Goal: Task Accomplishment & Management: Use online tool/utility

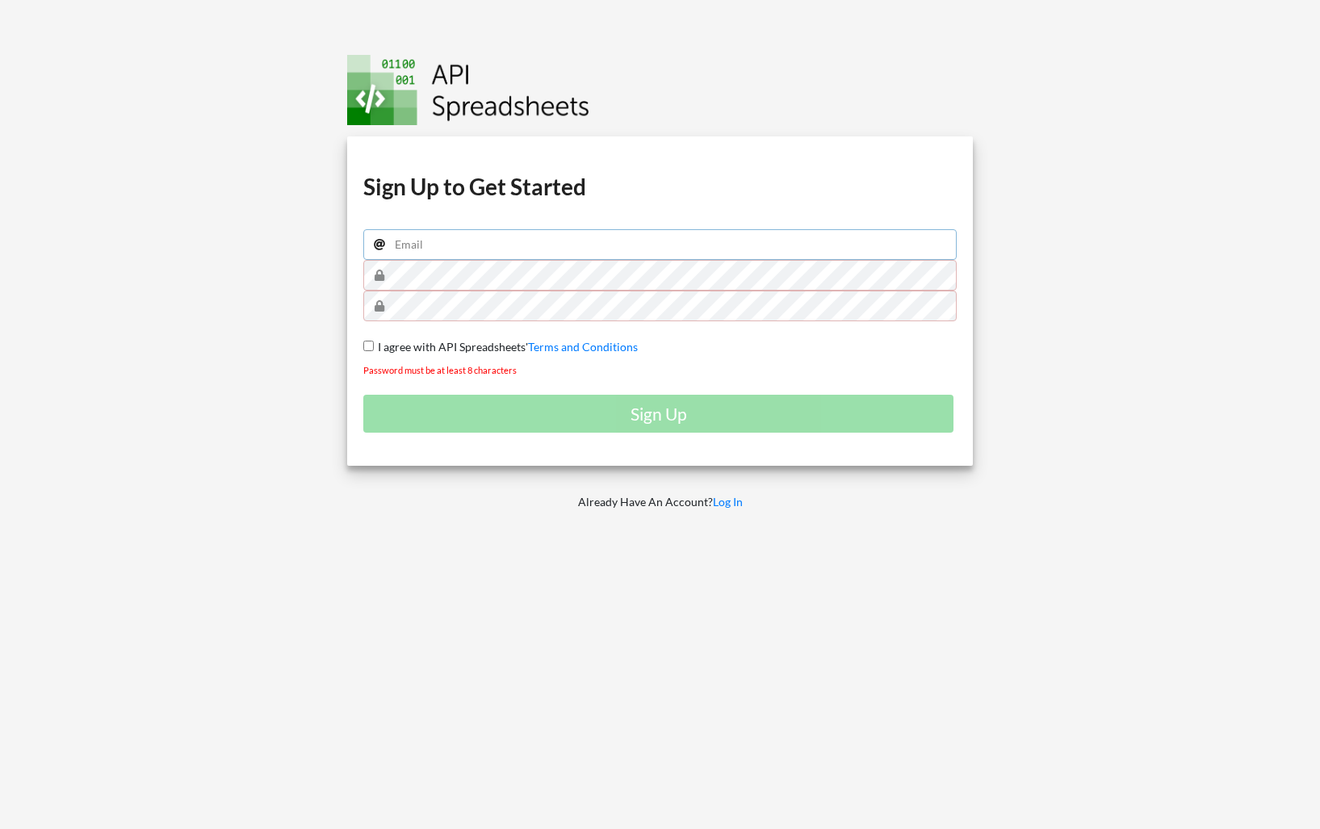
click at [655, 244] on input "email" at bounding box center [660, 244] width 594 height 31
type input "@"
paste input "dugue.mathieu@gmail.com"
type input "dugue.mathieu@gmail.com"
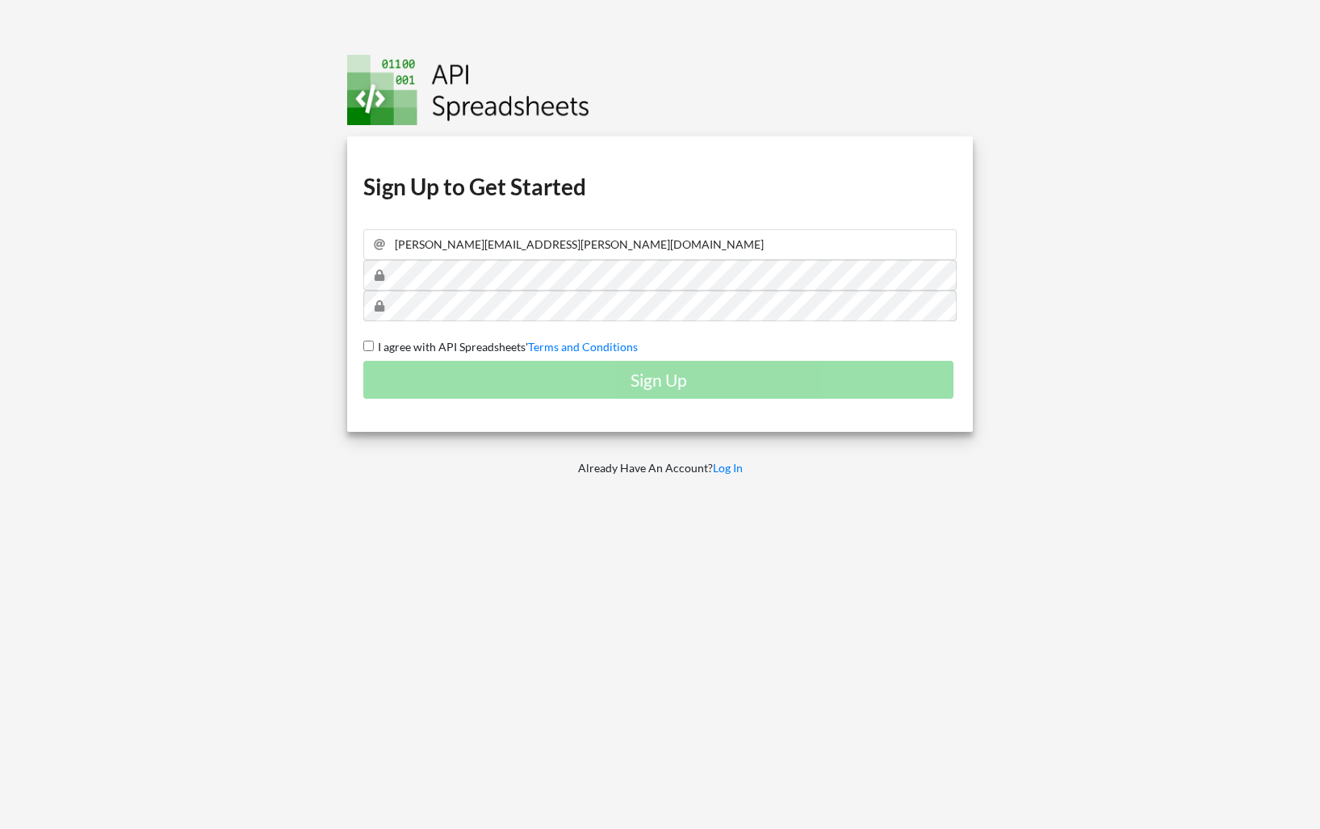
click at [370, 342] on input "I agree with API Spreadsheets' Terms and Conditions" at bounding box center [368, 346] width 10 height 10
checkbox input "true"
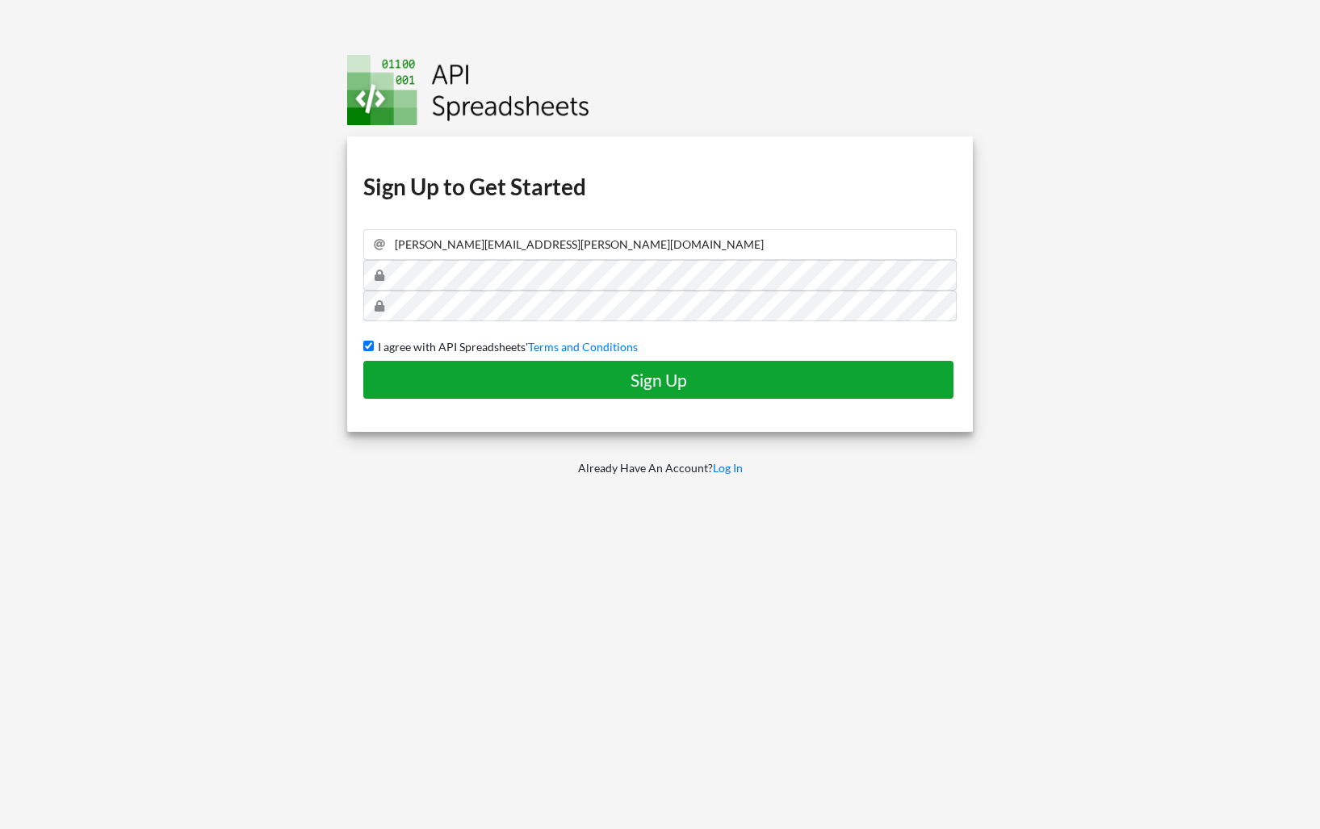
click at [656, 383] on h4 "Sign Up" at bounding box center [658, 380] width 556 height 20
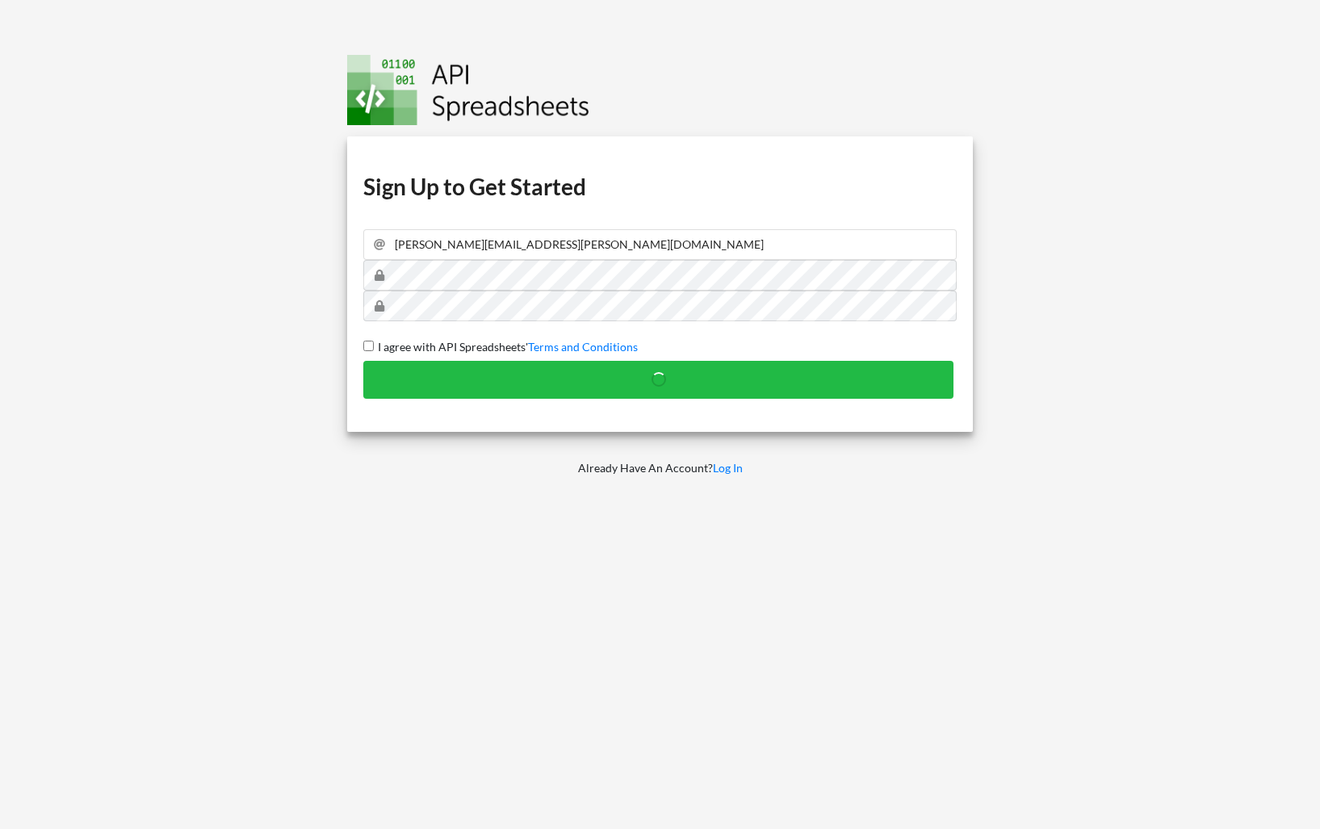
checkbox input "false"
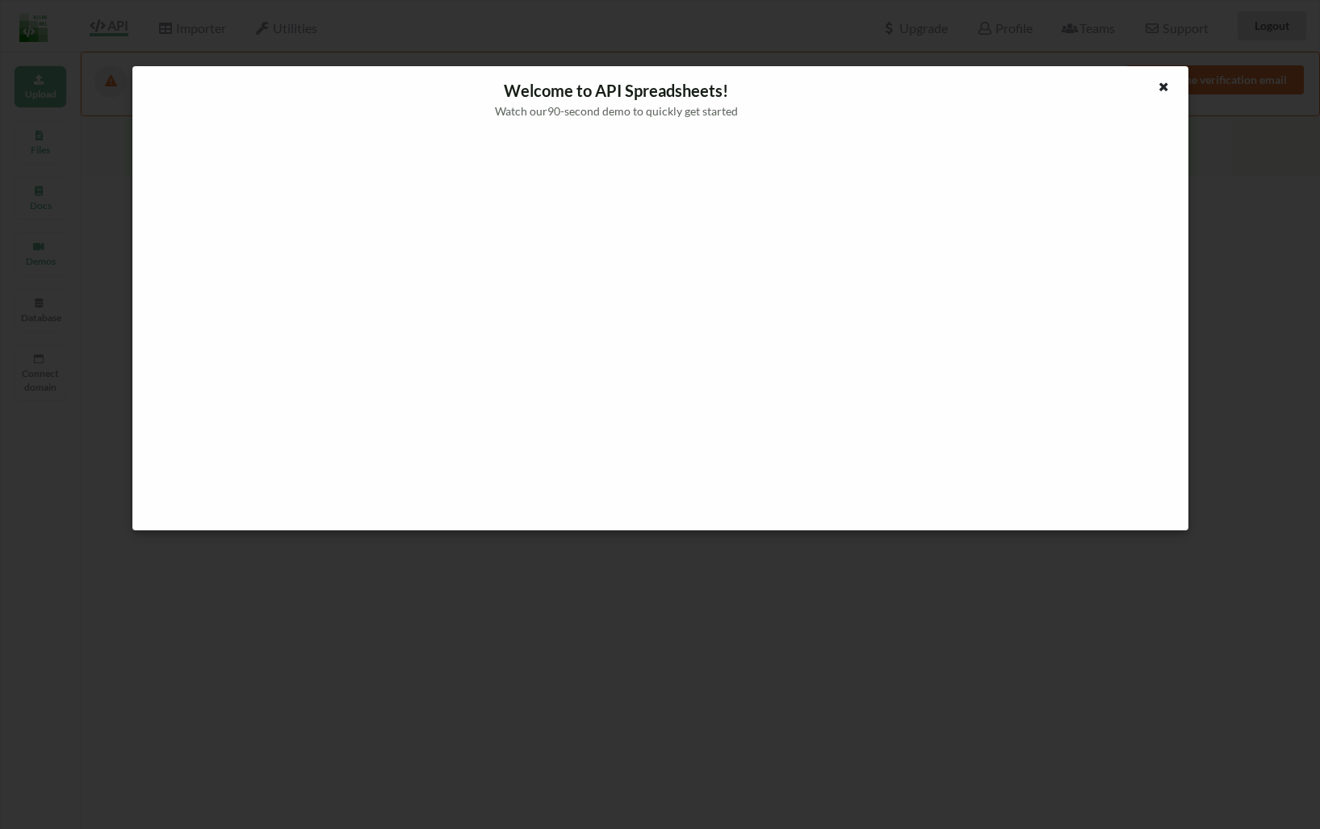
click at [1131, 202] on div at bounding box center [660, 325] width 1030 height 386
click at [1168, 89] on icon at bounding box center [1164, 84] width 14 height 11
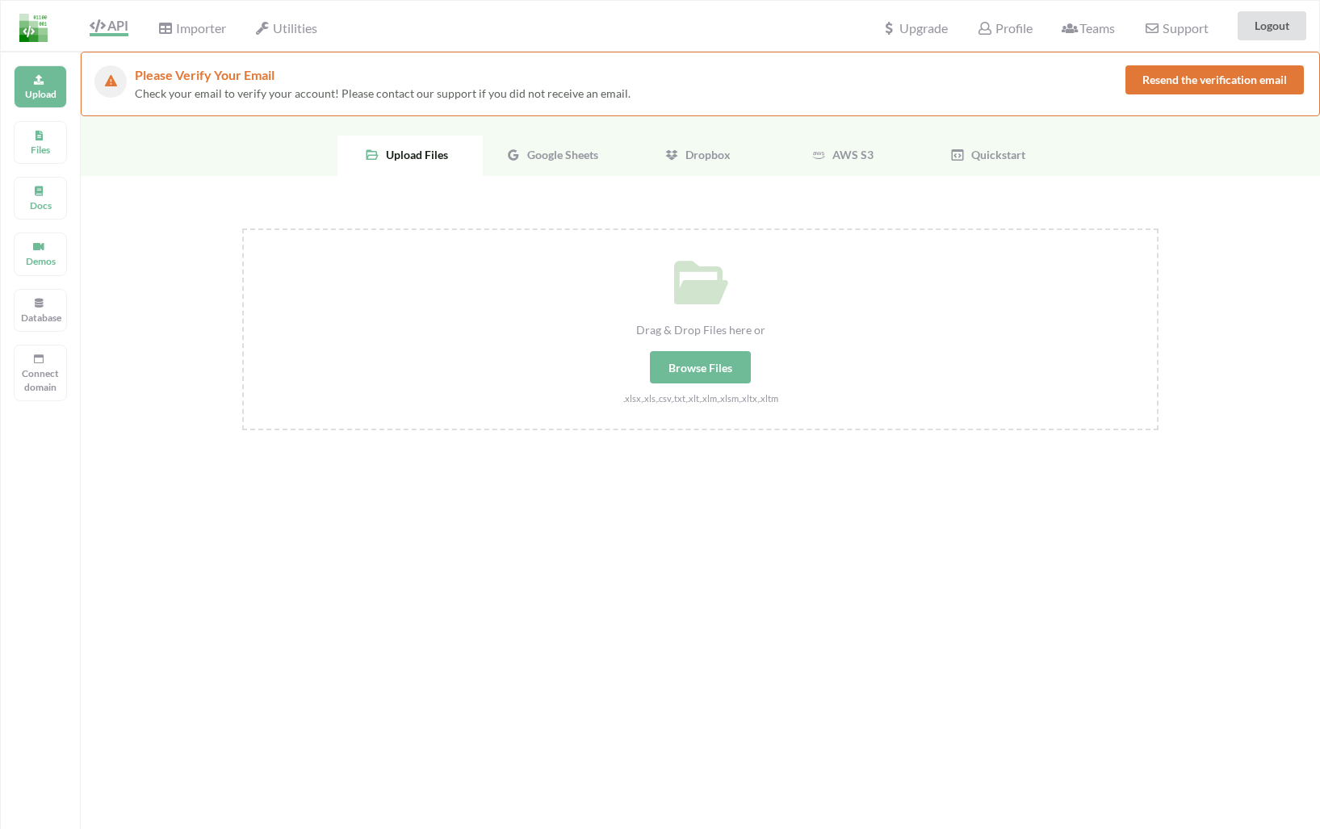
click at [917, 13] on div "Upgrade" at bounding box center [914, 26] width 87 height 36
click at [914, 26] on span "Upgrade" at bounding box center [915, 27] width 66 height 17
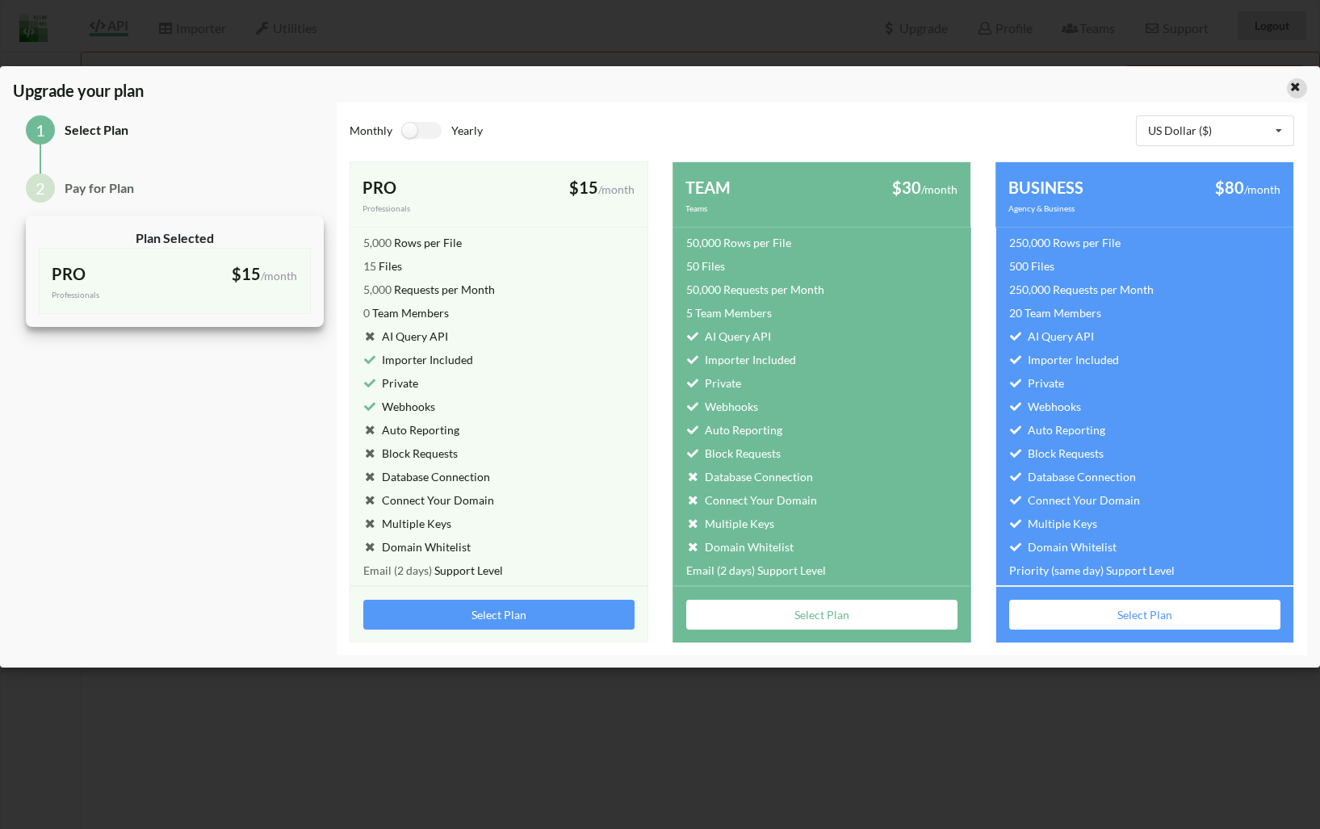
click at [1303, 82] on div at bounding box center [1297, 88] width 20 height 20
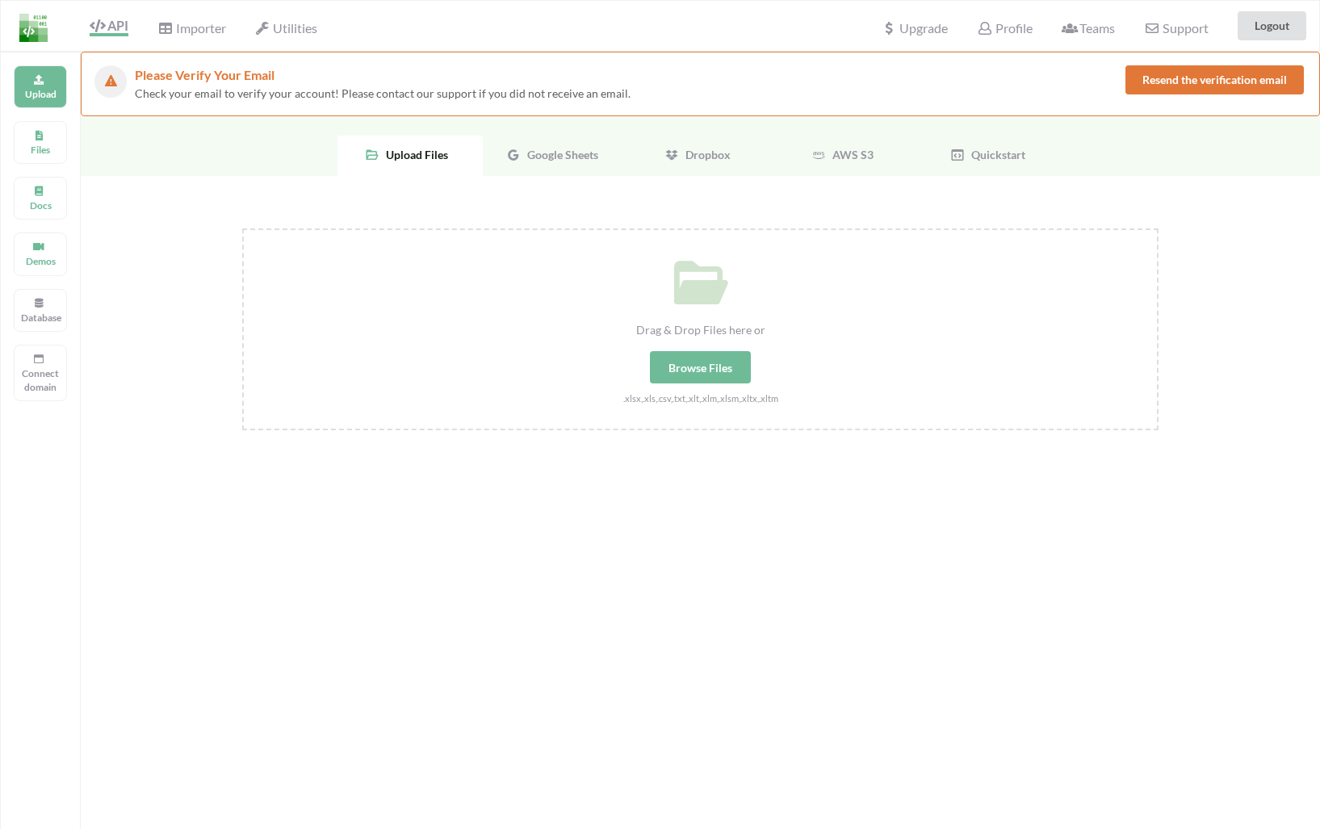
click at [198, 251] on div "Drag & Drop Files here or Browse Files .xlsx,.xls,.csv,.txt,.xlt,.xlm,.xlsm,.xl…" at bounding box center [701, 497] width 1240 height 642
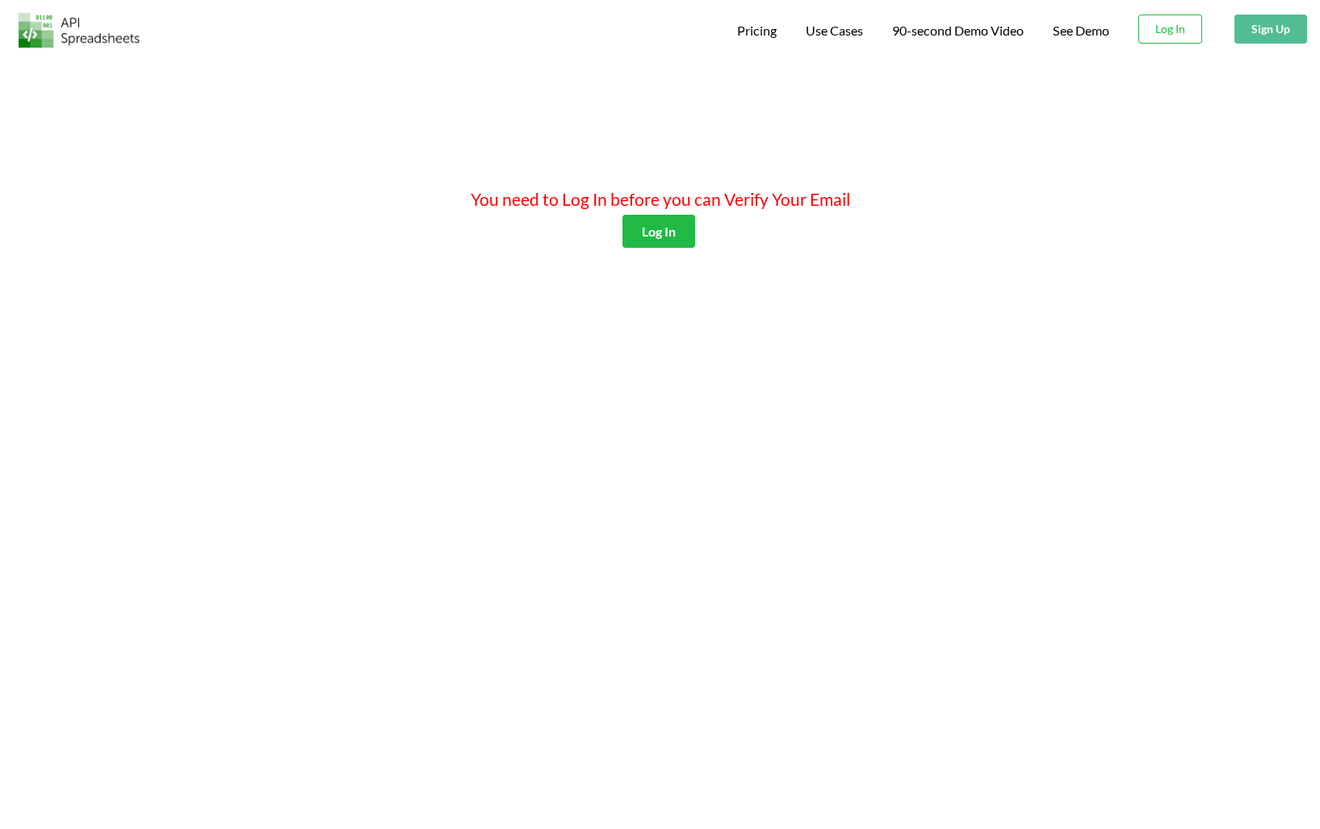
click at [682, 147] on div "You need to Log In before you can Verify Your Email Log In" at bounding box center [660, 471] width 1320 height 829
click at [661, 231] on button "Log In" at bounding box center [659, 231] width 73 height 33
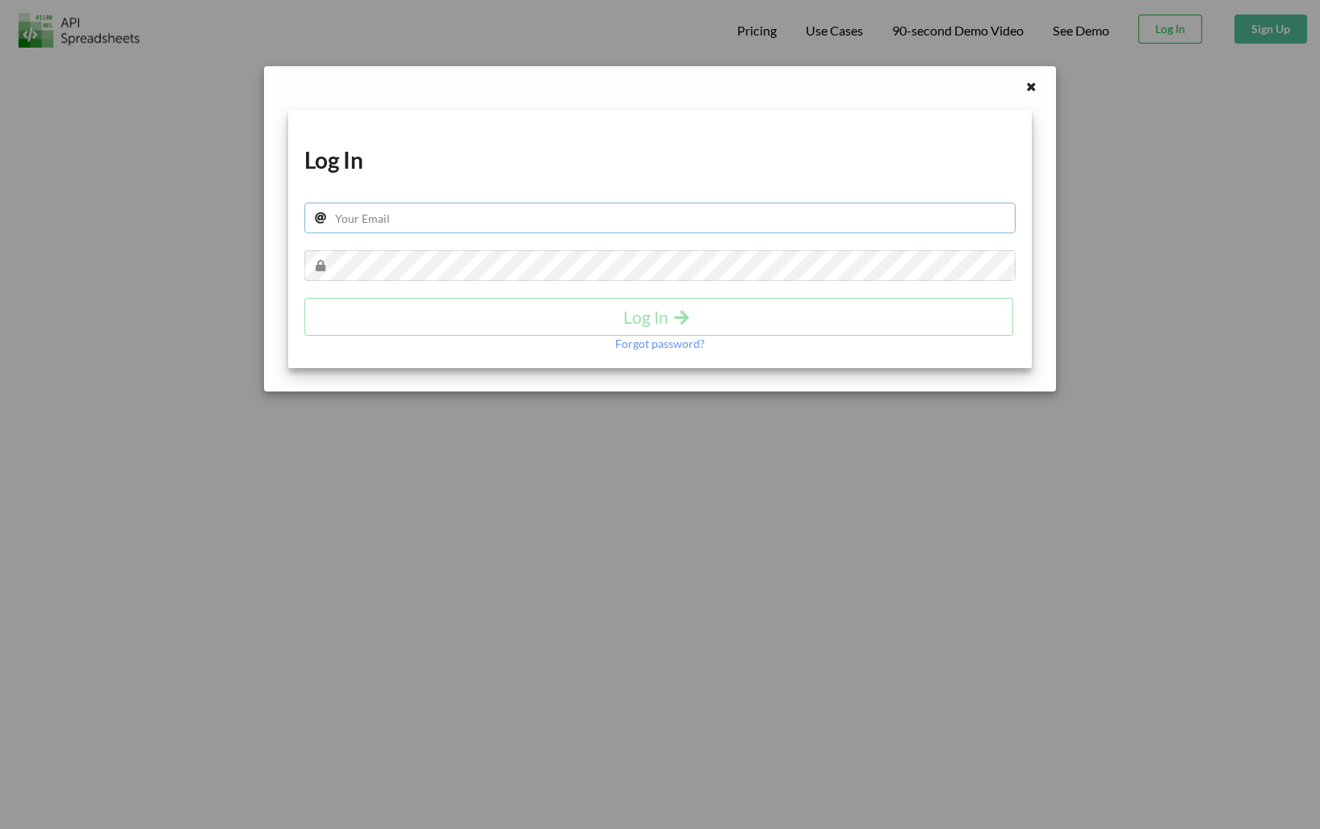
type input "dugue.mathieu@gmail.com"
click at [632, 230] on input "dugue.mathieu@gmail.com" at bounding box center [659, 218] width 711 height 31
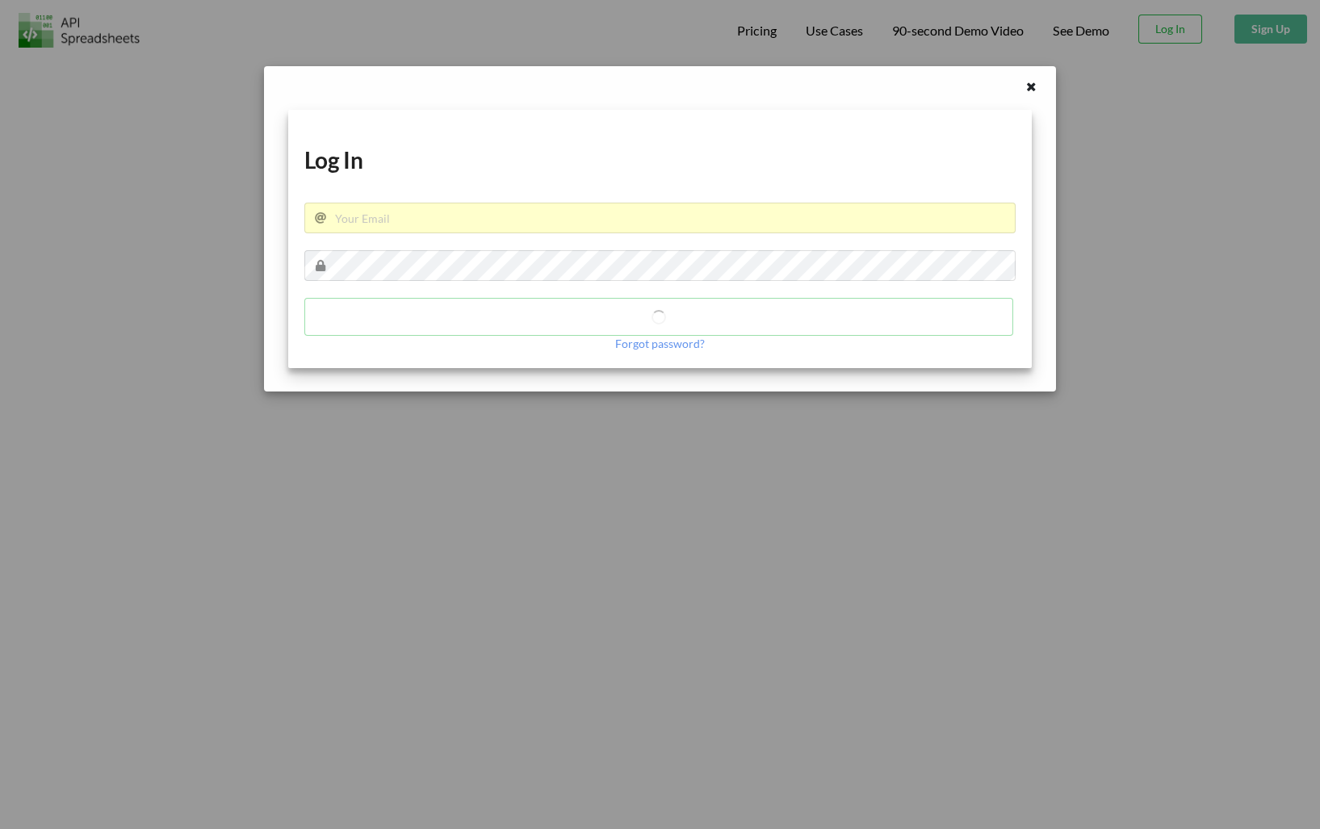
click at [657, 172] on h1 "Log In" at bounding box center [659, 159] width 711 height 29
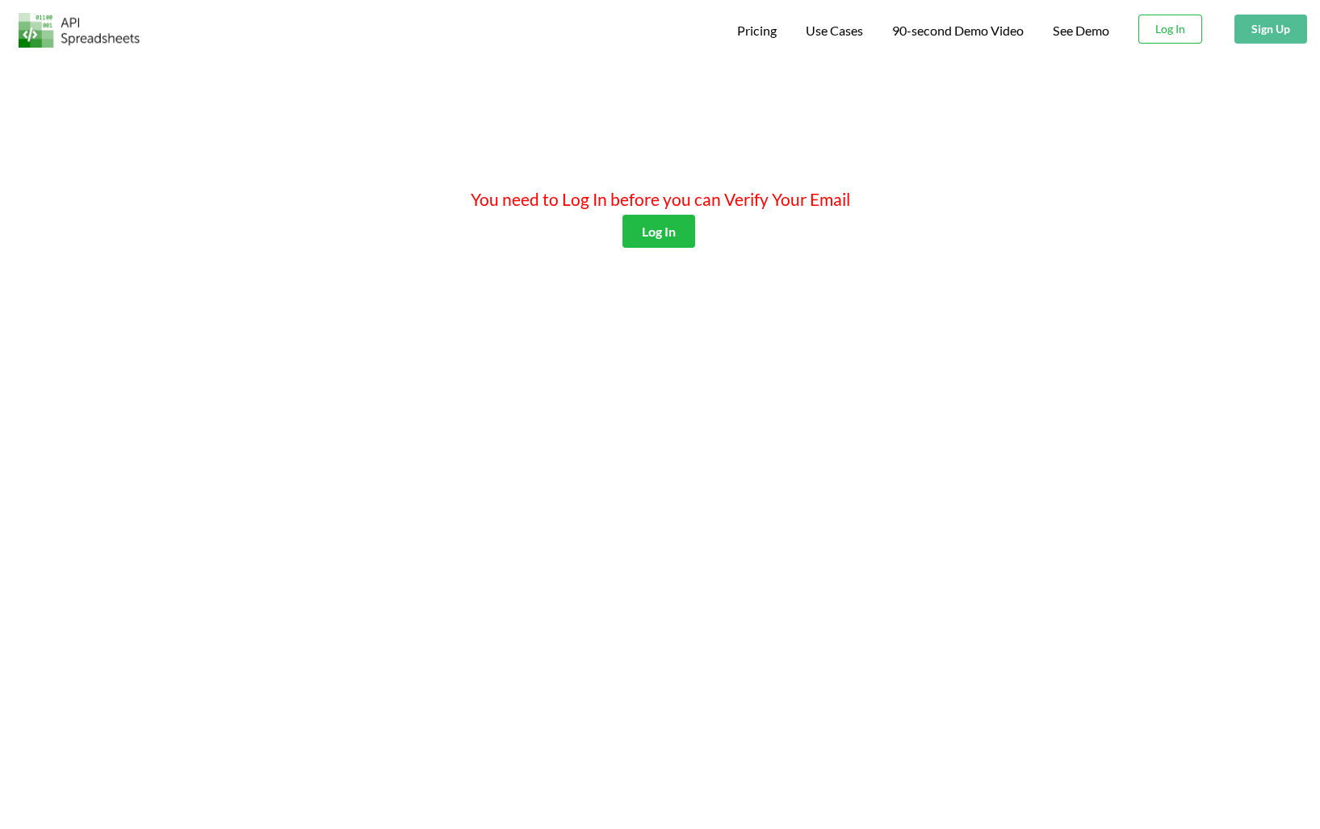
click at [429, 284] on div "You need to Log In before you can Verify Your Email Log In" at bounding box center [660, 471] width 1320 height 829
click at [663, 234] on button "Log In" at bounding box center [659, 231] width 73 height 33
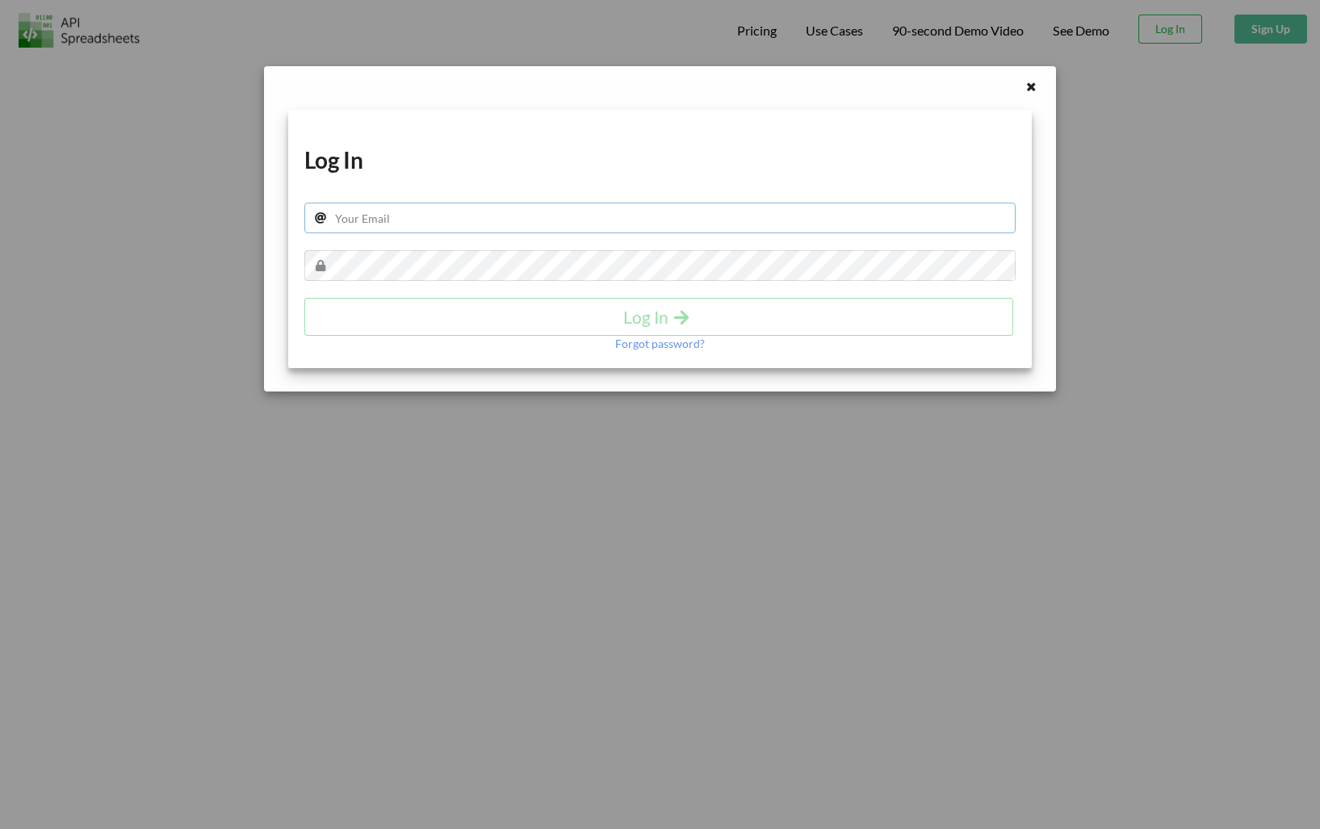
click at [657, 223] on input "text" at bounding box center [659, 218] width 711 height 31
type input "dugue.mathieu@gmail.com"
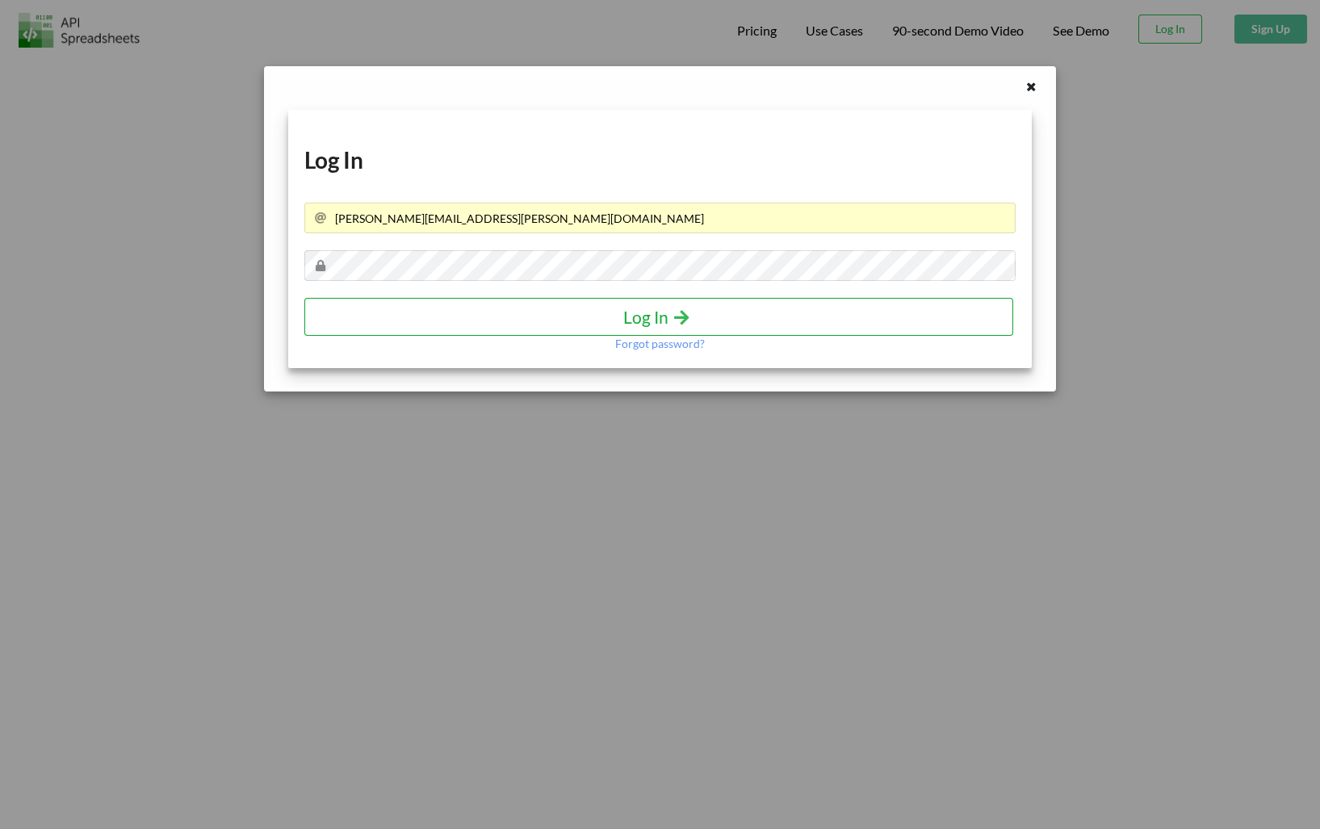
click at [661, 314] on h4 "Log In" at bounding box center [658, 317] width 675 height 20
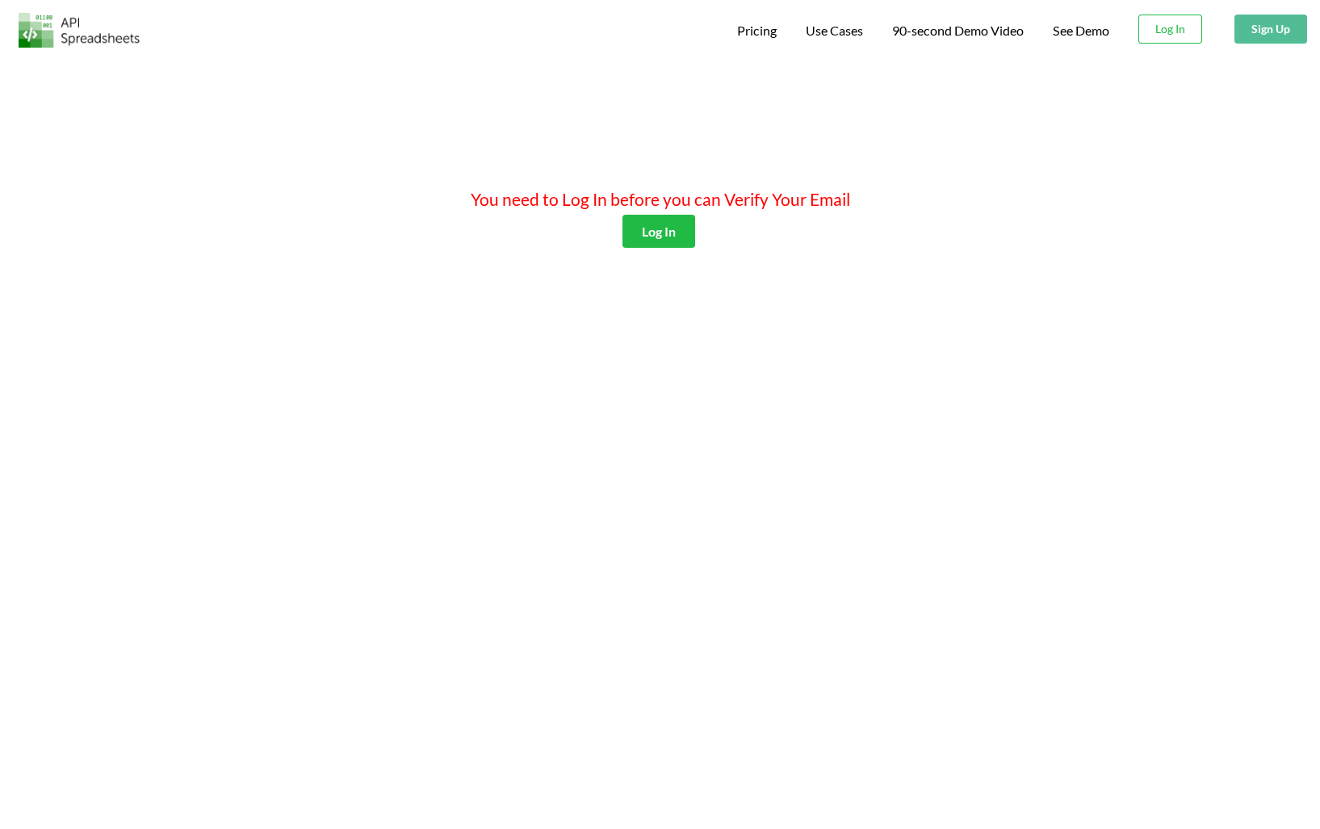
click at [640, 422] on div "You need to Log In before you can Verify Your Email Log In" at bounding box center [660, 471] width 1320 height 829
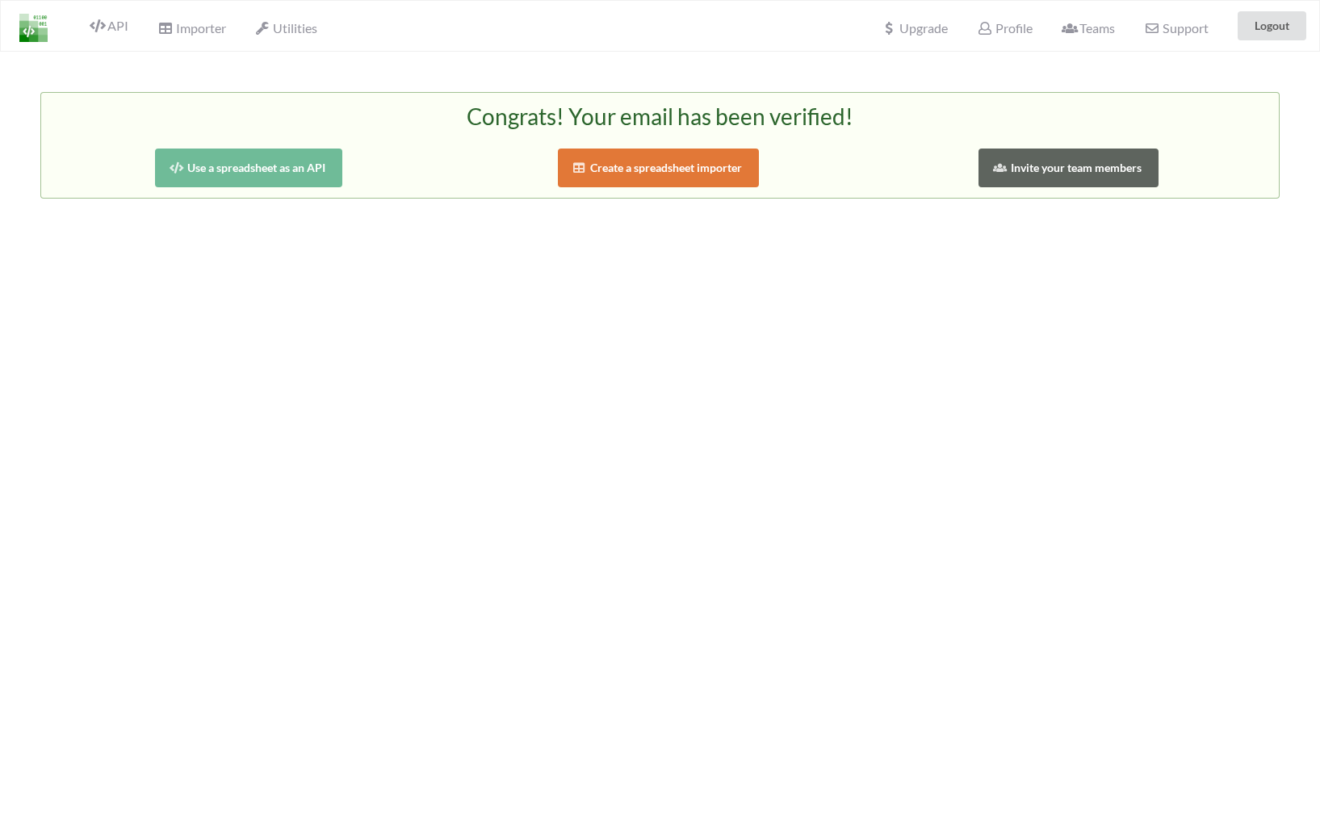
click at [757, 237] on div "Congrats! Your email has been verified! Use a spreadsheet as an API Create a sp…" at bounding box center [660, 466] width 1320 height 829
click at [626, 173] on button "Create a spreadsheet importer" at bounding box center [659, 168] width 202 height 39
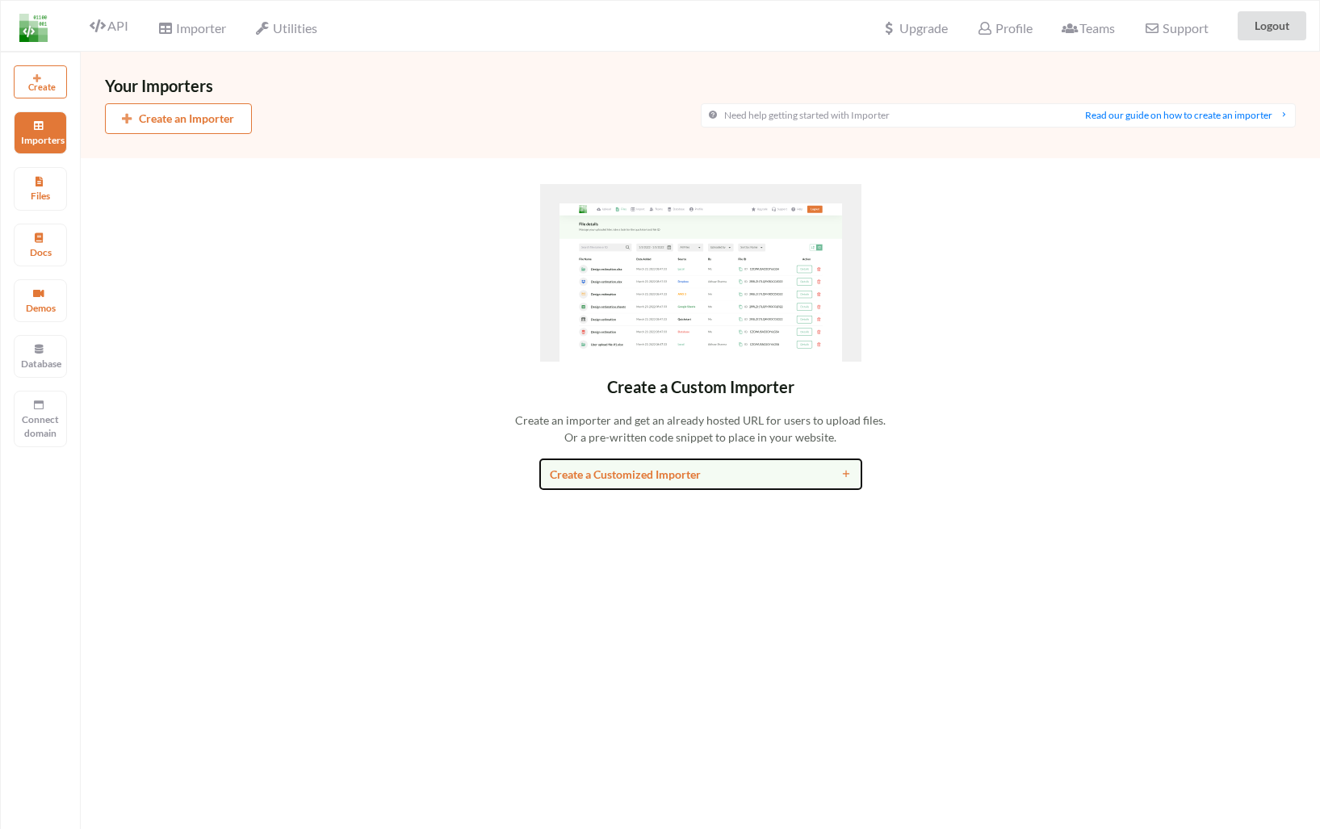
click at [680, 473] on div "Create a Customized Importer" at bounding box center [660, 474] width 221 height 17
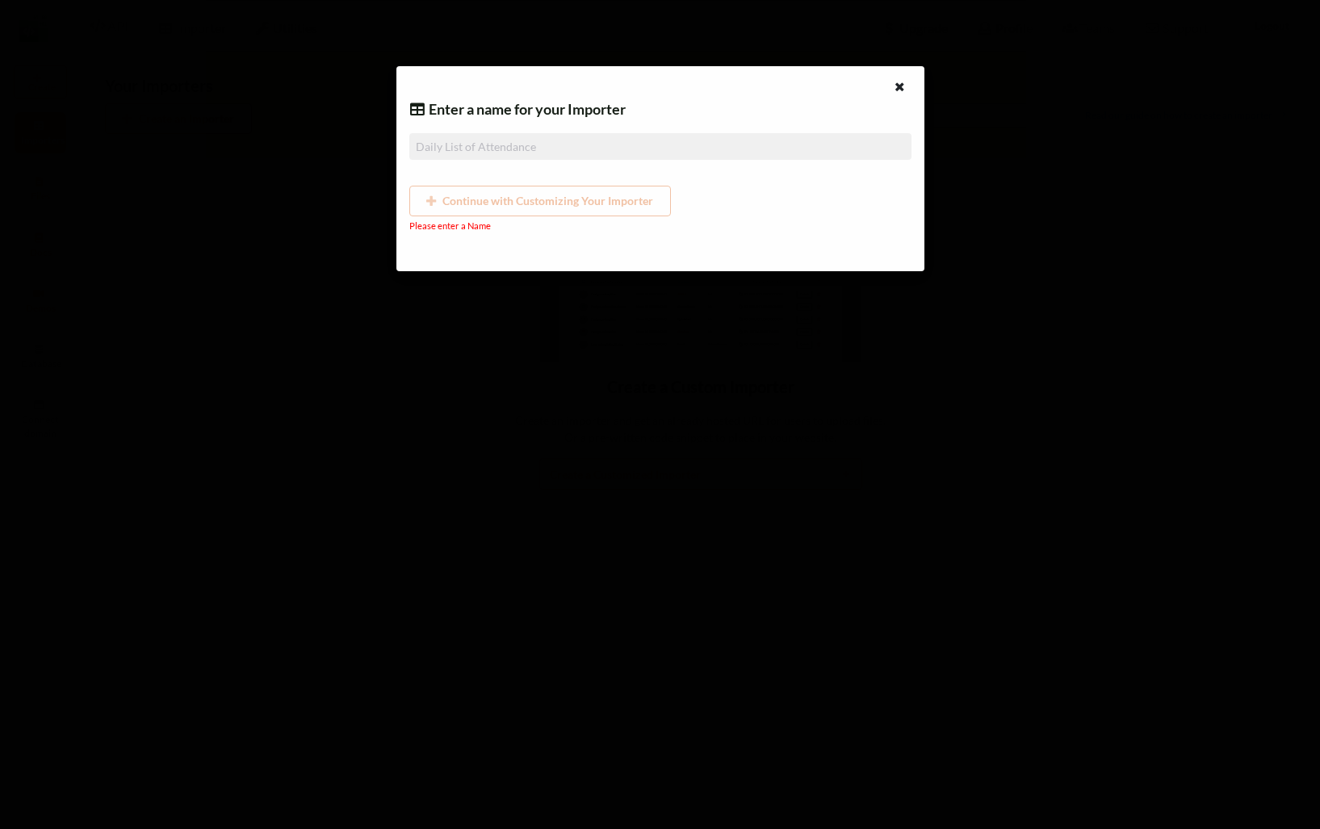
click at [535, 141] on input at bounding box center [660, 146] width 502 height 27
click at [568, 106] on div "Enter a name for your Importer" at bounding box center [660, 110] width 502 height 22
click at [510, 201] on div "Continue with Customizing Your Importer" at bounding box center [660, 201] width 502 height 31
click at [899, 93] on div at bounding box center [901, 88] width 20 height 20
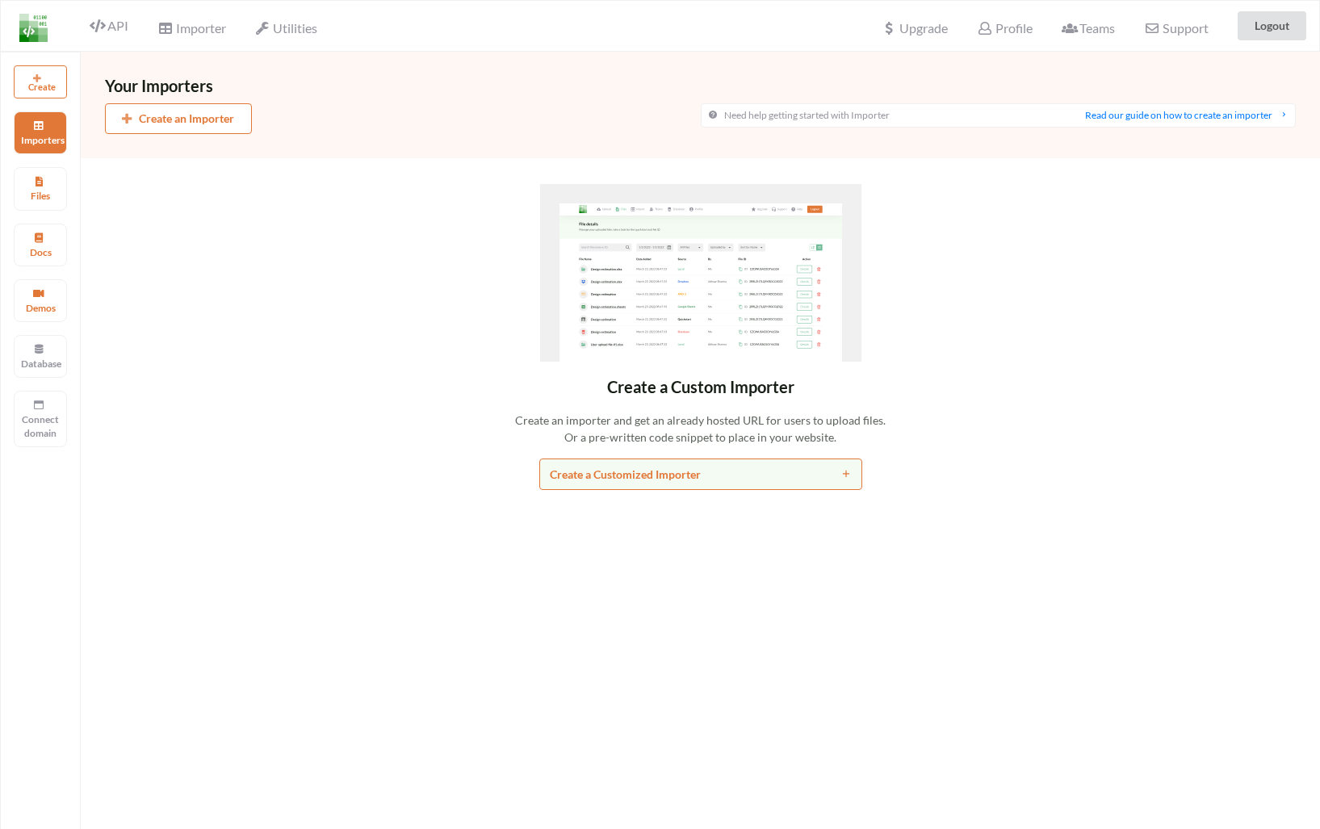
click at [229, 120] on button "Create an Importer" at bounding box center [178, 118] width 147 height 31
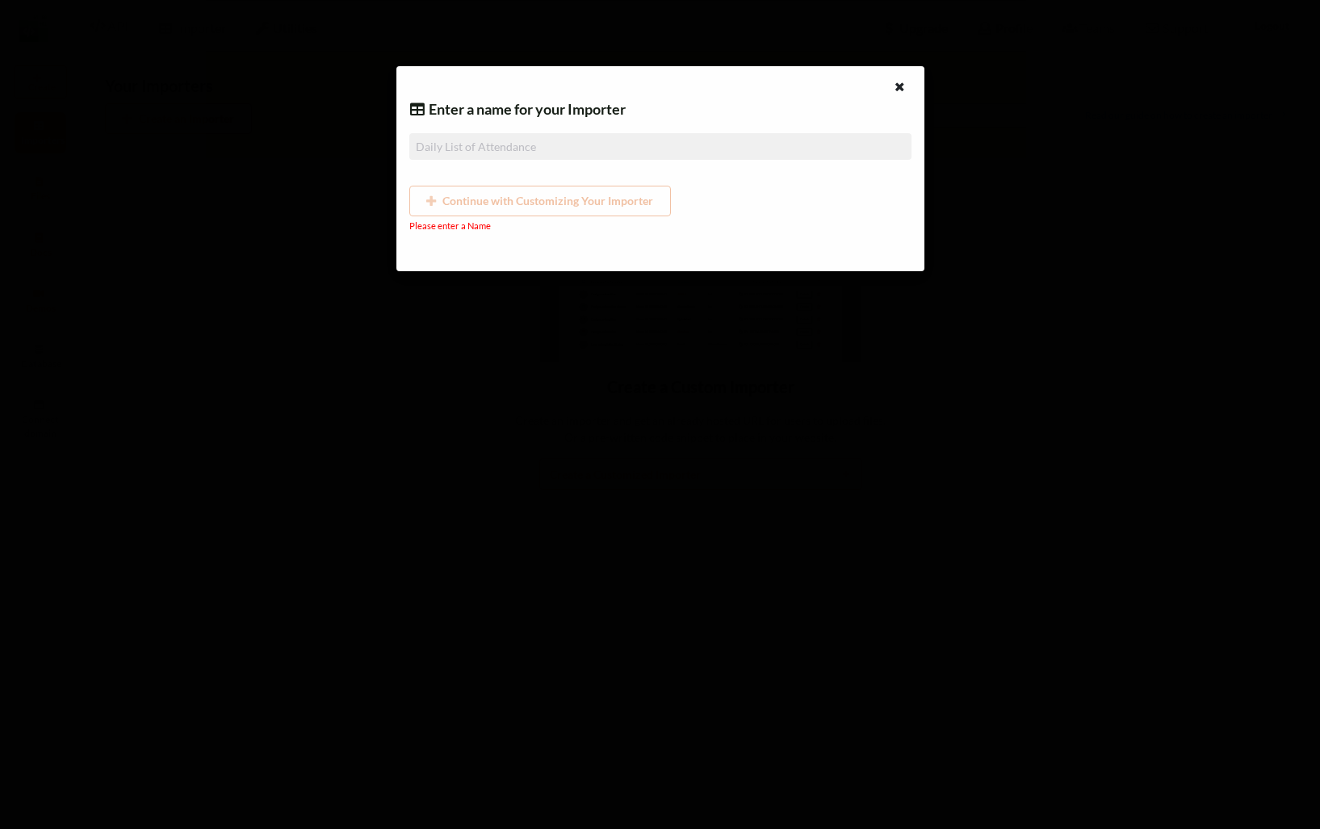
click at [501, 145] on input at bounding box center [660, 146] width 502 height 27
type input "D"
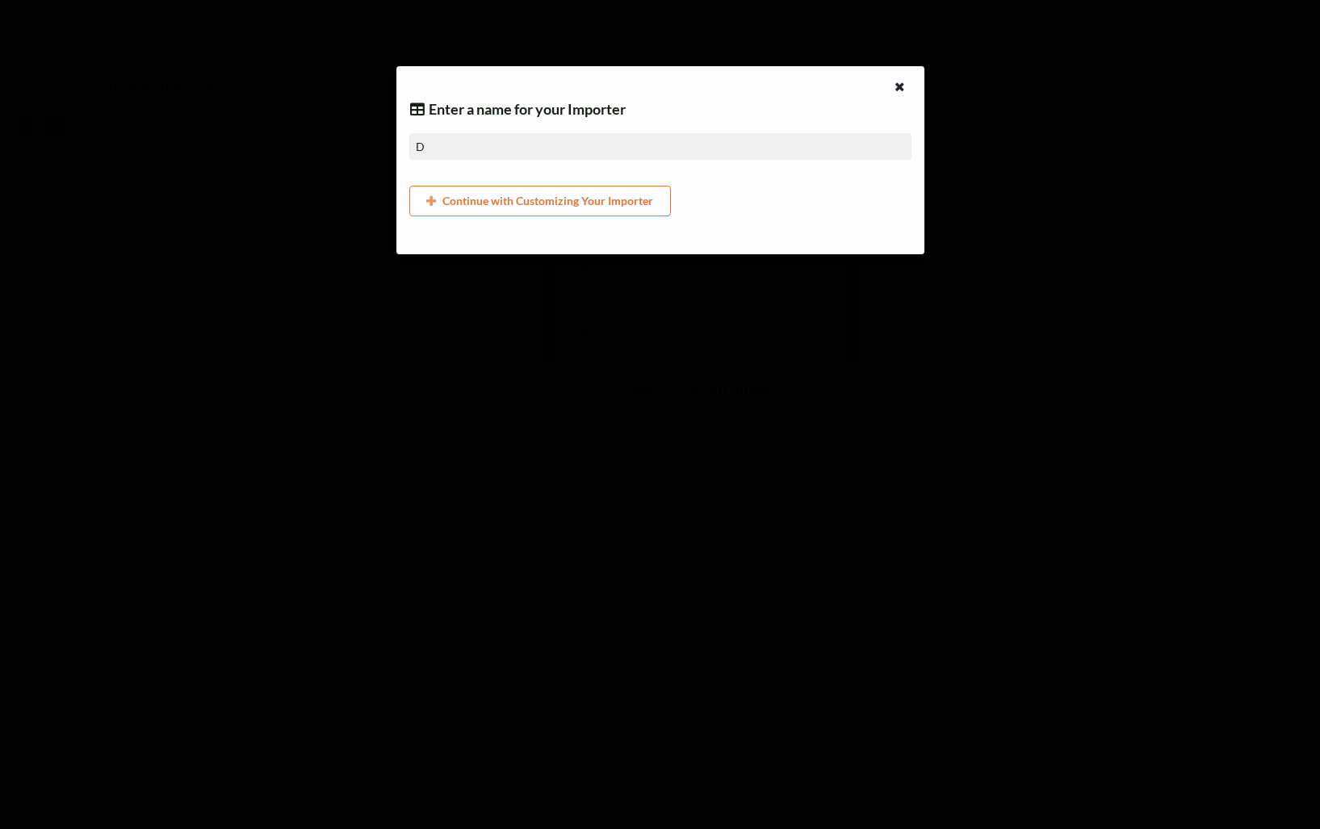
type input "DU"
type input "DUG"
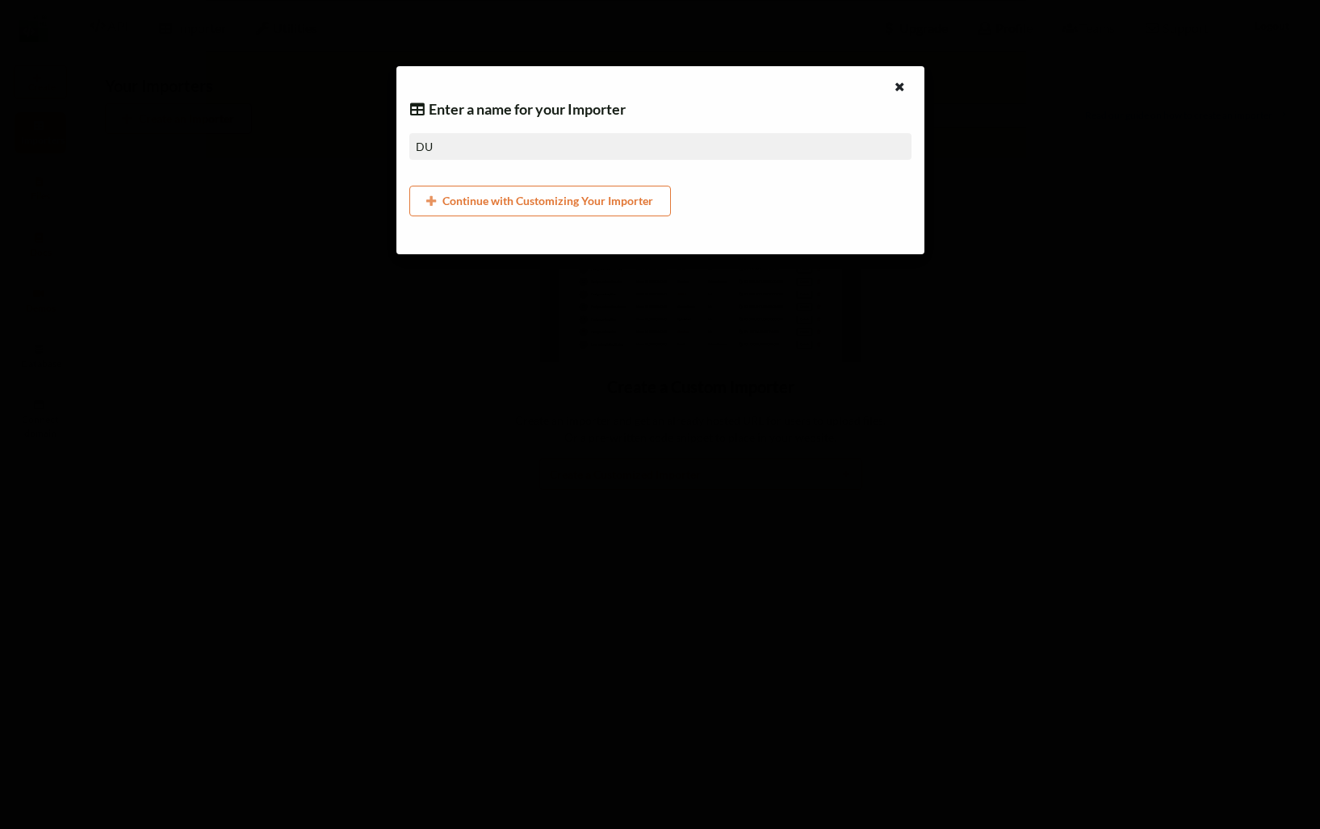
type input "DUG"
type input "DUGM"
type input "DUGME"
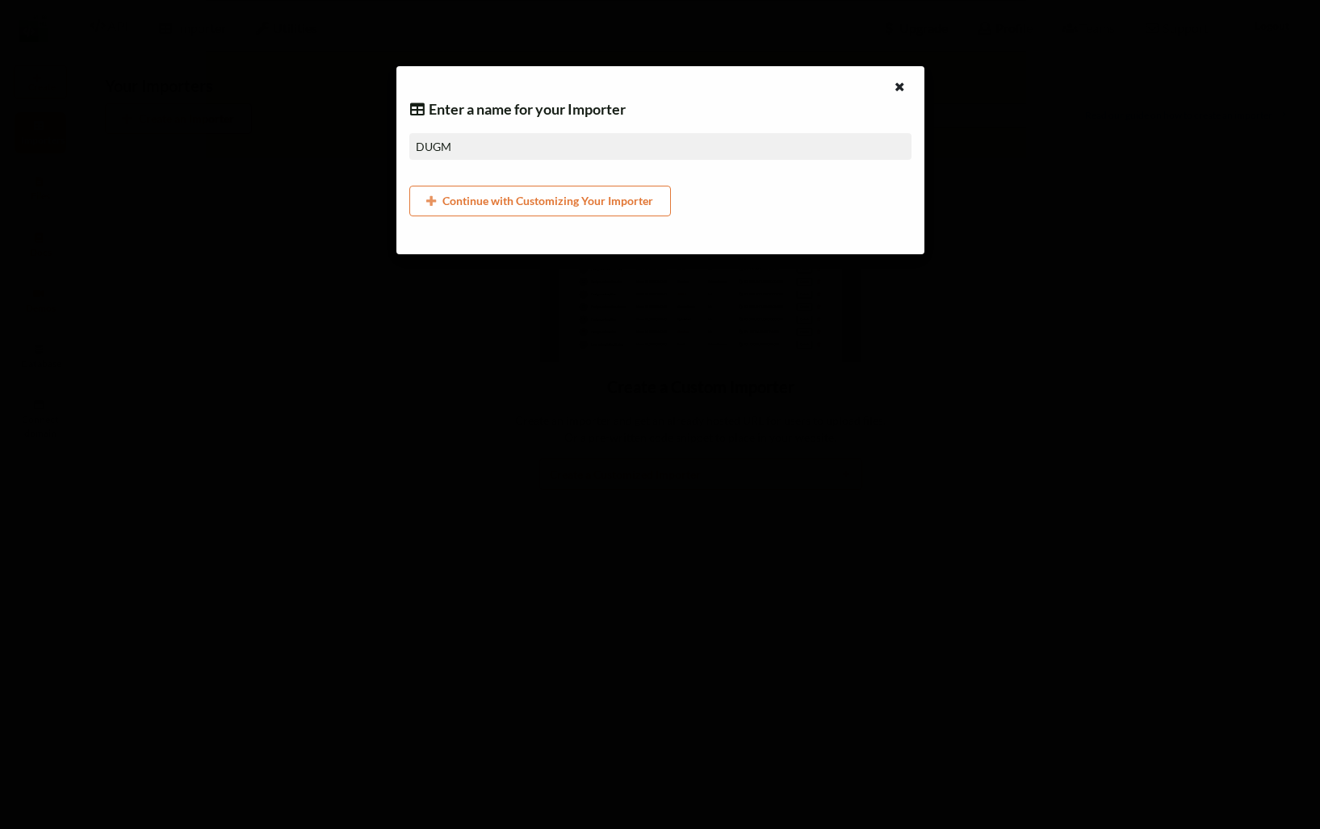
type input "DUGME"
type input "DUGMED"
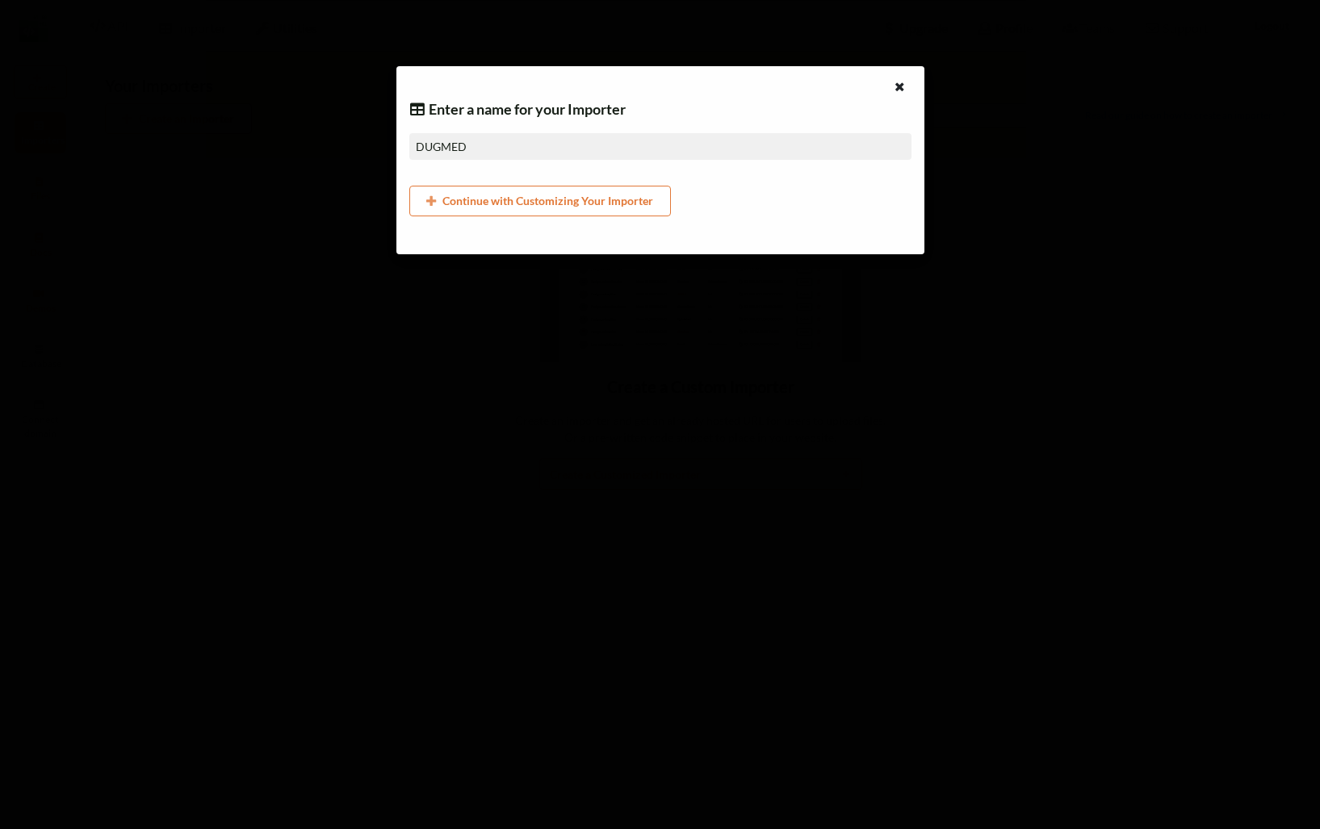
type input "DUGMEDI"
type input "DUGMEDIA"
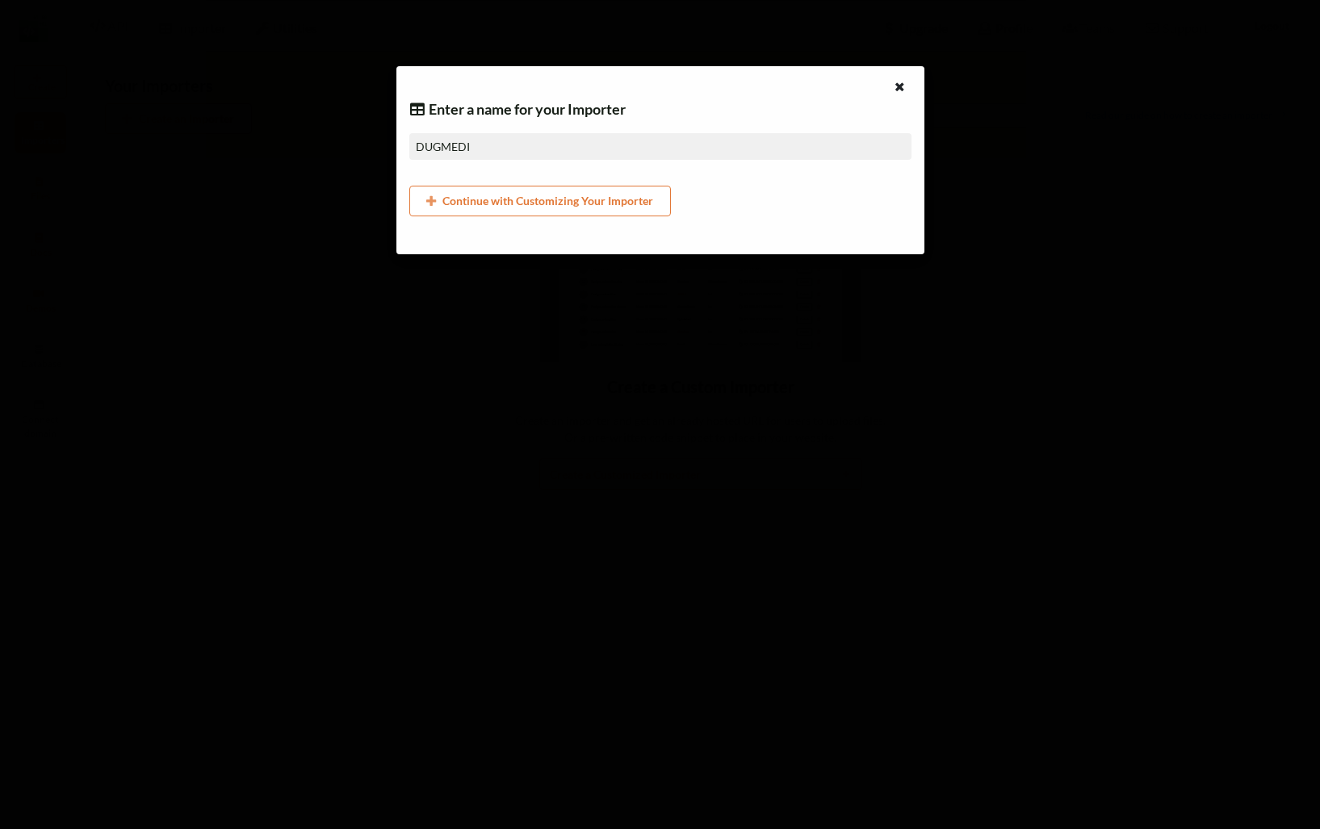
type input "DUGMEDIA"
type input "DUGMEDIA -"
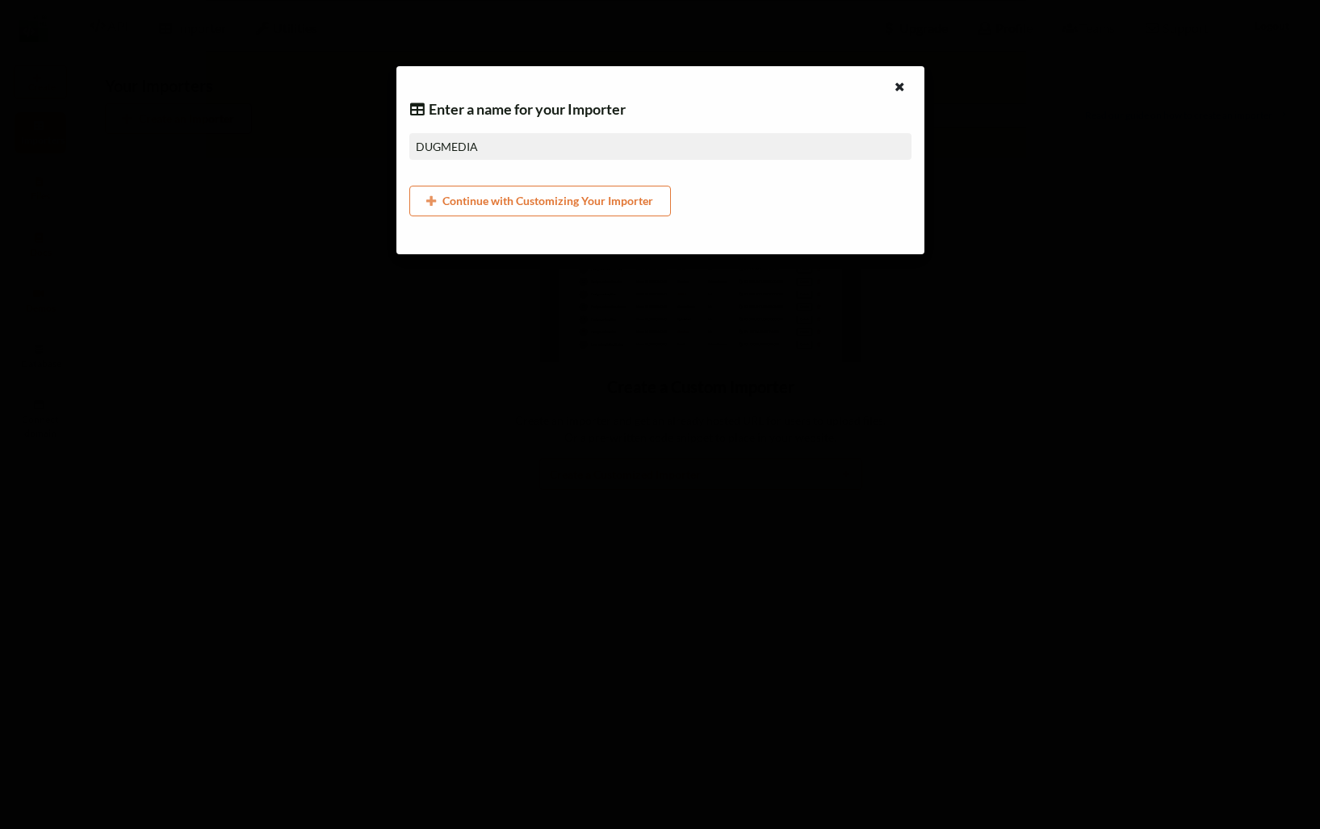
type input "DUGMEDIA -"
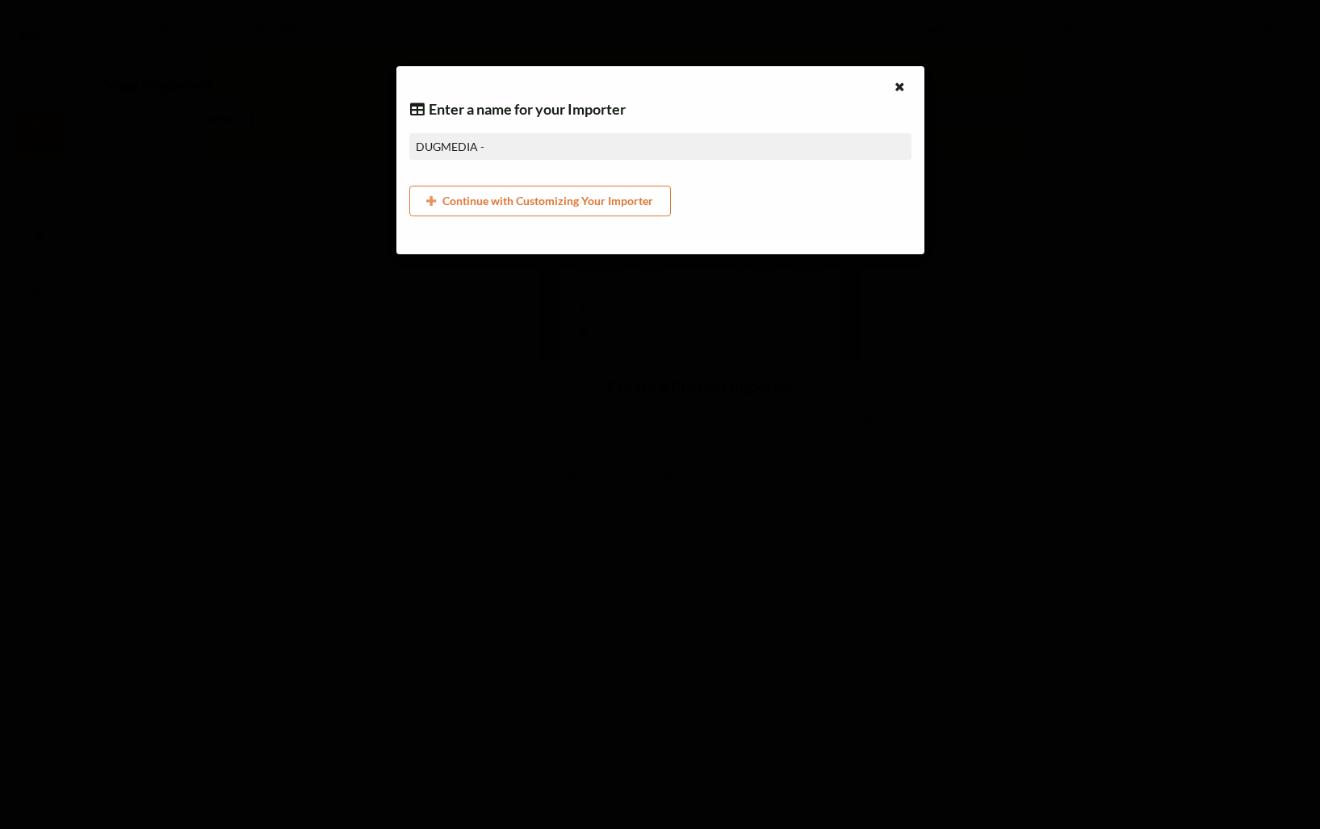
type input "DUGMEDIA - P"
type input "DUGMEDIA - PR"
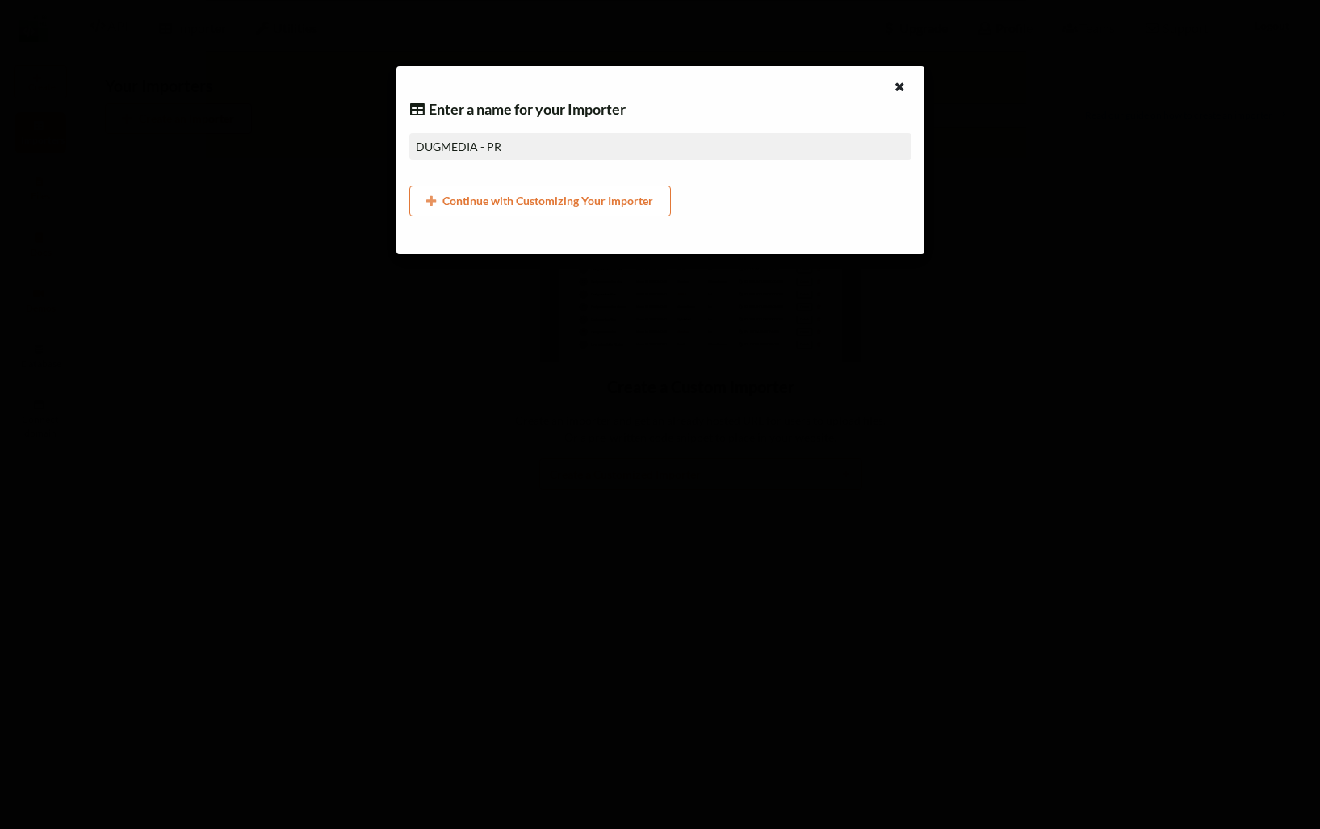
type input "DUGMEDIA - PRI"
type input "DUGMEDIA - PRIC"
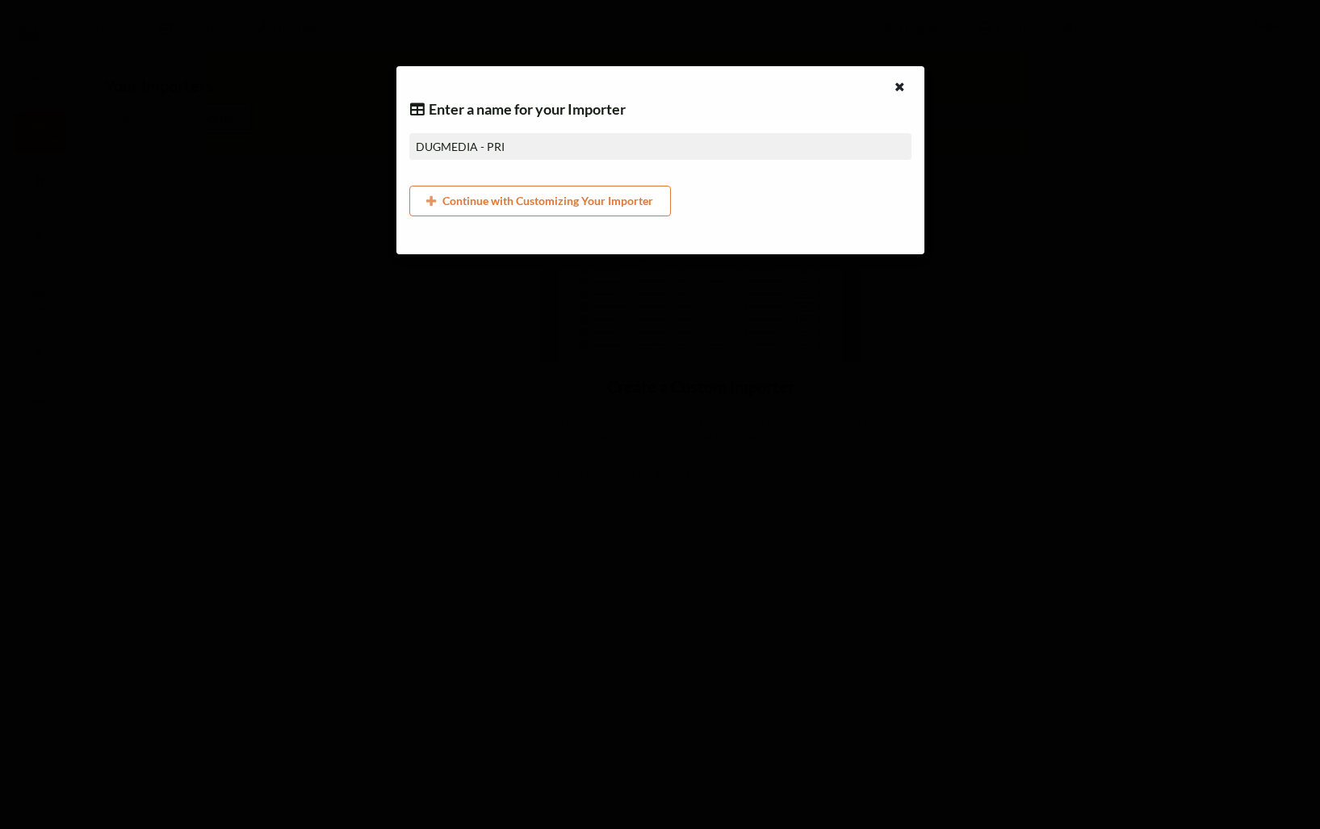
type input "DUGMEDIA - PRIC"
type input "DUGMEDIA - PRICI"
type input "DUGMEDIA - PRIC"
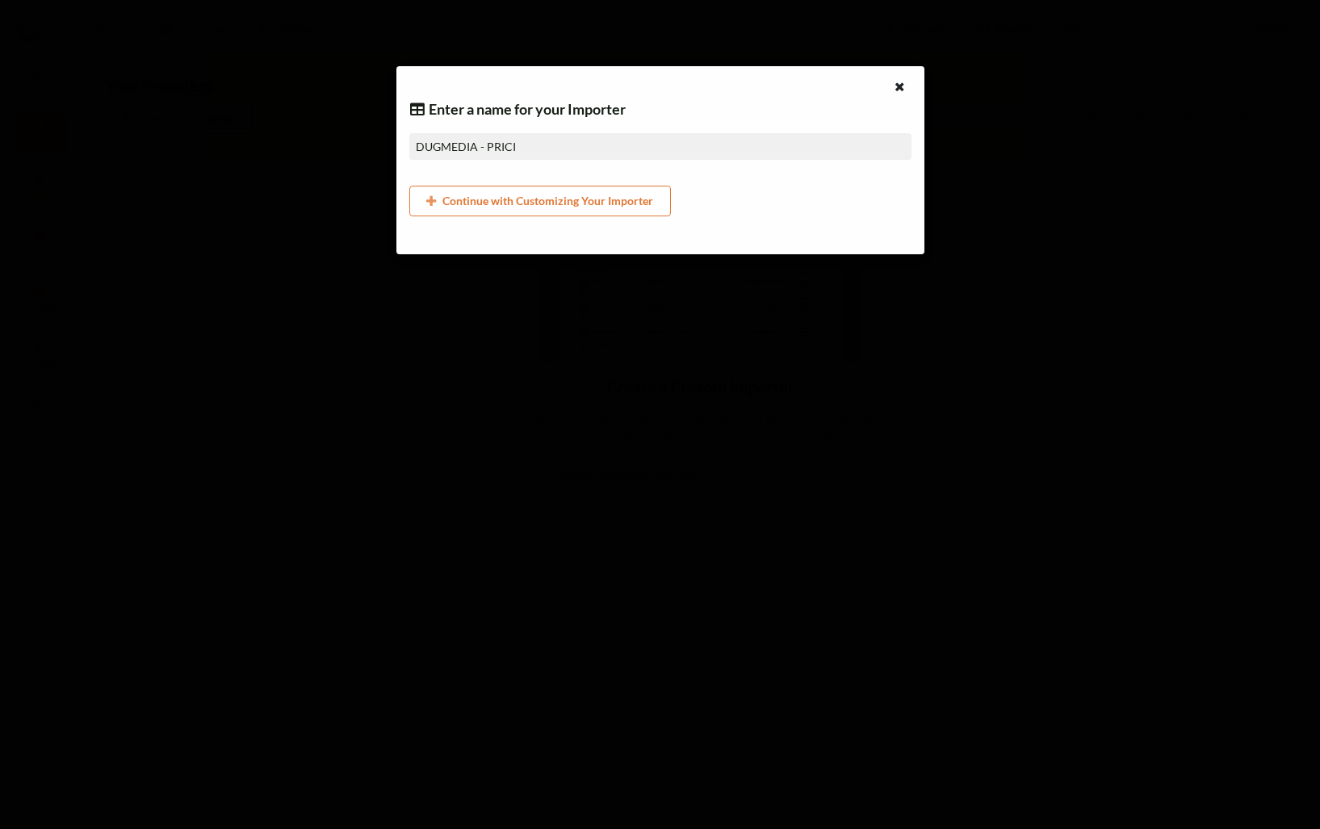
type input "DUGMEDIA - PRIC"
type input "DUGMEDIA - PRICE"
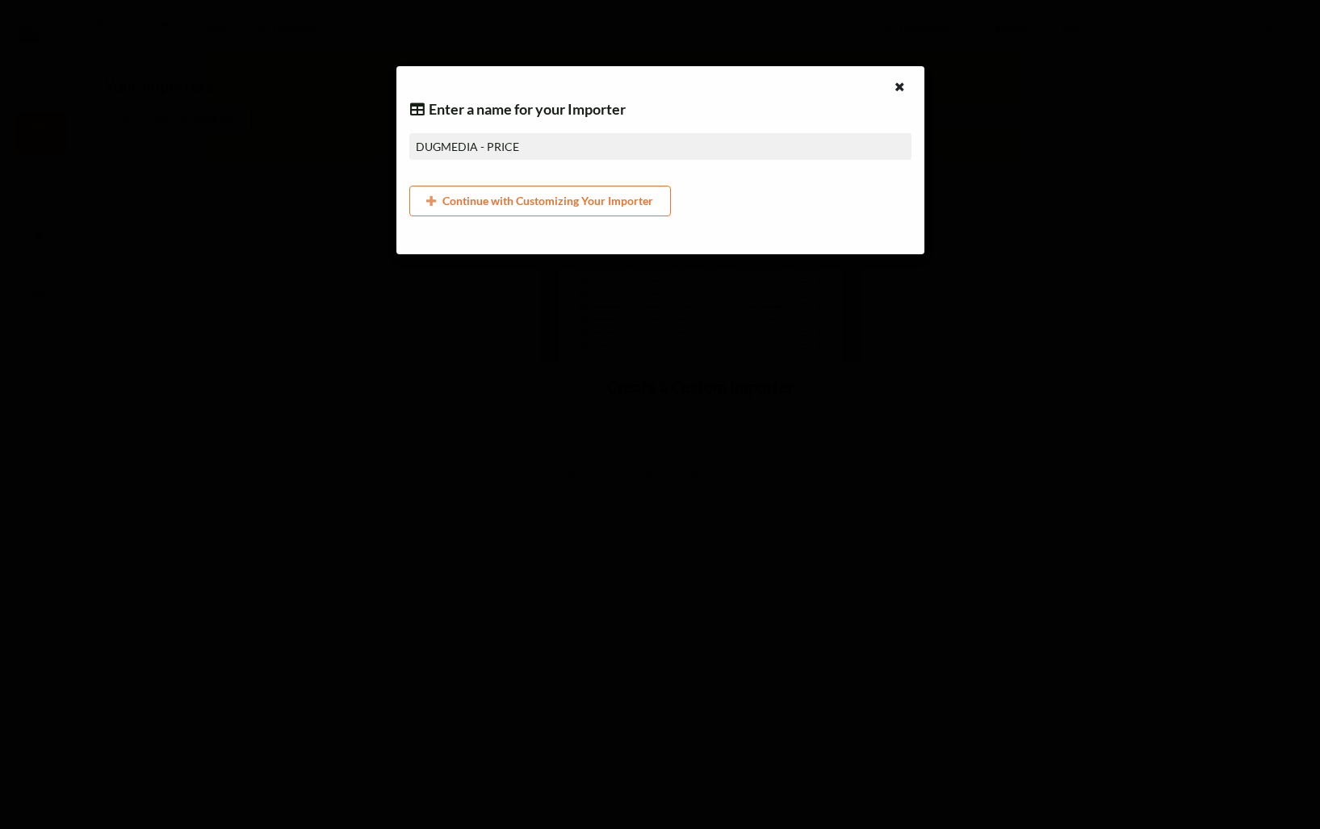
type input "DUGMEDIA - PRICE"
type input "DUGMEDIA - PRICE L"
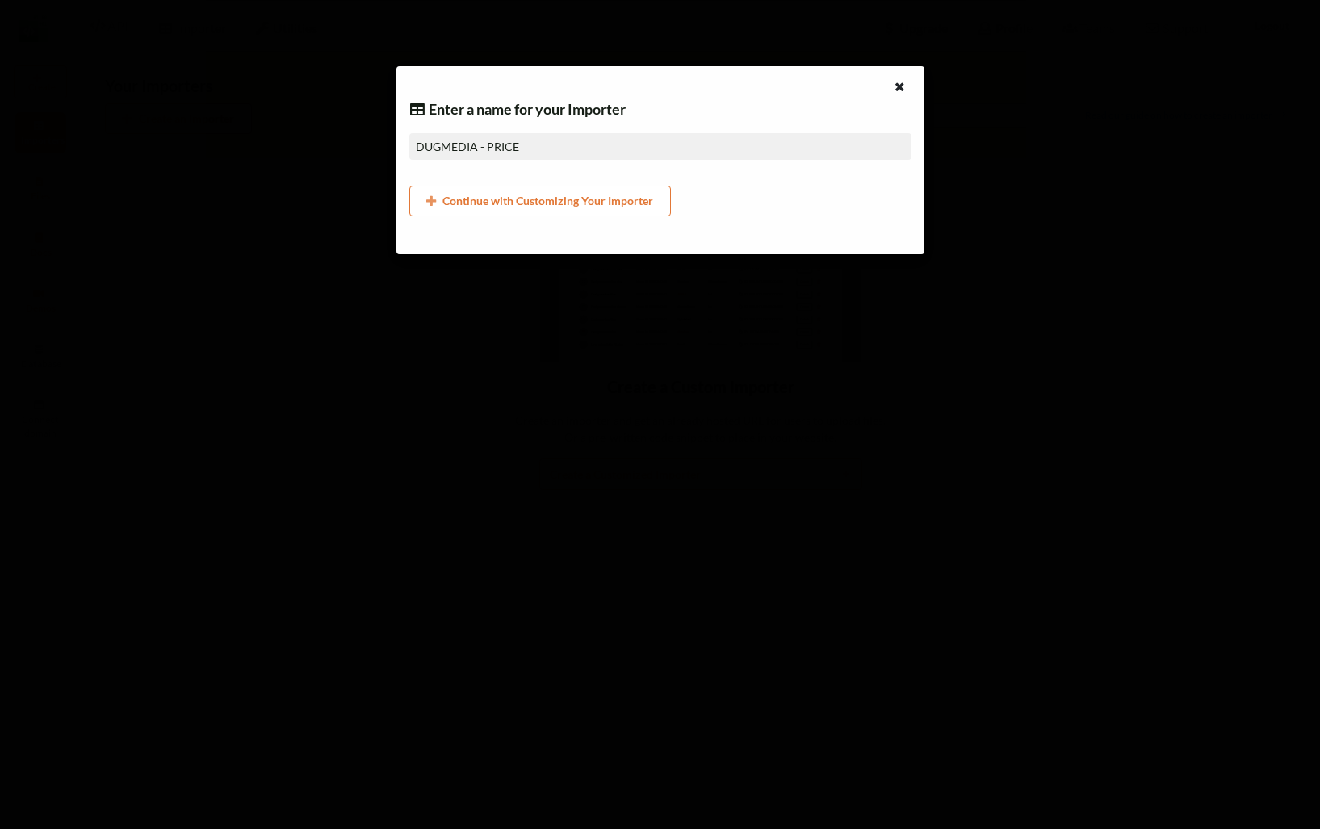
type input "DUGMEDIA - PRICE L"
type input "DUGMEDIA - PRICE LI"
type input "DUGMEDIA - PRICE LIS"
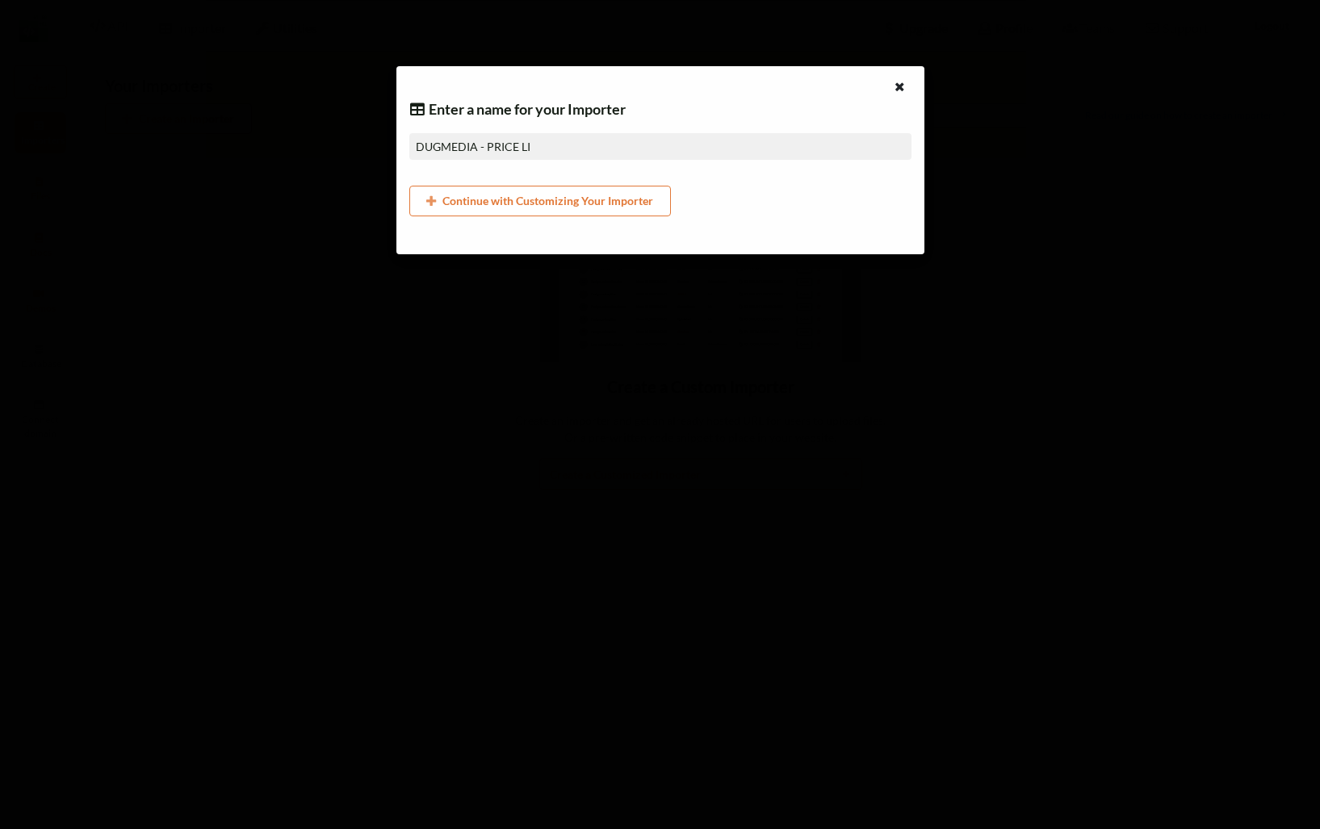
type input "DUGMEDIA - PRICE LIS"
type input "DUGMEDIA - PRICE LIST"
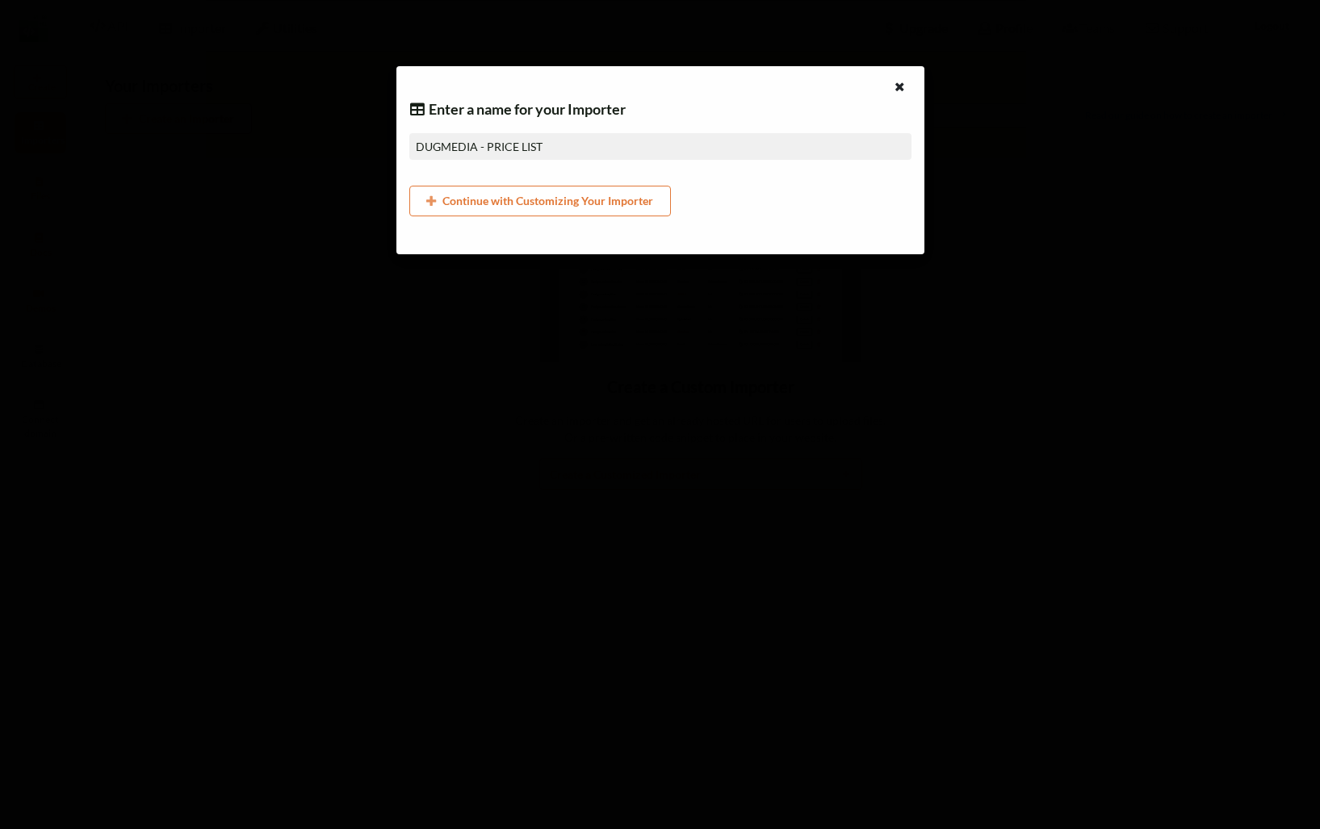
type input "DUGMEDIA - PRICE LISTI"
type input "DUGMEDIA - PRICE LISTIN"
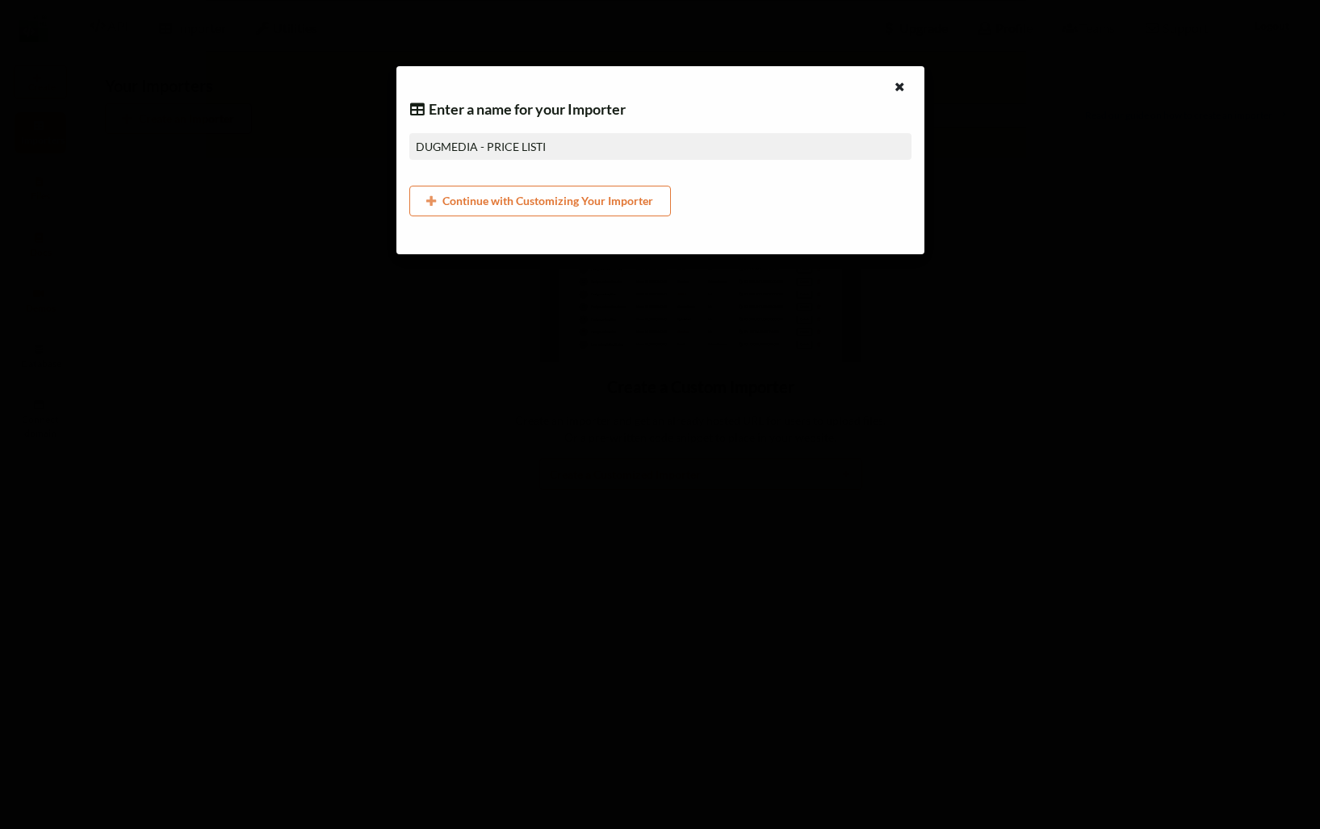
type input "DUGMEDIA - PRICE LISTIN"
type input "DUGMEDIA - PRICE LISTING"
click at [593, 199] on button "Continue with Customizing Your Importer" at bounding box center [540, 201] width 262 height 31
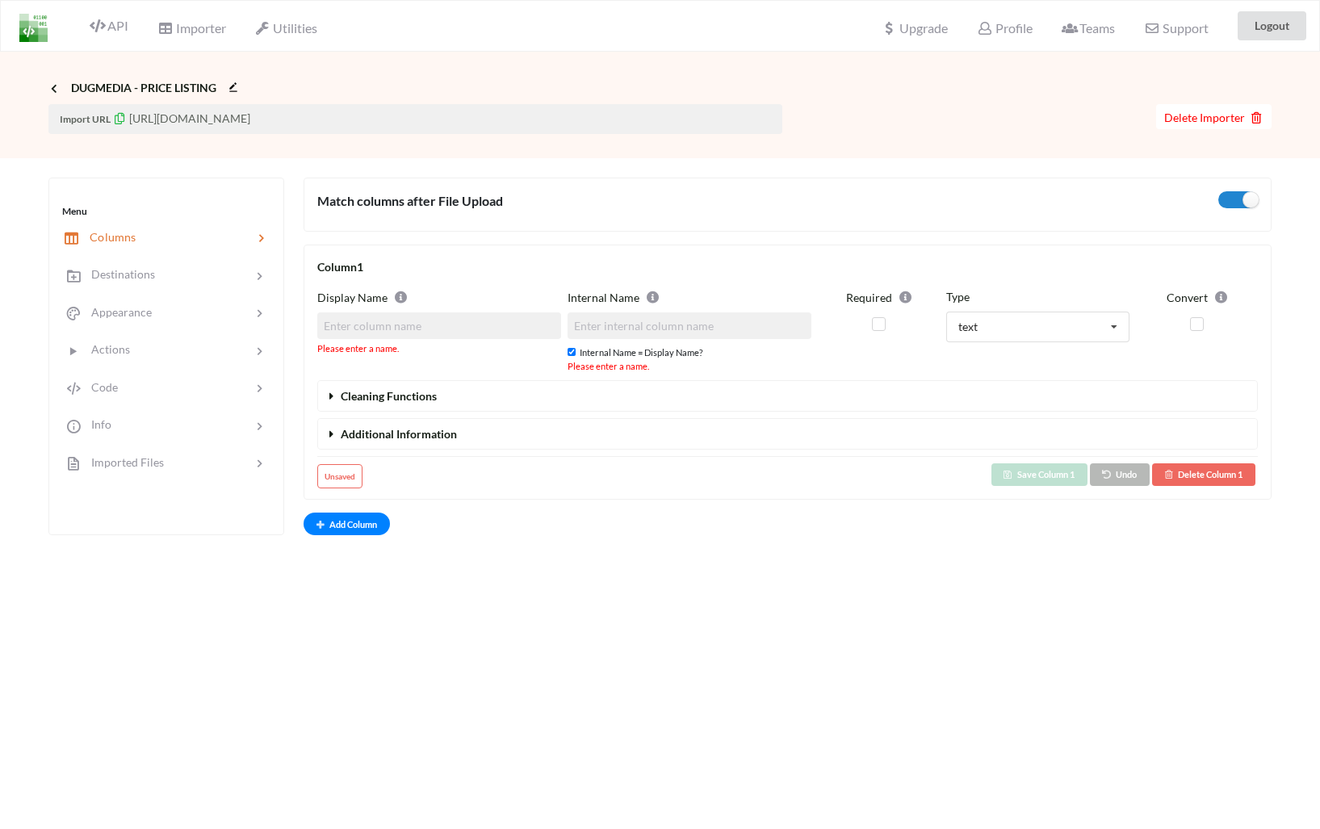
click at [483, 333] on input at bounding box center [439, 326] width 244 height 27
click at [58, 94] on span "Icon Link DUGMEDIA - PRICE LISTING" at bounding box center [145, 85] width 195 height 19
click at [57, 88] on icon at bounding box center [54, 88] width 15 height 13
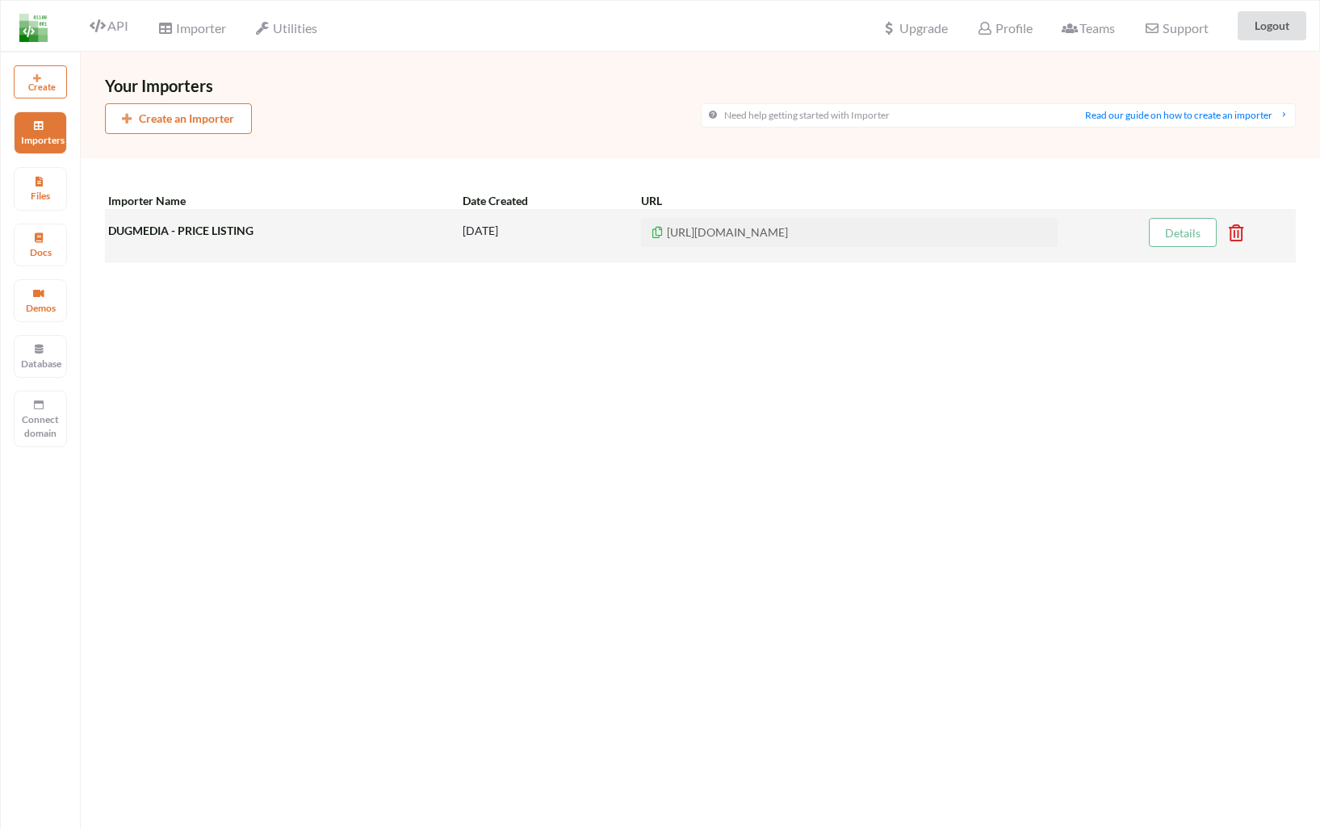
click at [1234, 231] on icon at bounding box center [1231, 228] width 5 height 6
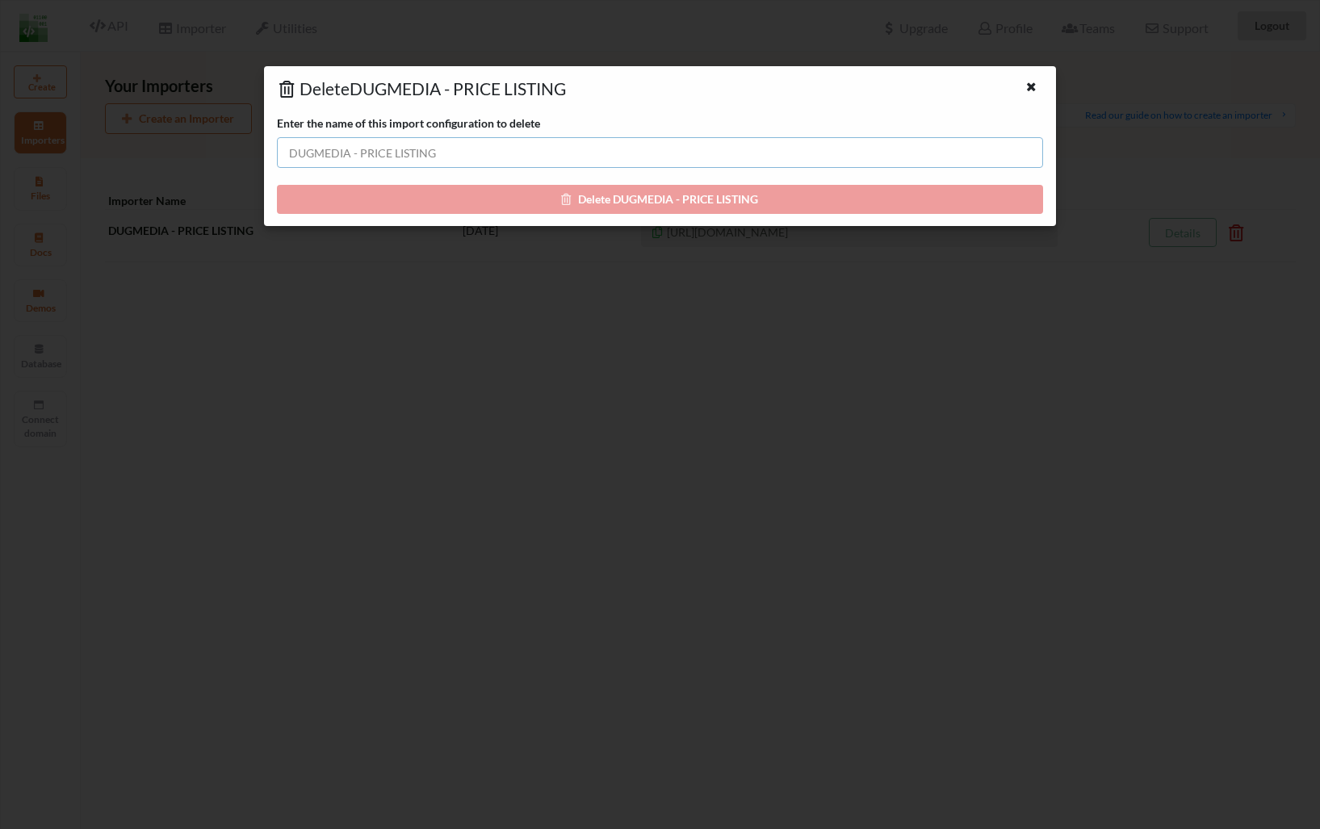
click at [331, 152] on input "text" at bounding box center [660, 152] width 766 height 31
drag, startPoint x: 769, startPoint y: 204, endPoint x: 591, endPoint y: 193, distance: 178.0
click at [591, 193] on div "Enter the name of this import configuration to delete Delete DUGMEDIA - PRICE L…" at bounding box center [660, 164] width 766 height 99
click at [577, 167] on input "text" at bounding box center [660, 152] width 766 height 31
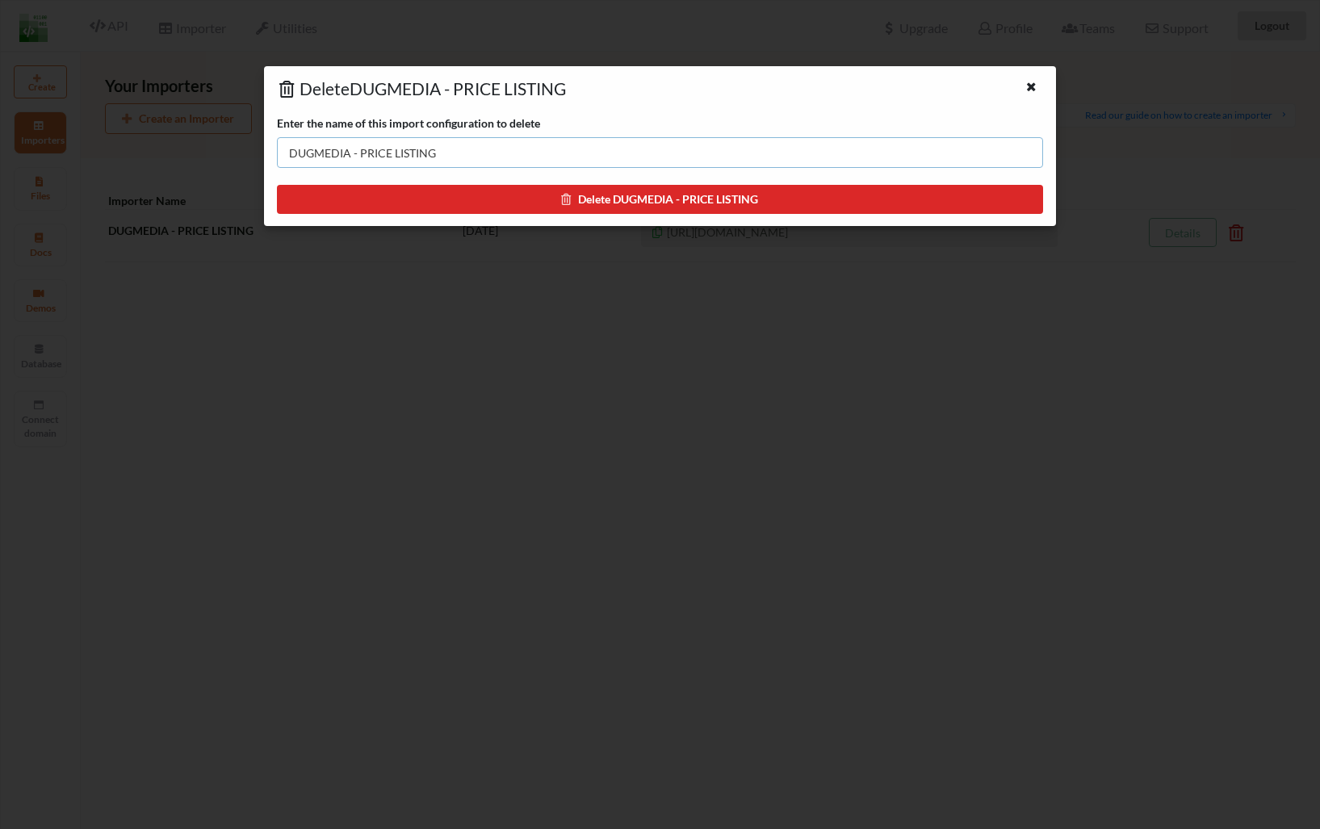
type input "DUGMEDIA - PRICE LISTING"
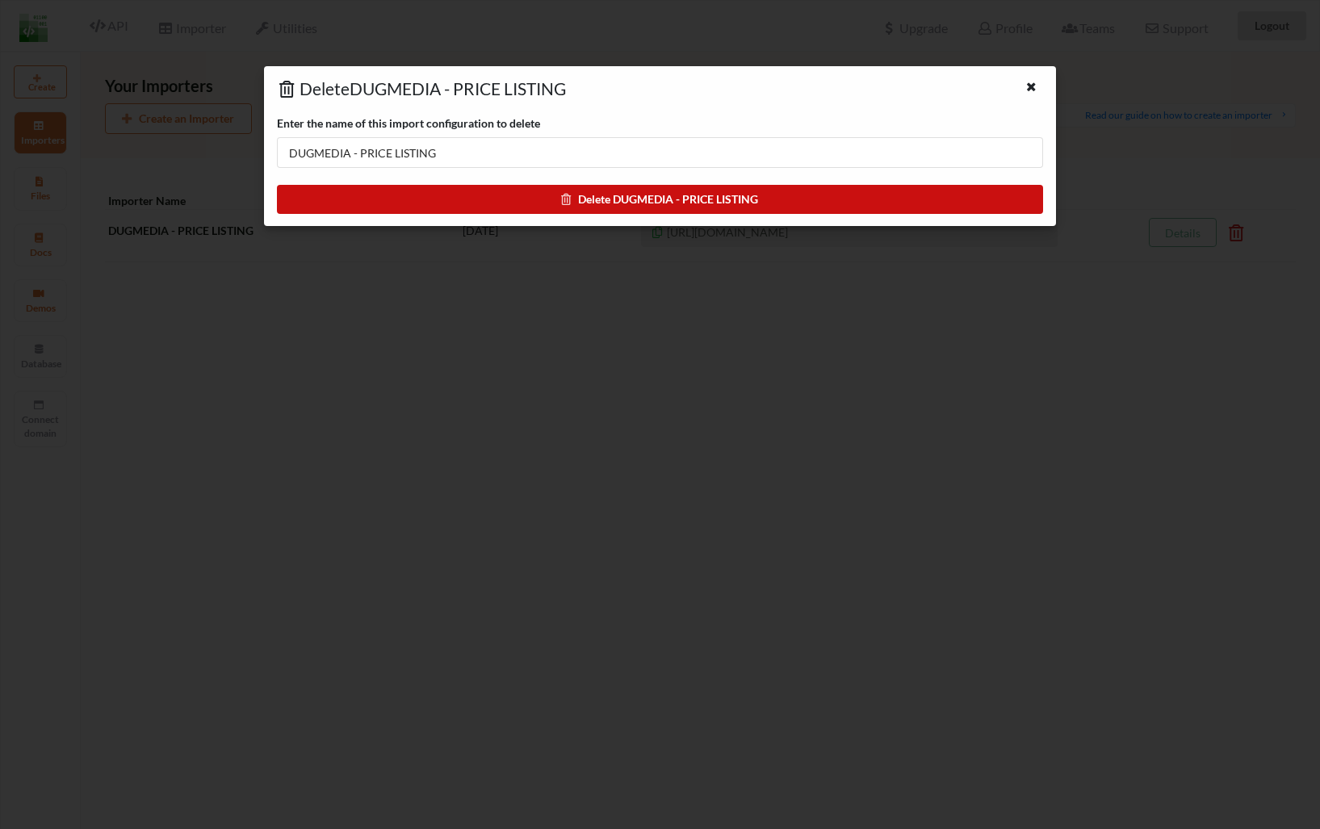
click at [762, 191] on button "Delete DUGMEDIA - PRICE LISTING" at bounding box center [660, 199] width 766 height 29
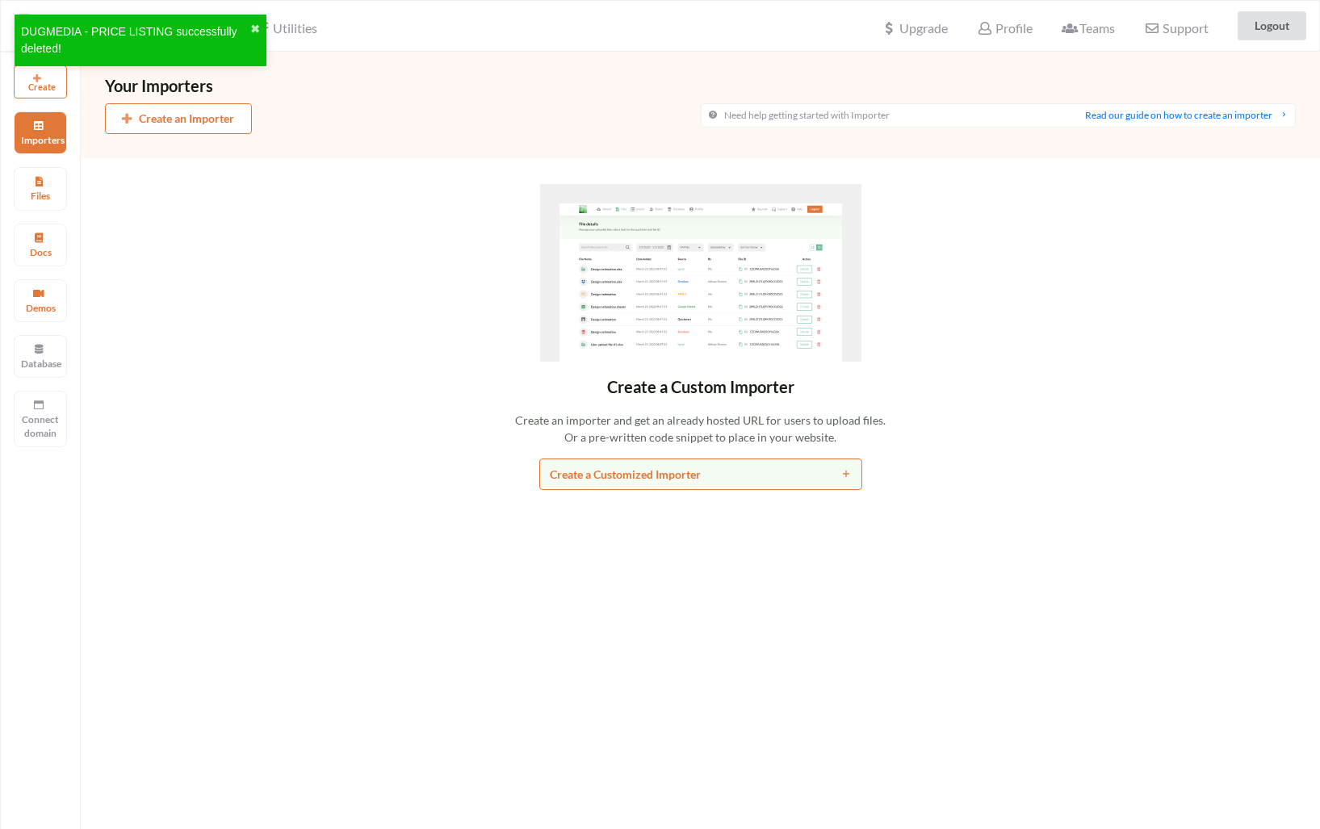
click at [154, 180] on div "Your Importers Create an Importer Need help getting started with Importer Read …" at bounding box center [701, 466] width 1240 height 829
click at [446, 170] on div "Your Importers Create an Importer Need help getting started with Importer Read …" at bounding box center [701, 466] width 1240 height 829
click at [255, 31] on button "✖" at bounding box center [255, 29] width 10 height 17
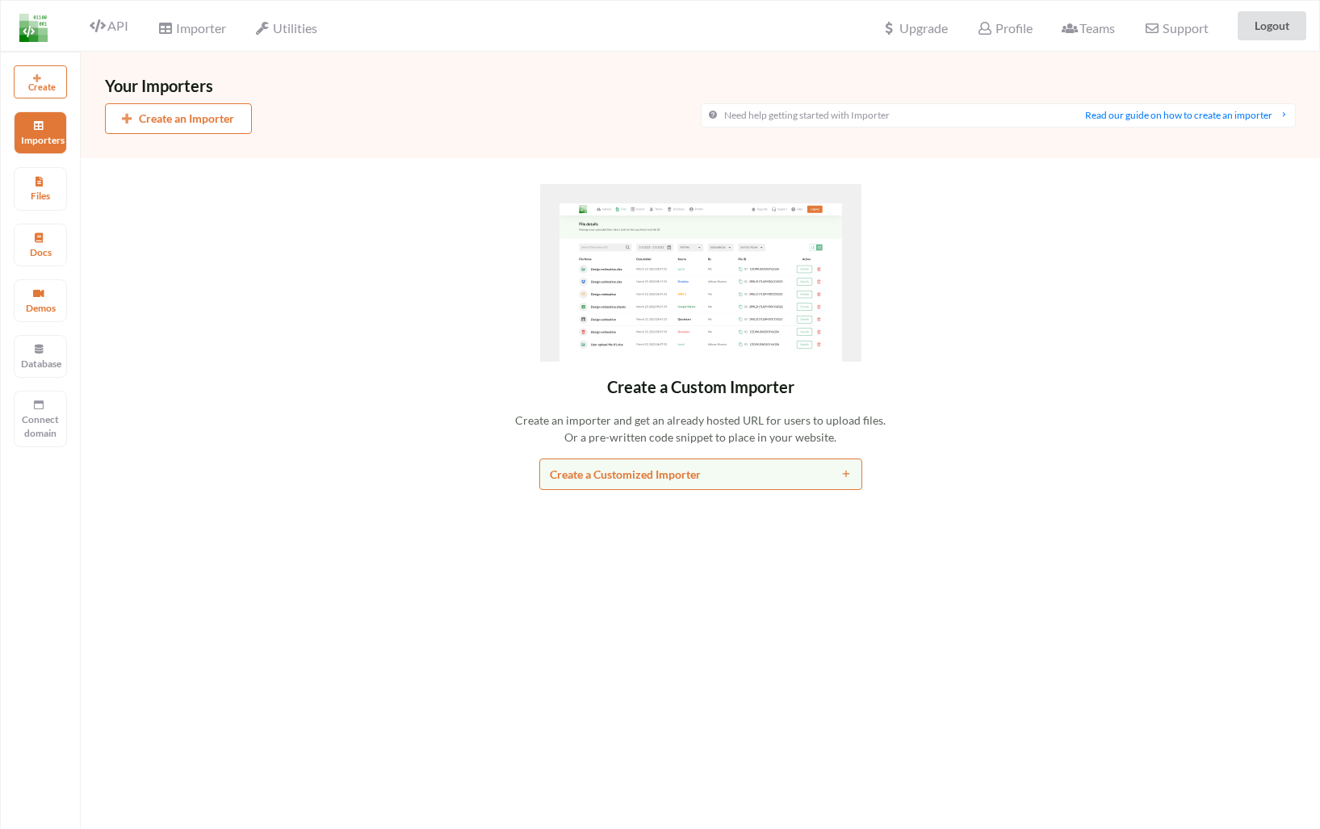
click at [117, 11] on div "API" at bounding box center [102, 25] width 73 height 31
click at [109, 27] on span "API" at bounding box center [109, 27] width 39 height 19
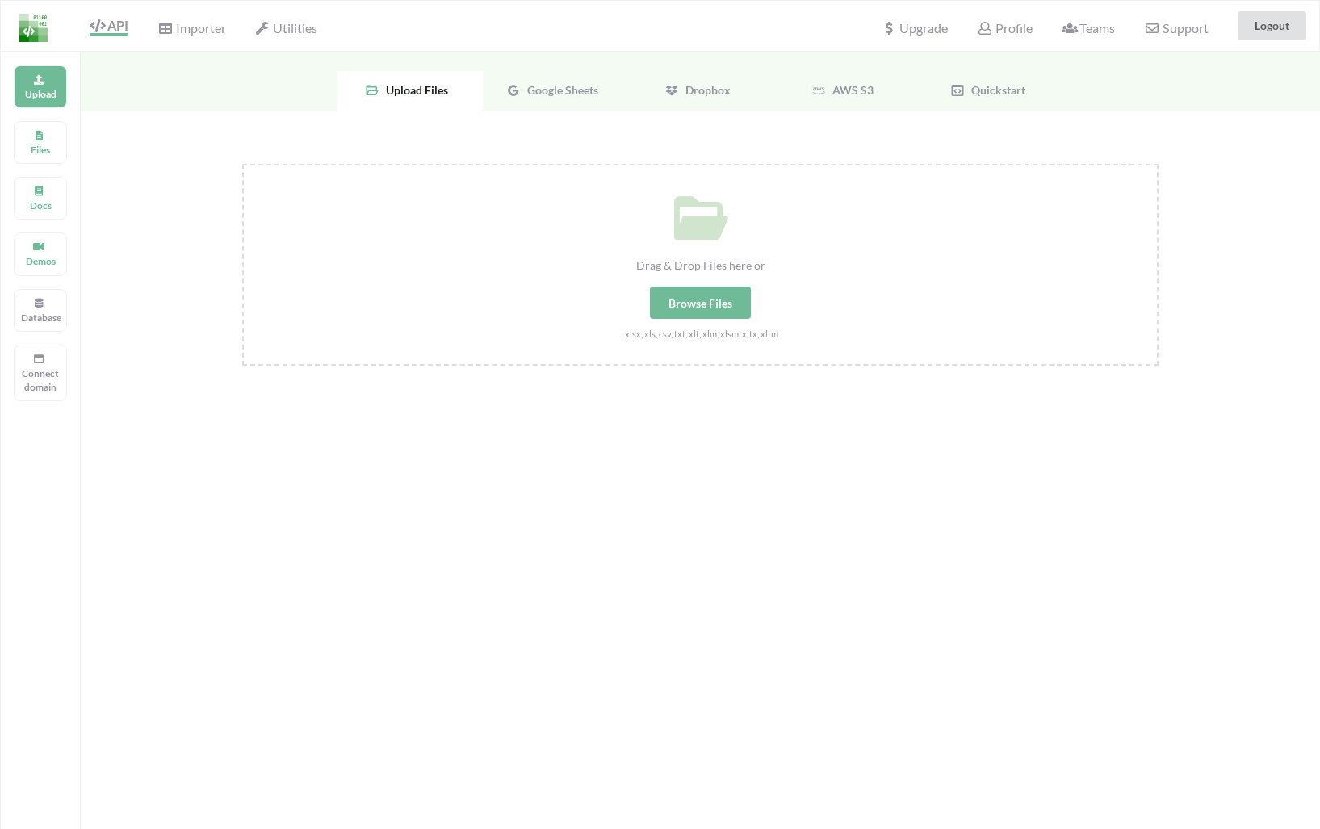
click at [525, 95] on span "Google Sheets" at bounding box center [560, 90] width 78 height 14
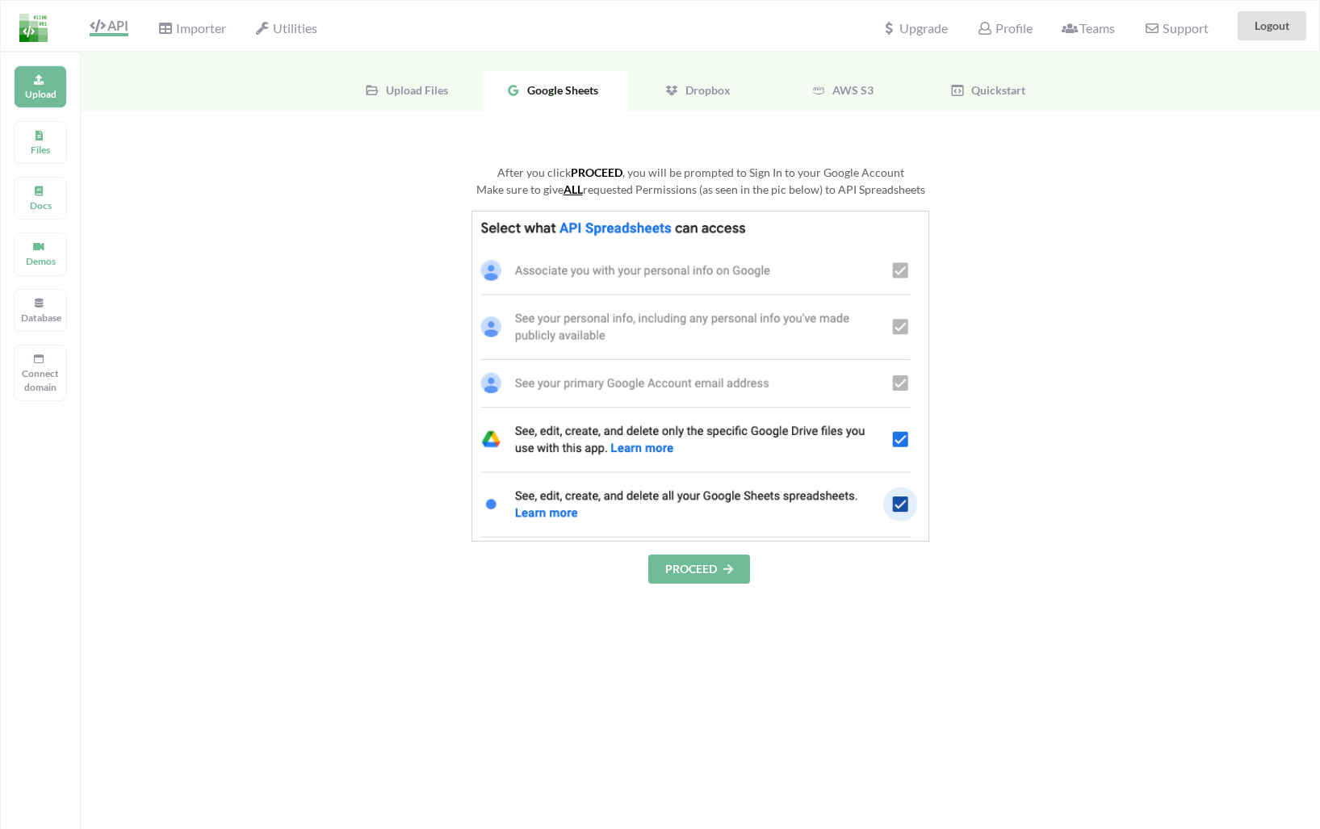
click at [713, 566] on button "PROCEED" at bounding box center [699, 569] width 102 height 29
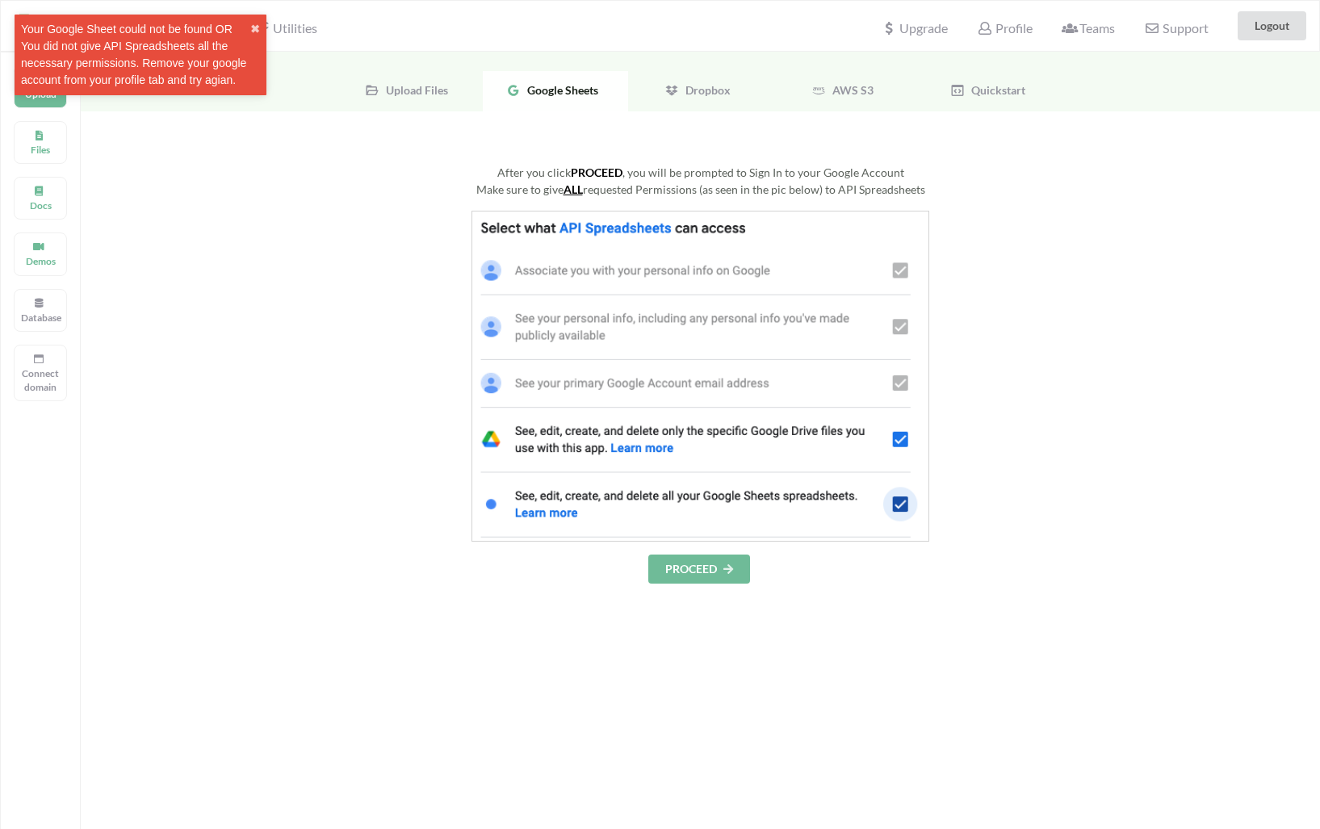
click at [706, 571] on button "PROCEED" at bounding box center [699, 569] width 102 height 29
click at [557, 99] on div "Google Sheets" at bounding box center [555, 91] width 145 height 40
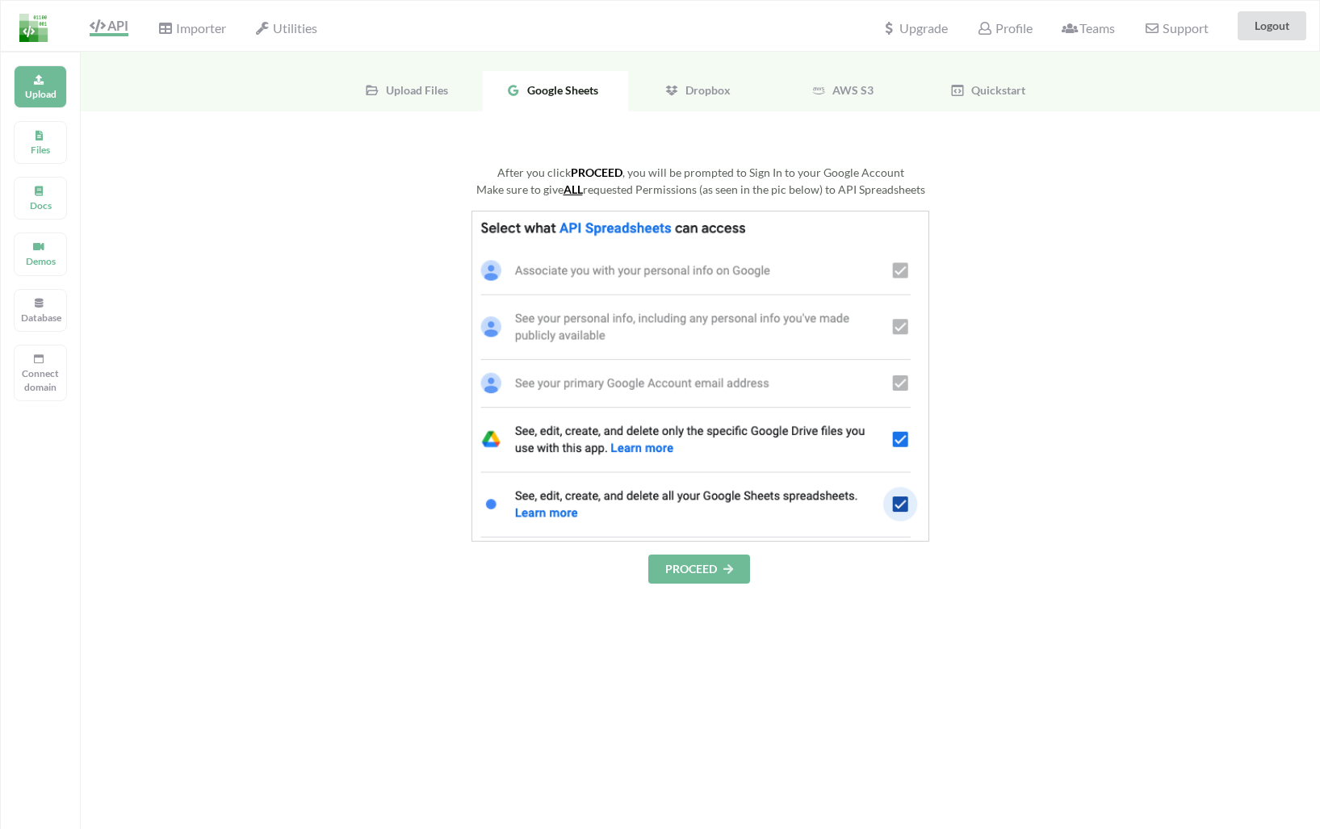
click at [359, 341] on div at bounding box center [700, 376] width 917 height 331
click at [657, 78] on div "Dropbox" at bounding box center [700, 91] width 145 height 40
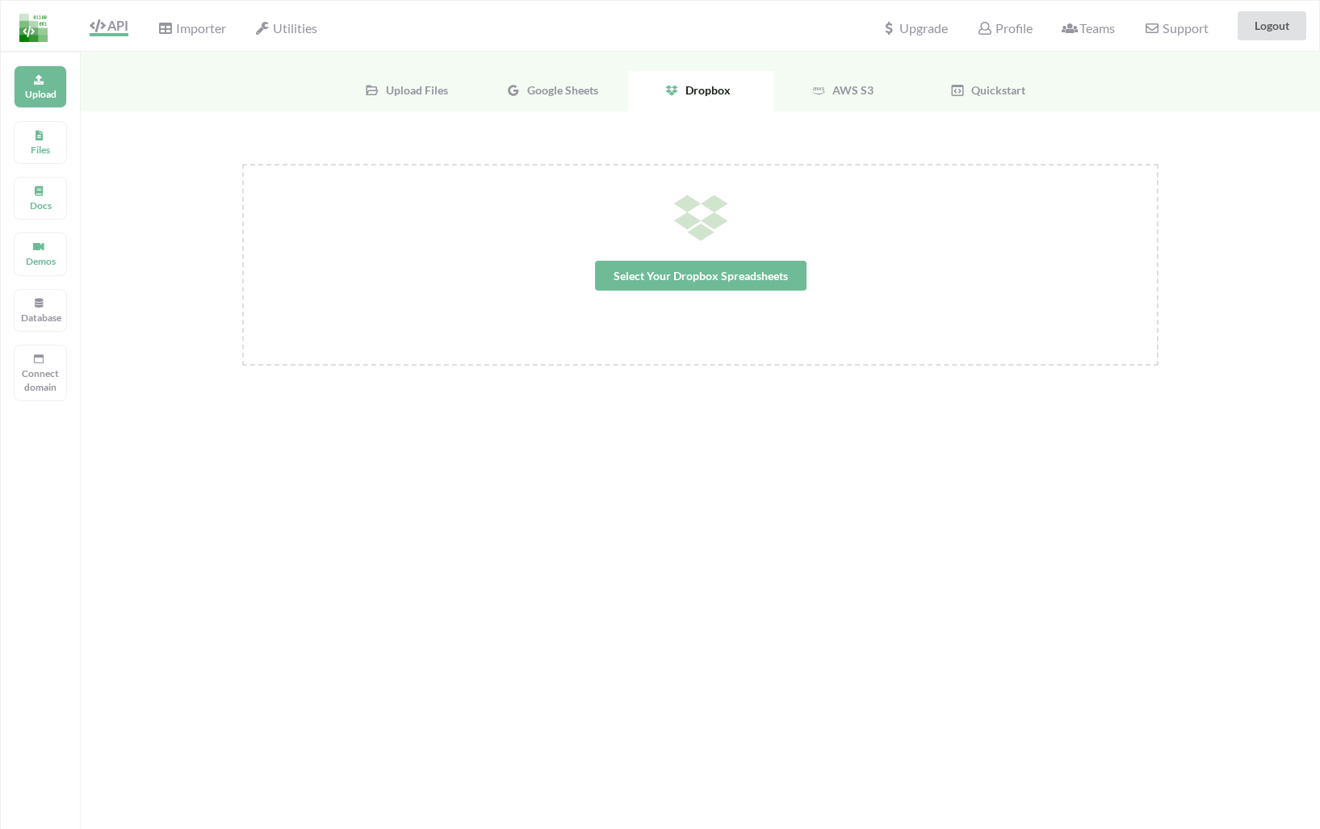
click at [592, 85] on span "Google Sheets" at bounding box center [560, 90] width 78 height 14
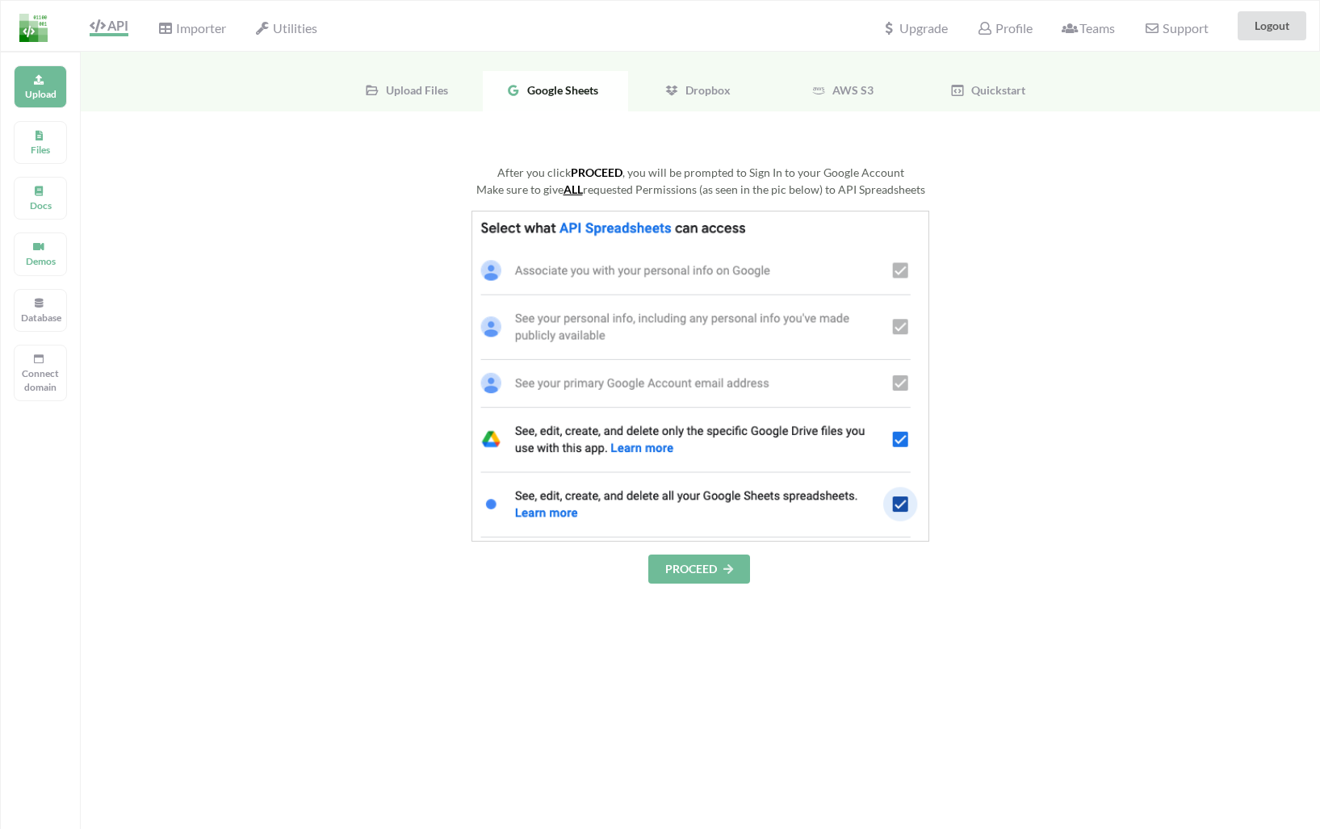
click at [344, 80] on div "Upload Files" at bounding box center [410, 91] width 145 height 40
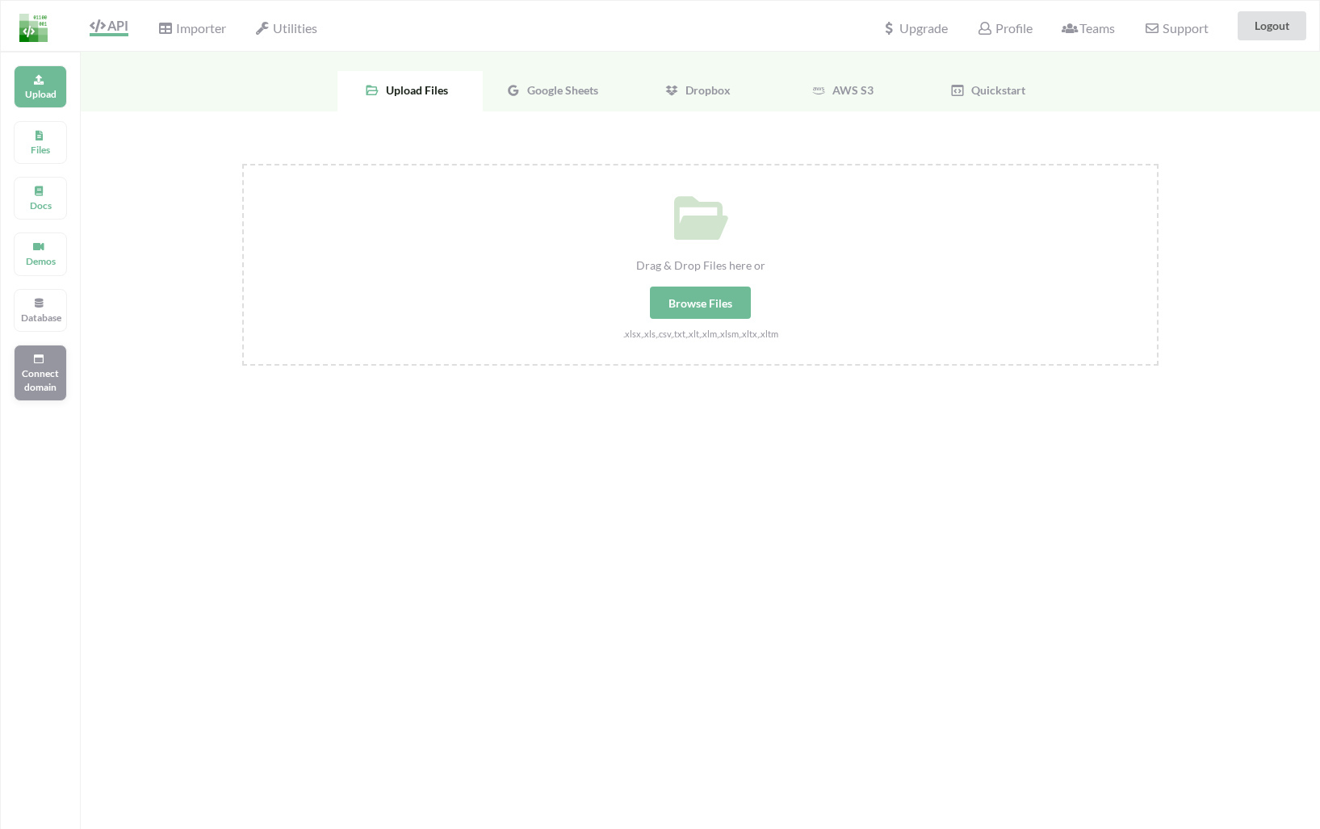
click at [46, 375] on p "Connect domain" at bounding box center [40, 380] width 39 height 27
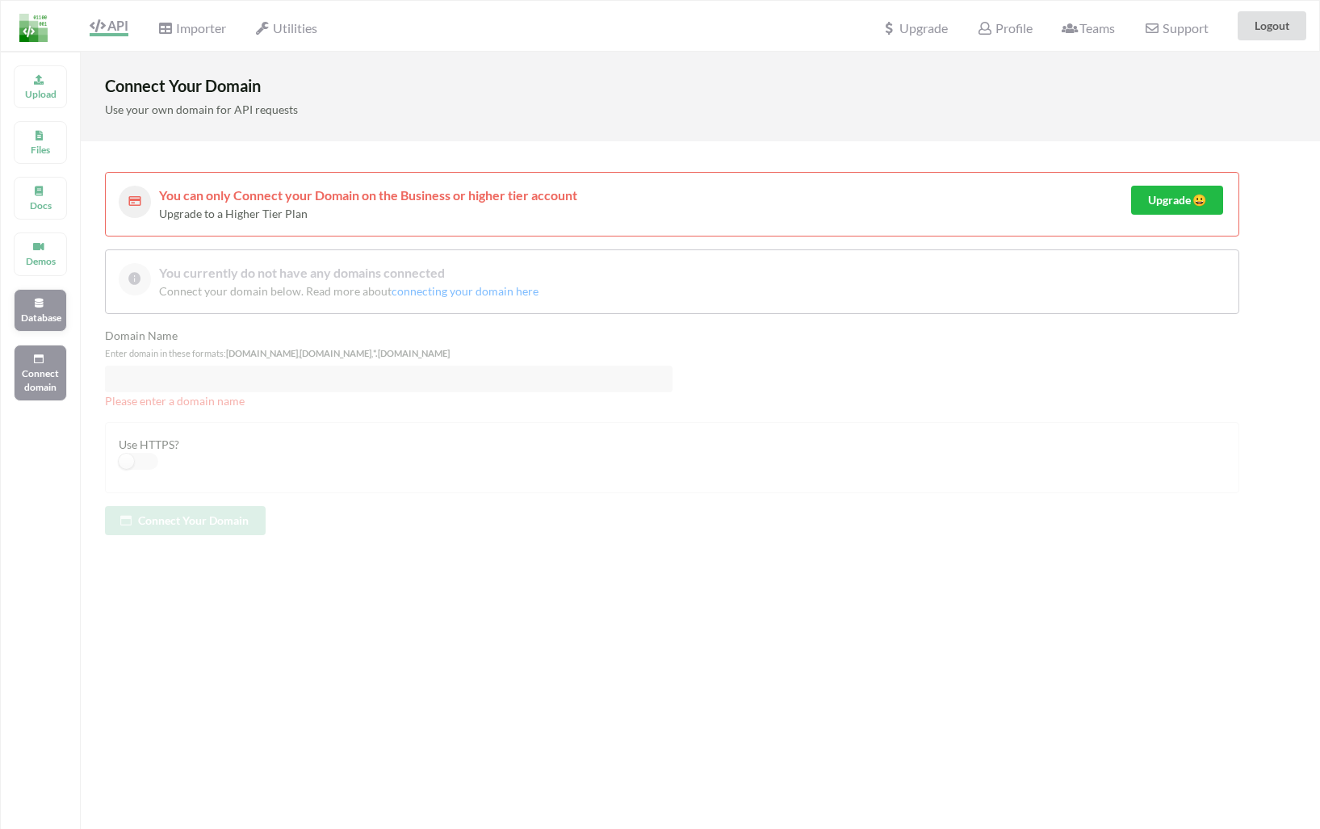
click at [36, 295] on div "Database" at bounding box center [40, 310] width 53 height 43
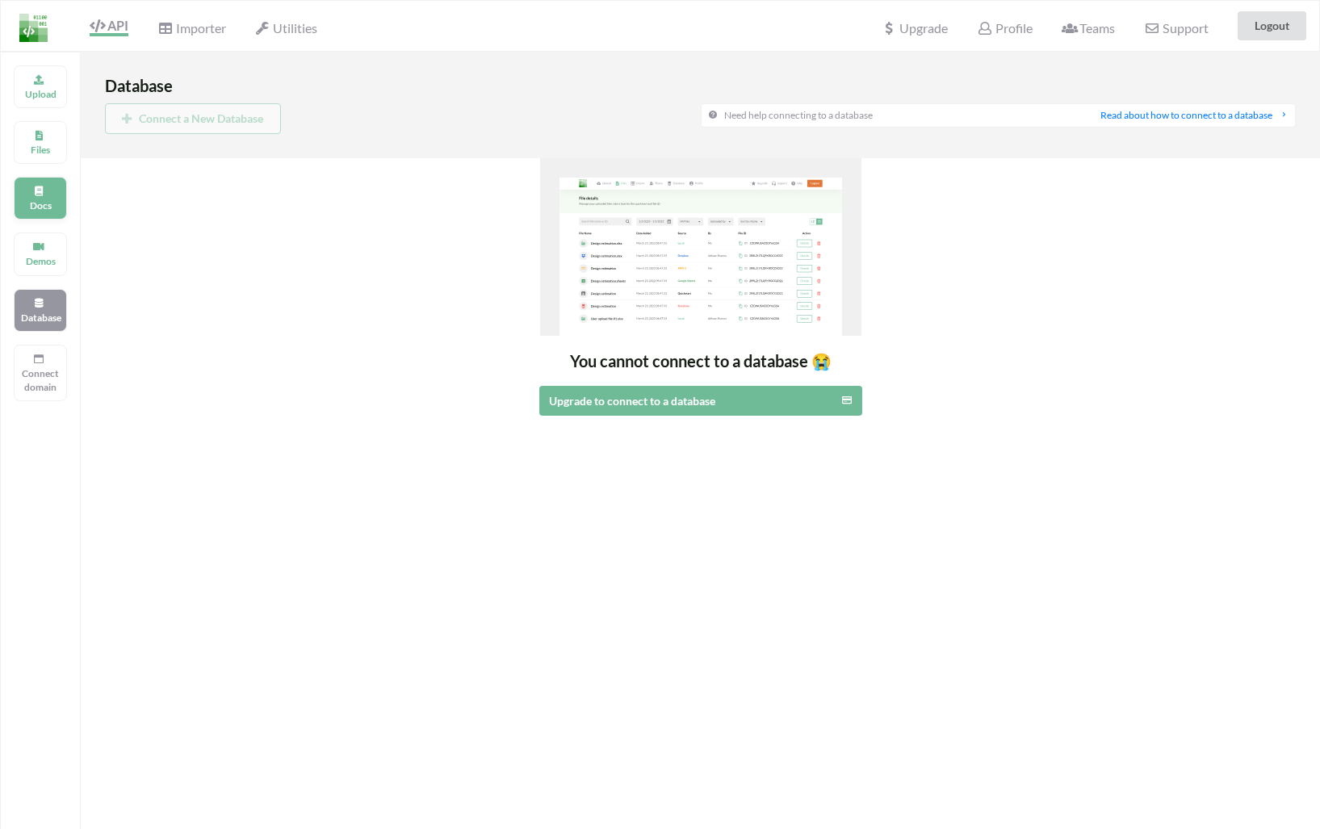
click at [40, 200] on p "Docs" at bounding box center [40, 206] width 39 height 14
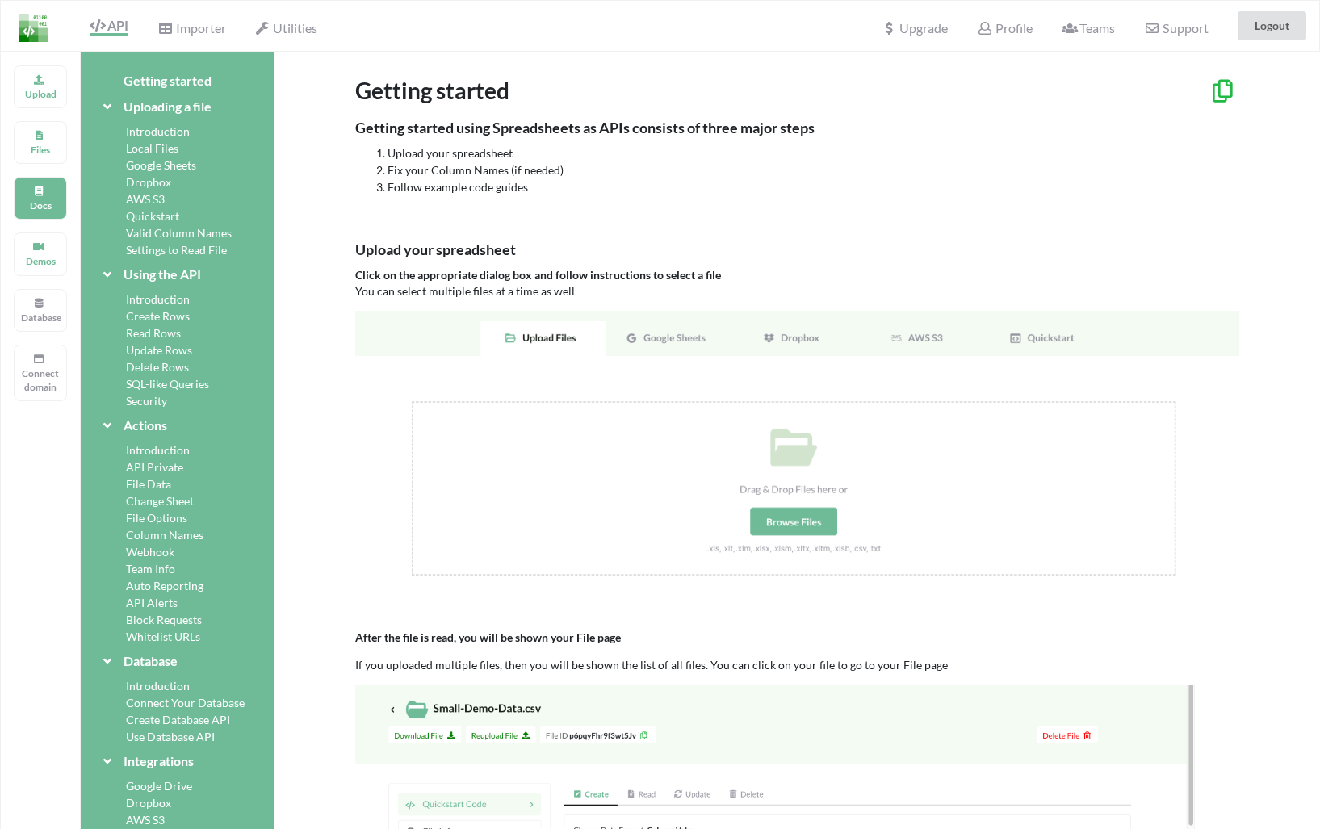
click at [42, 47] on div at bounding box center [29, 26] width 57 height 50
click at [40, 21] on img at bounding box center [33, 28] width 28 height 28
click at [1003, 15] on div "Profile" at bounding box center [1005, 26] width 76 height 36
click at [1003, 28] on span "Profile" at bounding box center [1004, 29] width 55 height 19
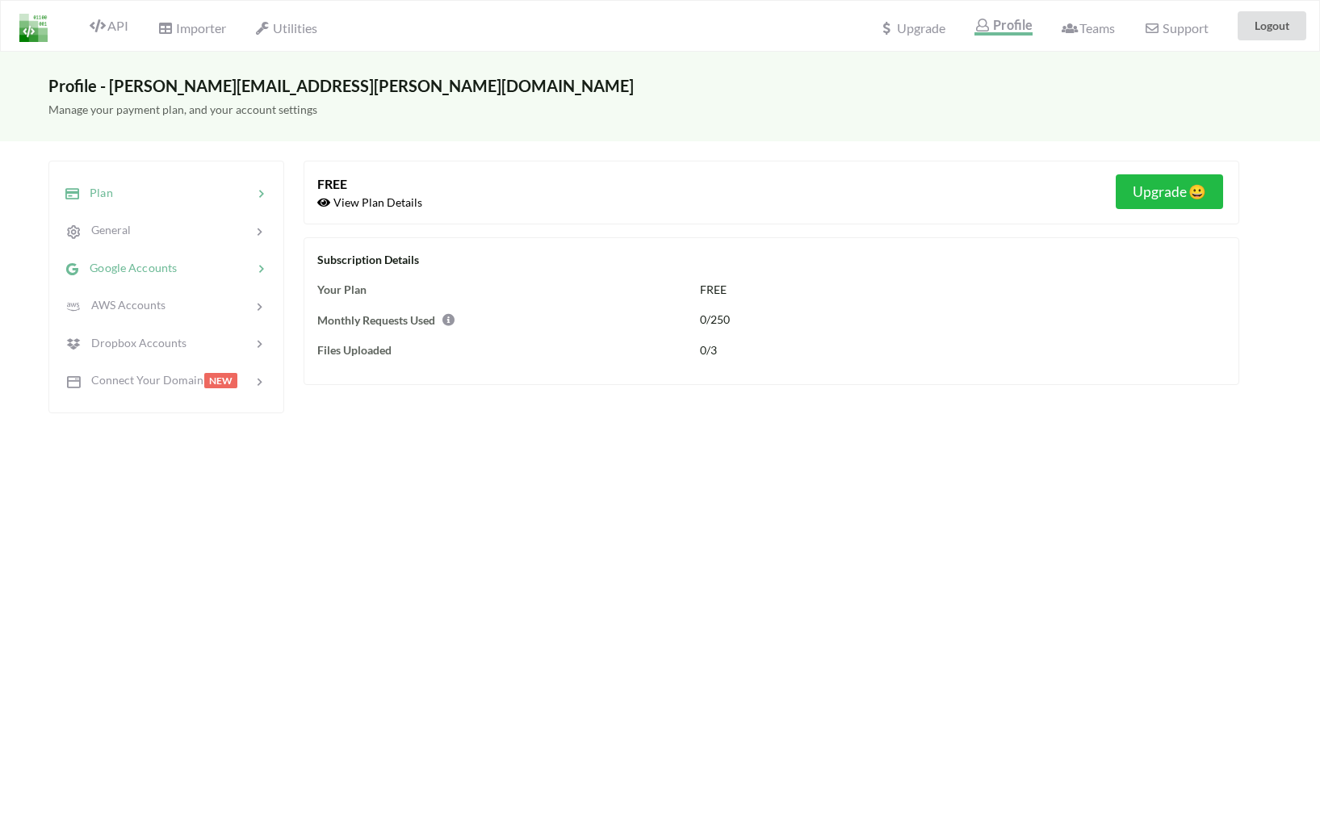
click at [172, 267] on span "Google Accounts" at bounding box center [128, 268] width 97 height 14
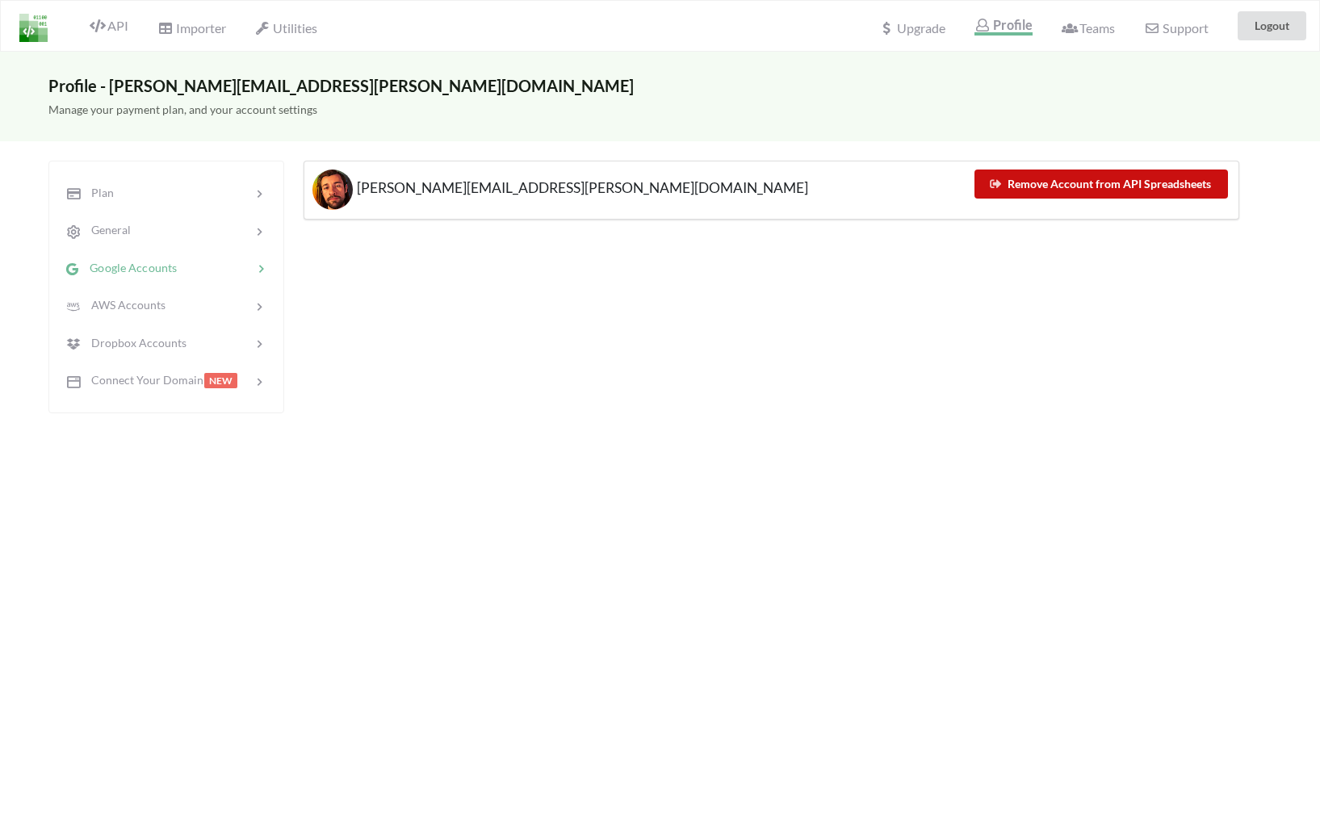
click at [1206, 177] on button "Remove Account from API Spreadsheets" at bounding box center [1102, 184] width 254 height 29
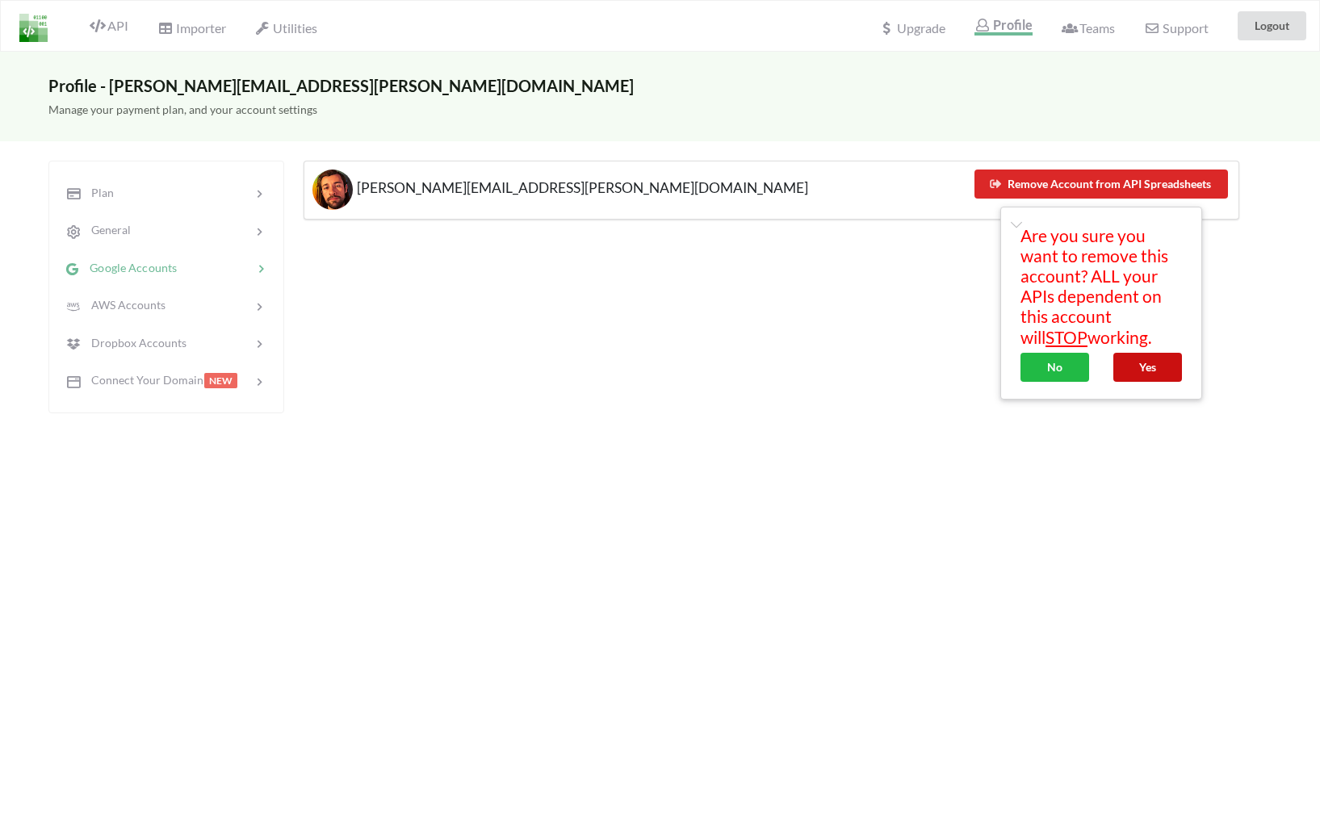
click at [1149, 363] on button "Yes" at bounding box center [1148, 367] width 69 height 29
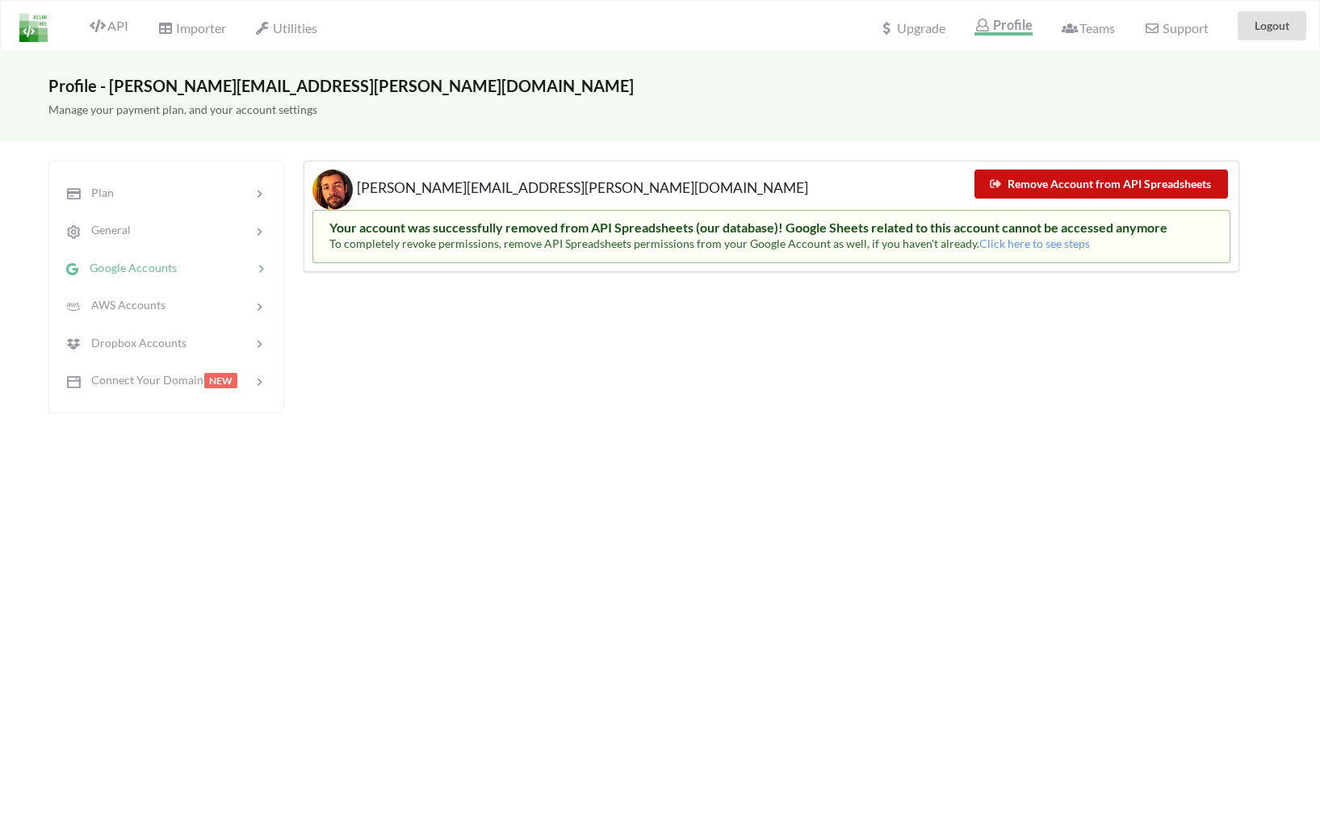
click at [1119, 187] on button "Remove Account from API Spreadsheets" at bounding box center [1102, 184] width 254 height 29
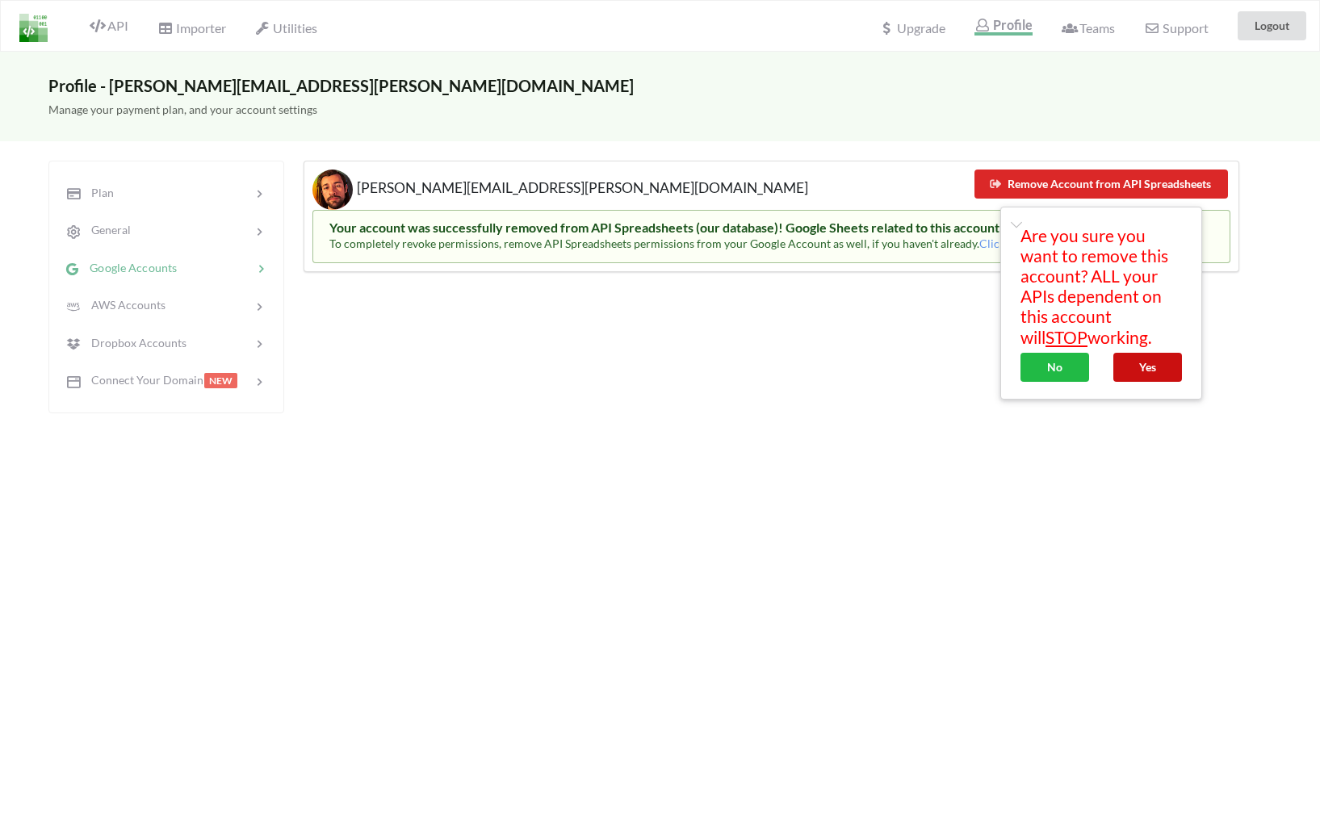
click at [1136, 374] on button "Yes" at bounding box center [1148, 367] width 69 height 29
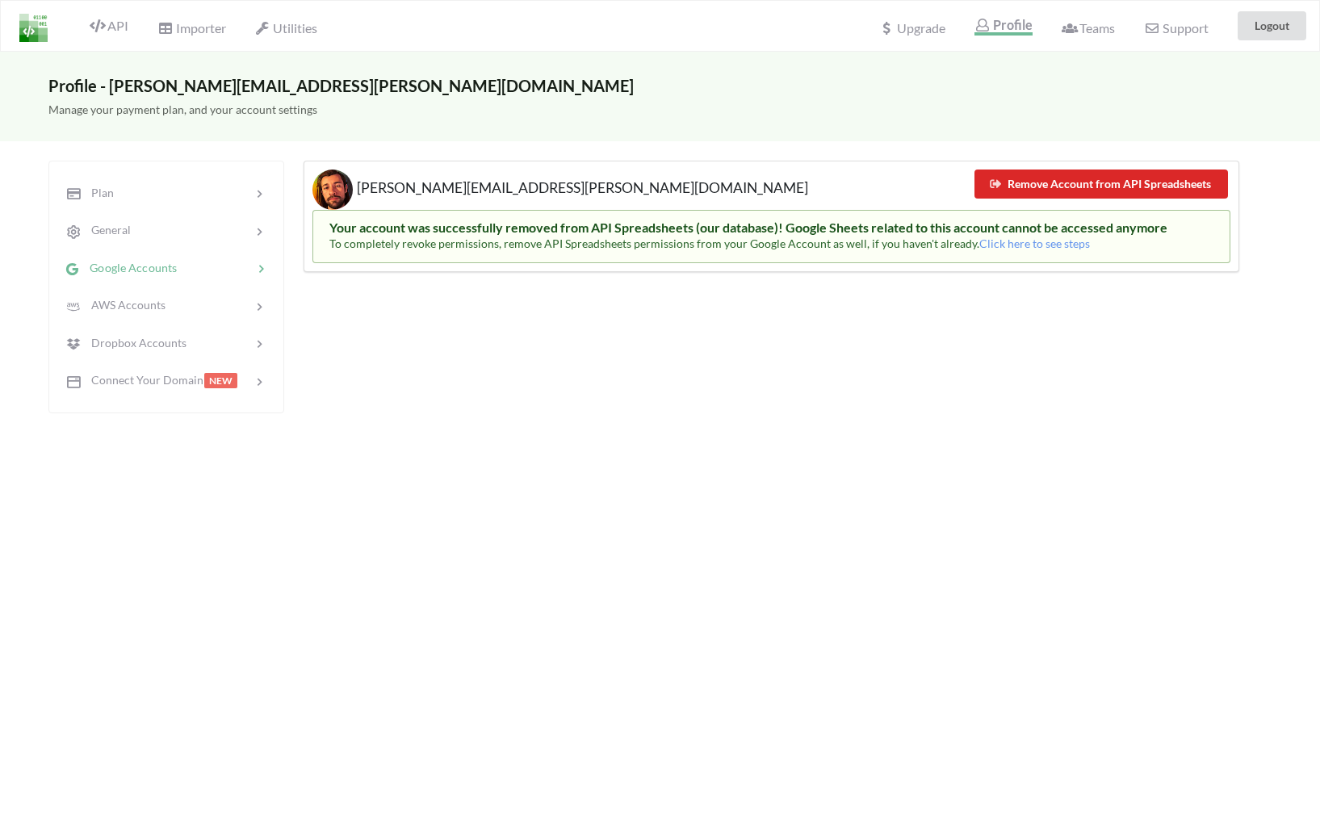
click at [801, 328] on div "dugue.mathieu@gmail.com Remove Account from API Spreadsheets Your account was s…" at bounding box center [772, 287] width 936 height 253
click at [40, 21] on img at bounding box center [33, 28] width 28 height 28
click at [119, 23] on span "API" at bounding box center [109, 27] width 39 height 19
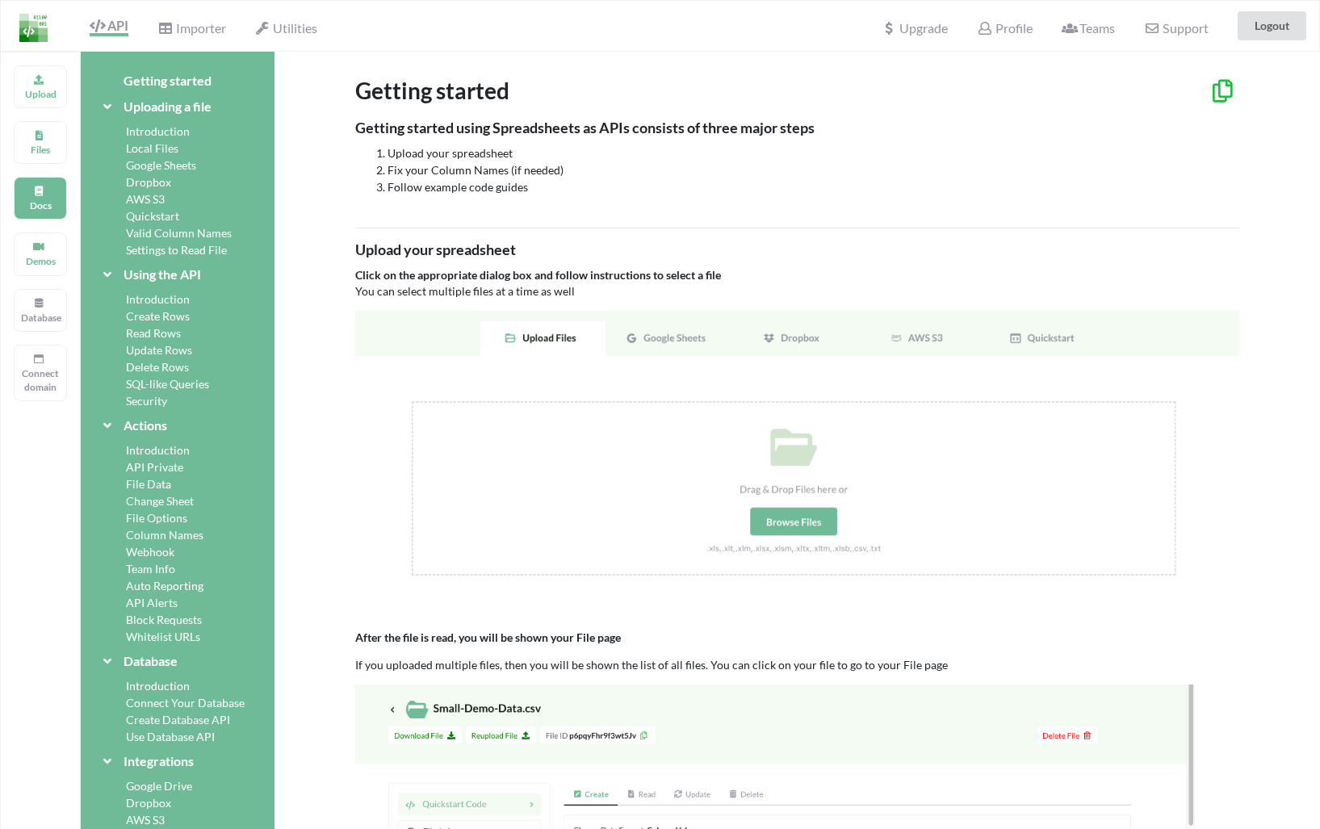
click at [195, 15] on div "Importer" at bounding box center [191, 26] width 89 height 36
click at [113, 44] on div "API Importer Utilities" at bounding box center [164, 26] width 335 height 50
click at [39, 82] on icon at bounding box center [38, 78] width 11 height 10
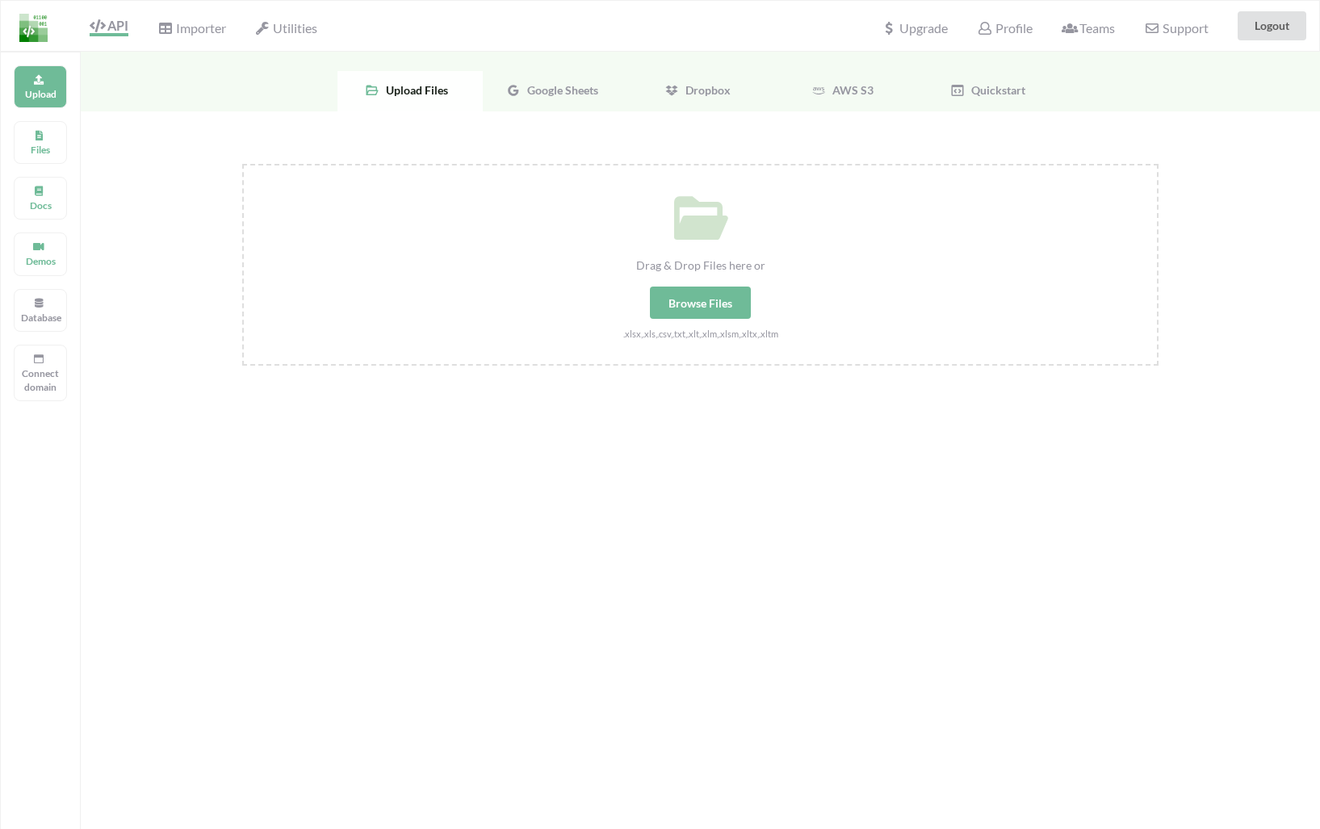
click at [530, 80] on div "Google Sheets" at bounding box center [555, 91] width 145 height 40
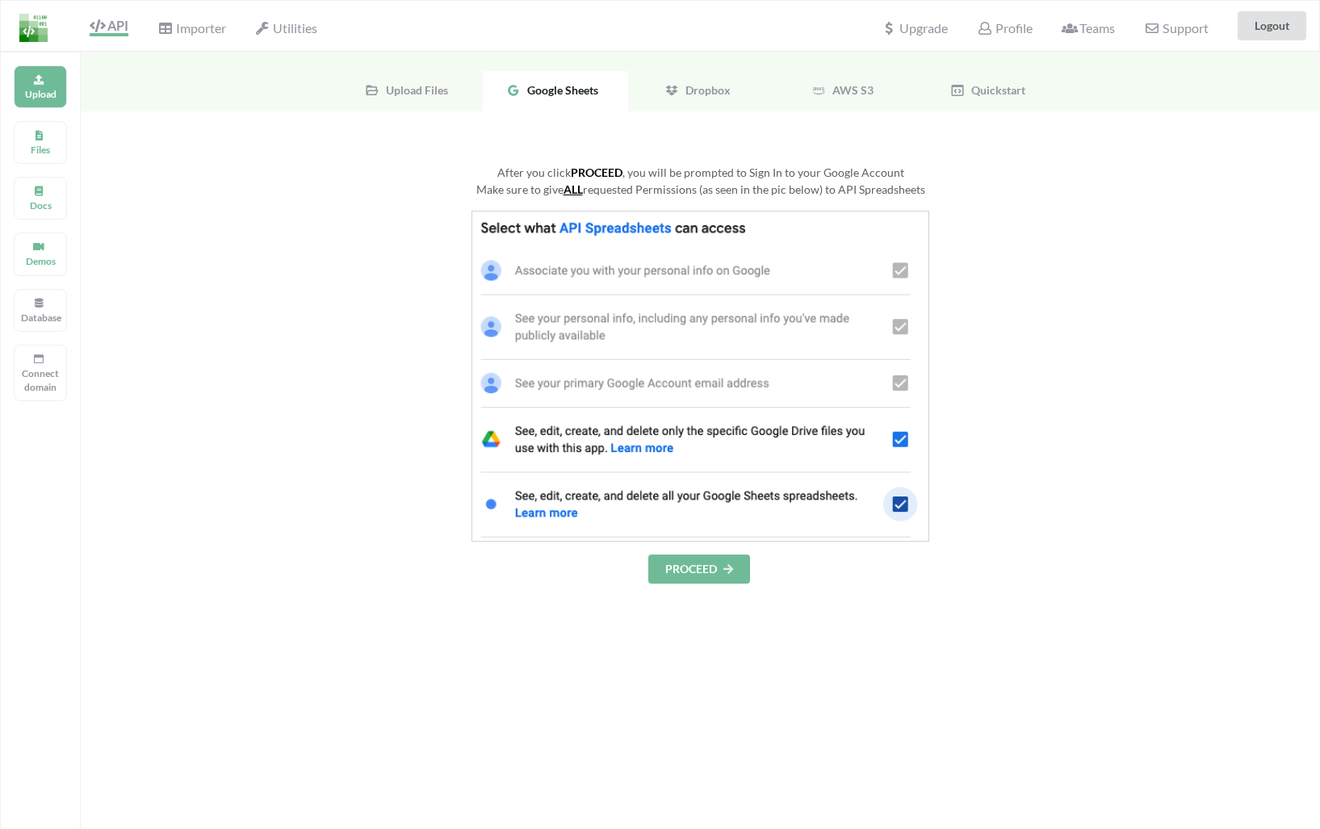
click at [707, 581] on button "PROCEED" at bounding box center [699, 569] width 102 height 29
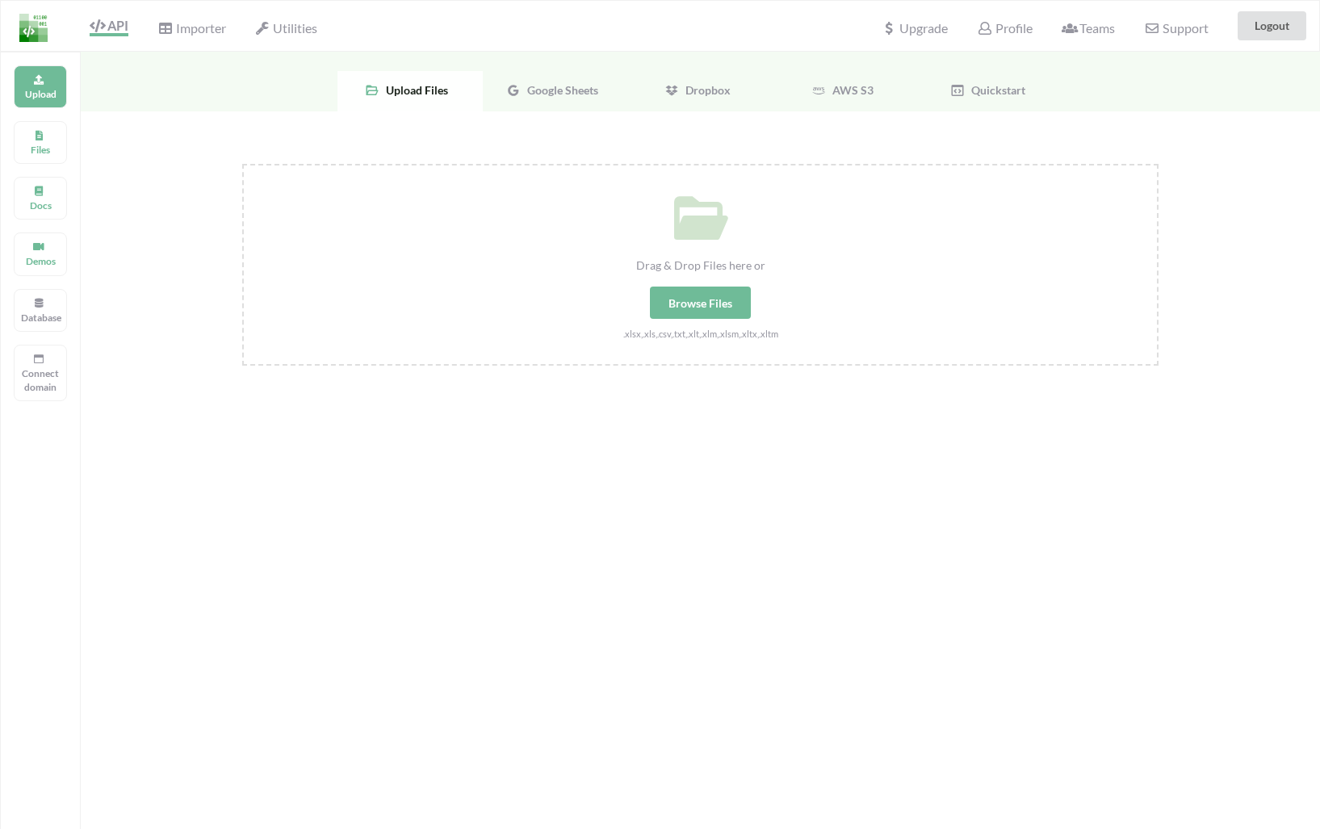
click at [542, 95] on span "Google Sheets" at bounding box center [560, 90] width 78 height 14
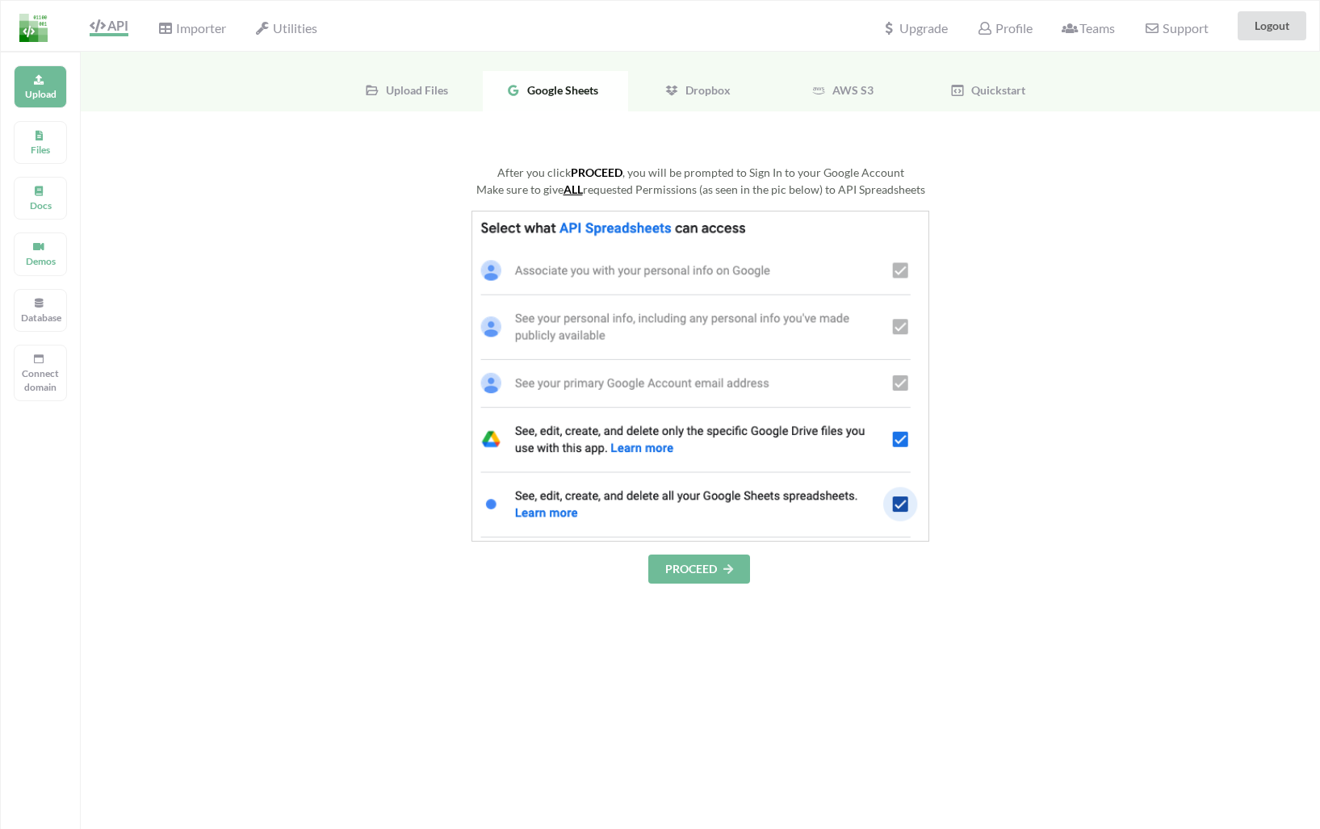
click at [707, 545] on div "After you click PROCEED , you will be prompted to Sign In to your Google Accoun…" at bounding box center [700, 374] width 917 height 420
click at [707, 562] on button "PROCEED" at bounding box center [699, 569] width 102 height 29
click at [1007, 23] on span "Profile" at bounding box center [1004, 29] width 55 height 19
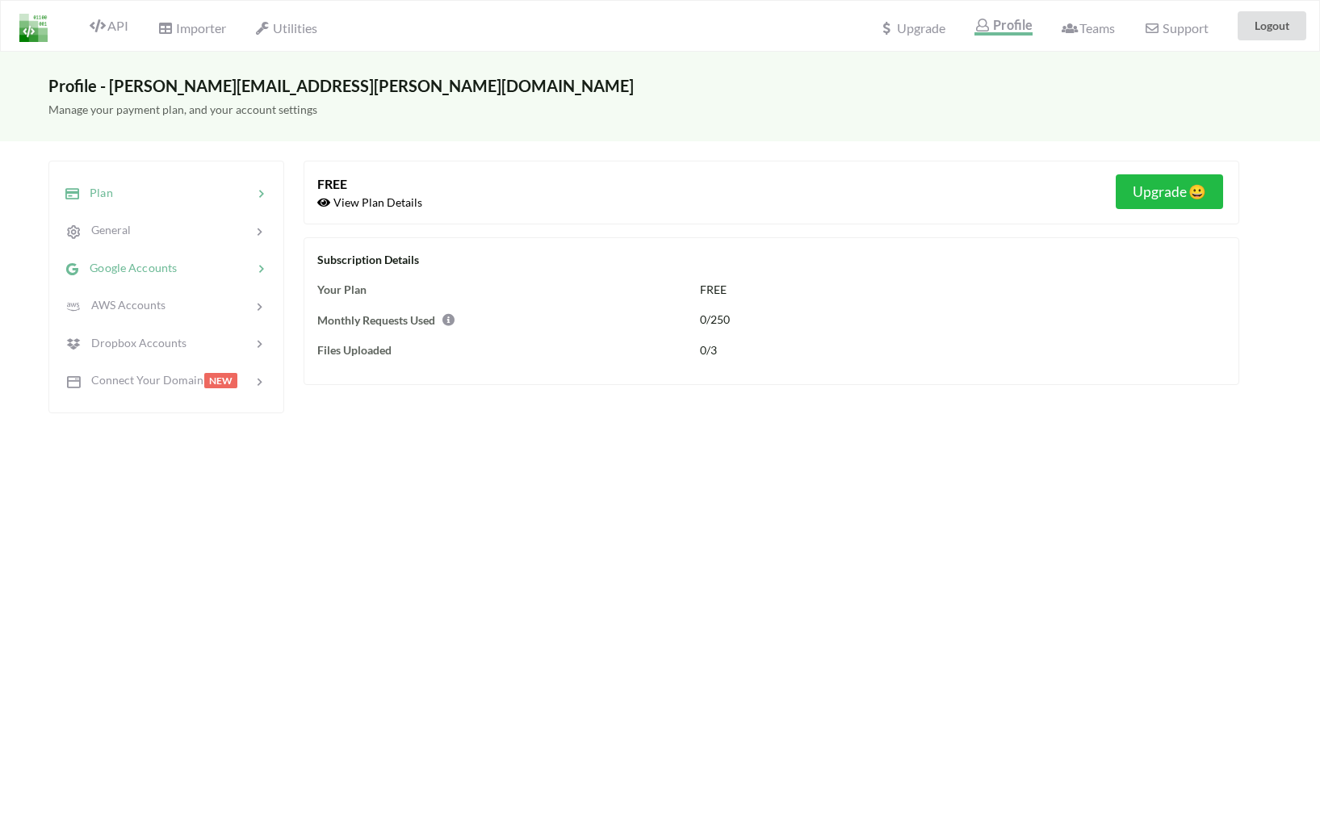
click at [149, 260] on div "Google Accounts" at bounding box center [121, 267] width 114 height 19
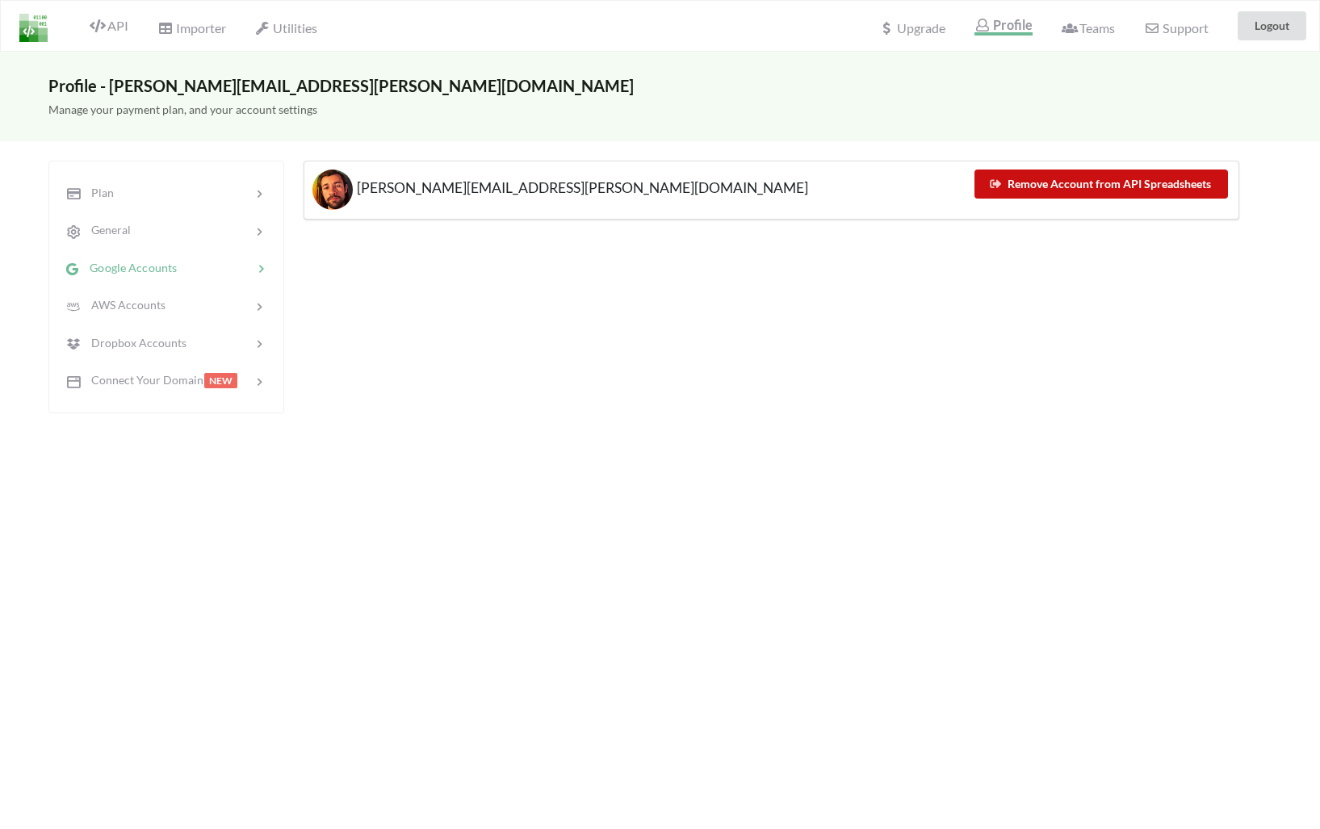
click at [1059, 195] on button "Remove Account from API Spreadsheets" at bounding box center [1102, 184] width 254 height 29
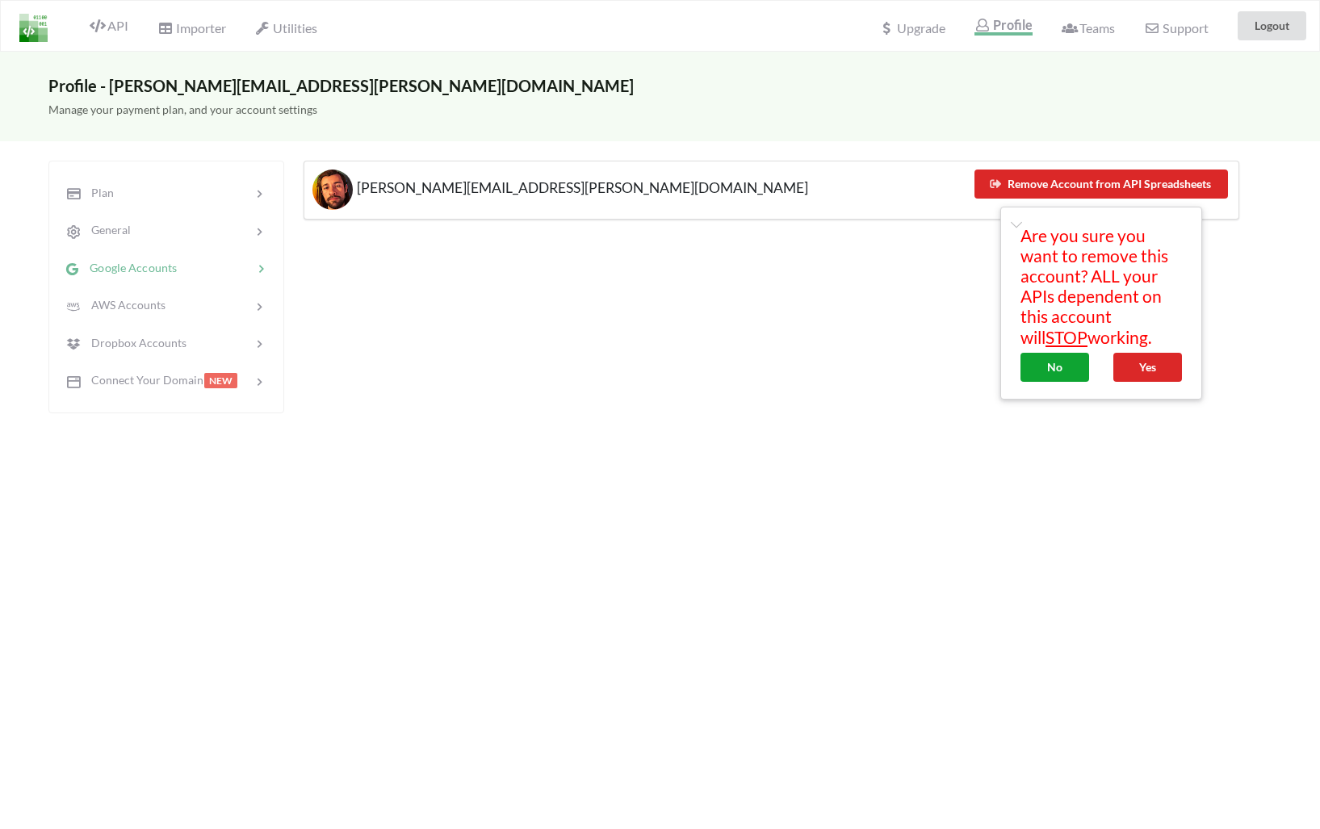
click at [1063, 363] on button "No" at bounding box center [1055, 367] width 69 height 29
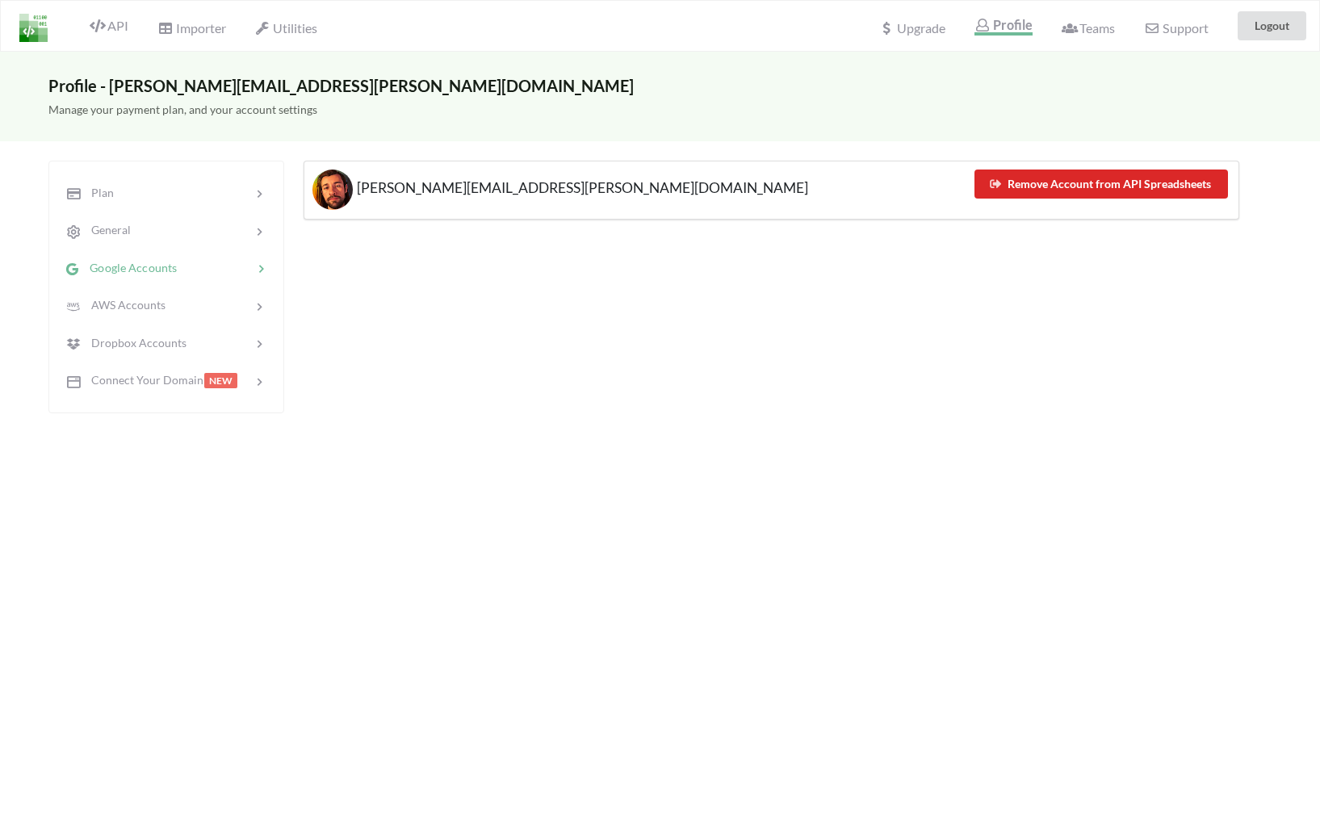
click at [1063, 363] on div "dugue.mathieu@gmail.com Remove Account from API Spreadsheets" at bounding box center [772, 287] width 936 height 253
click at [1093, 195] on button "Remove Account from API Spreadsheets" at bounding box center [1102, 184] width 254 height 29
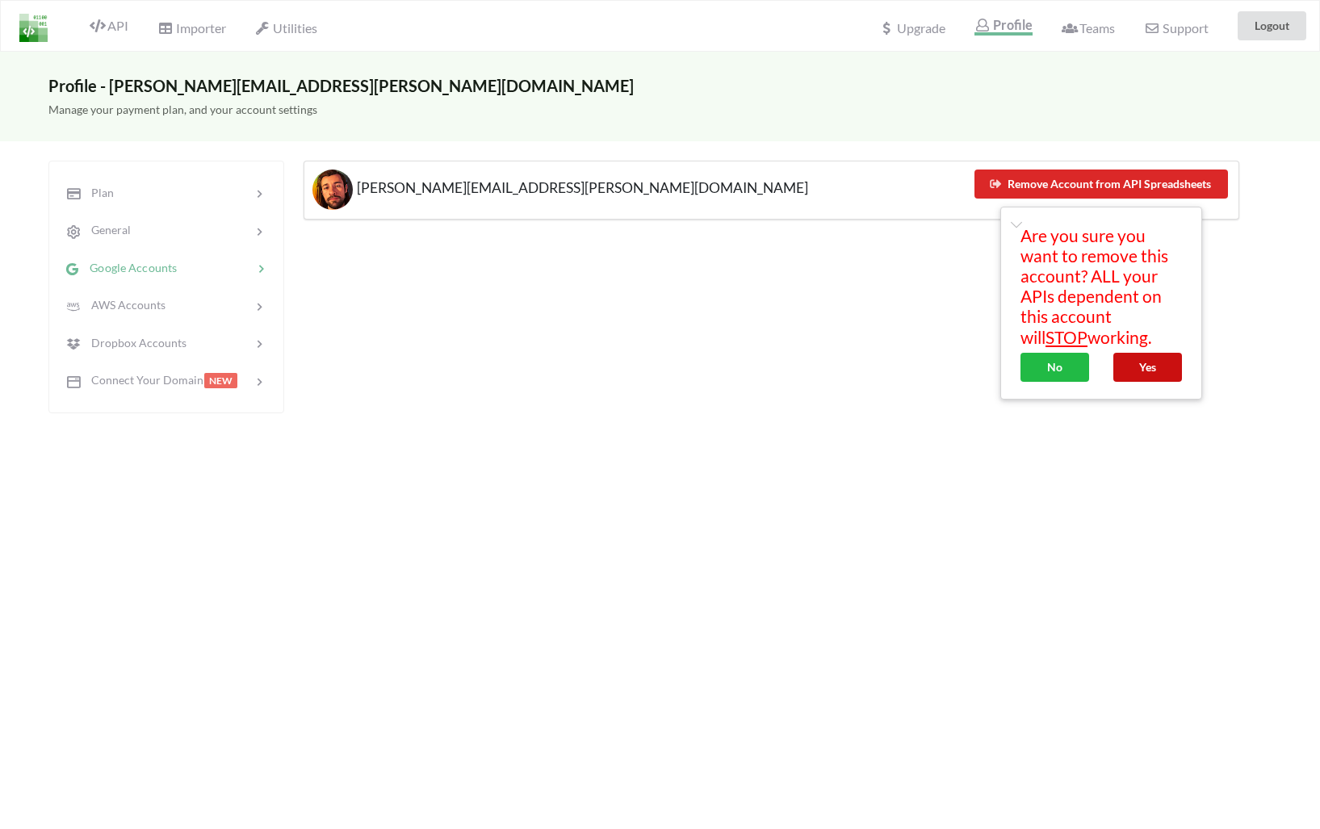
click at [1148, 361] on button "Yes" at bounding box center [1148, 367] width 69 height 29
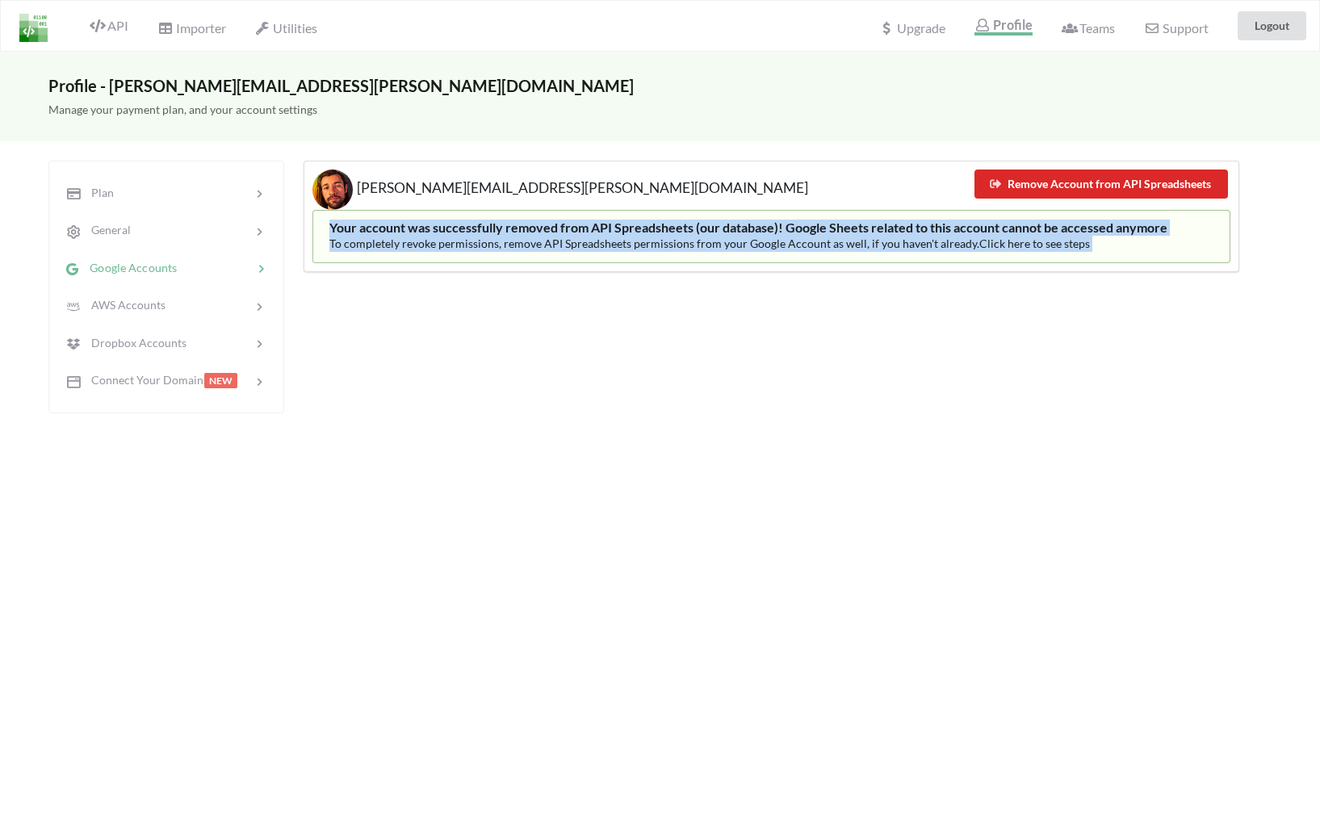
click at [19, 27] on img at bounding box center [33, 28] width 28 height 28
click at [111, 27] on span "API" at bounding box center [109, 27] width 39 height 19
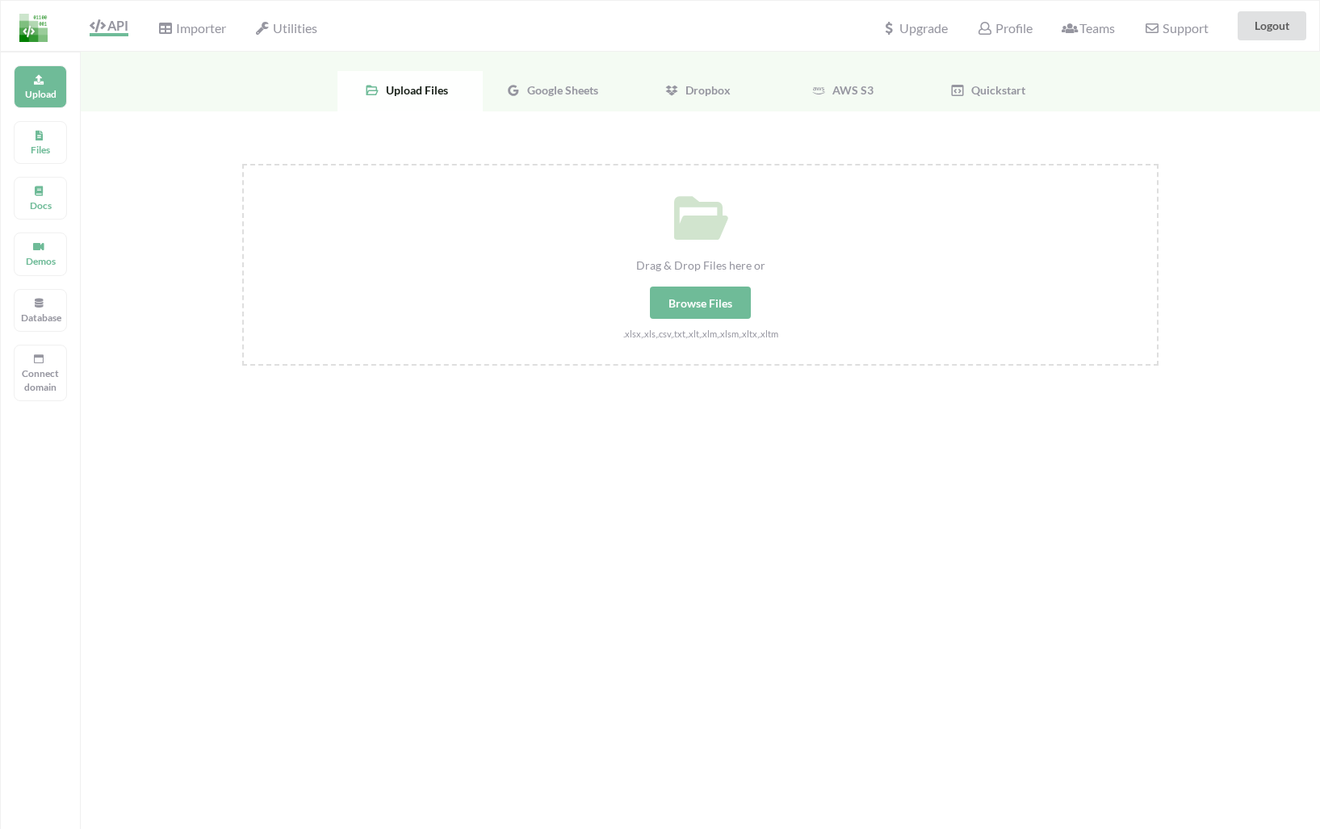
click at [569, 100] on div "Google Sheets" at bounding box center [555, 91] width 145 height 40
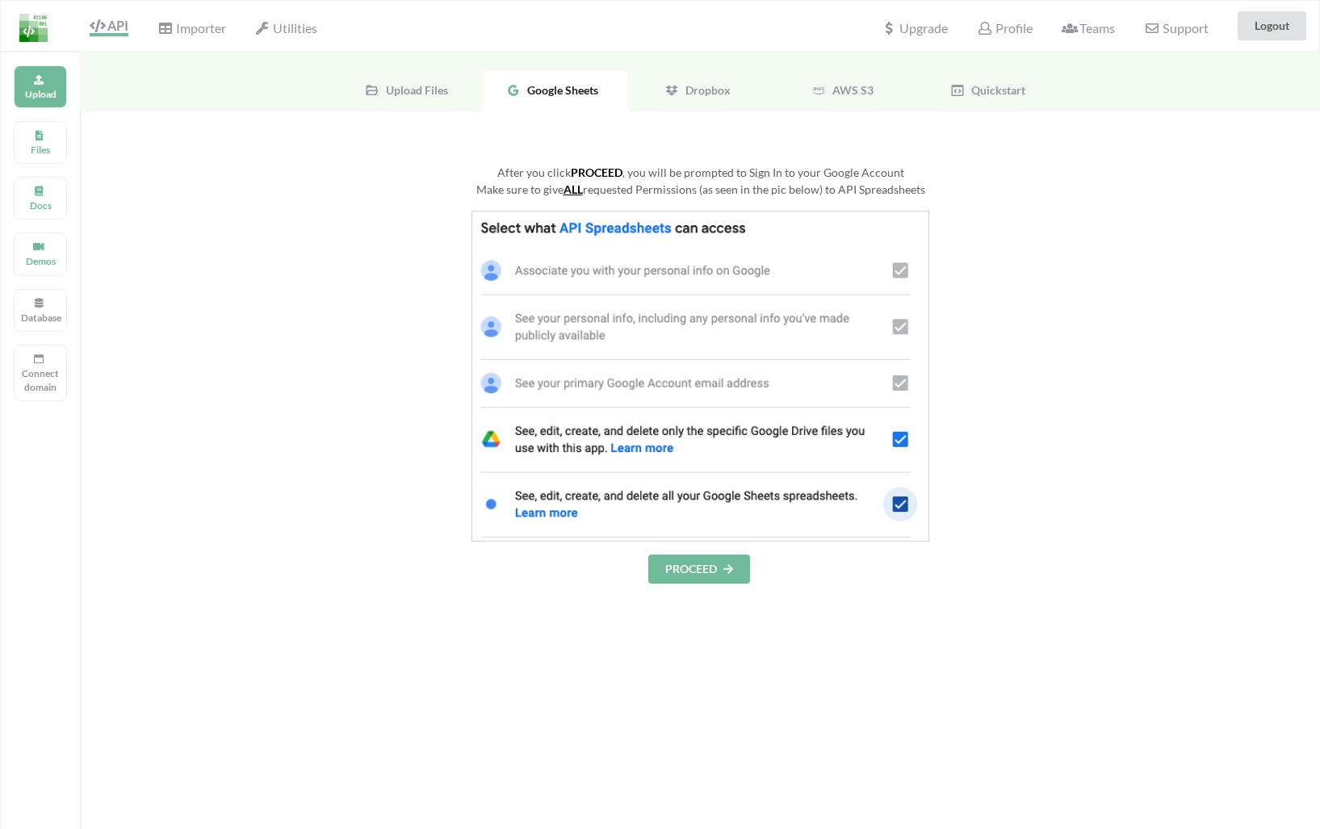
click at [693, 560] on button "PROCEED" at bounding box center [699, 569] width 102 height 29
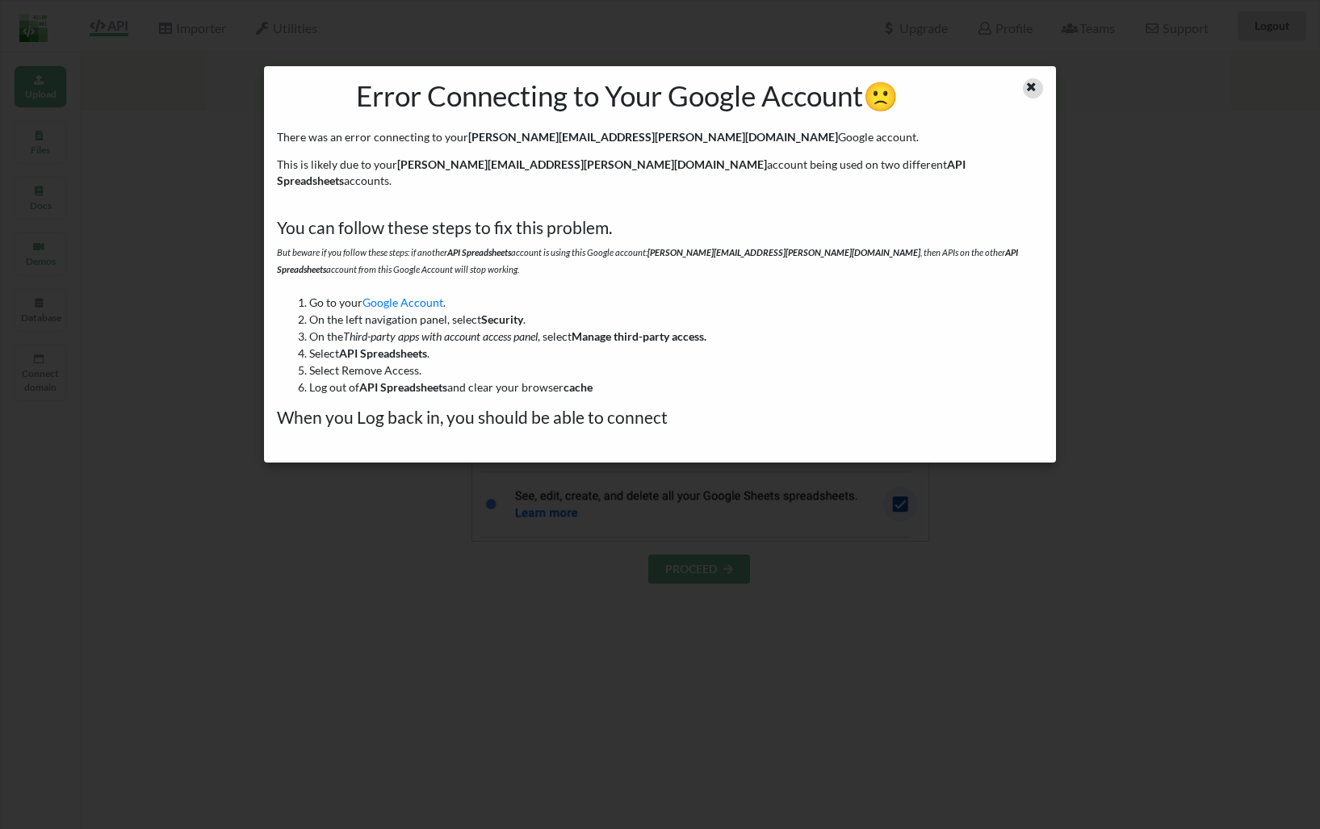
click at [1036, 82] on icon at bounding box center [1032, 84] width 14 height 11
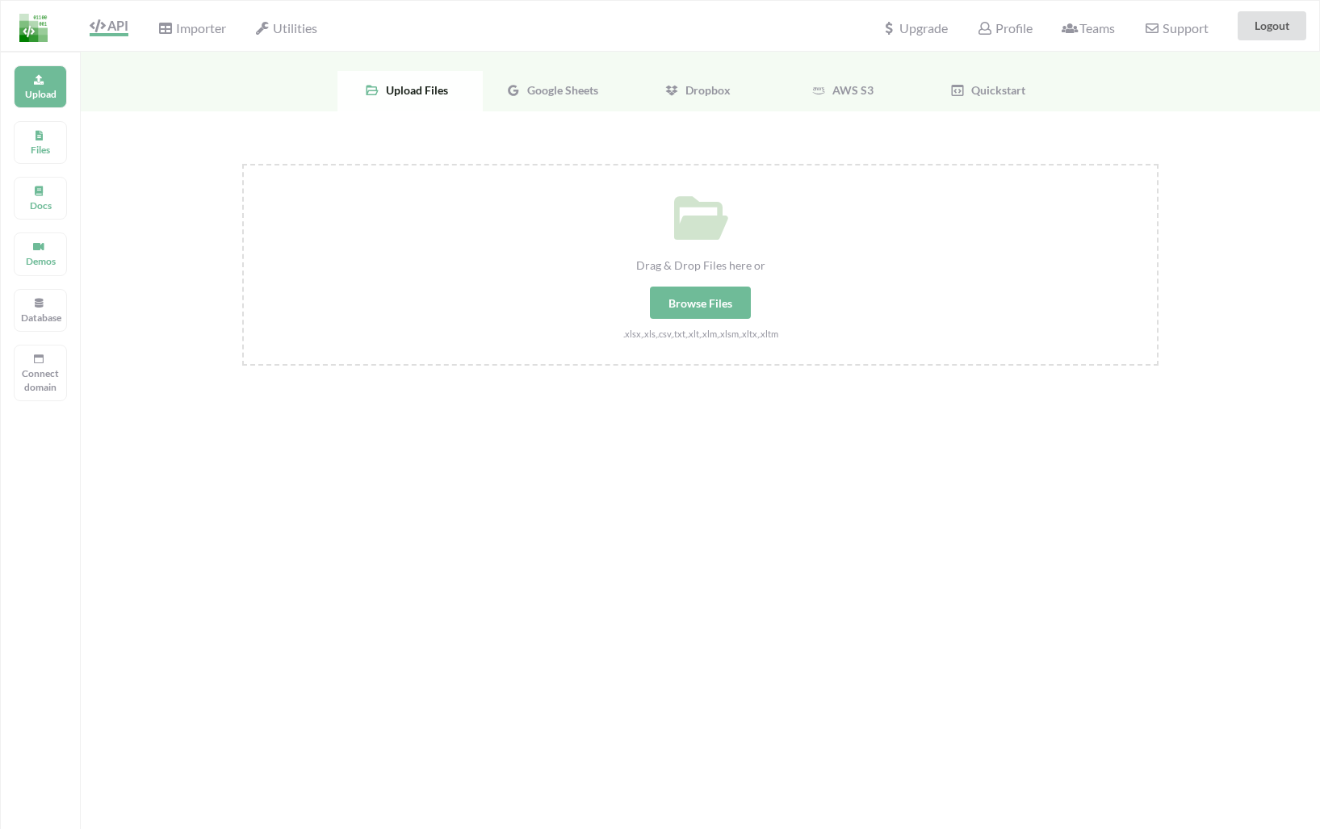
click at [568, 69] on div "Upload Files Google Sheets Dropbox AWS S3 Quickstart" at bounding box center [701, 82] width 1240 height 60
click at [568, 82] on div "Google Sheets" at bounding box center [555, 91] width 145 height 40
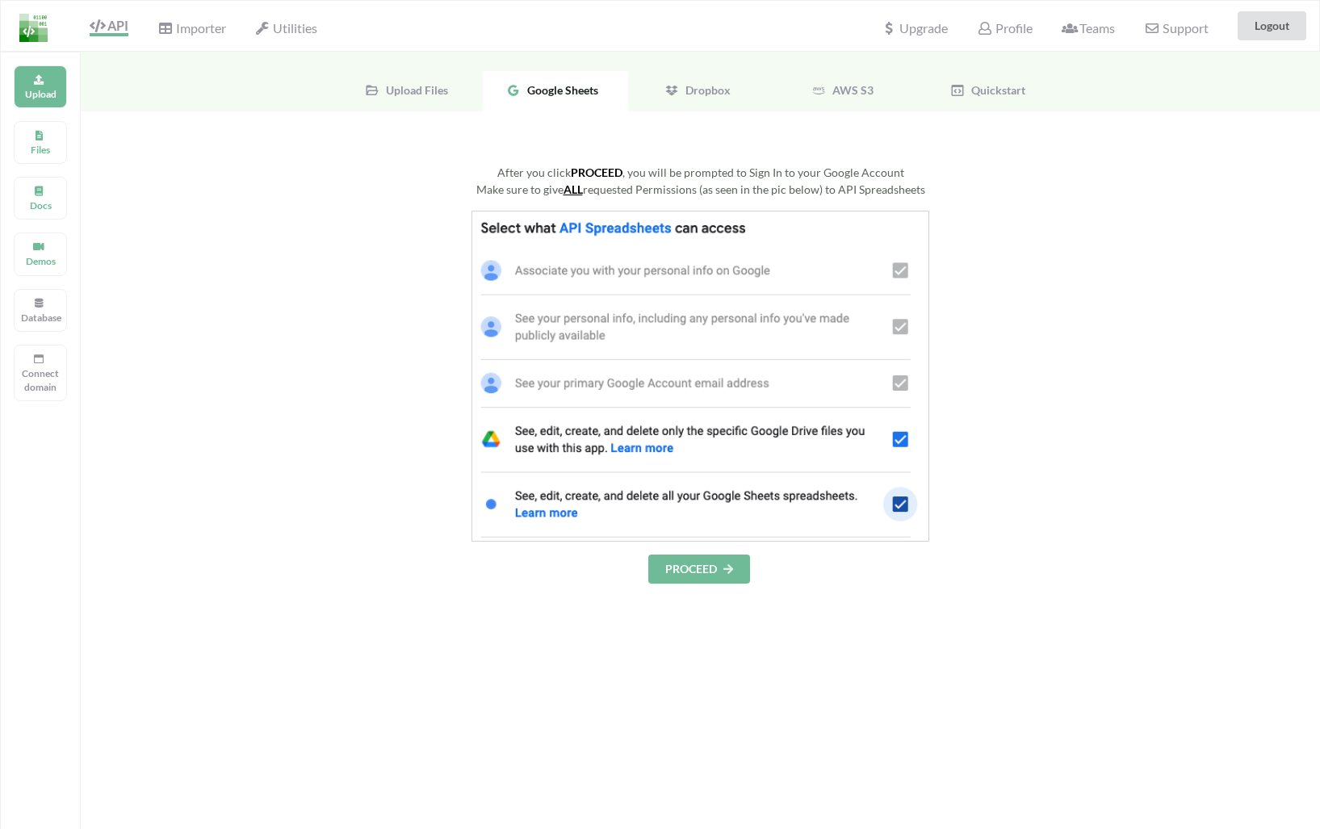
click at [701, 555] on button "PROCEED" at bounding box center [699, 569] width 102 height 29
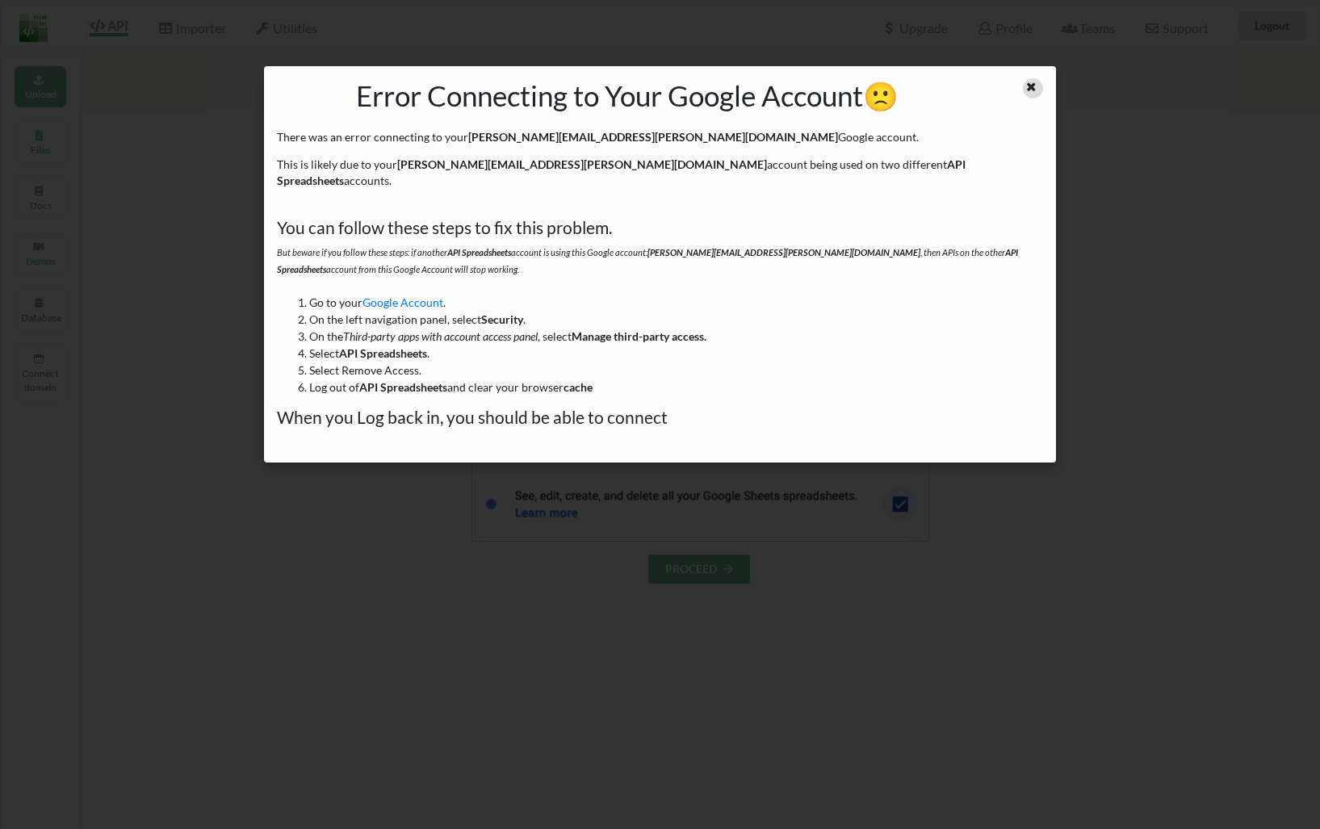
click at [1038, 92] on div at bounding box center [1033, 88] width 20 height 20
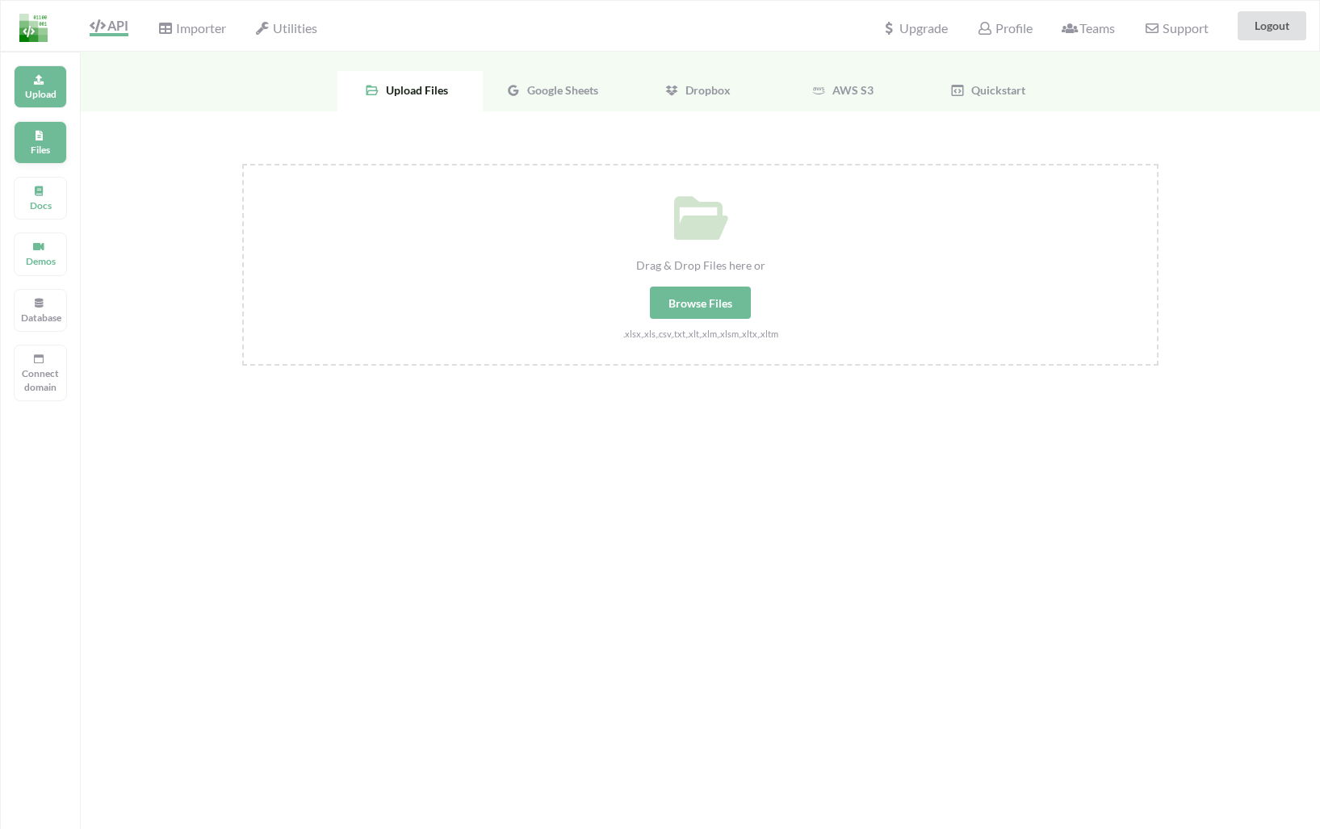
click at [43, 140] on div "Files" at bounding box center [40, 142] width 53 height 43
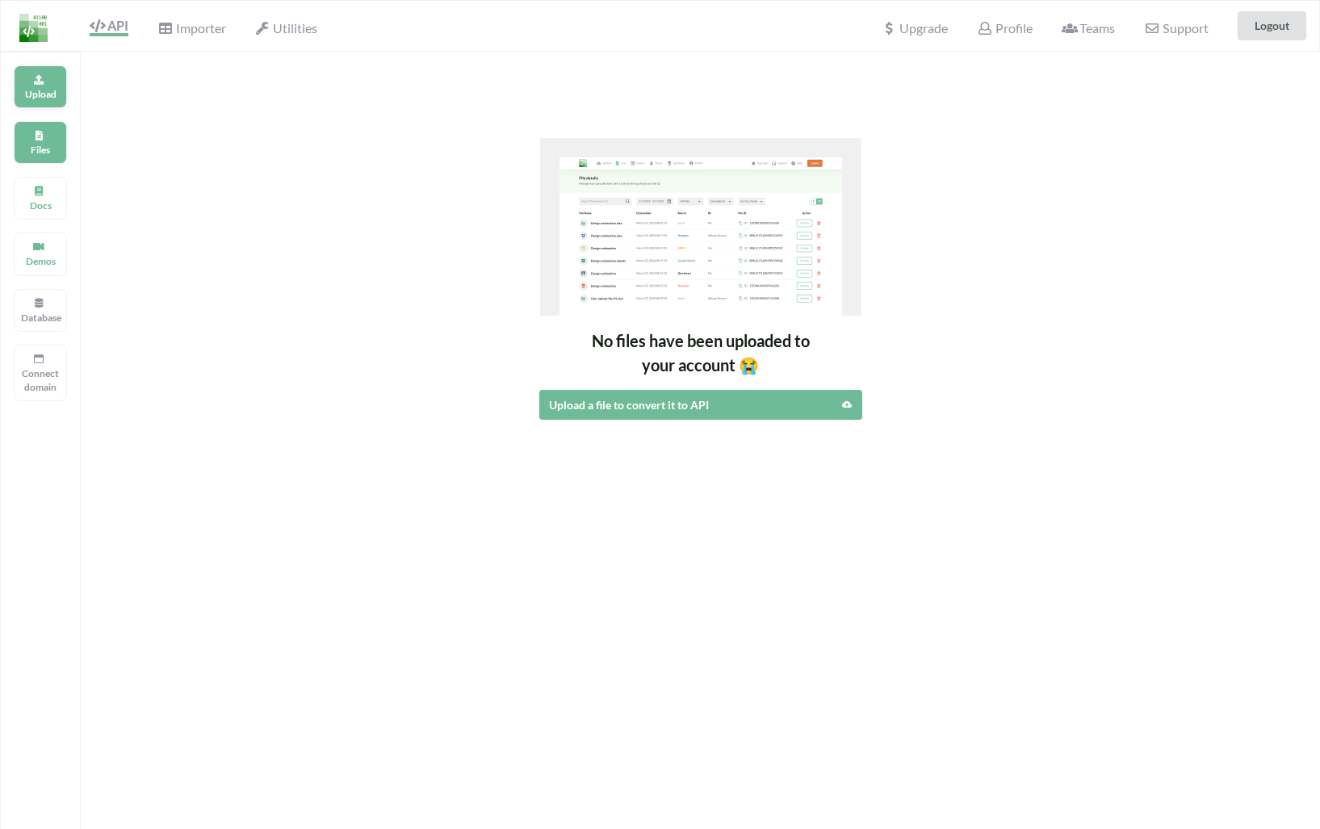
click at [46, 90] on p "Upload" at bounding box center [40, 94] width 39 height 14
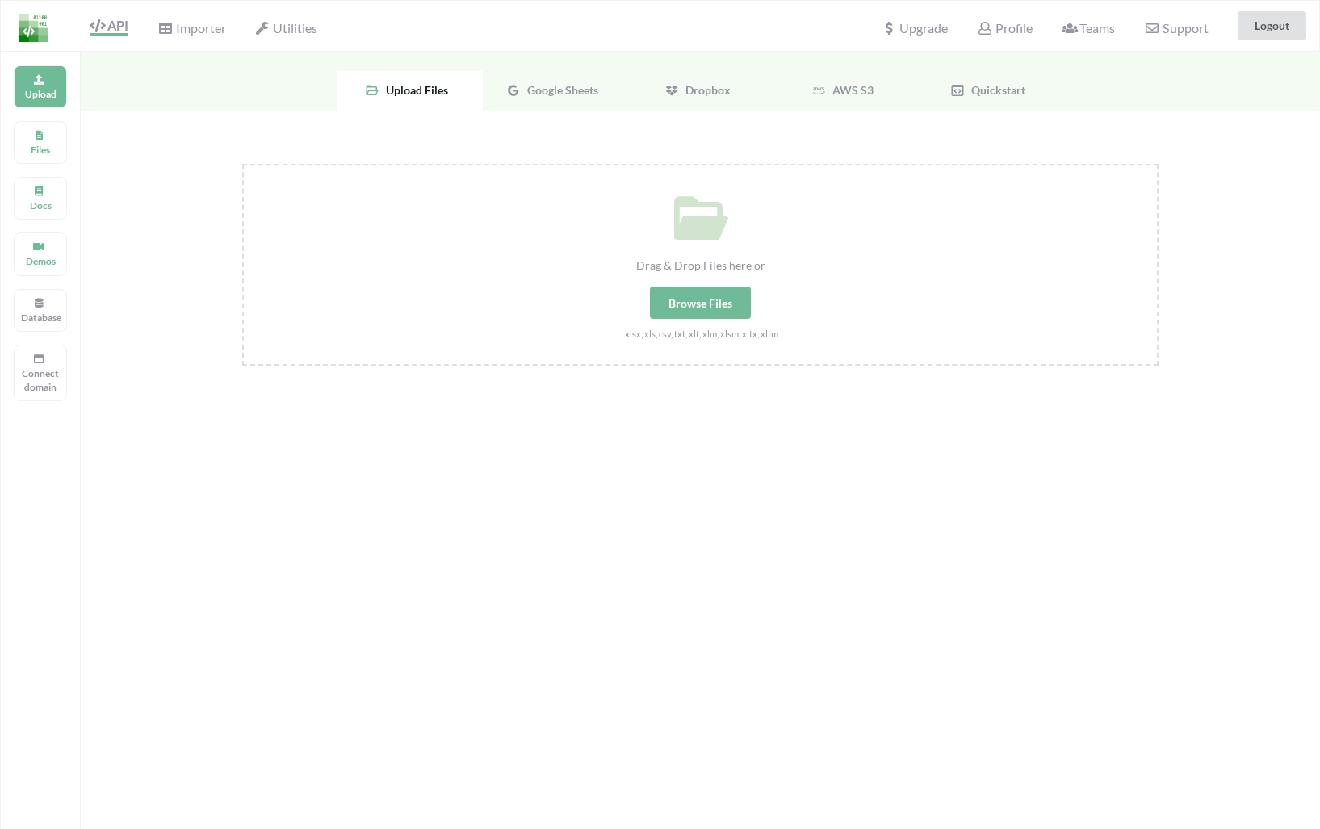
click at [33, 27] on img at bounding box center [33, 28] width 28 height 28
click at [1026, 23] on span "Profile" at bounding box center [1004, 29] width 55 height 19
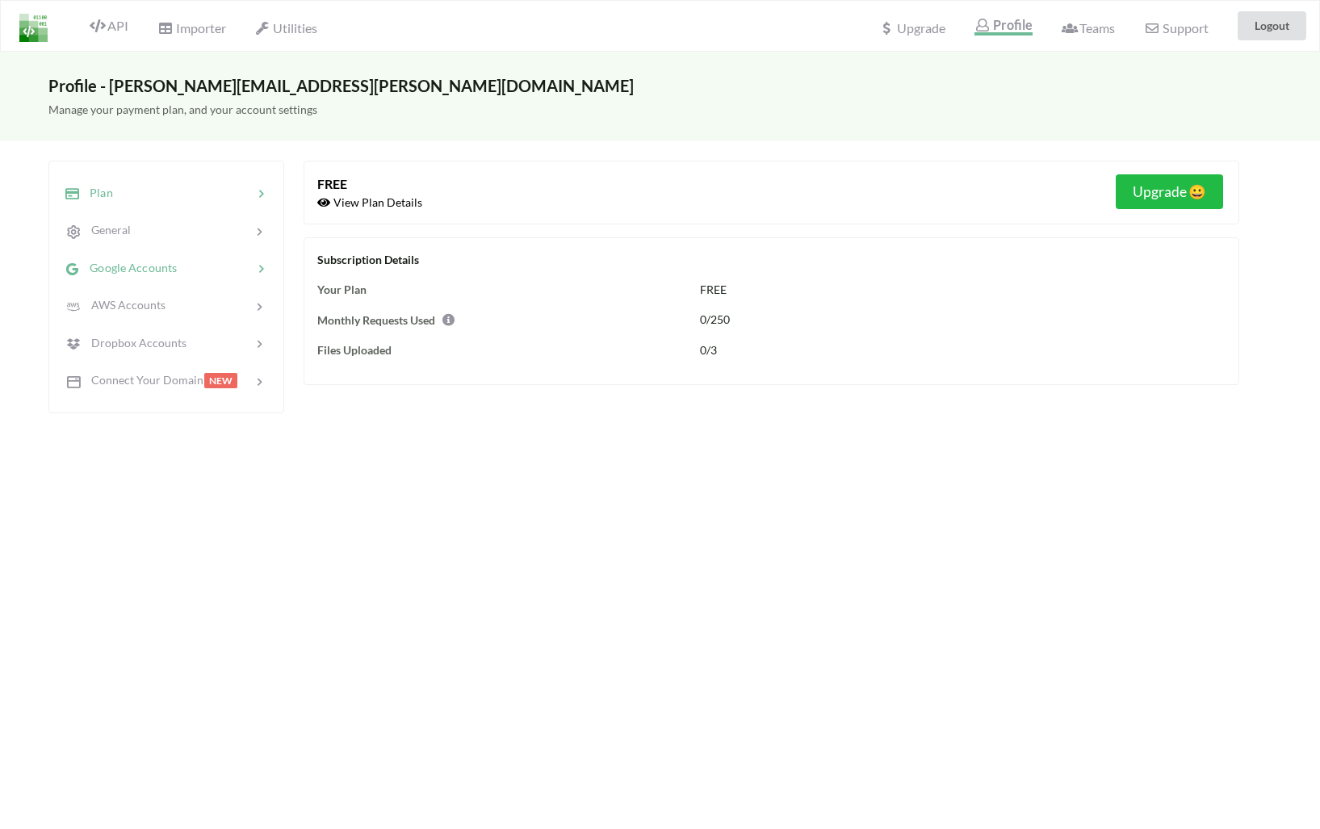
click at [125, 263] on span "Google Accounts" at bounding box center [128, 268] width 97 height 14
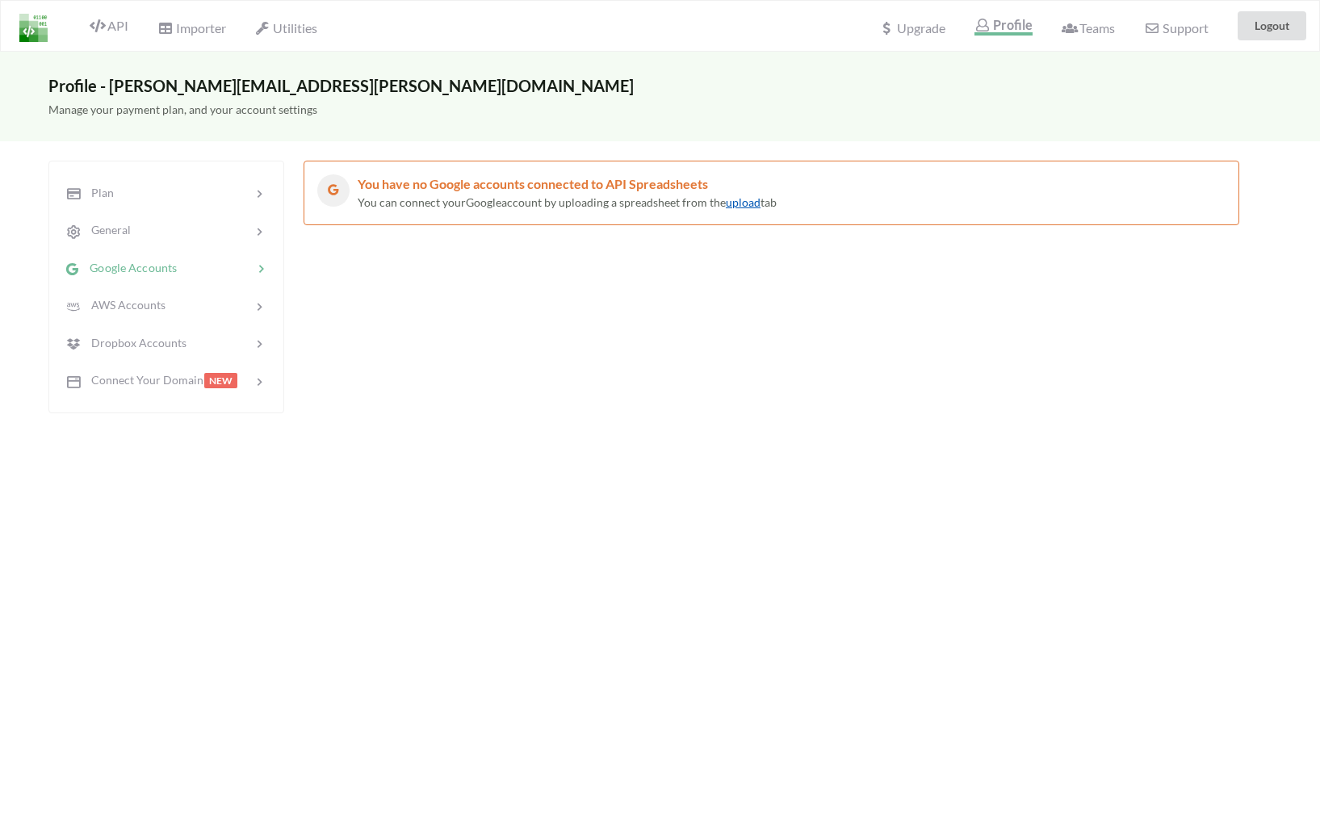
click at [738, 202] on link "upload" at bounding box center [743, 202] width 35 height 14
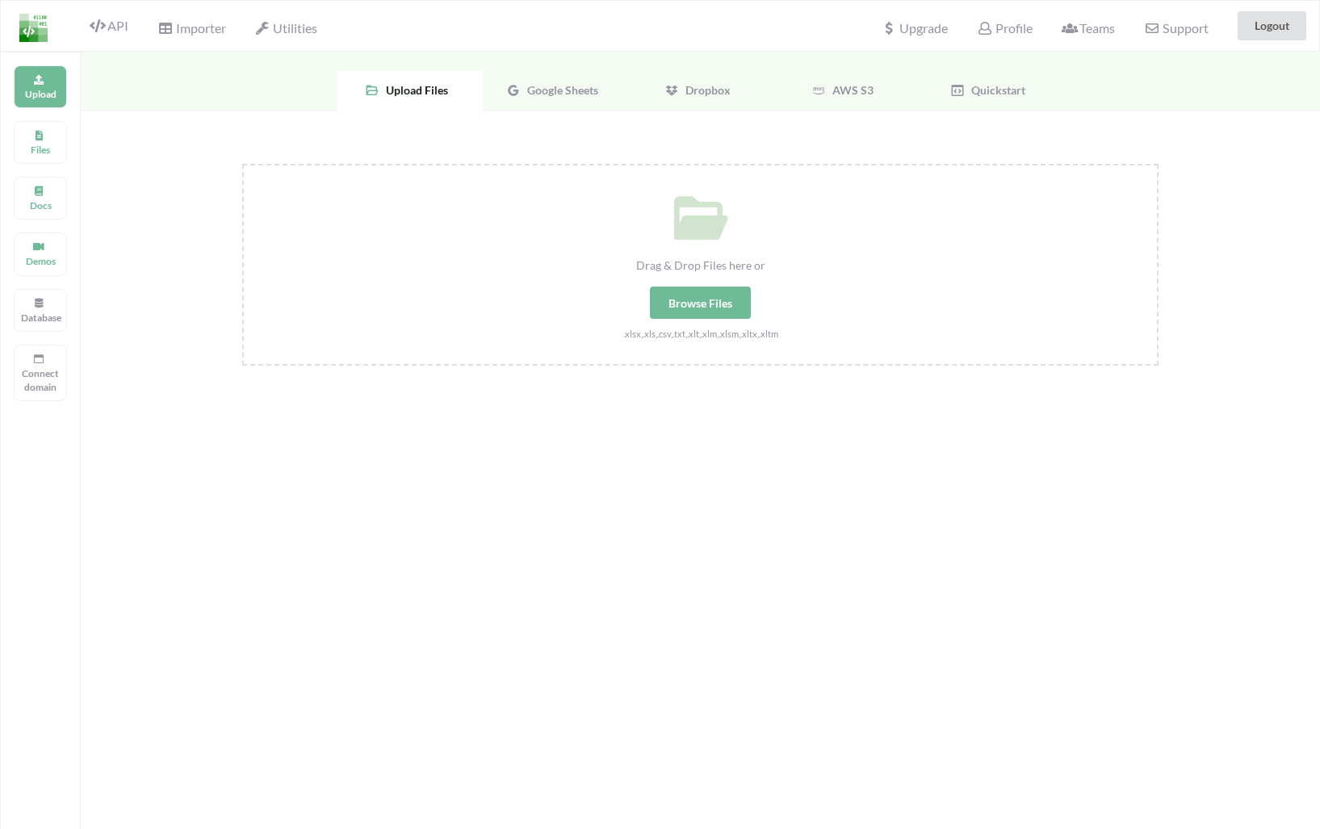
click at [565, 94] on span "Google Sheets" at bounding box center [560, 90] width 78 height 14
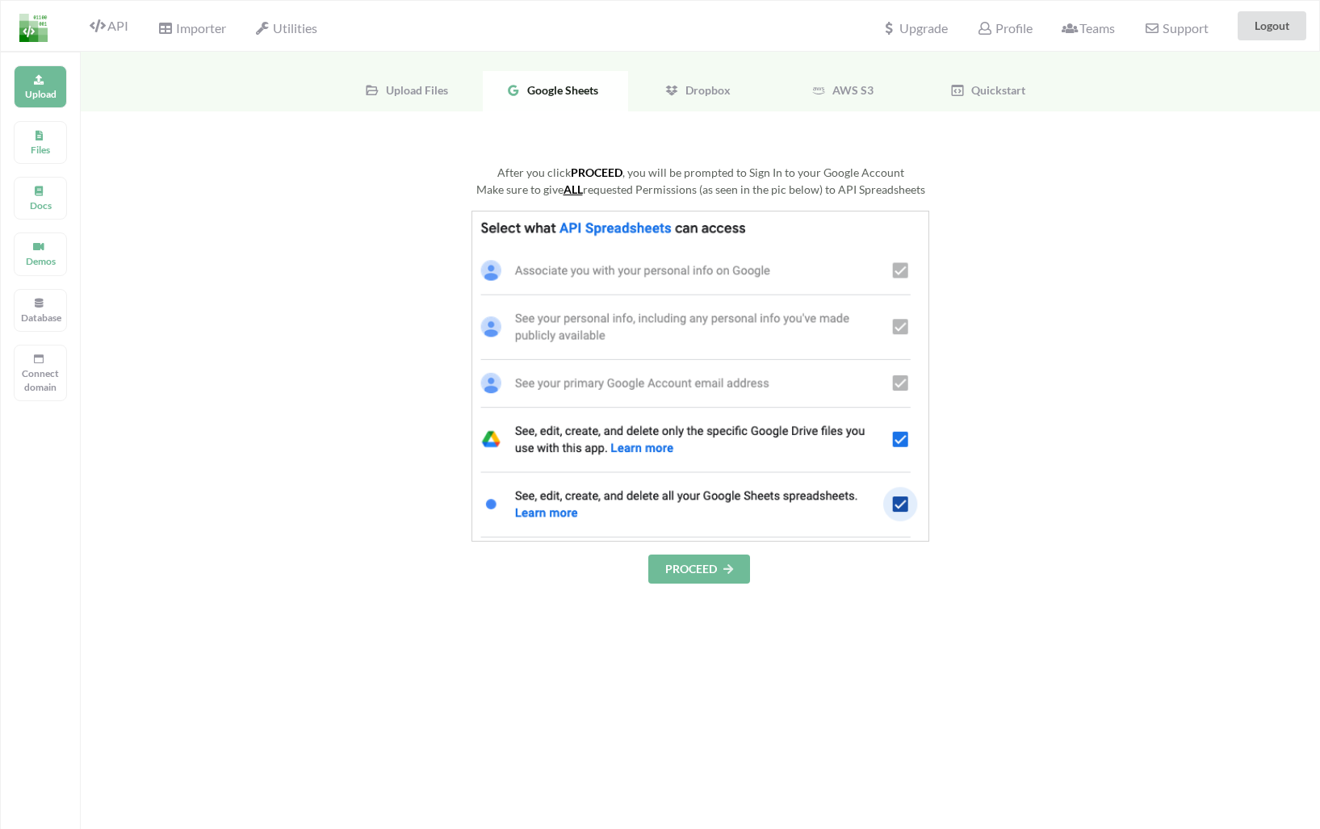
click at [1054, 531] on div at bounding box center [700, 376] width 917 height 331
click at [573, 192] on u "ALL" at bounding box center [573, 190] width 19 height 14
click at [1176, 298] on div "After you click PROCEED , you will be prompted to Sign In to your Google Accoun…" at bounding box center [701, 541] width 1240 height 860
click at [751, 560] on div "PROCEED" at bounding box center [700, 569] width 917 height 29
click at [741, 565] on button "PROCEED" at bounding box center [699, 569] width 102 height 29
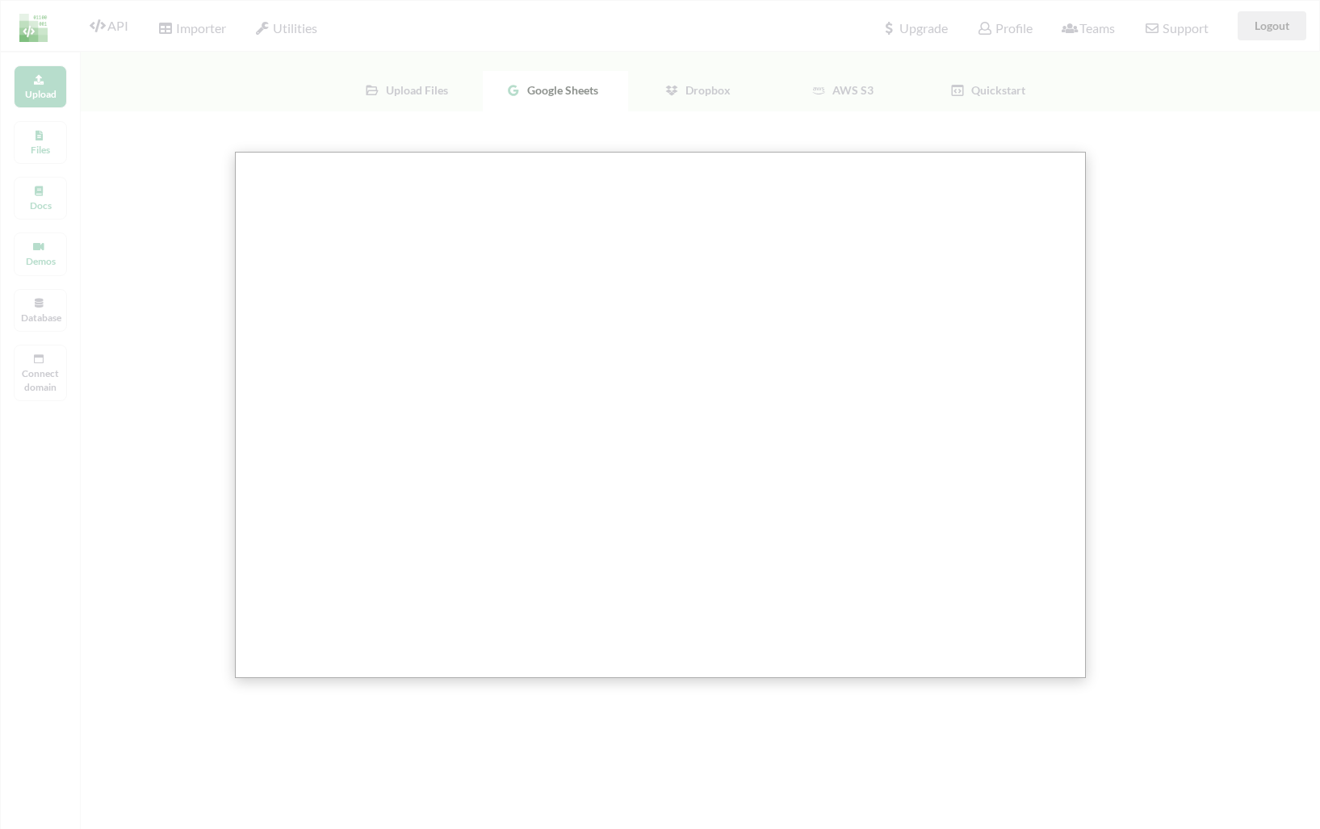
click at [719, 142] on div at bounding box center [666, 517] width 1333 height 1035
click at [720, 128] on div at bounding box center [666, 517] width 1333 height 1035
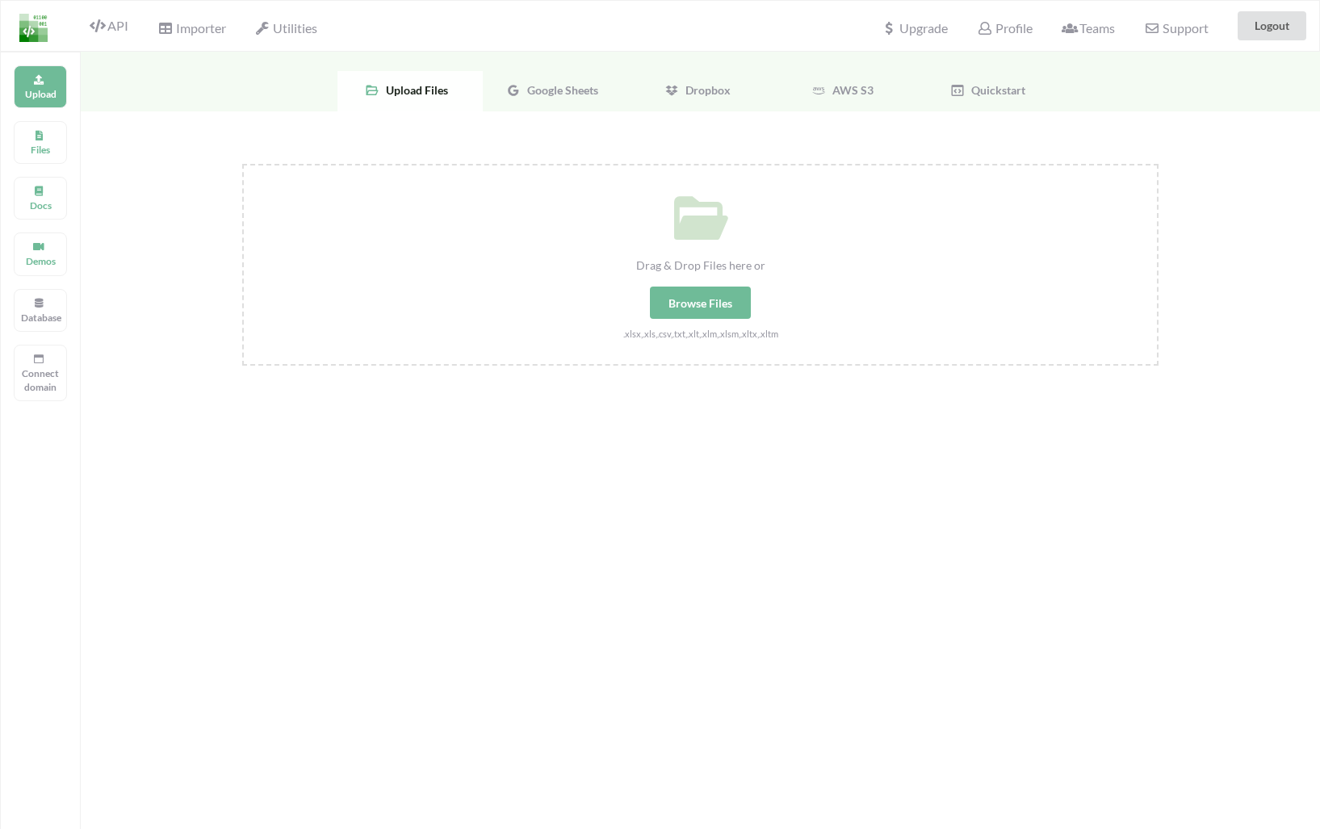
click at [548, 85] on span "Google Sheets" at bounding box center [560, 90] width 78 height 14
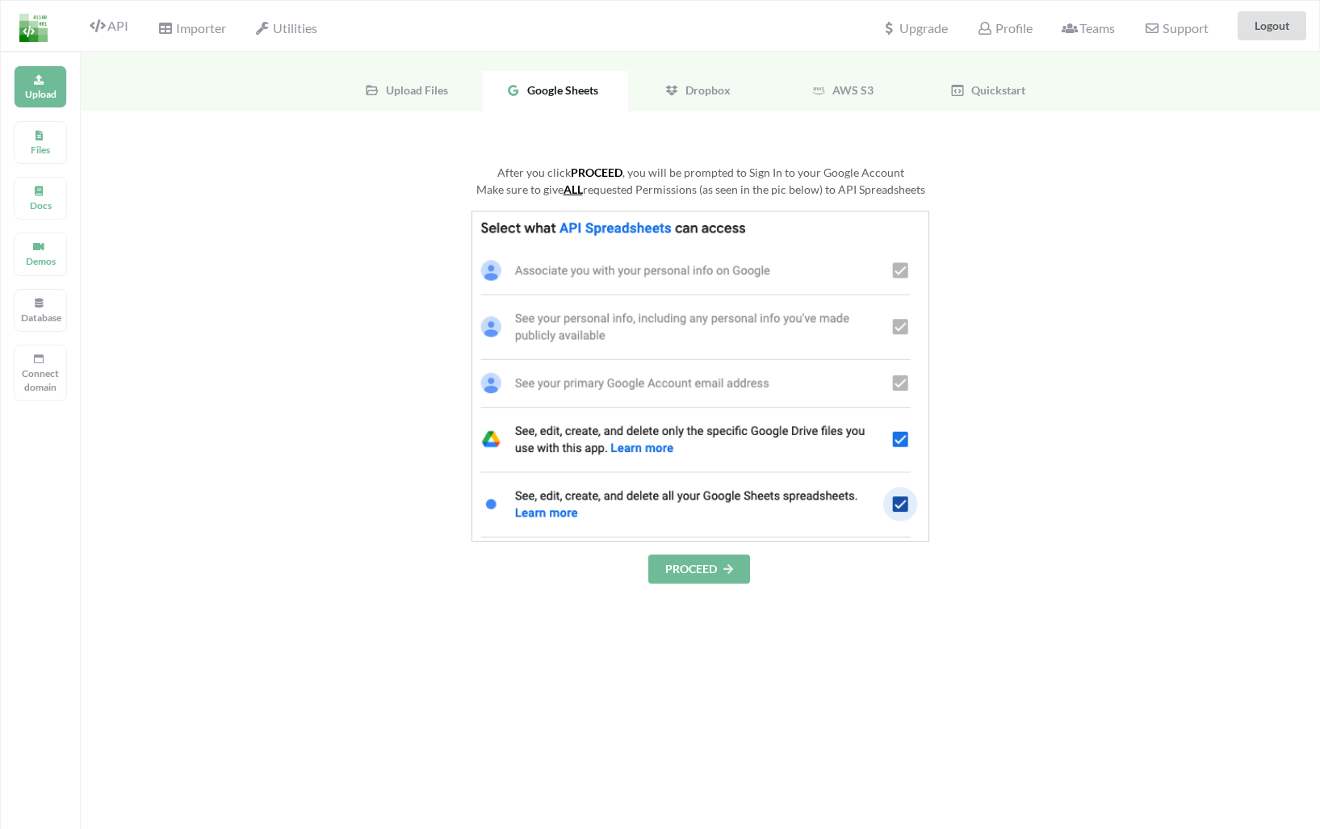
click at [711, 569] on button "PROCEED" at bounding box center [699, 569] width 102 height 29
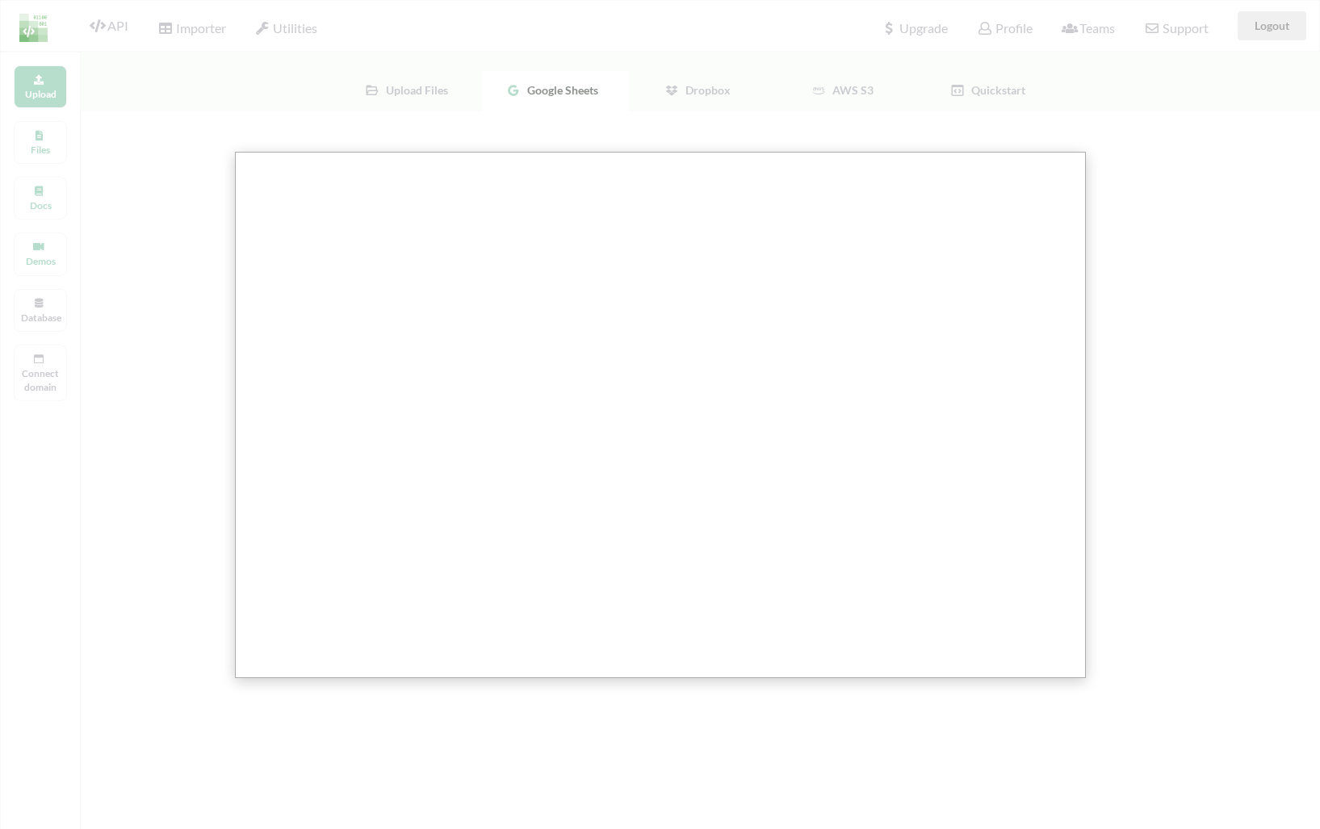
click at [683, 72] on div at bounding box center [666, 517] width 1333 height 1035
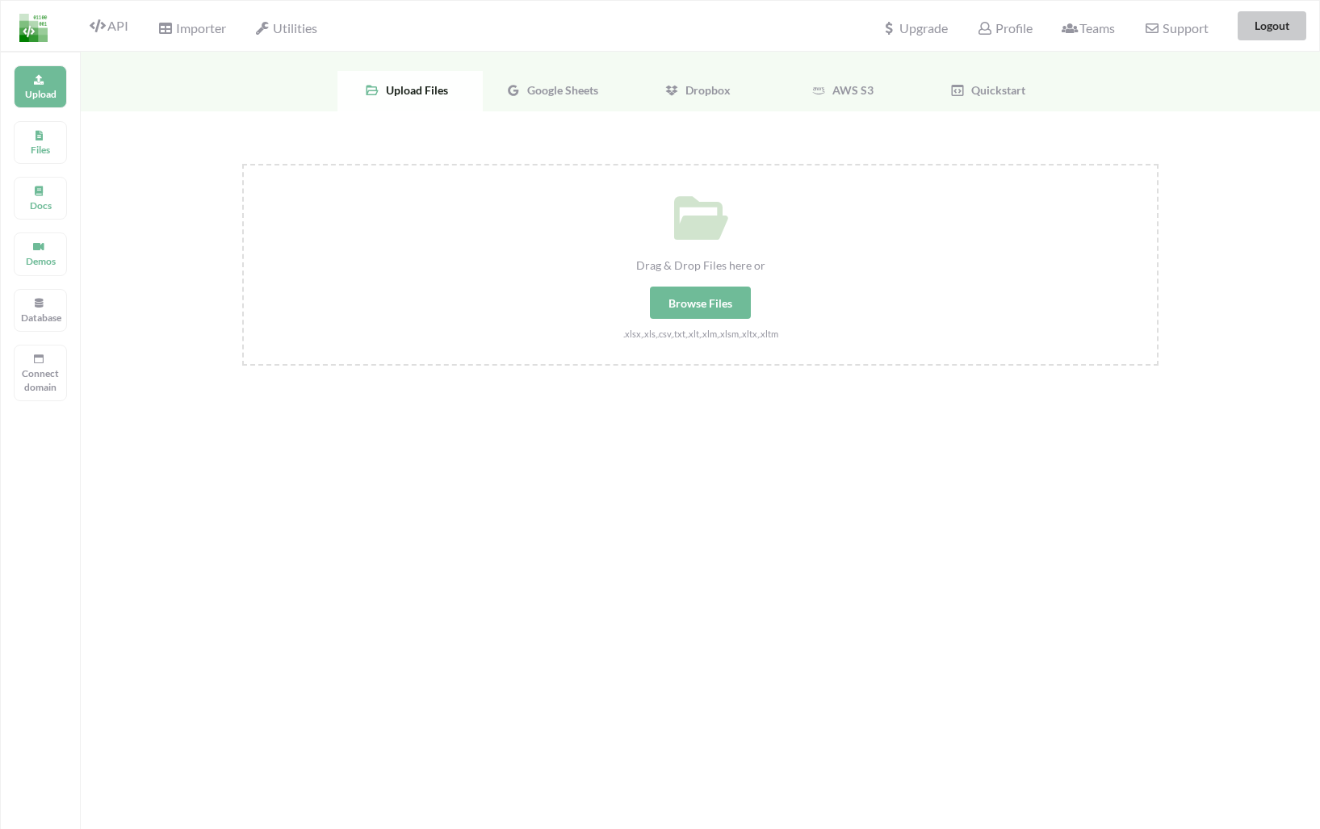
click at [1261, 22] on button "Logout" at bounding box center [1272, 25] width 69 height 29
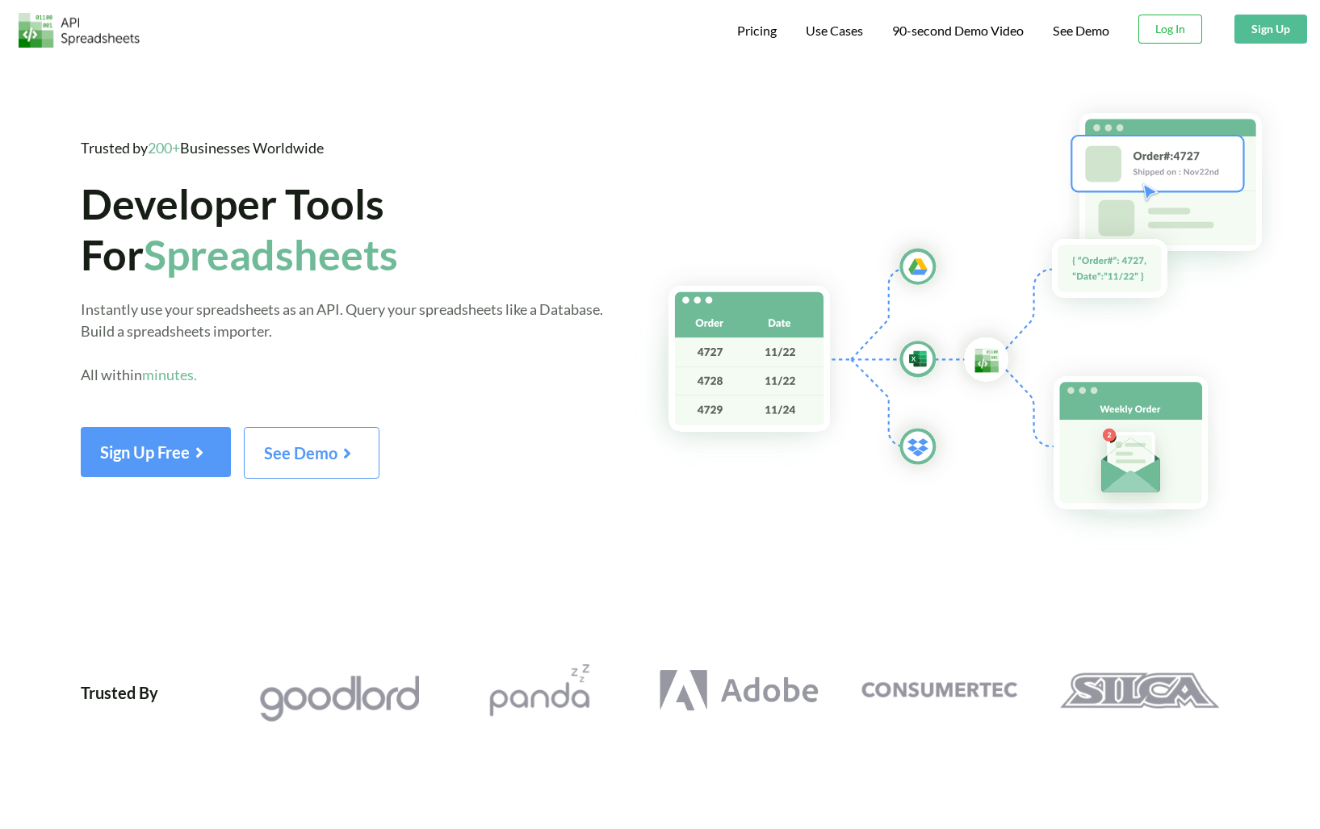
click at [1184, 53] on div "Pricing Use Cases 90-second Demo Video See Demo Download hidden Log In Download…" at bounding box center [1024, 28] width 602 height 57
click at [1178, 26] on button "Log In" at bounding box center [1171, 29] width 64 height 29
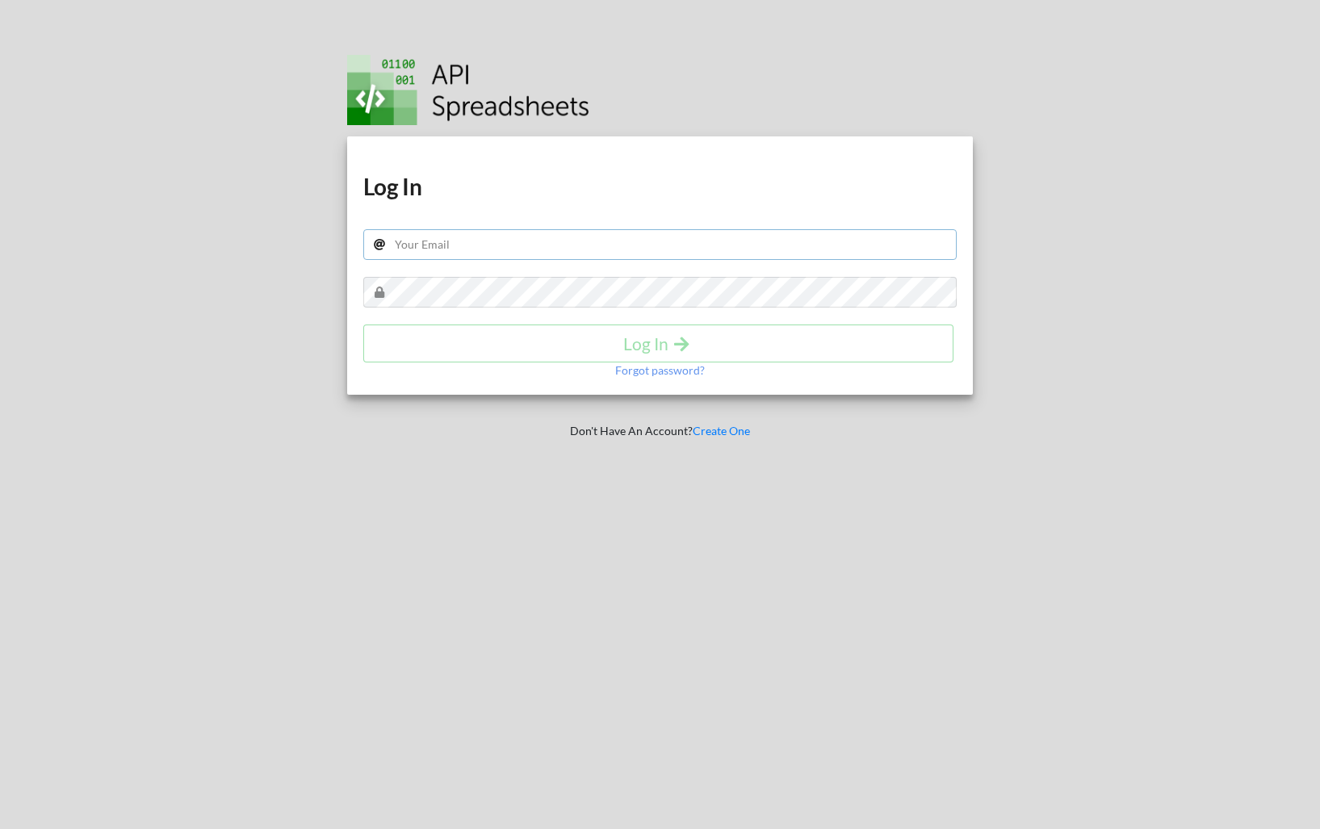
type input "[PERSON_NAME][EMAIL_ADDRESS][PERSON_NAME][DOMAIN_NAME]"
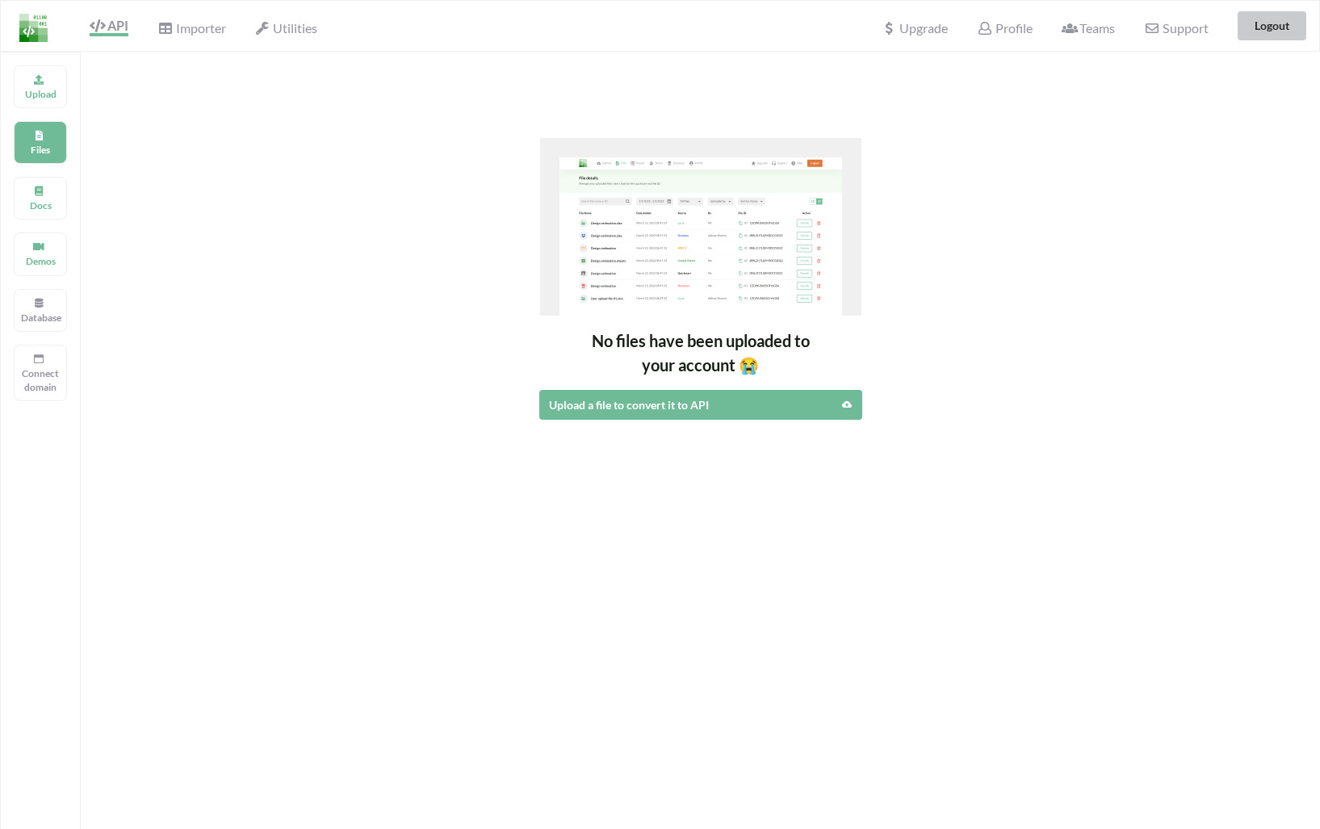
click at [1282, 26] on button "Logout" at bounding box center [1272, 25] width 69 height 29
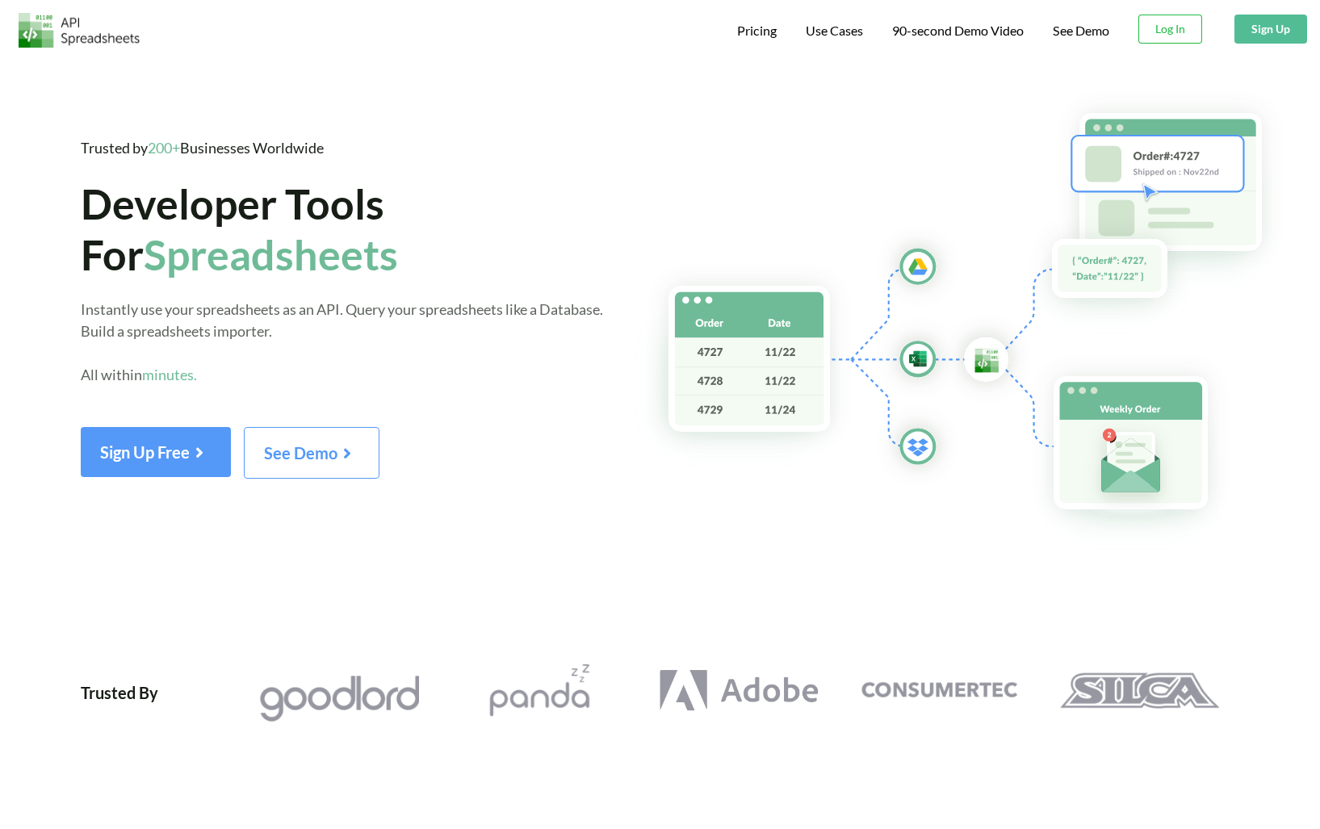
click at [1187, 36] on button "Log In" at bounding box center [1171, 29] width 64 height 29
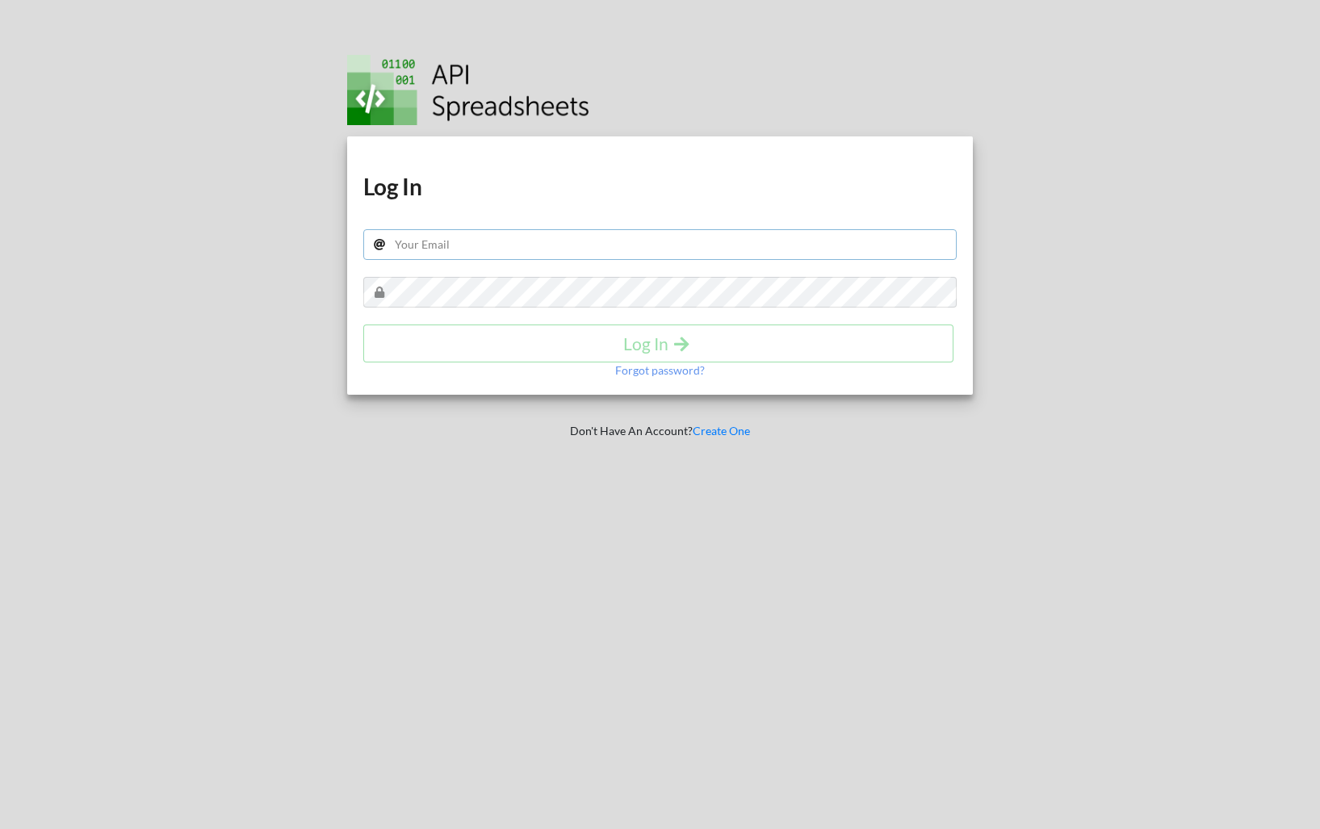
click at [657, 245] on input "text" at bounding box center [660, 244] width 594 height 31
type input "[PERSON_NAME][EMAIL_ADDRESS][PERSON_NAME][DOMAIN_NAME]"
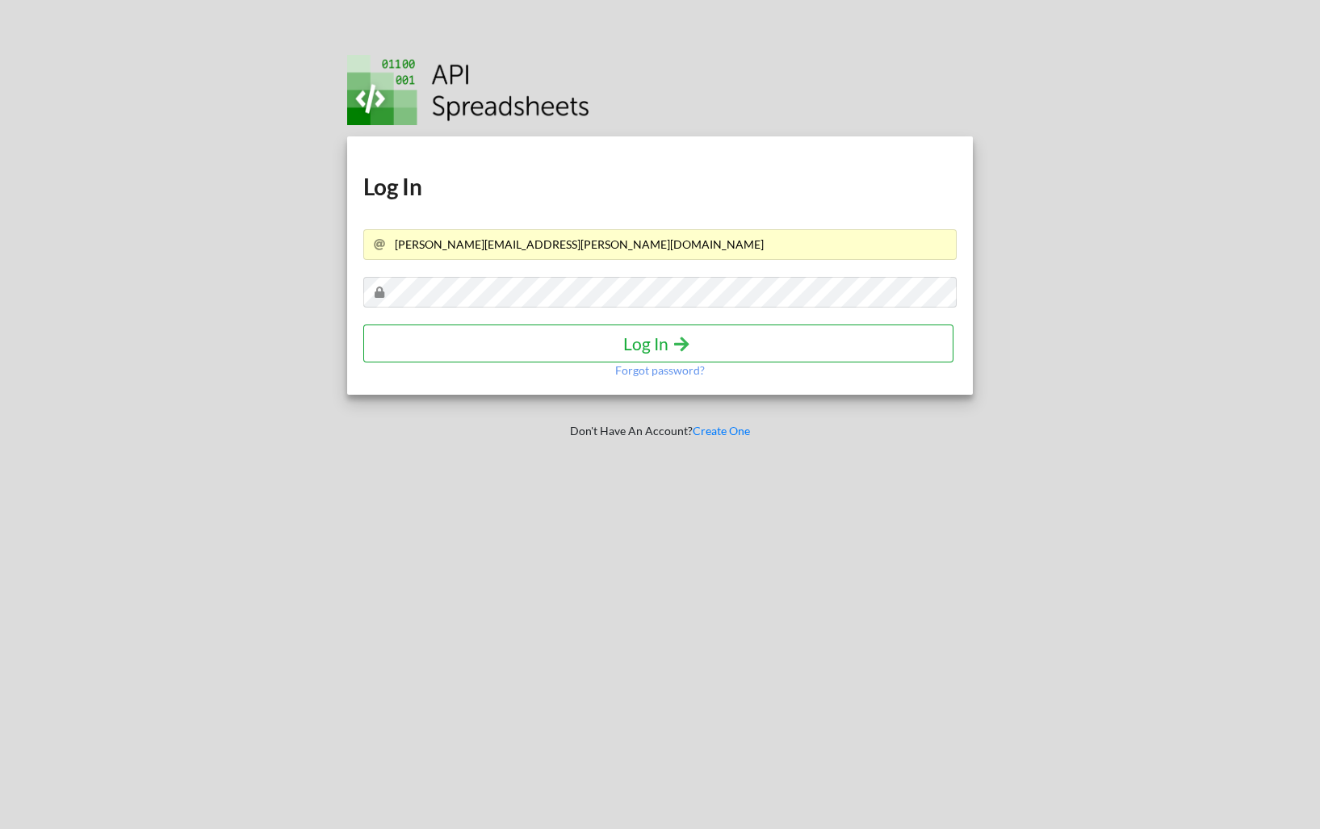
click at [646, 334] on h4 "Log In" at bounding box center [658, 344] width 556 height 20
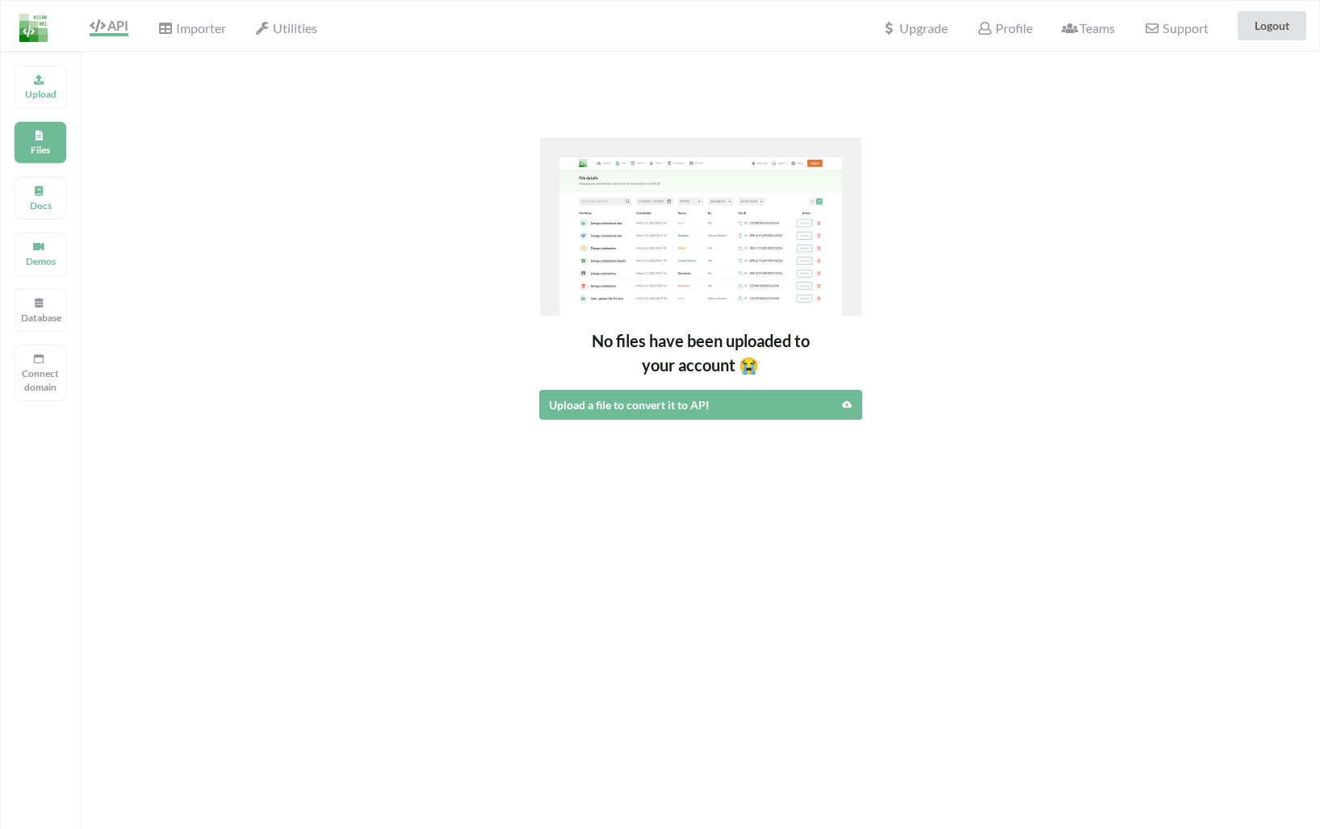
click at [302, 147] on div "Upload Import Files No files have been uploaded to your account 😭 Upload a file…" at bounding box center [701, 236] width 1240 height 368
click at [50, 103] on div "Upload" at bounding box center [40, 86] width 53 height 43
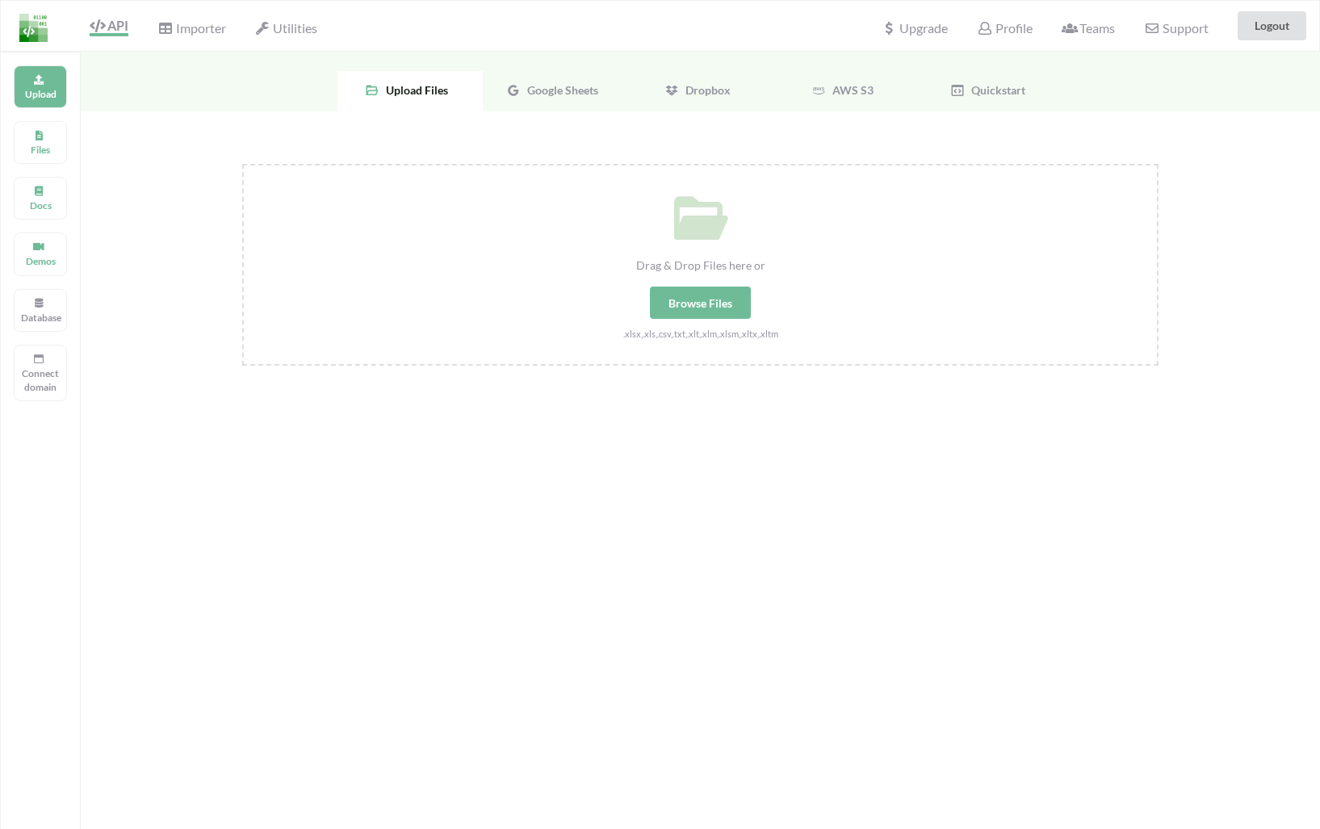
click at [534, 88] on span "Google Sheets" at bounding box center [560, 90] width 78 height 14
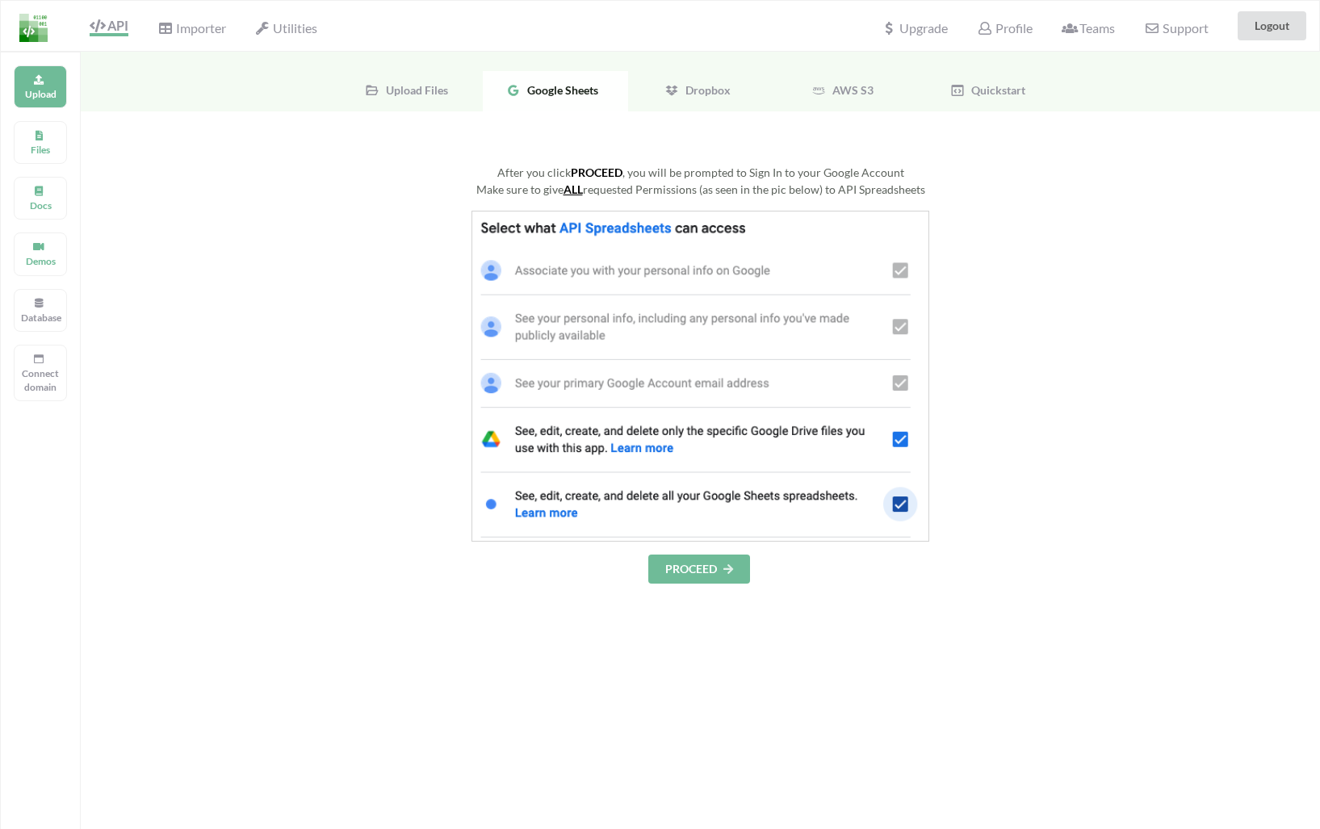
click at [1007, 37] on div "Profile" at bounding box center [1005, 26] width 76 height 36
click at [1004, 27] on span "Profile" at bounding box center [1004, 29] width 55 height 19
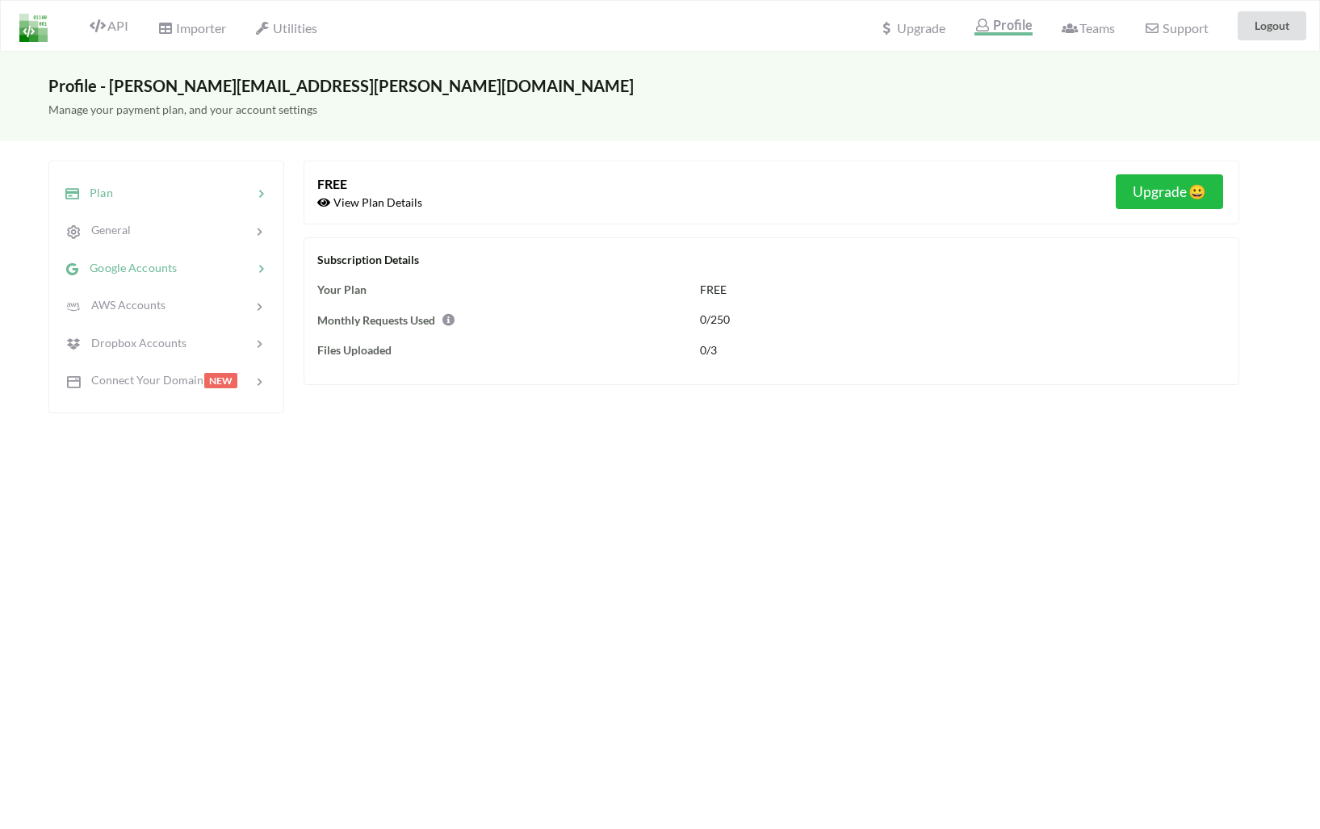
click at [145, 267] on span "Google Accounts" at bounding box center [128, 268] width 97 height 14
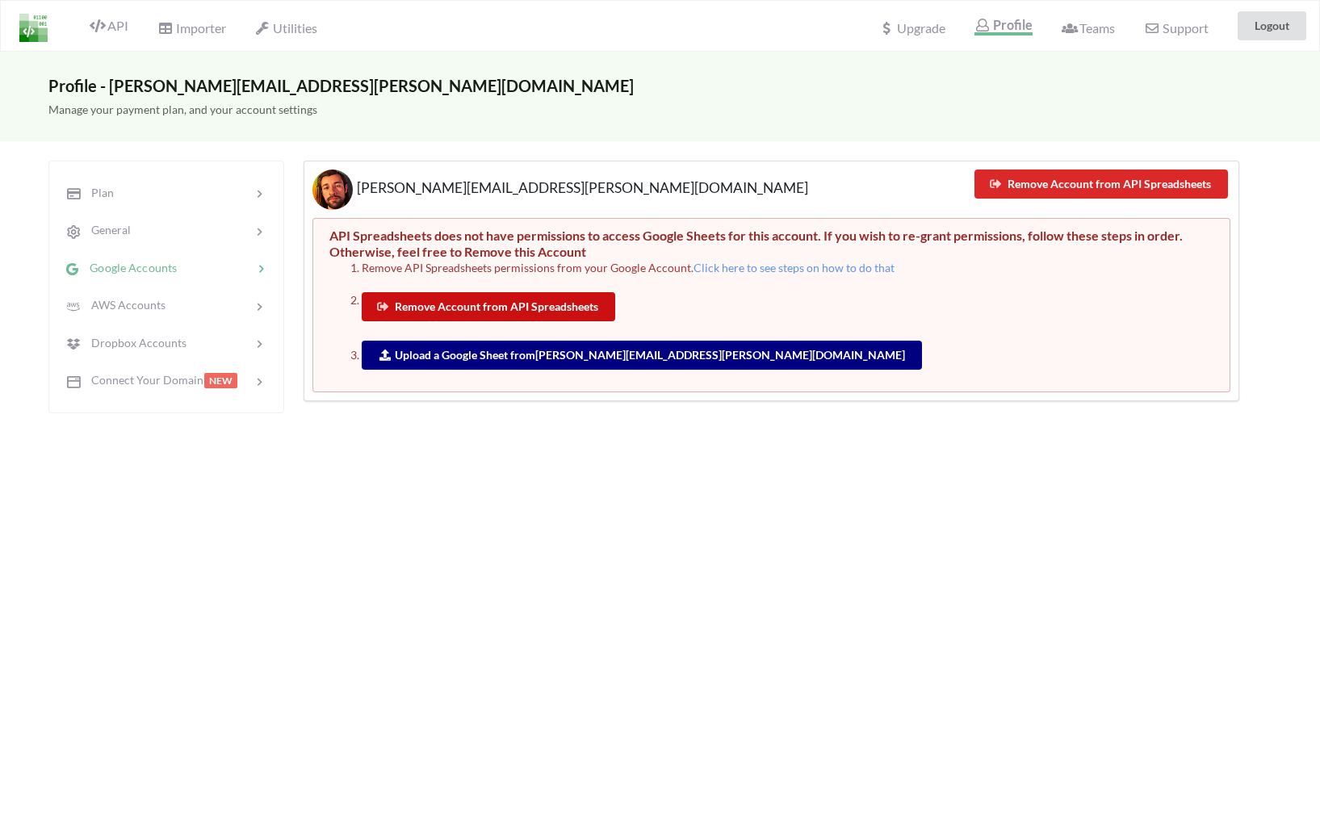
click at [503, 307] on button "Remove Account from API Spreadsheets" at bounding box center [489, 306] width 254 height 29
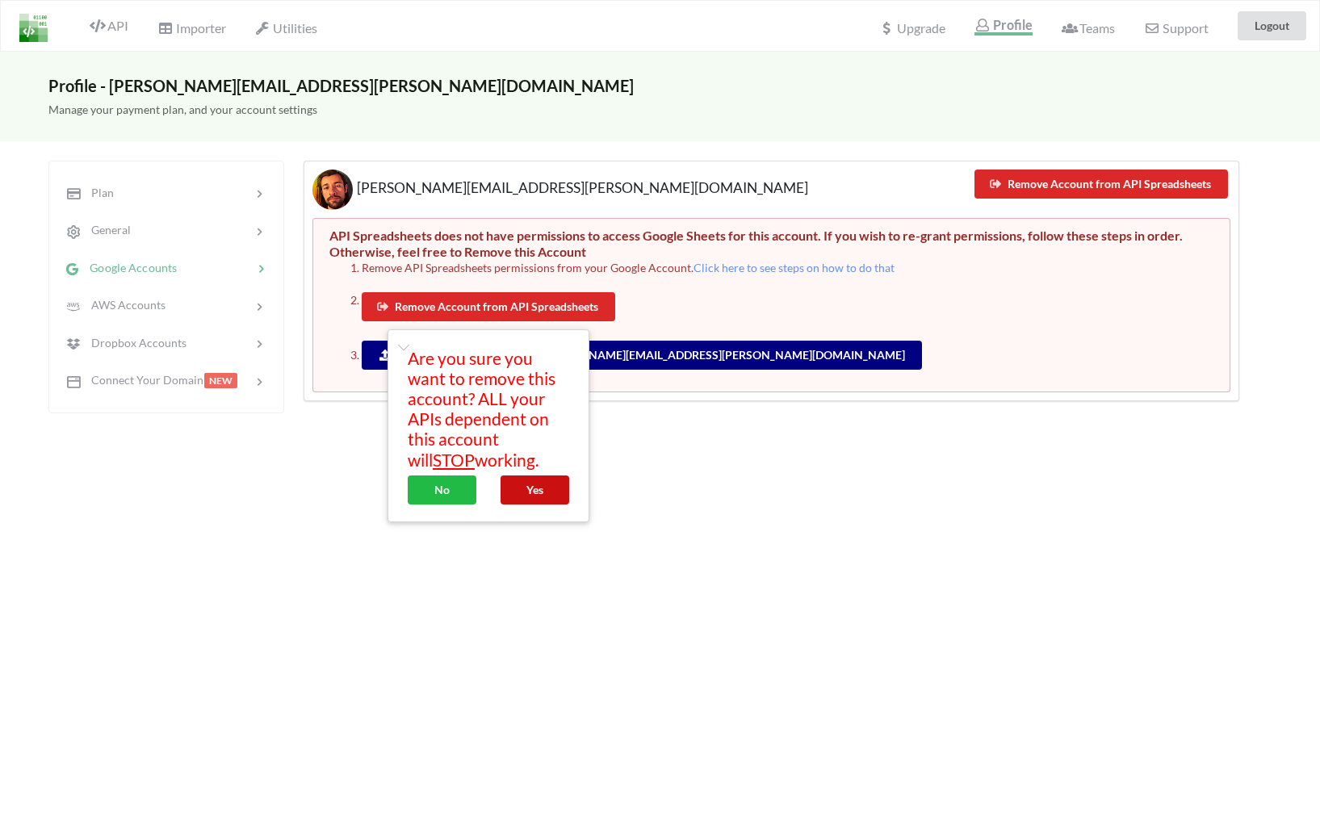
click at [549, 487] on button "Yes" at bounding box center [535, 490] width 69 height 29
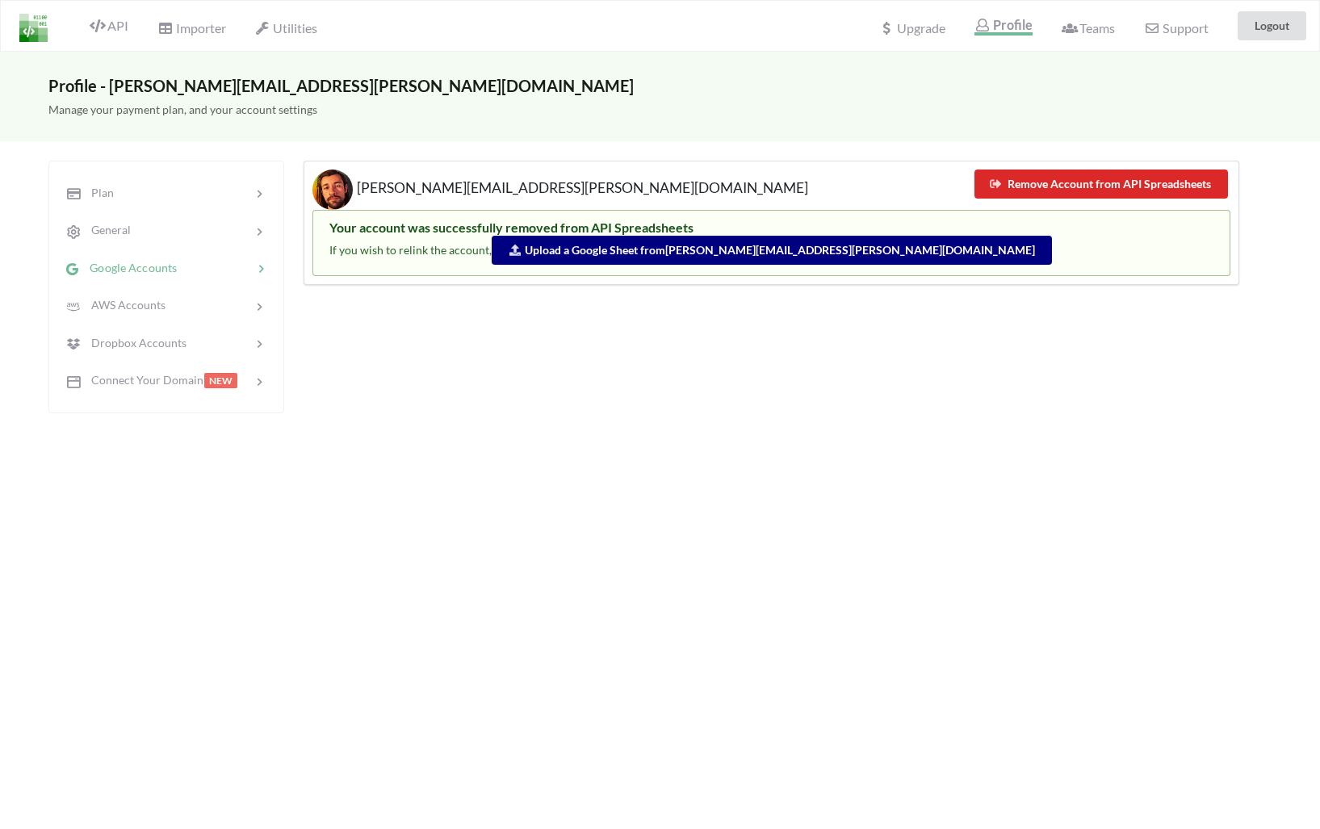
click at [573, 255] on link "Upload a Google Sheet from dugue.mathieu@gmail.com" at bounding box center [772, 250] width 527 height 14
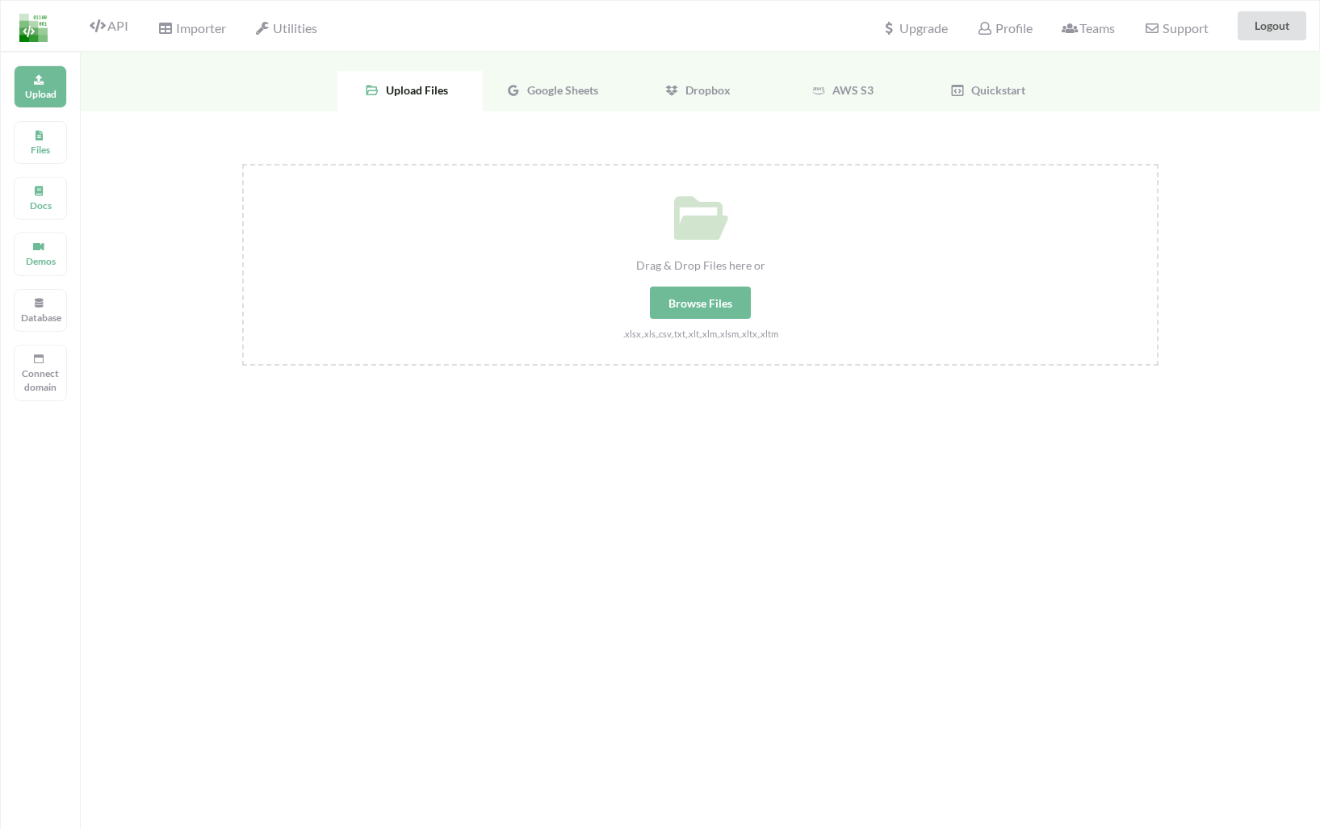
click at [531, 103] on div "Google Sheets" at bounding box center [555, 91] width 145 height 40
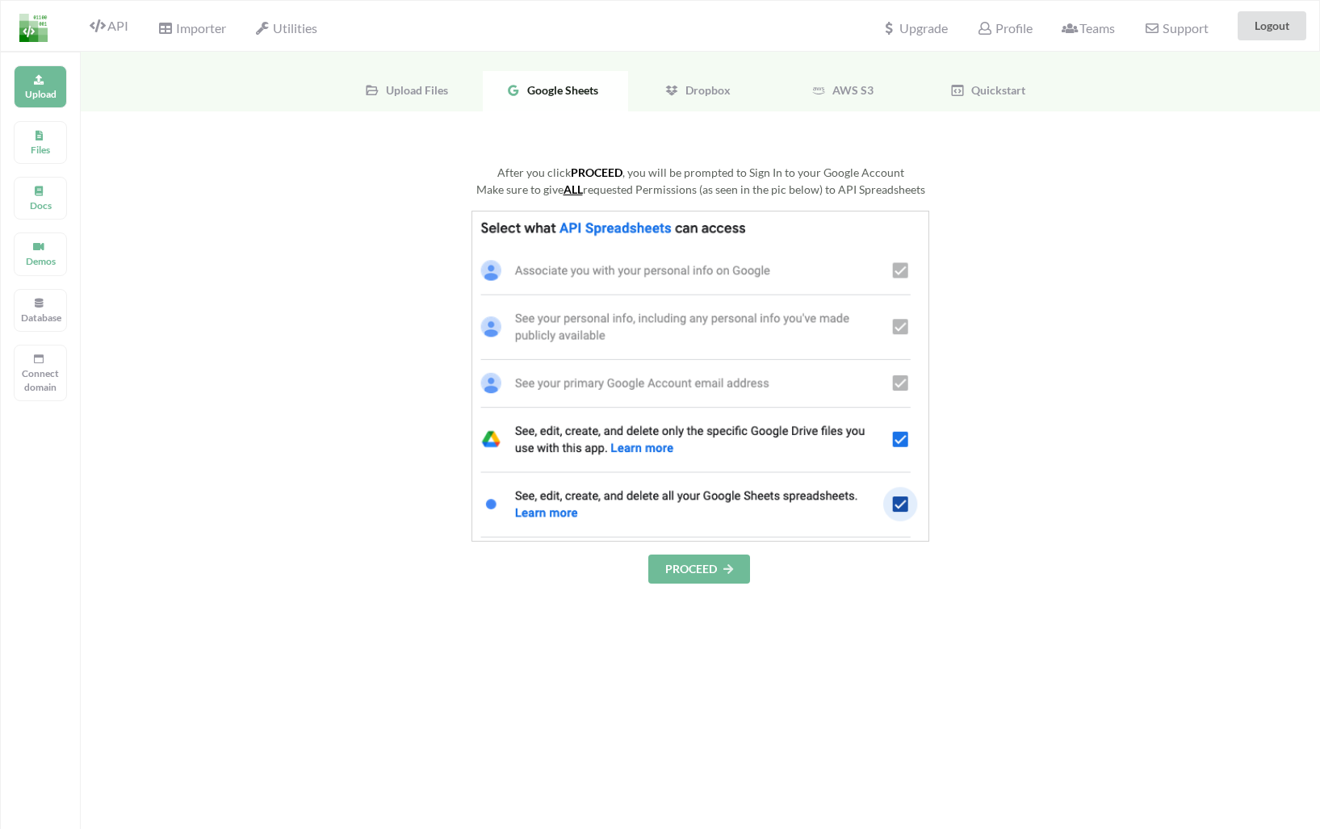
click at [682, 572] on button "PROCEED" at bounding box center [699, 569] width 102 height 29
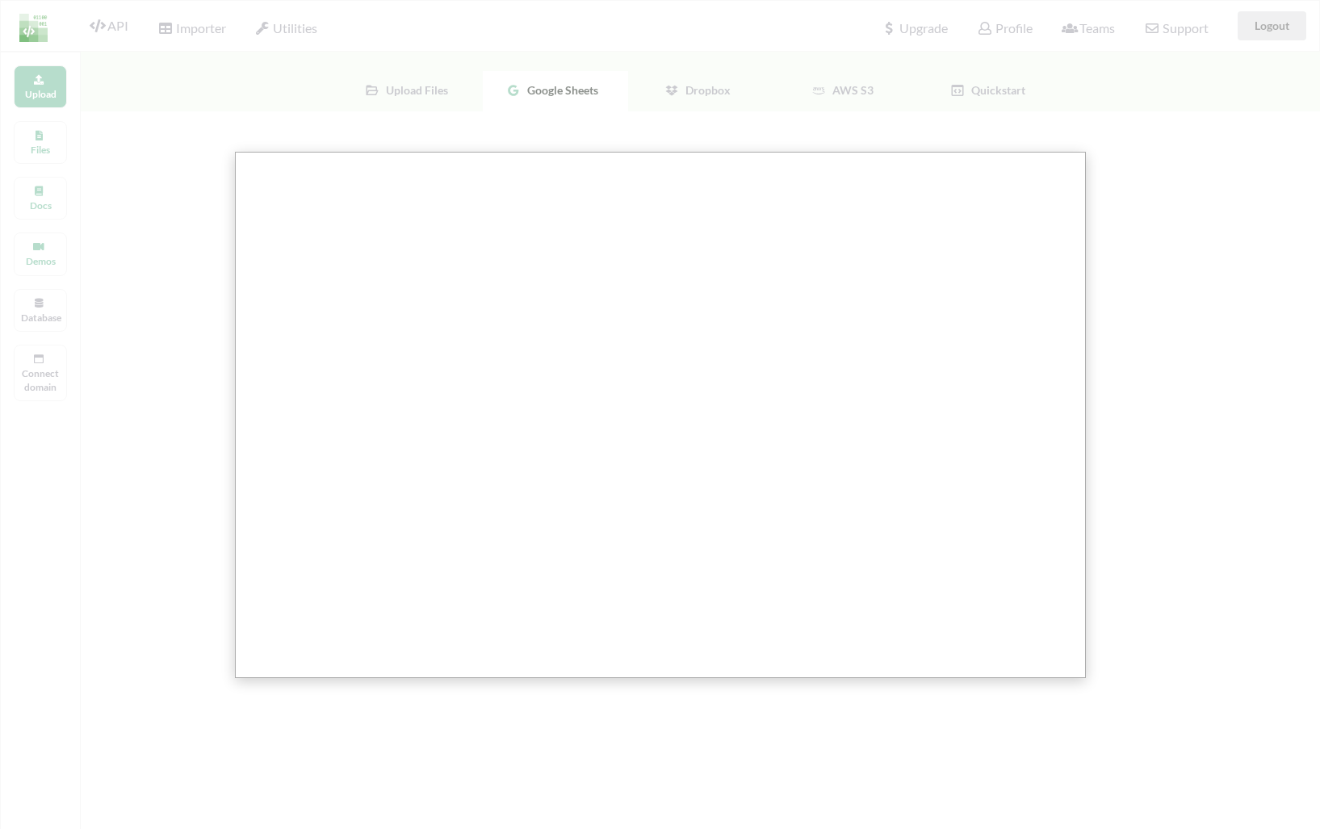
click at [640, 149] on div at bounding box center [666, 517] width 1333 height 1035
click at [764, 124] on div at bounding box center [666, 517] width 1333 height 1035
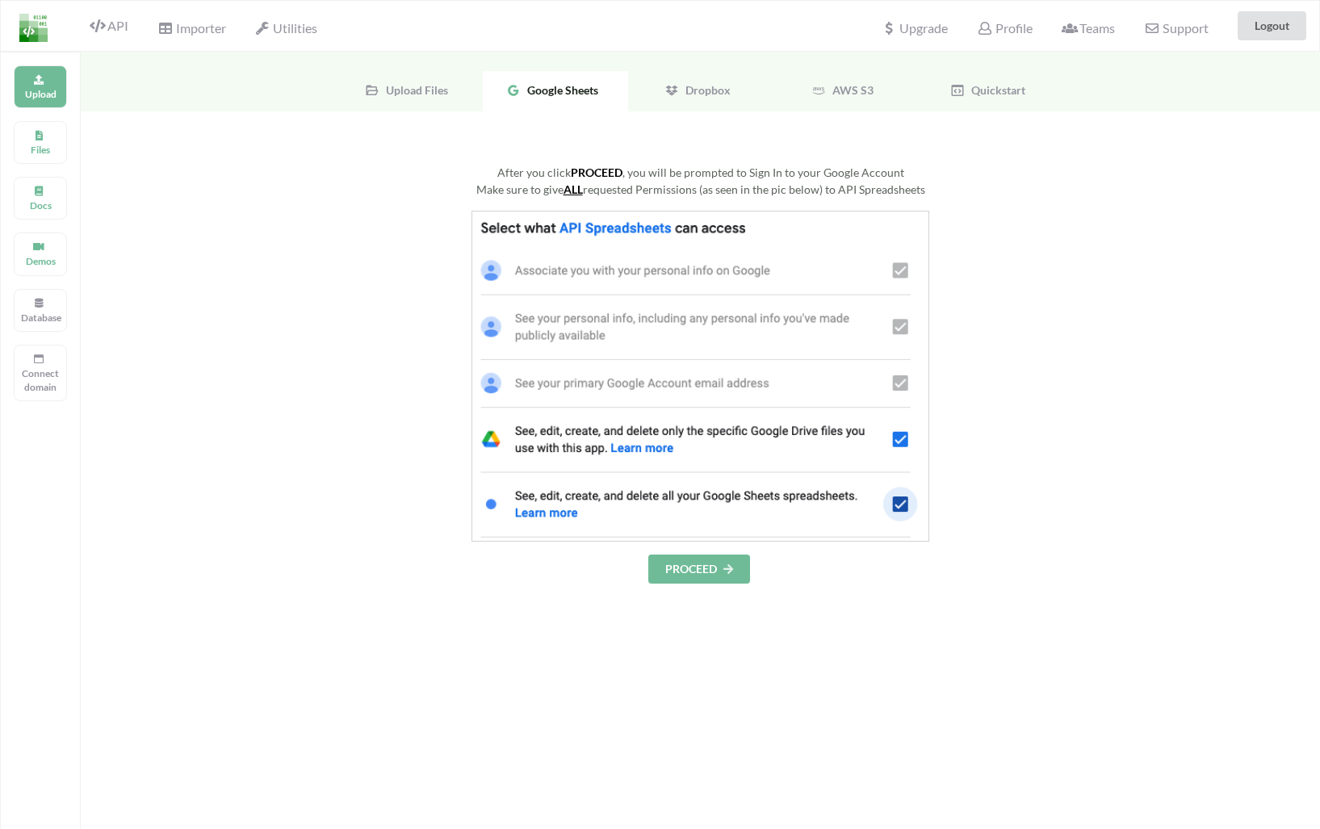
click at [290, 170] on div "After you click PROCEED , you will be prompted to Sign In to your Google Account" at bounding box center [700, 172] width 917 height 17
click at [122, 15] on div "API" at bounding box center [102, 25] width 73 height 31
click at [116, 26] on span "API" at bounding box center [109, 27] width 39 height 19
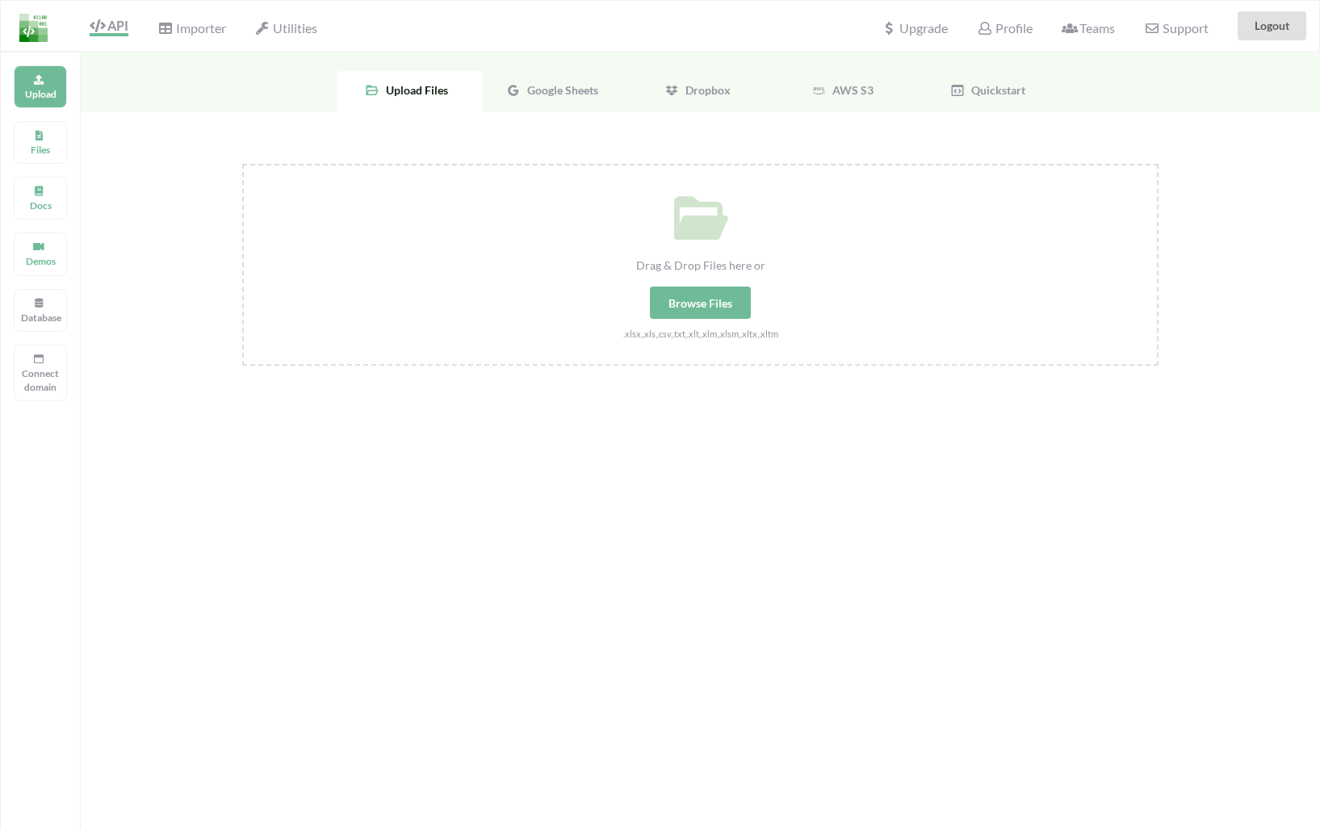
click at [203, 150] on div "Drag & Drop Files here or Browse Files .xlsx,.xls,.csv,.txt,.xlt,.xlm,.xlsm,.xl…" at bounding box center [701, 432] width 1240 height 642
click at [195, 26] on span "Importer" at bounding box center [191, 29] width 68 height 19
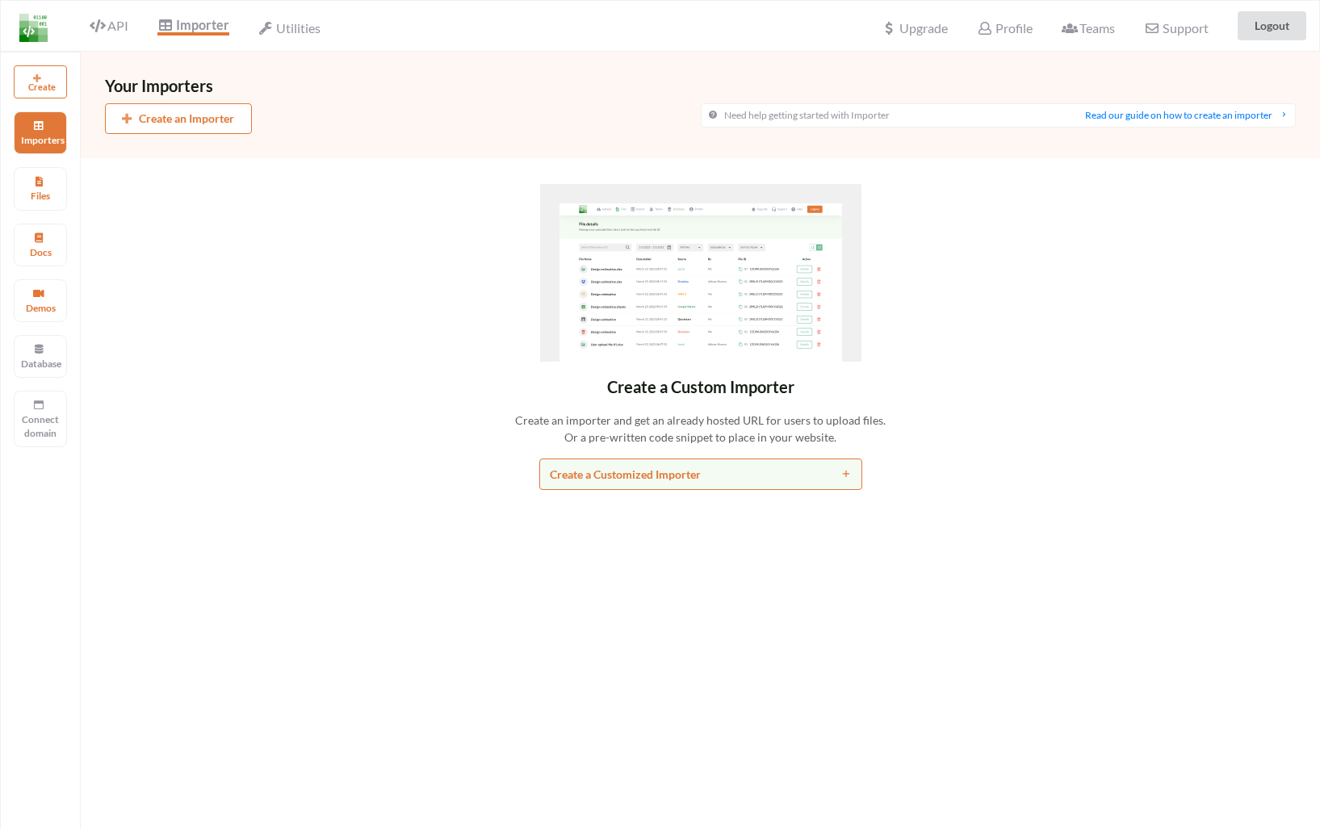
click at [298, 15] on div "Utilities" at bounding box center [289, 26] width 83 height 36
click at [298, 20] on span "Utilities" at bounding box center [289, 29] width 62 height 19
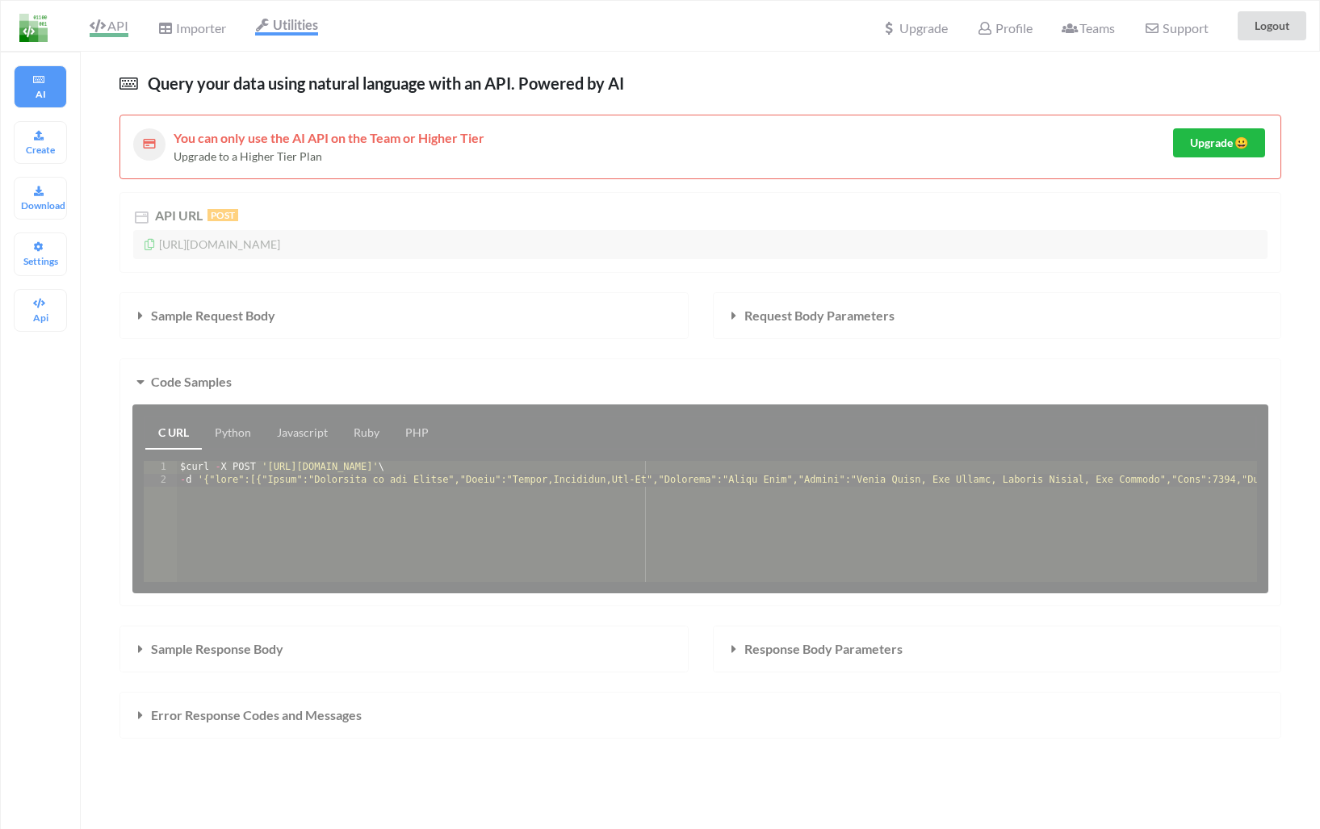
click at [117, 22] on span "API" at bounding box center [109, 27] width 39 height 19
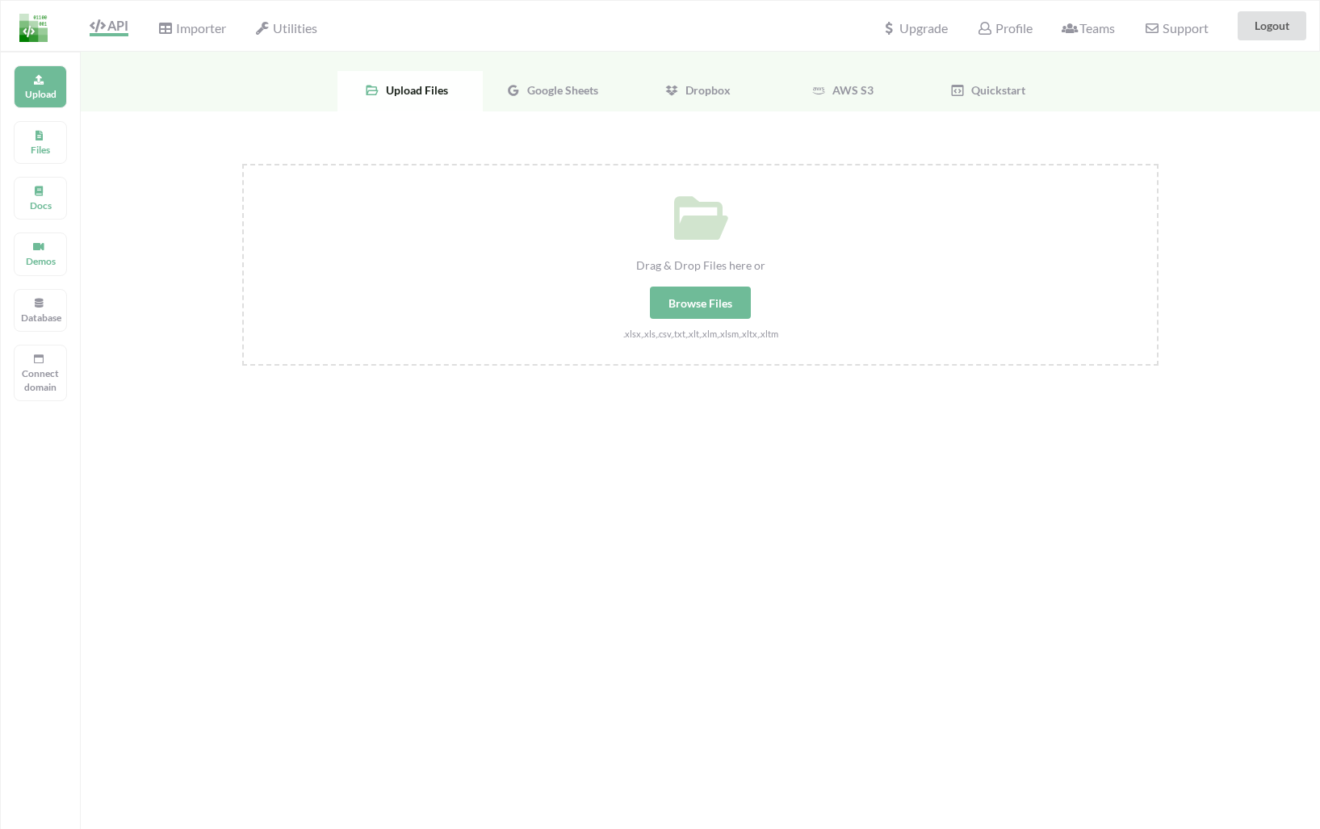
click at [539, 94] on span "Google Sheets" at bounding box center [560, 90] width 78 height 14
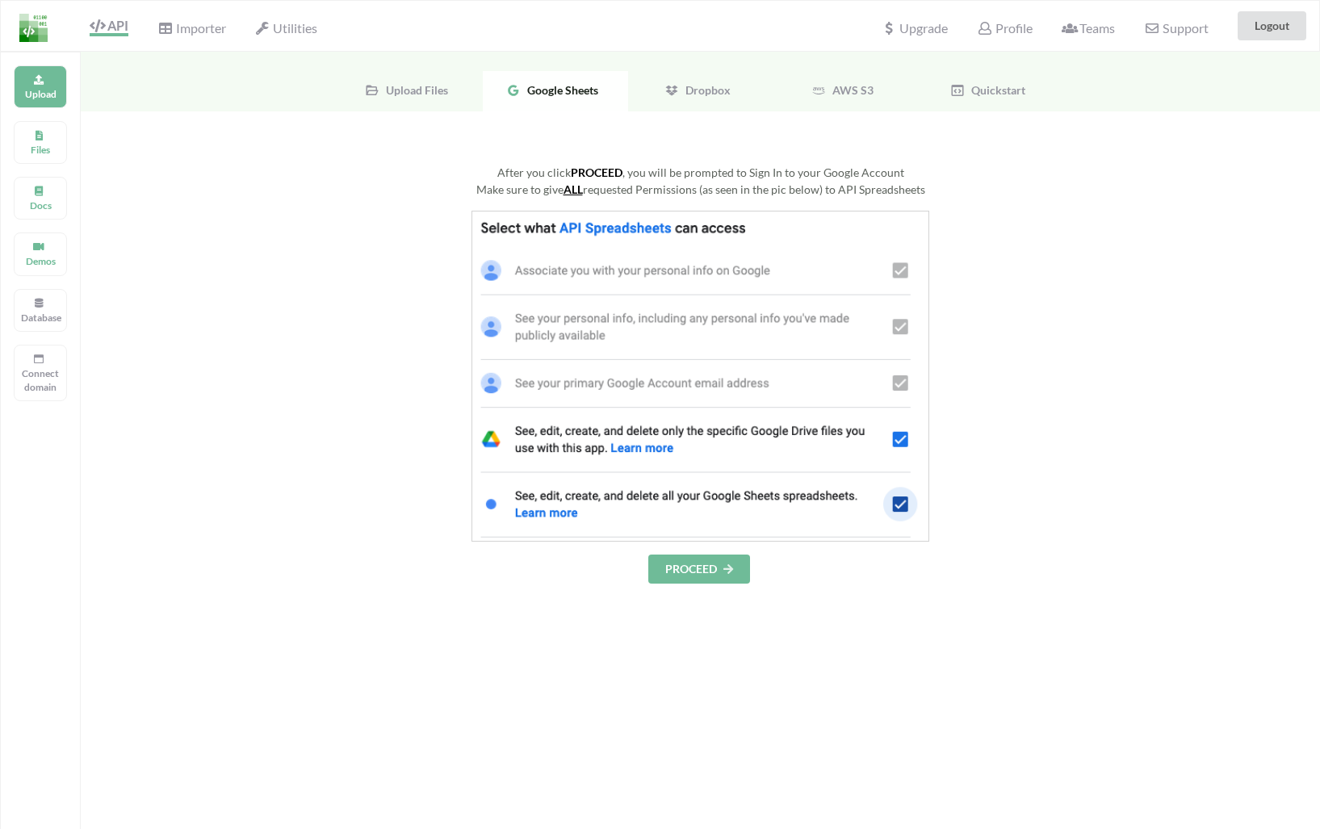
click at [722, 579] on button "PROCEED" at bounding box center [699, 569] width 102 height 29
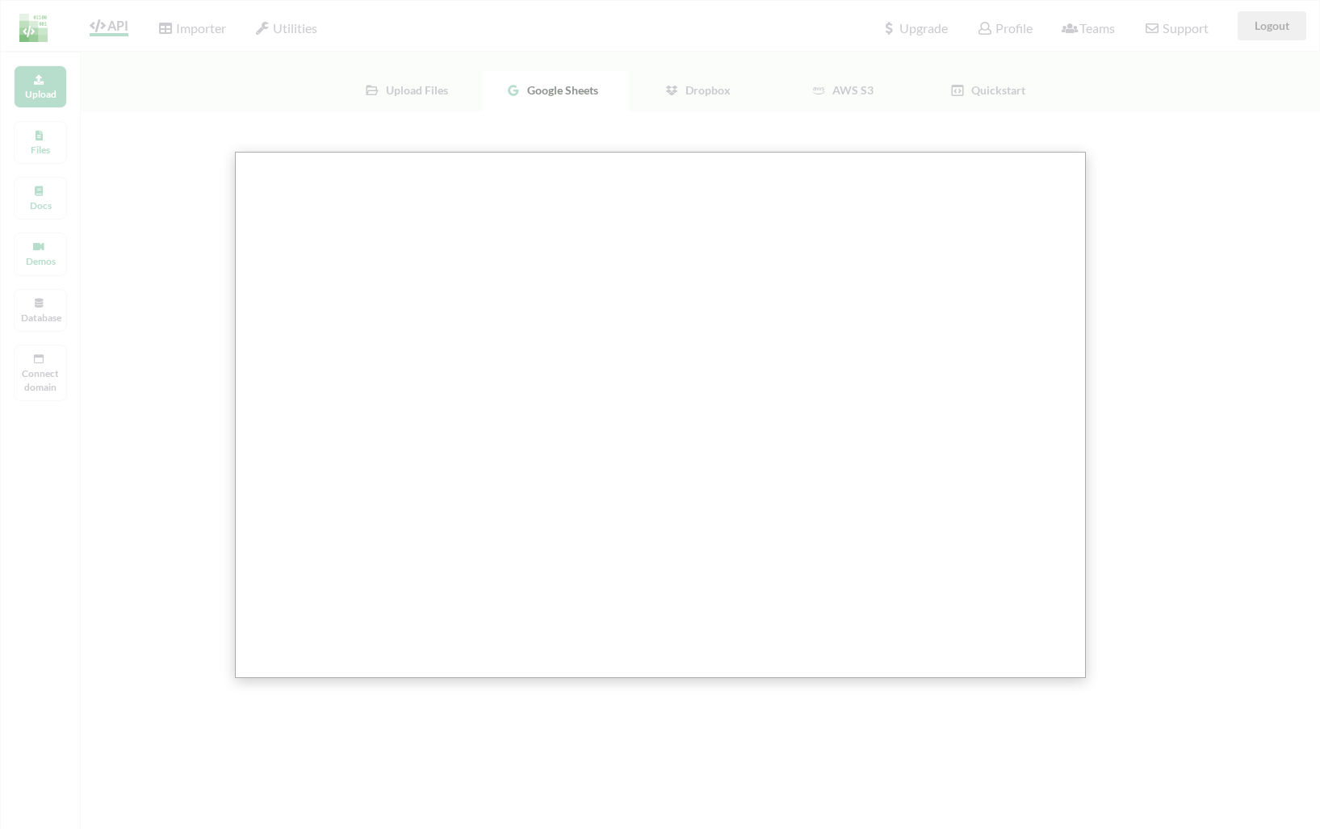
click at [1139, 148] on div at bounding box center [662, 636] width 1324 height 1273
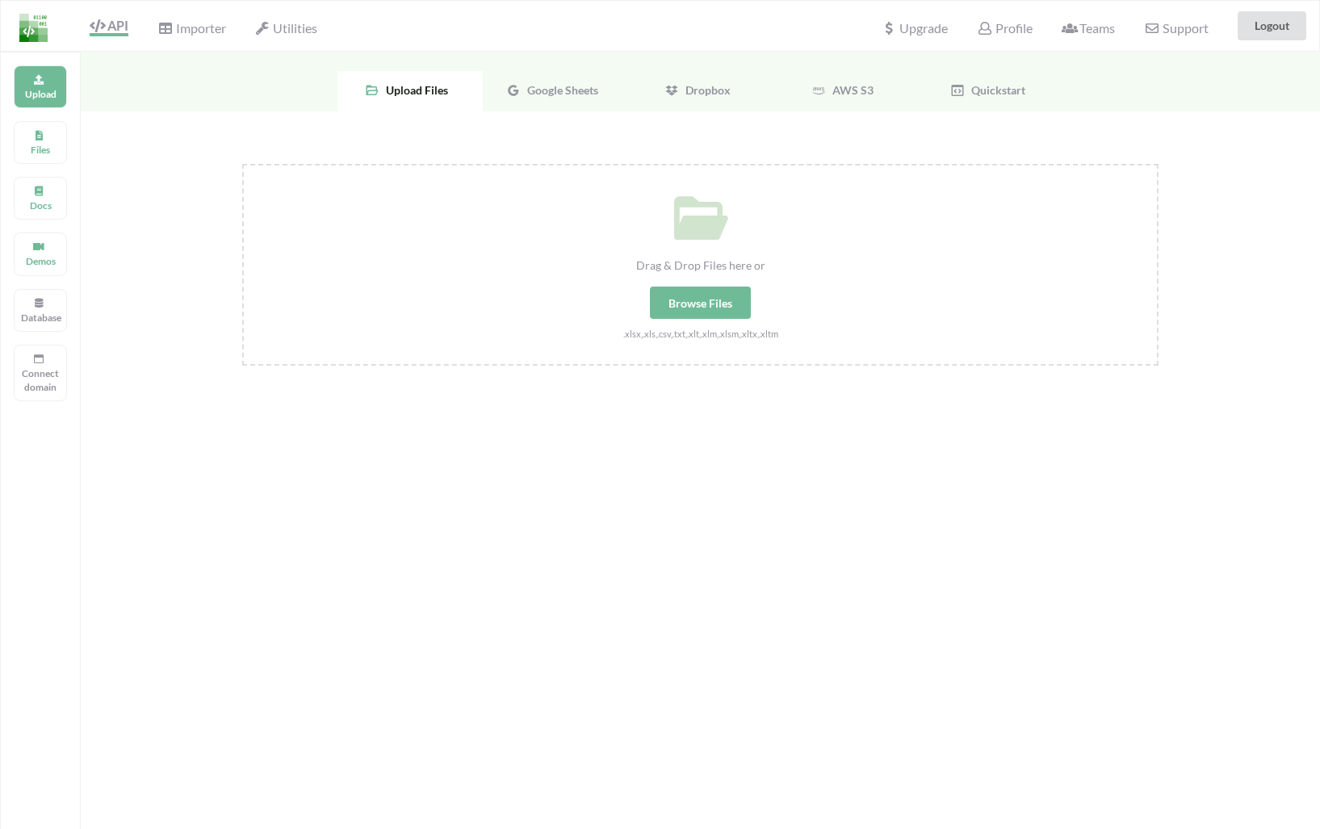
click at [581, 84] on span "Google Sheets" at bounding box center [560, 90] width 78 height 14
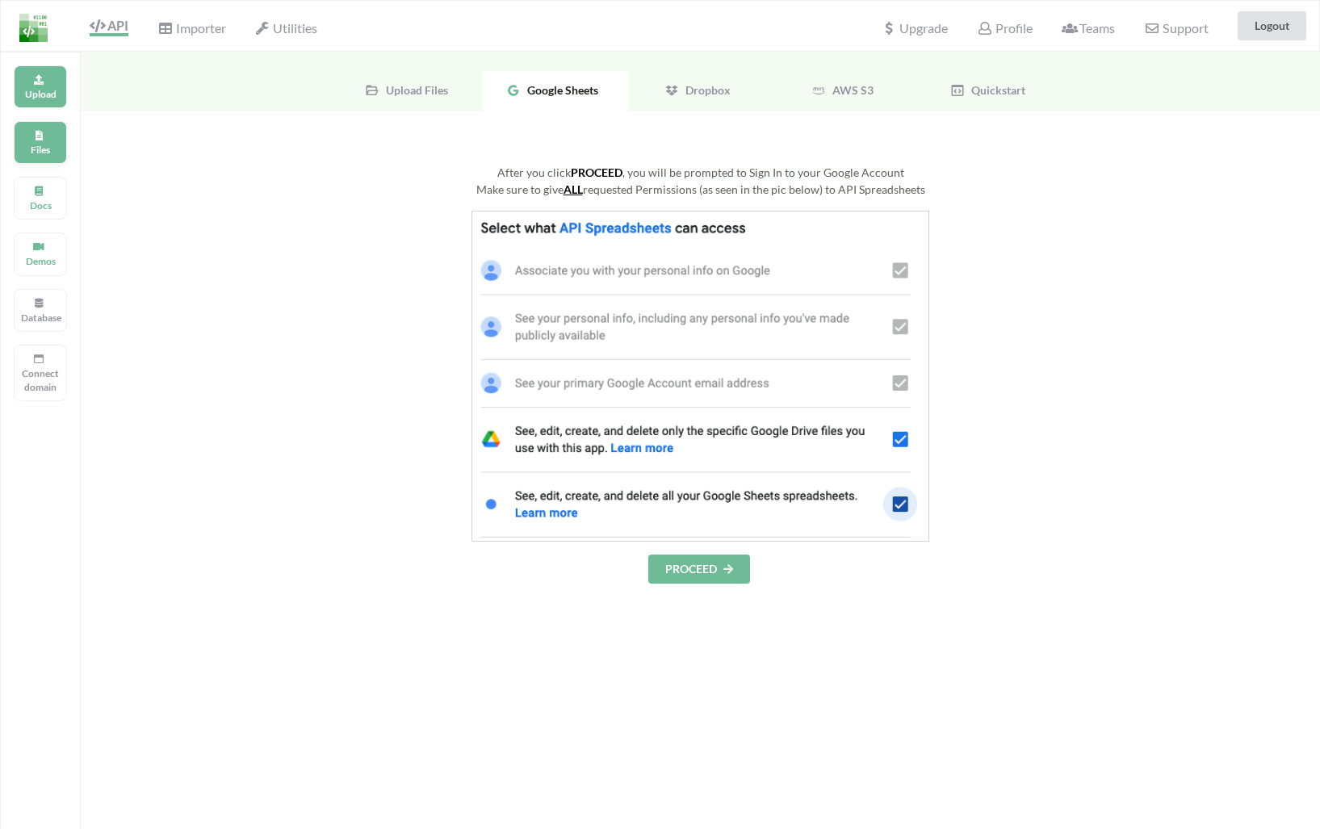
click at [46, 133] on div "Files" at bounding box center [40, 142] width 53 height 43
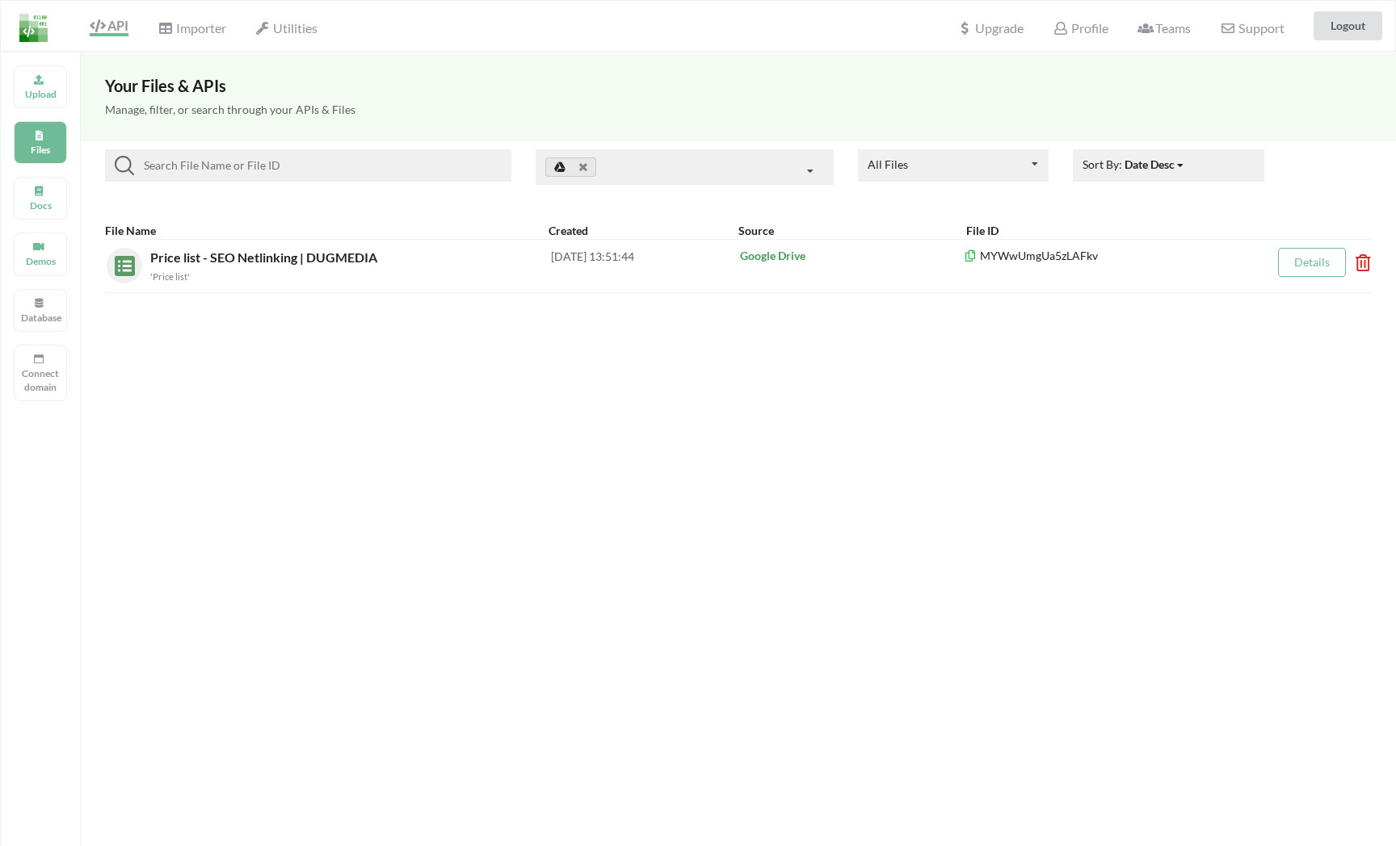
click at [481, 389] on div "Your Files & APIs Manage, filter, or search through your APIs & Files All Files…" at bounding box center [738, 475] width 1315 height 846
click at [47, 23] on div at bounding box center [29, 26] width 57 height 50
click at [38, 23] on img at bounding box center [33, 28] width 28 height 28
click at [825, 363] on div "Your Files & APIs Manage, filter, or search through your APIs & Files All Files…" at bounding box center [738, 475] width 1315 height 846
click at [37, 100] on p "Upload" at bounding box center [40, 94] width 39 height 14
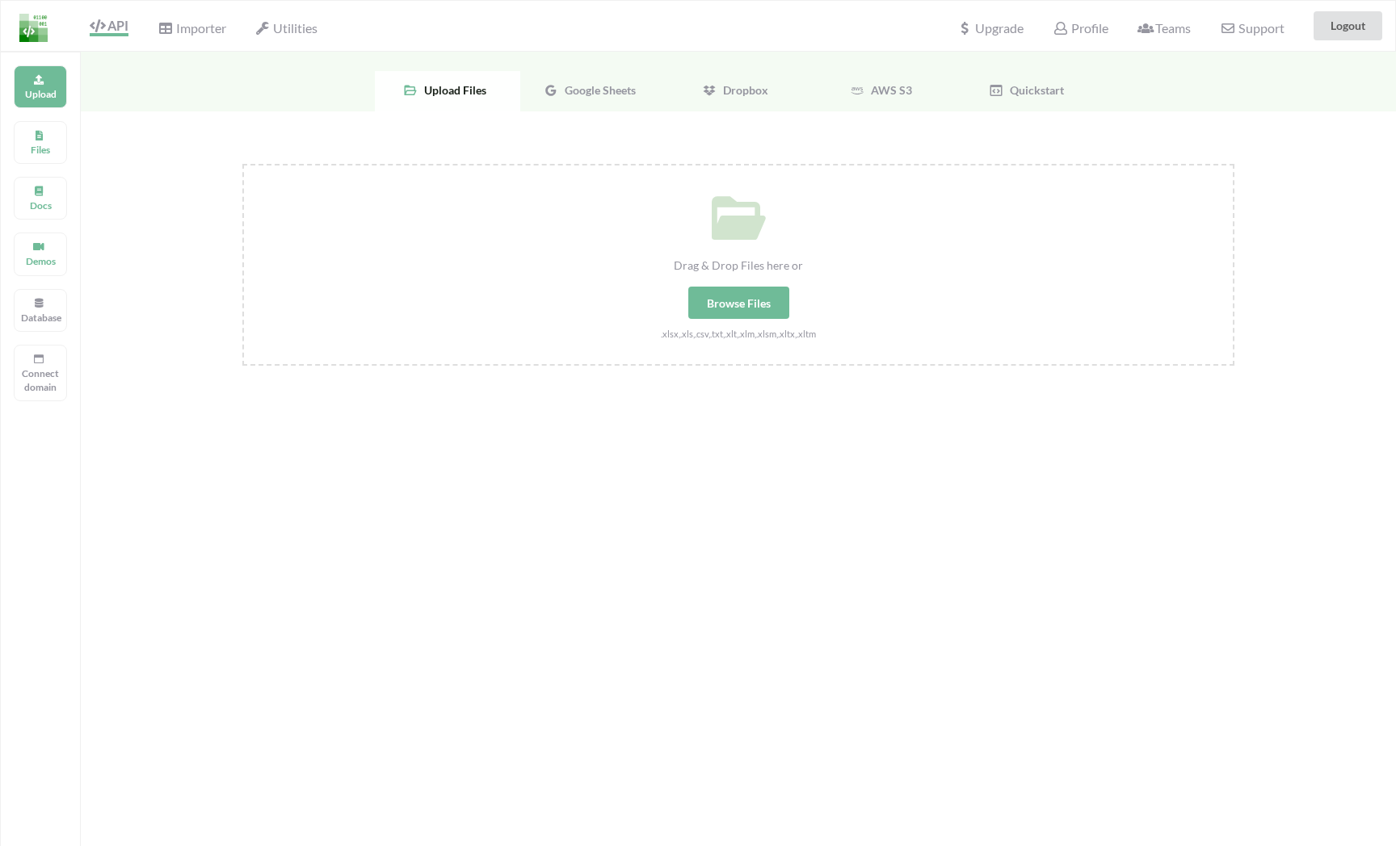
click at [612, 104] on div "Google Sheets" at bounding box center [592, 91] width 145 height 40
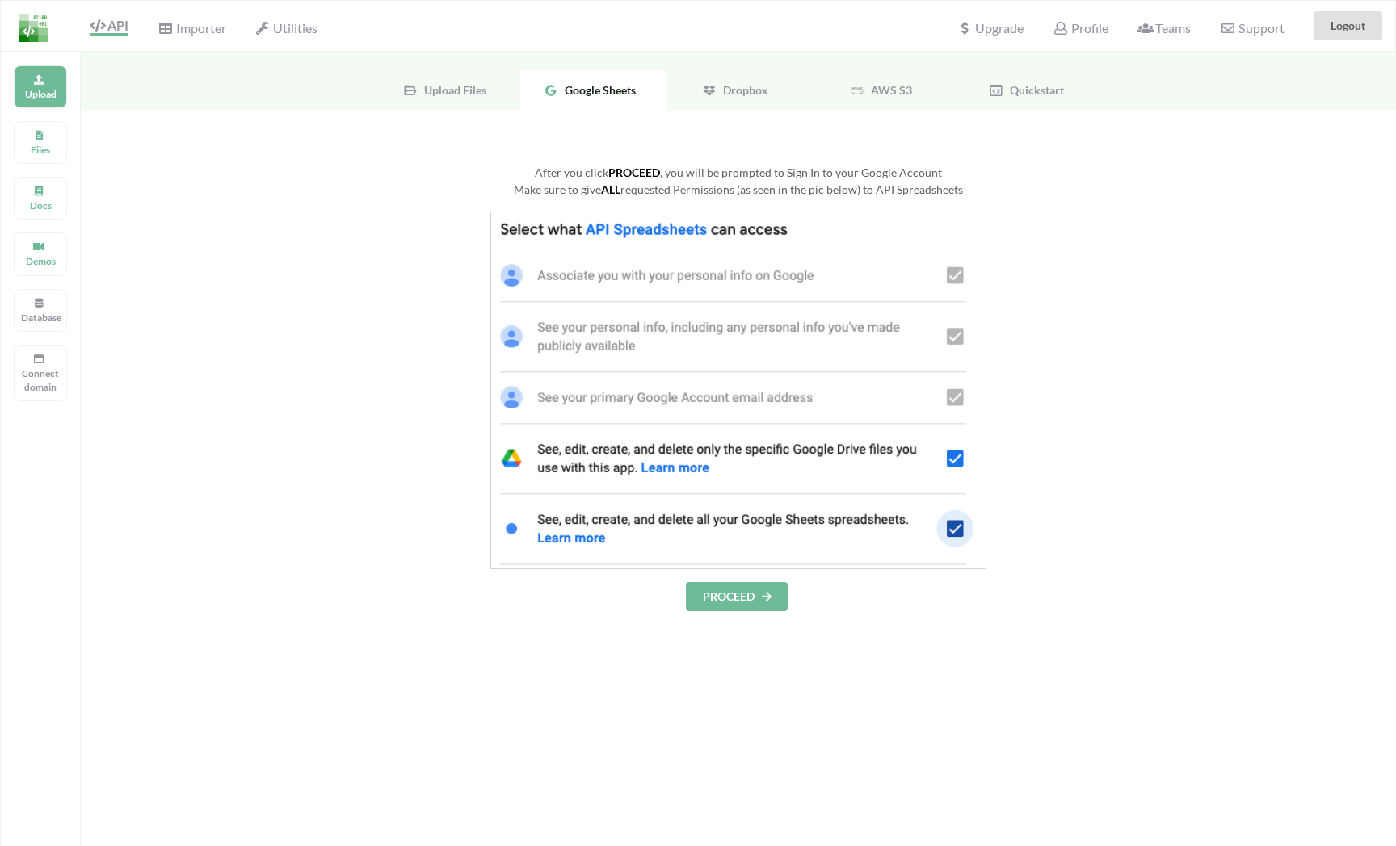
click at [753, 602] on button "PROCEED" at bounding box center [737, 596] width 102 height 29
click at [725, 591] on button "PROCEED" at bounding box center [737, 596] width 102 height 29
click at [730, 588] on button "PROCEED" at bounding box center [737, 596] width 102 height 29
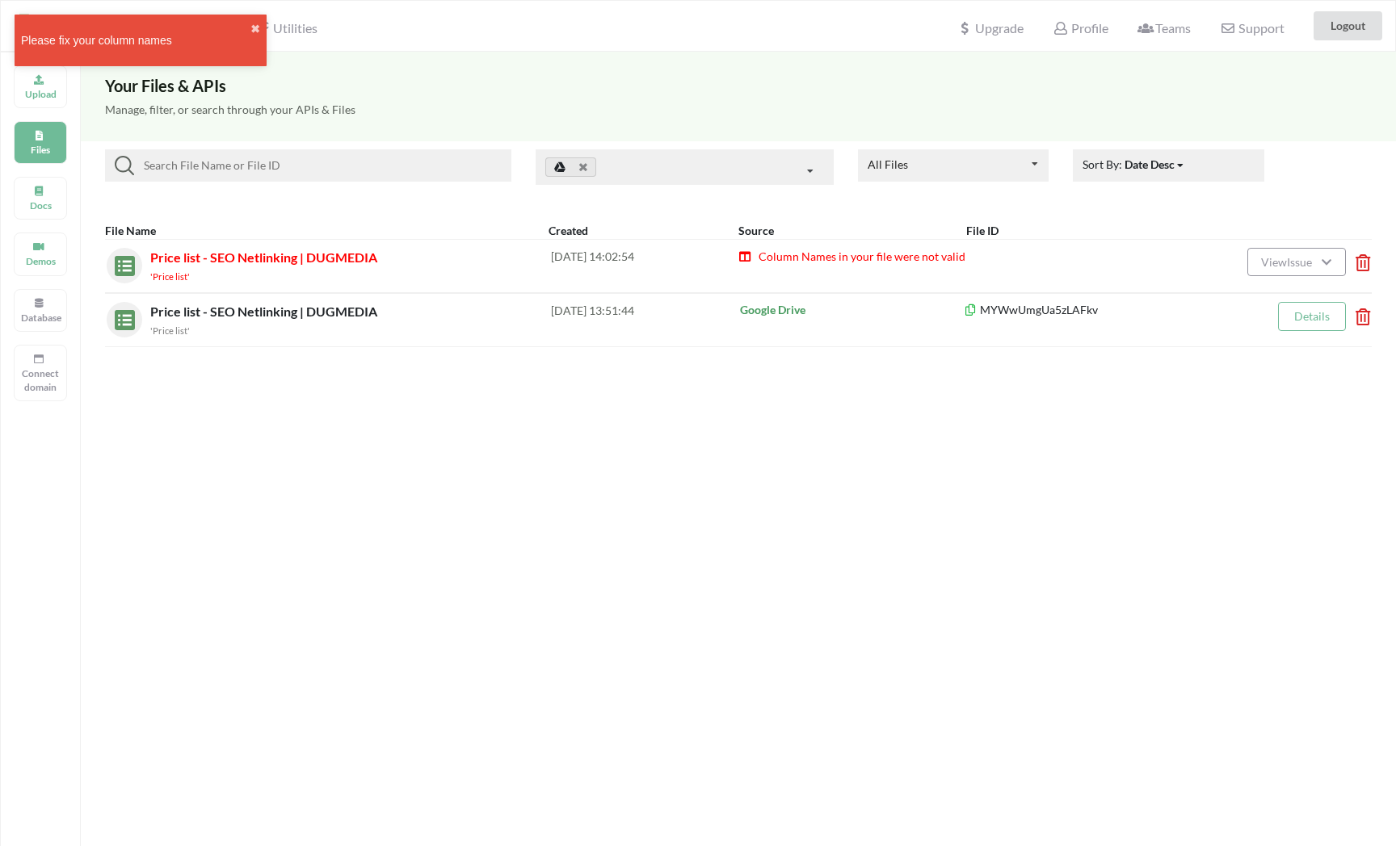
click at [178, 56] on div "Please fix your column names ✖" at bounding box center [141, 41] width 252 height 52
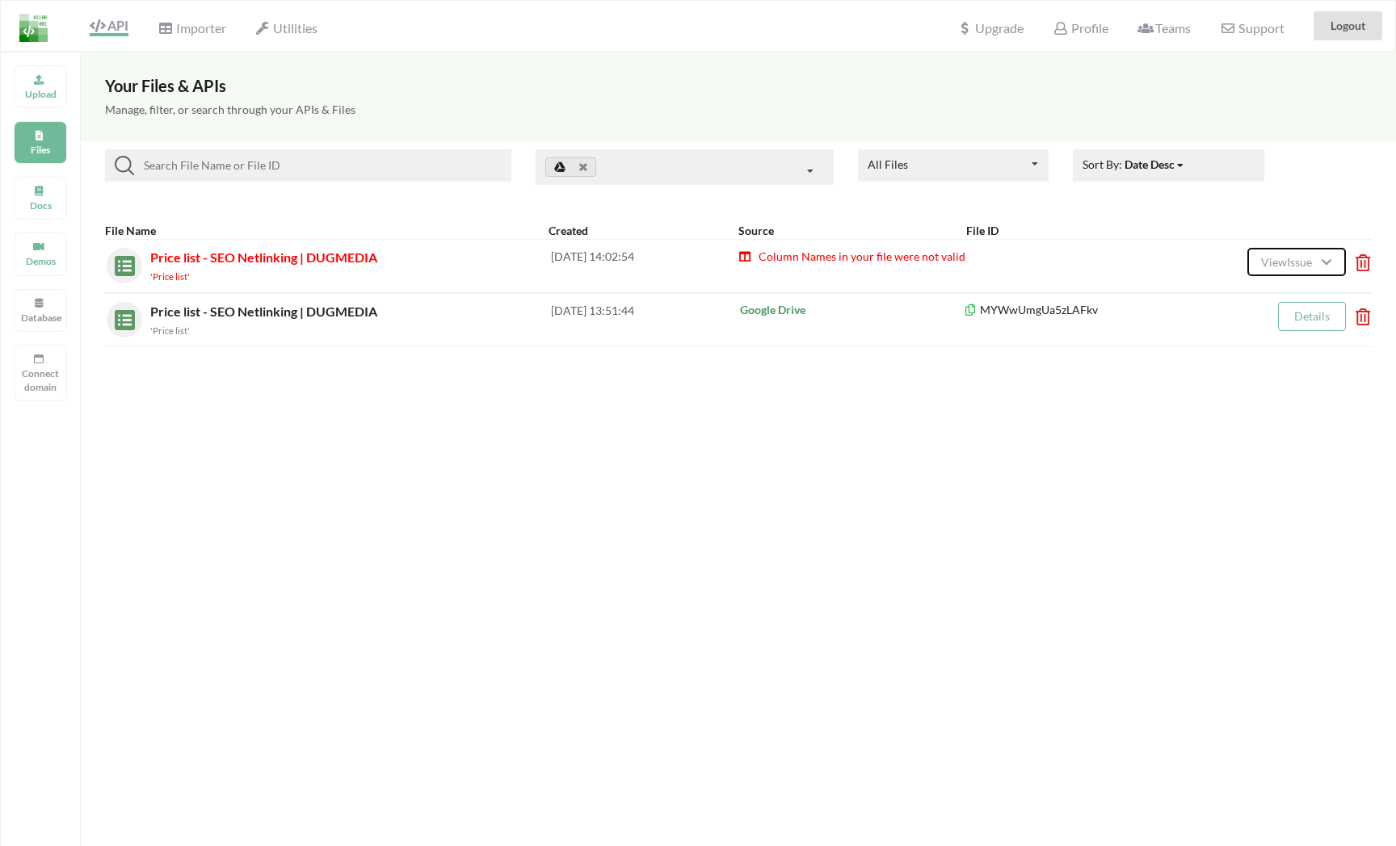
click at [1261, 263] on span "View Issue" at bounding box center [1289, 262] width 56 height 14
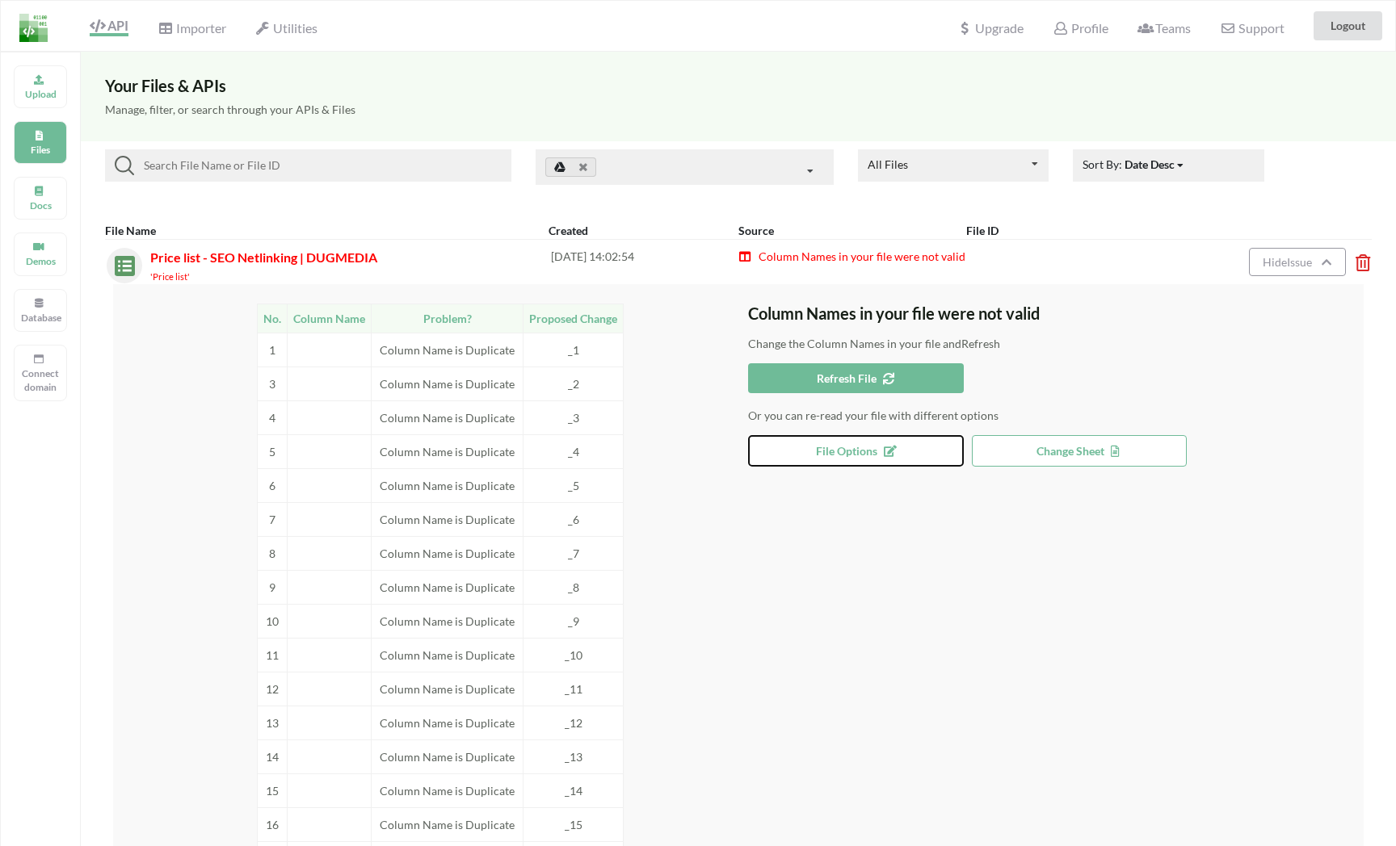
click at [842, 455] on span "File Options" at bounding box center [856, 451] width 80 height 14
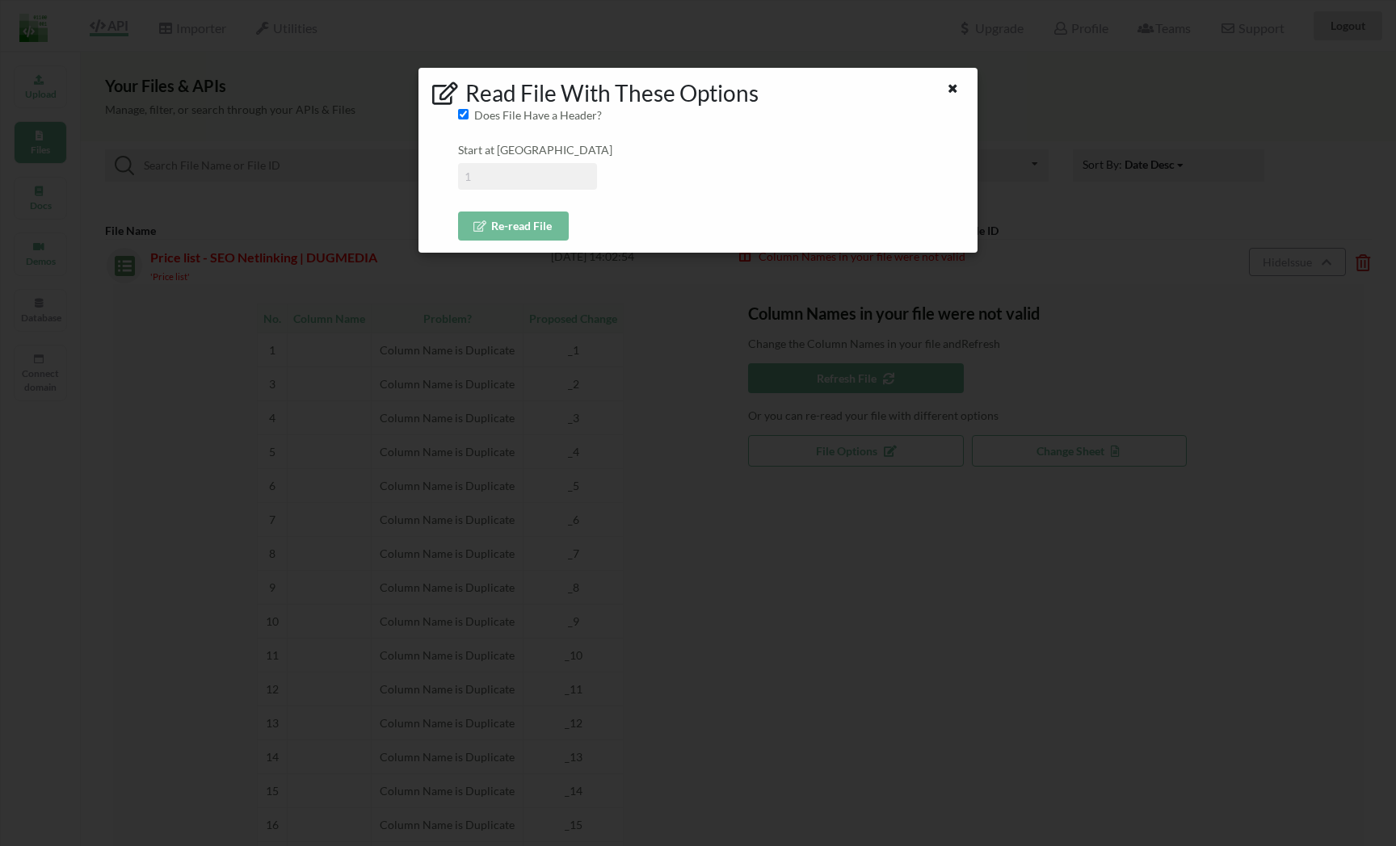
click at [489, 171] on input at bounding box center [527, 176] width 139 height 27
type input "7"
click at [502, 221] on button "Re-read File" at bounding box center [513, 226] width 111 height 29
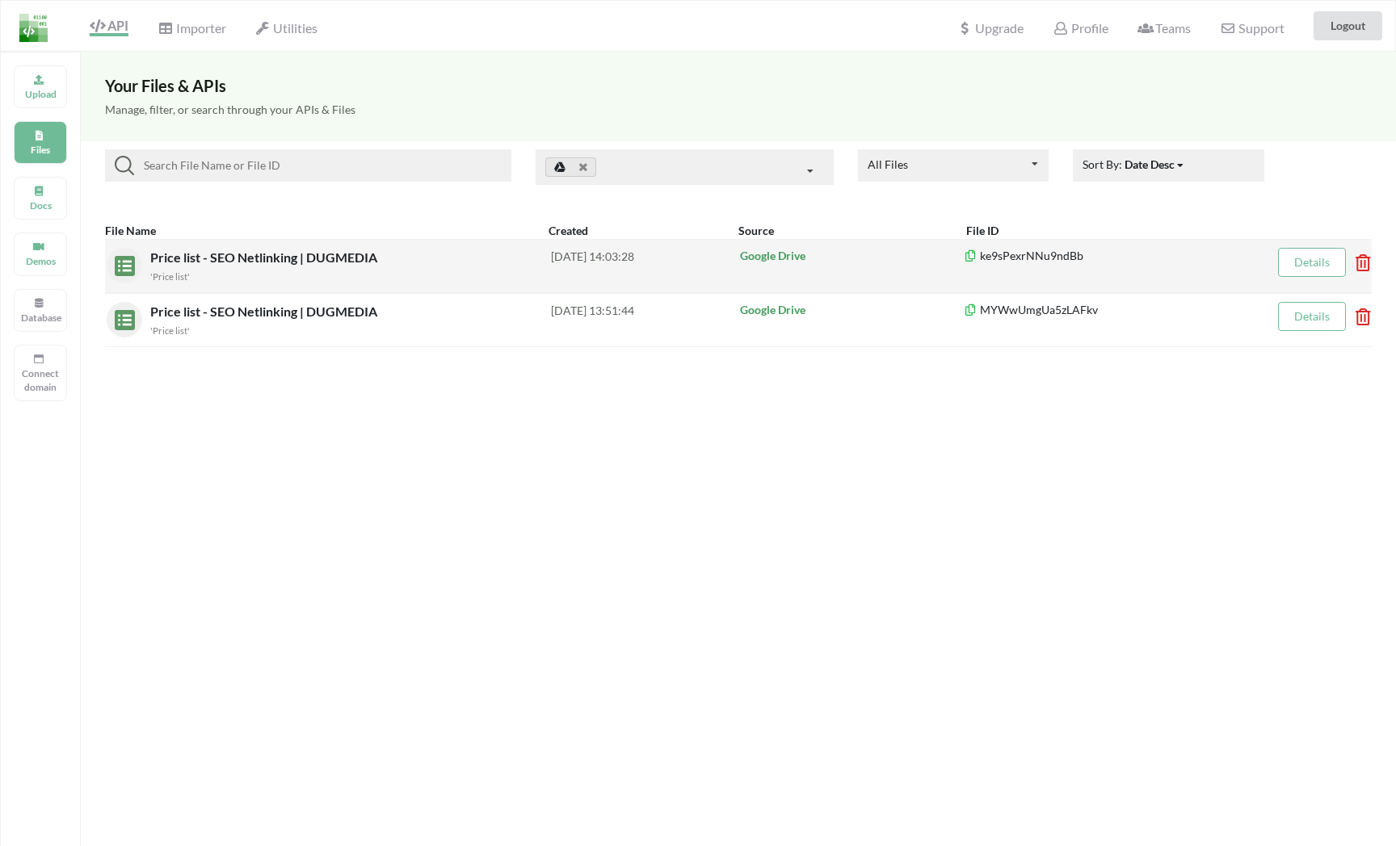
click at [1320, 260] on icon at bounding box center [1357, 257] width 5 height 6
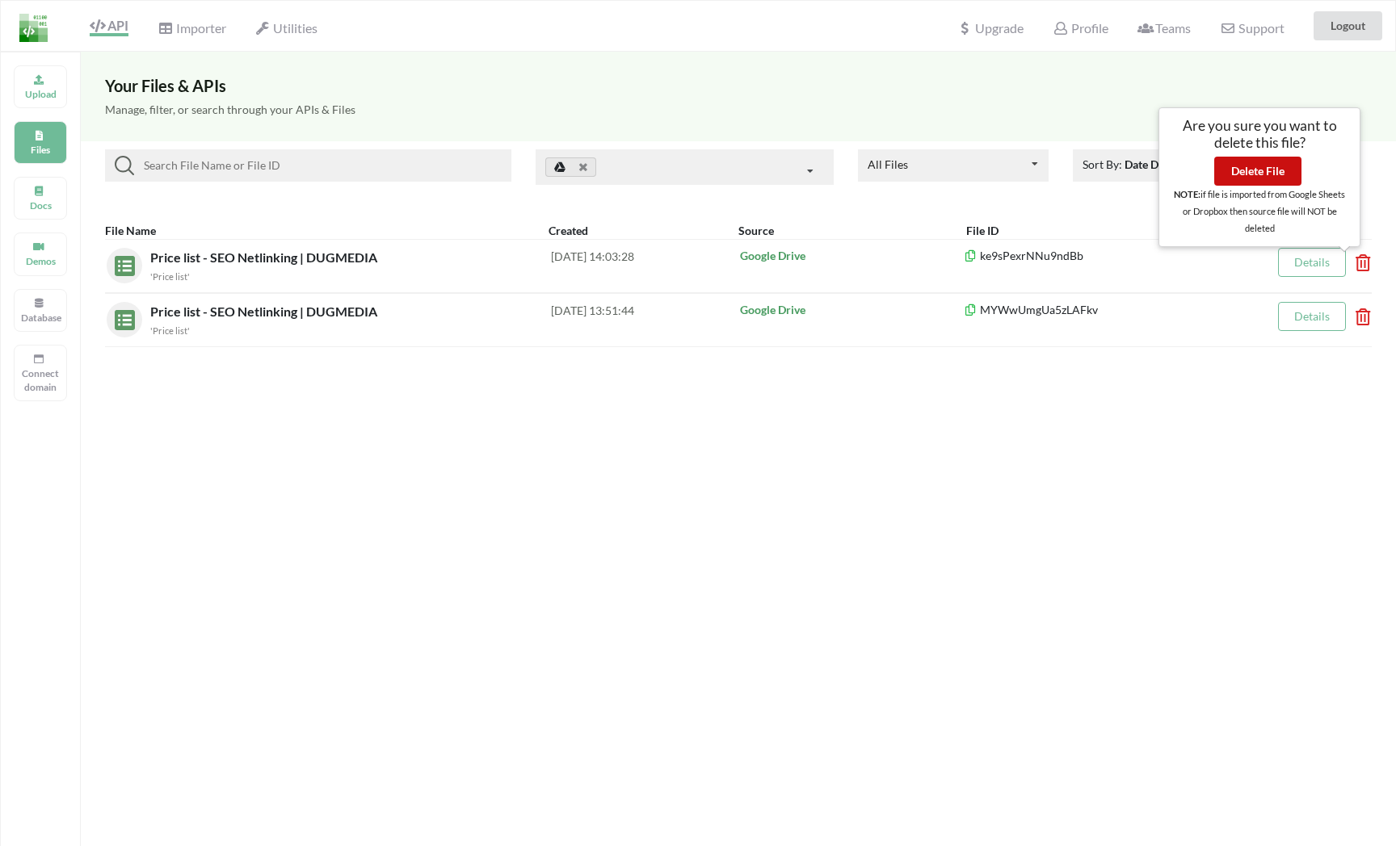
click at [1264, 174] on button "Delete File" at bounding box center [1257, 171] width 87 height 29
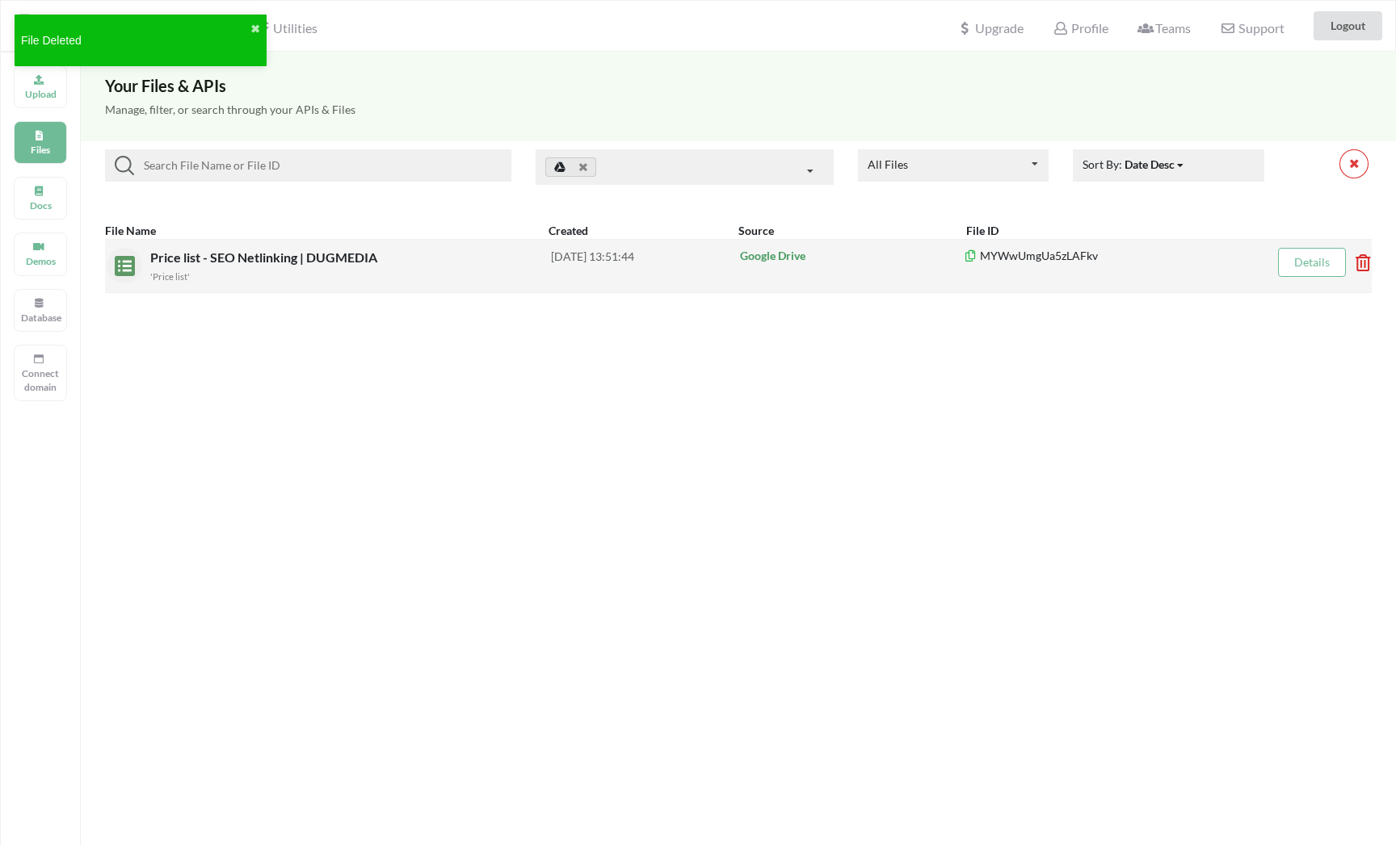
click at [316, 268] on div "'Price list'" at bounding box center [350, 275] width 401 height 17
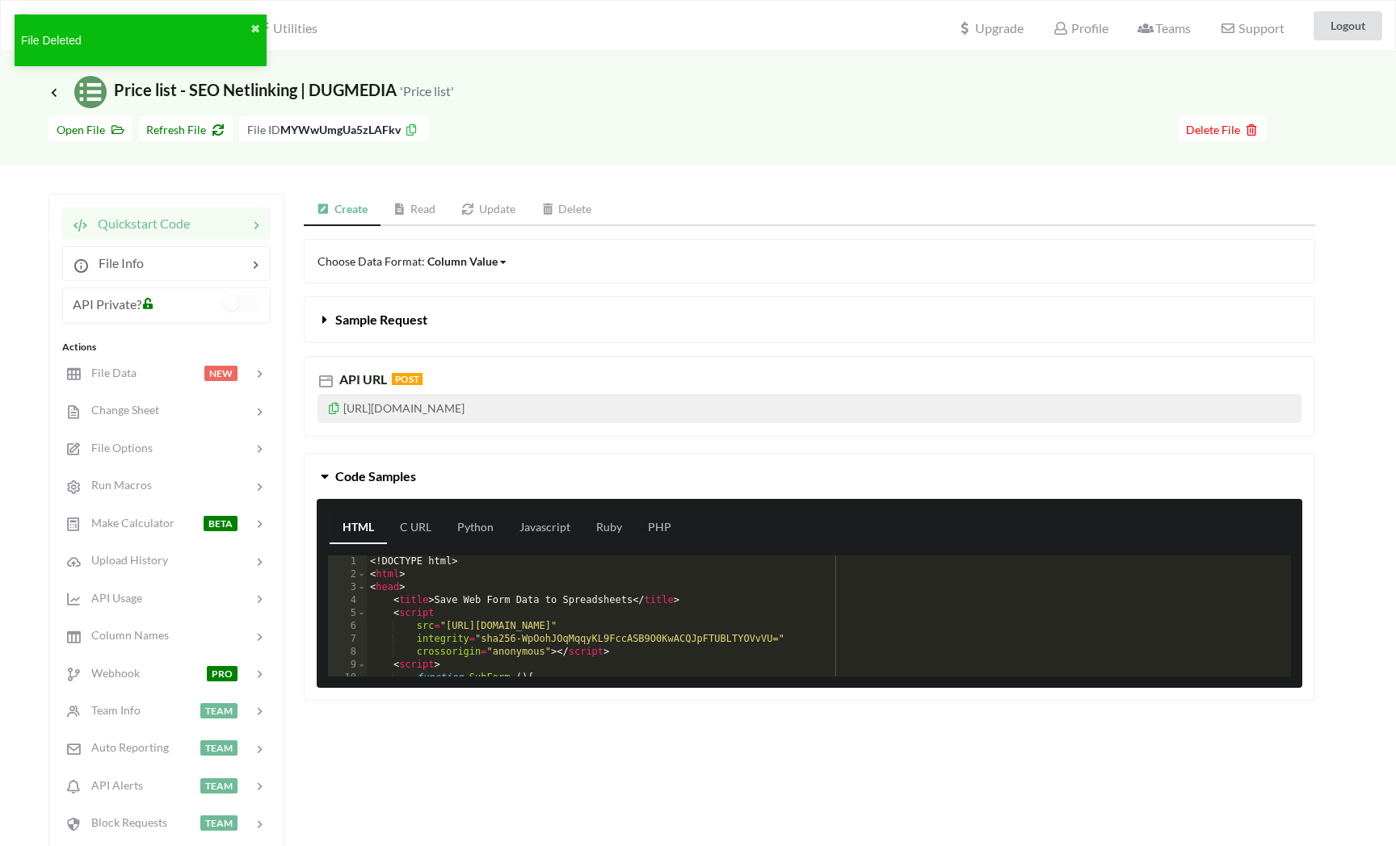
click at [419, 209] on link "Read" at bounding box center [414, 210] width 69 height 32
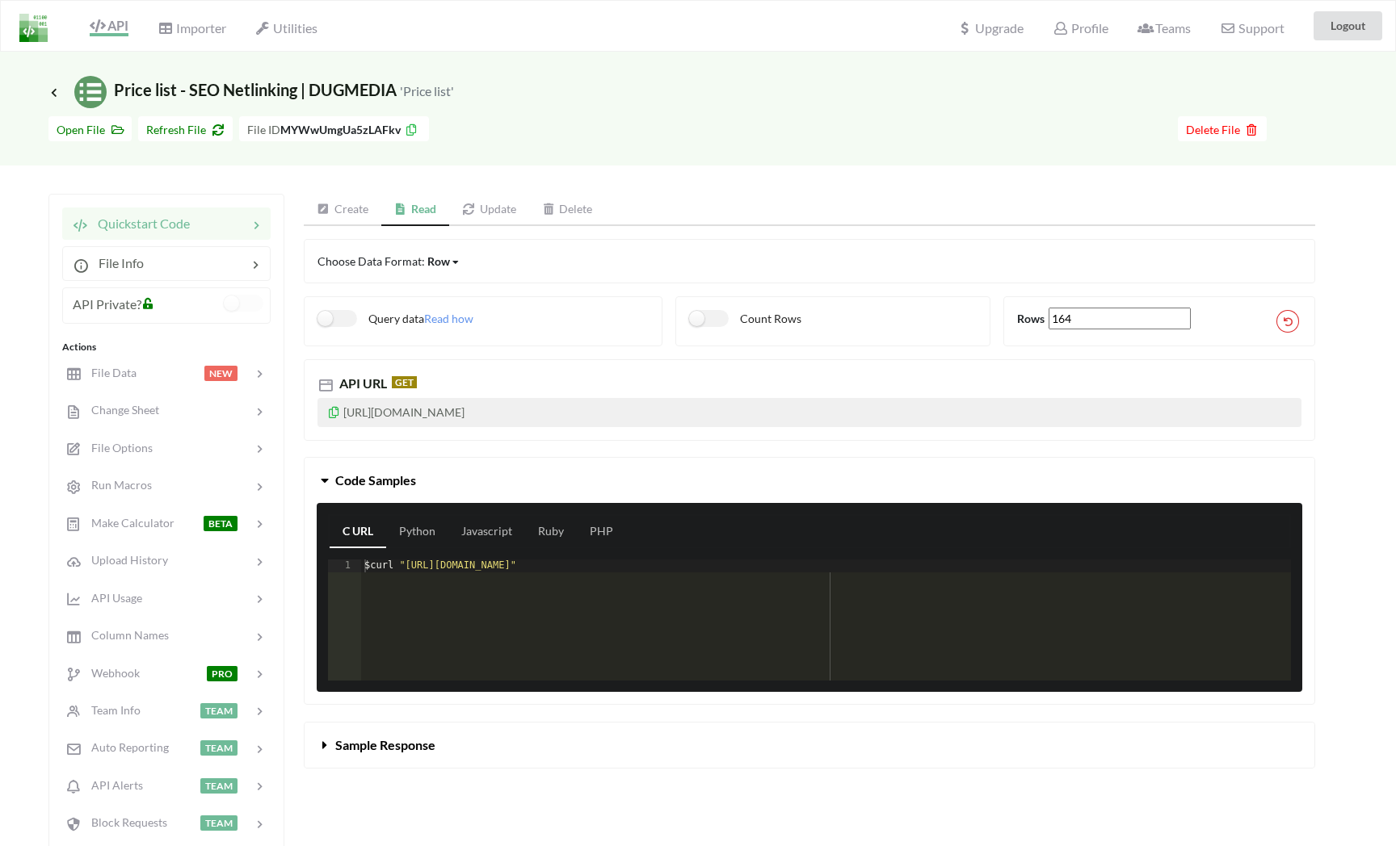
click at [559, 569] on div "$ curl "[URL][DOMAIN_NAME]"" at bounding box center [826, 633] width 930 height 147
click at [431, 566] on div "$ curl "[URL][DOMAIN_NAME]"" at bounding box center [826, 633] width 930 height 147
drag, startPoint x: 672, startPoint y: 405, endPoint x: 345, endPoint y: 406, distance: 327.1
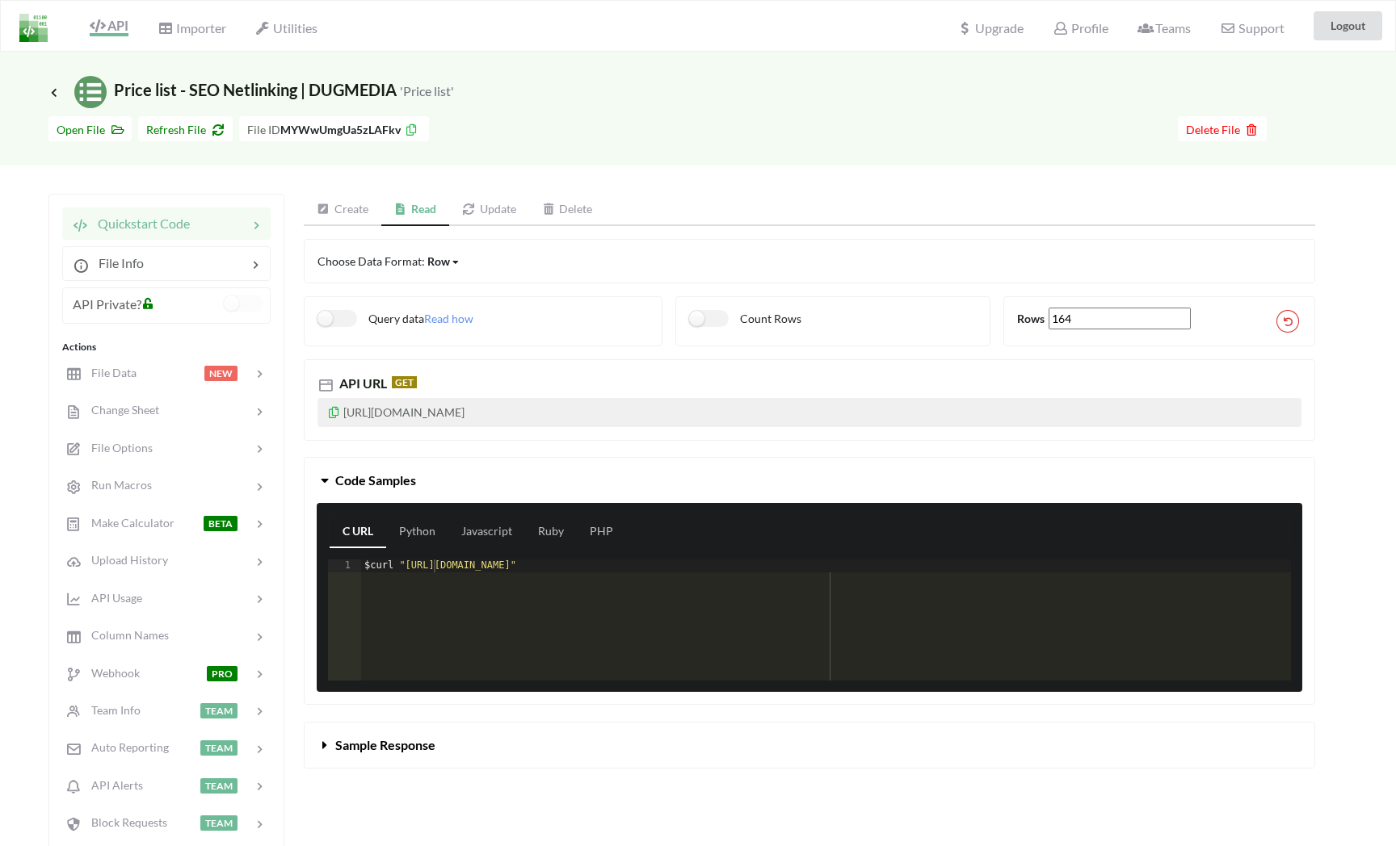
click at [344, 406] on p "[URL][DOMAIN_NAME]" at bounding box center [809, 412] width 984 height 29
copy p "[URL][DOMAIN_NAME]"
